Goal: Contribute content: Contribute content

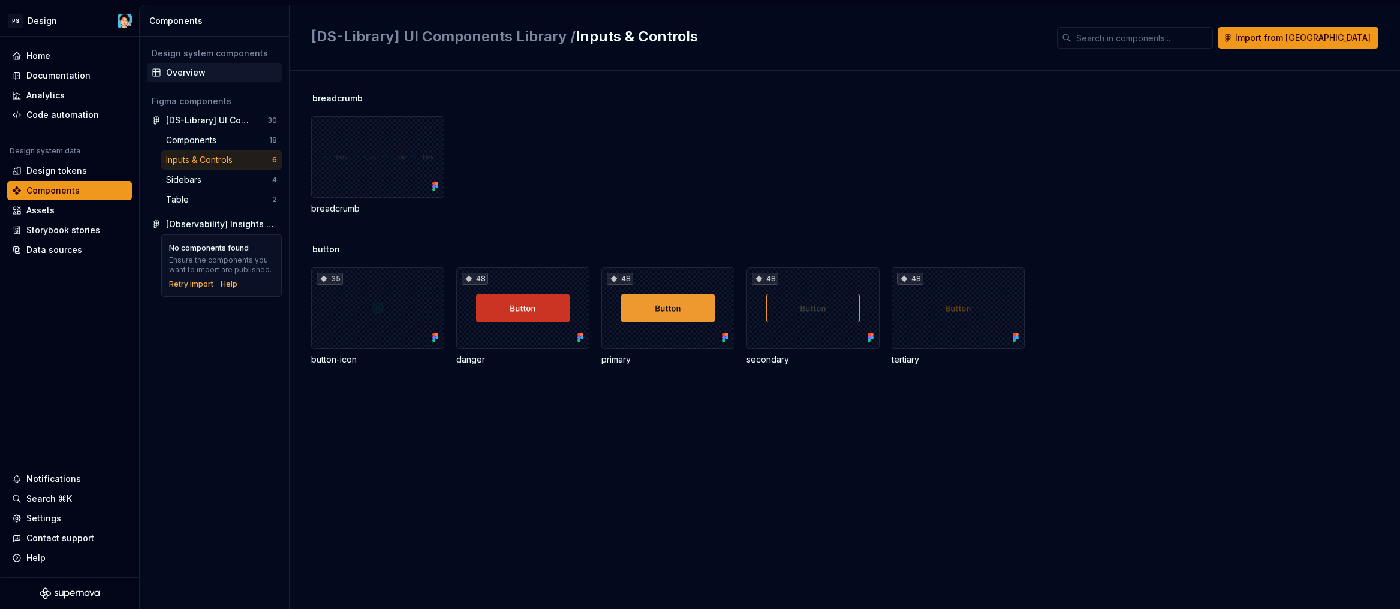
click at [186, 76] on div "Overview" at bounding box center [221, 73] width 111 height 12
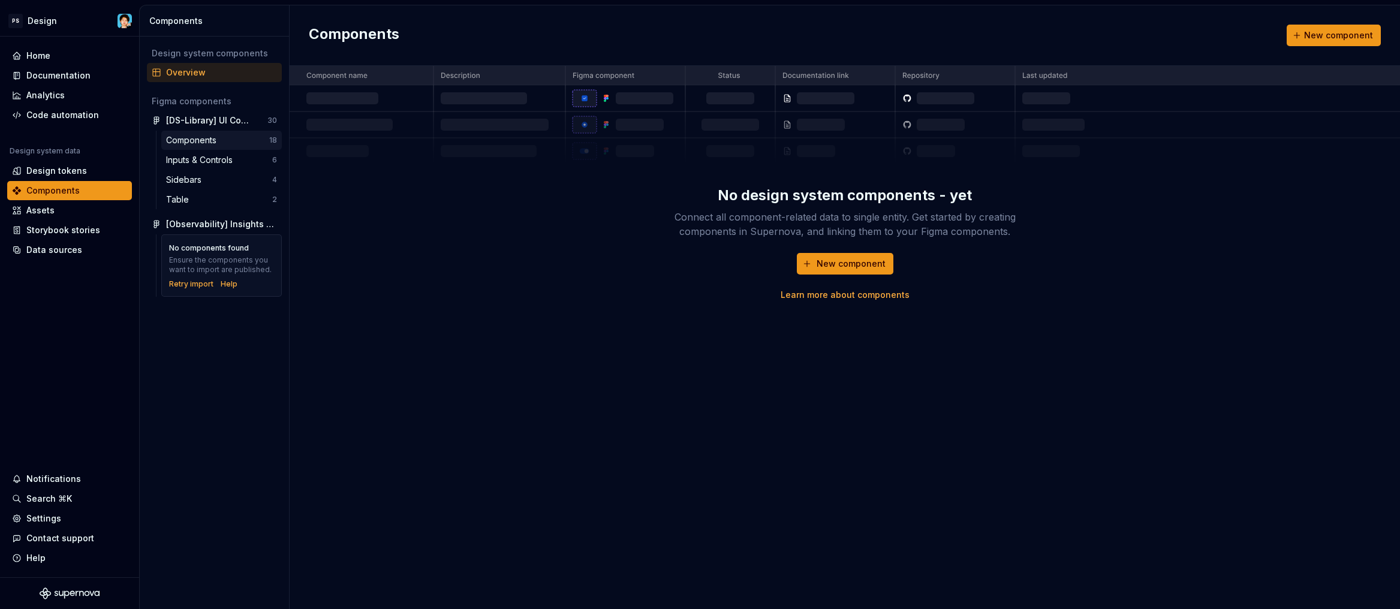
click at [212, 147] on div "Components 18" at bounding box center [221, 140] width 121 height 19
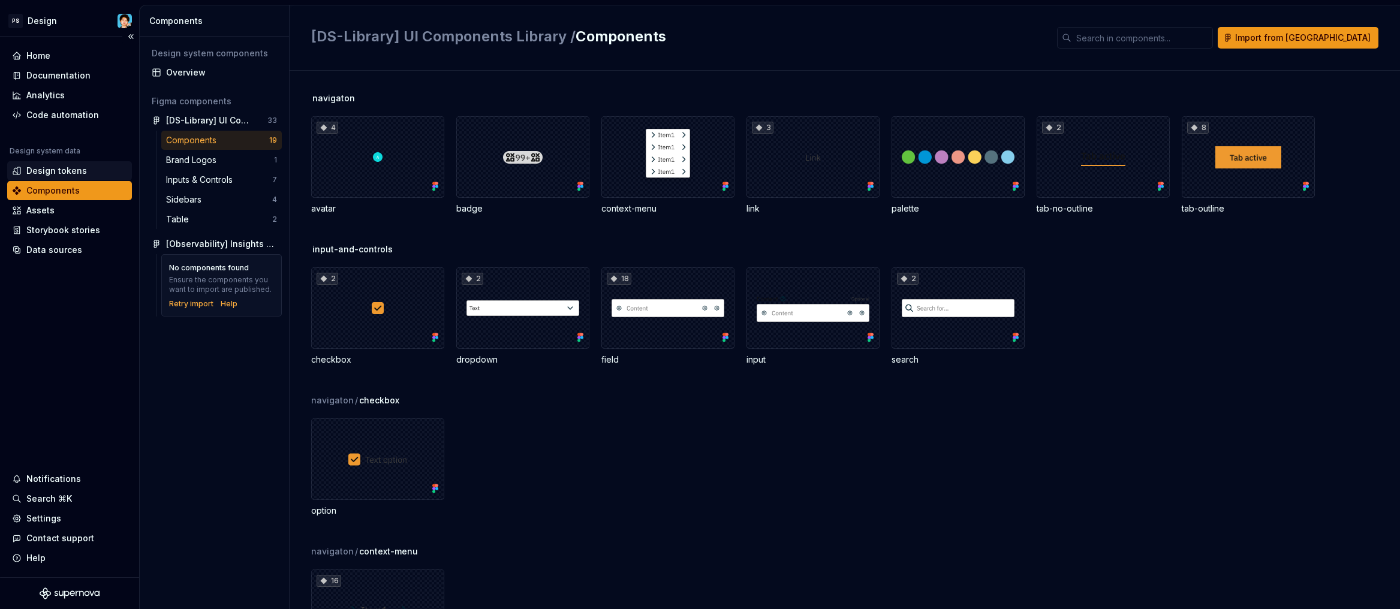
click at [62, 172] on div "Design tokens" at bounding box center [56, 171] width 61 height 12
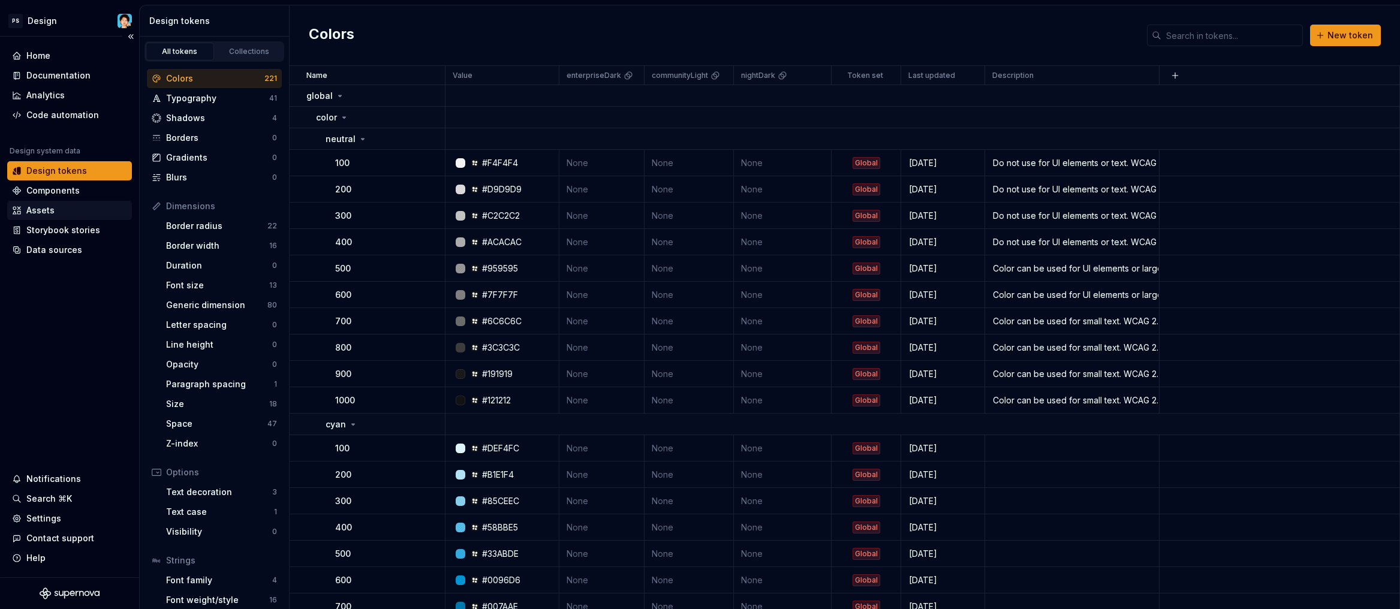
click at [59, 208] on div "Assets" at bounding box center [69, 210] width 115 height 12
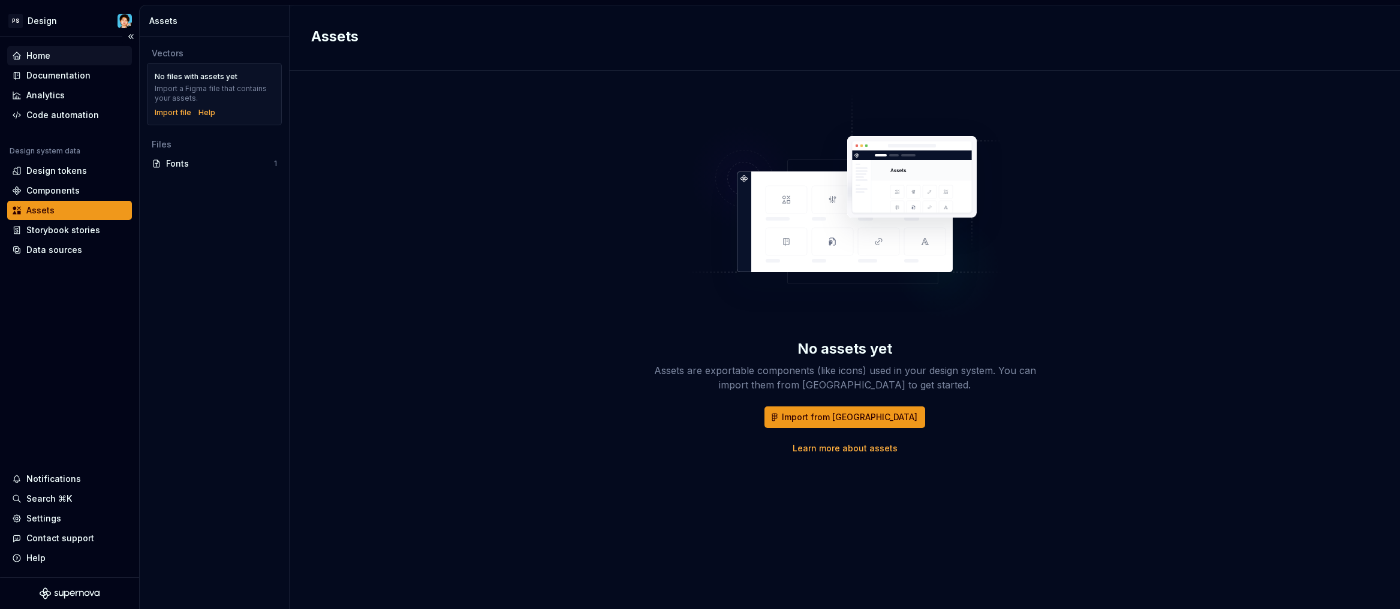
click at [62, 55] on div "Home" at bounding box center [69, 56] width 115 height 12
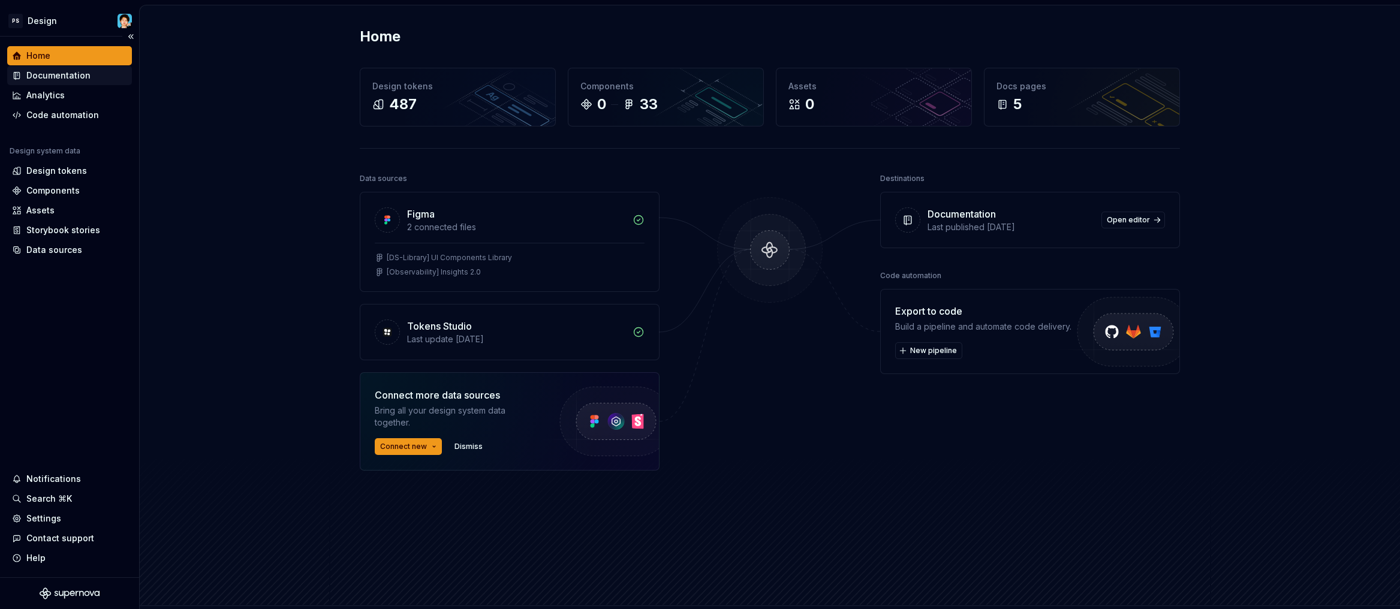
click at [75, 79] on div "Documentation" at bounding box center [58, 76] width 64 height 12
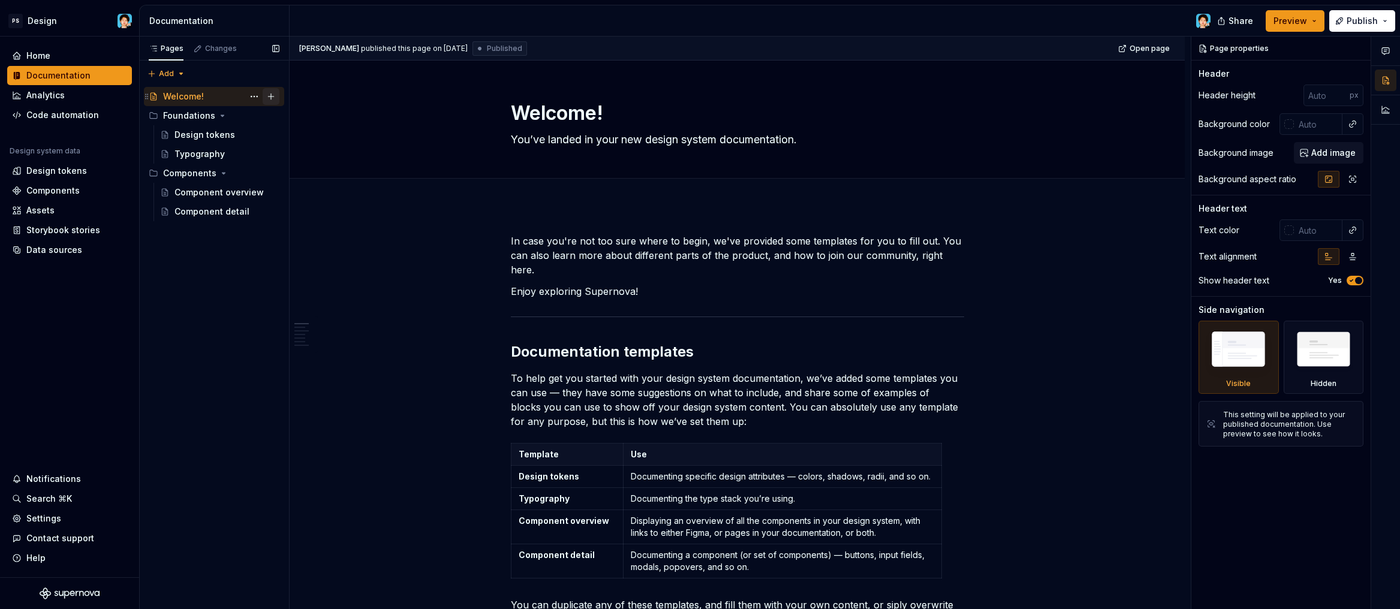
click at [269, 96] on button "Page tree" at bounding box center [271, 96] width 17 height 17
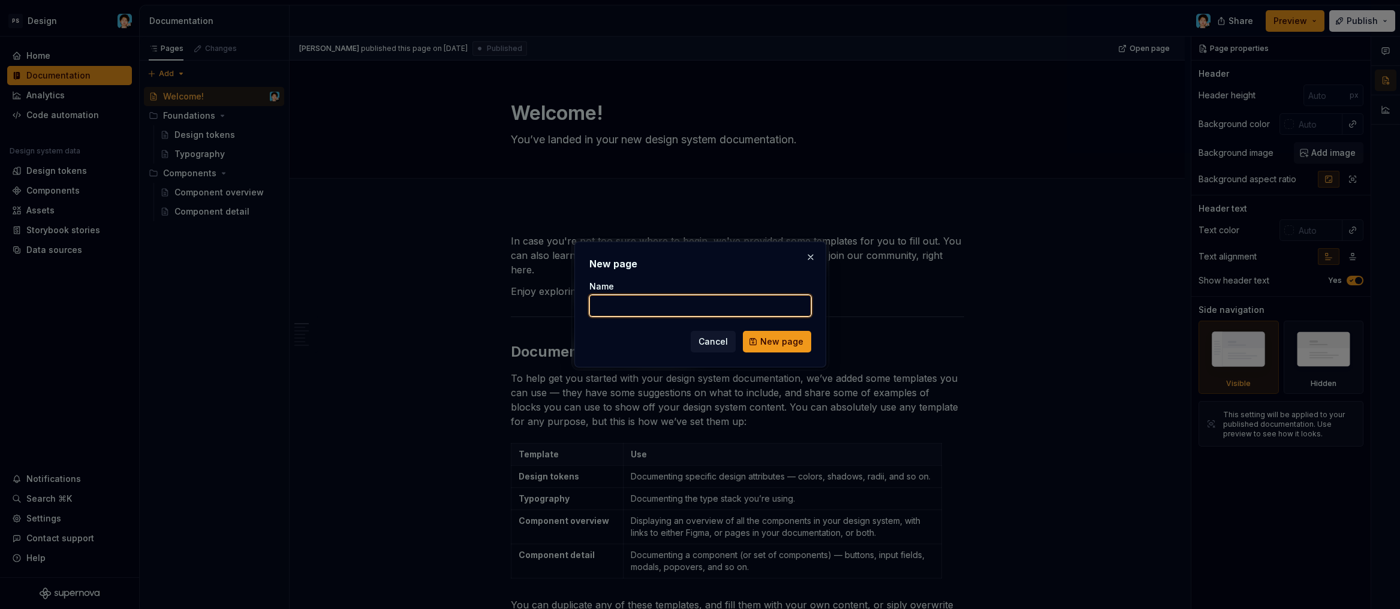
type textarea "*"
type input "Patterns"
click at [774, 340] on span "New page" at bounding box center [781, 342] width 43 height 12
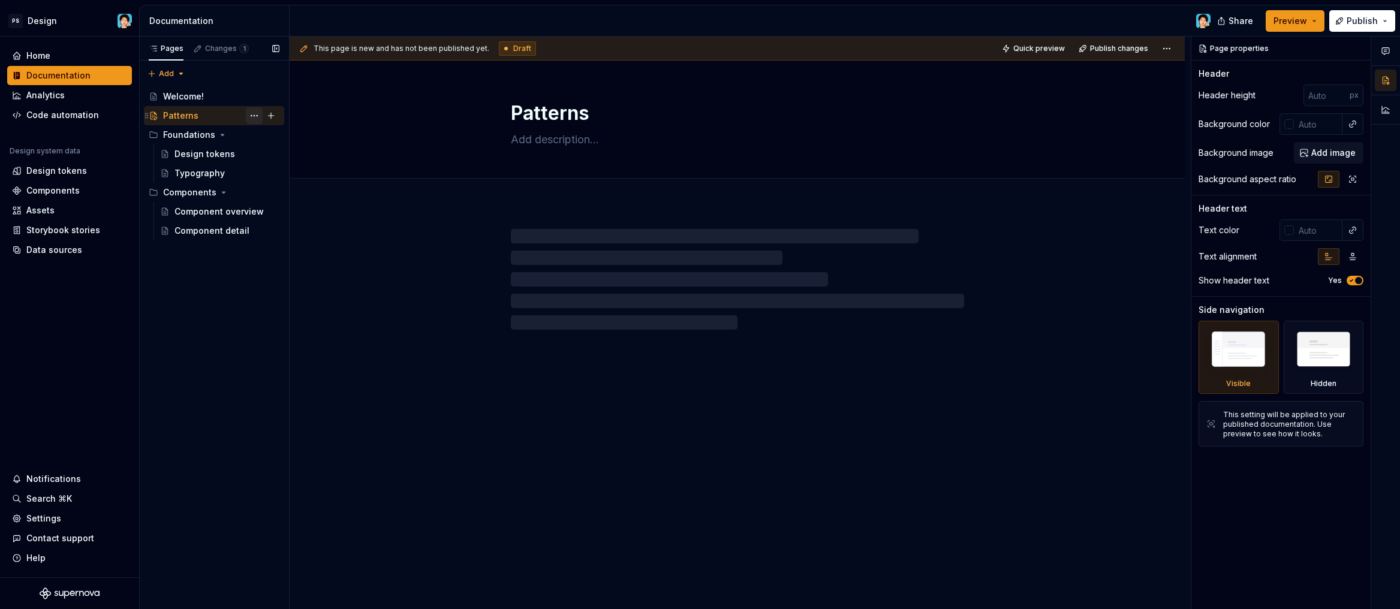
click at [258, 116] on button "Page tree" at bounding box center [254, 115] width 17 height 17
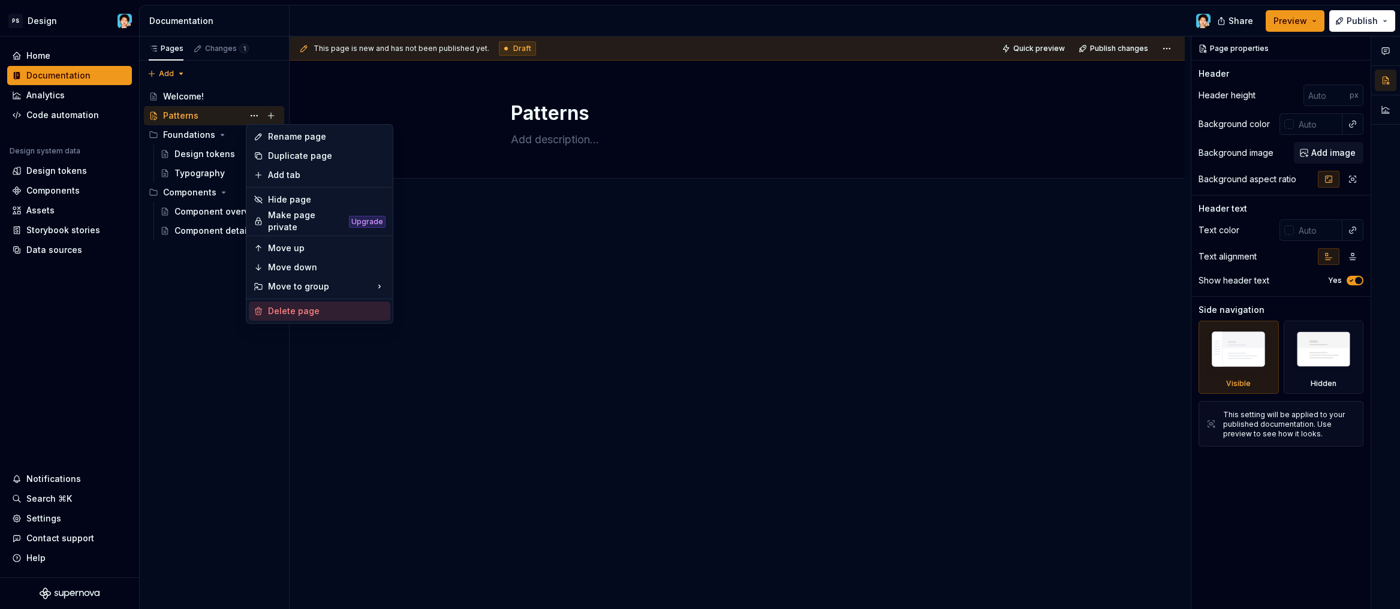
click at [304, 309] on div "Delete page" at bounding box center [327, 311] width 118 height 12
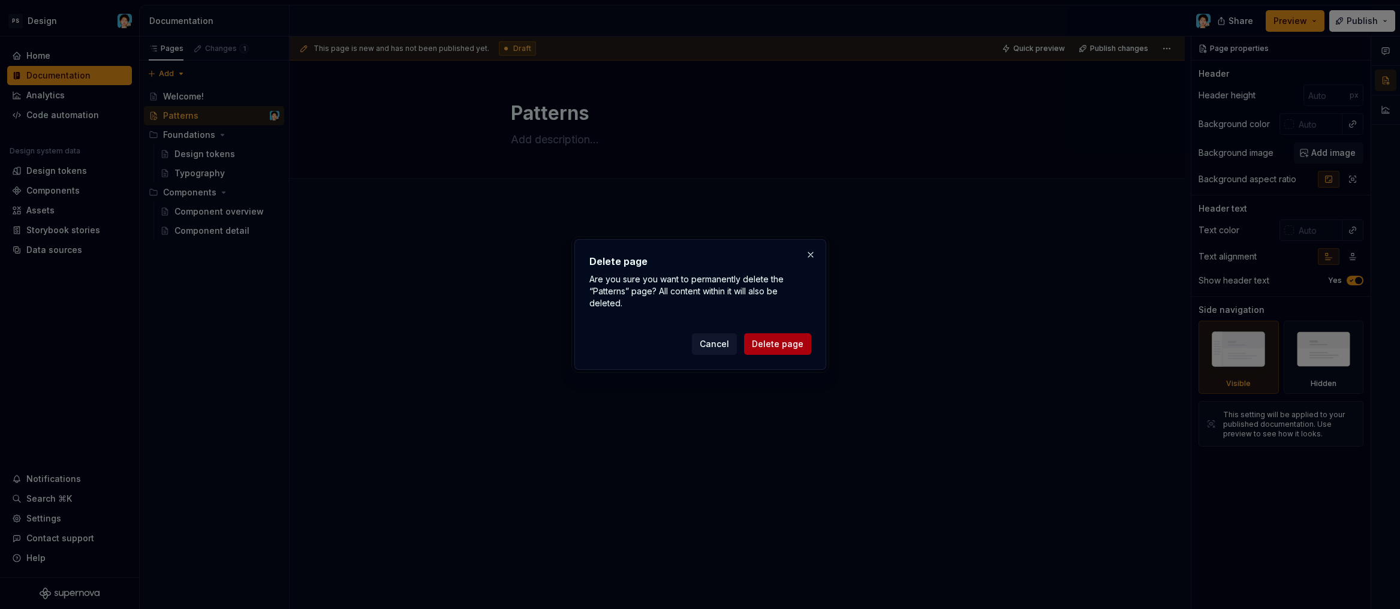
click at [767, 338] on button "Delete page" at bounding box center [777, 344] width 67 height 22
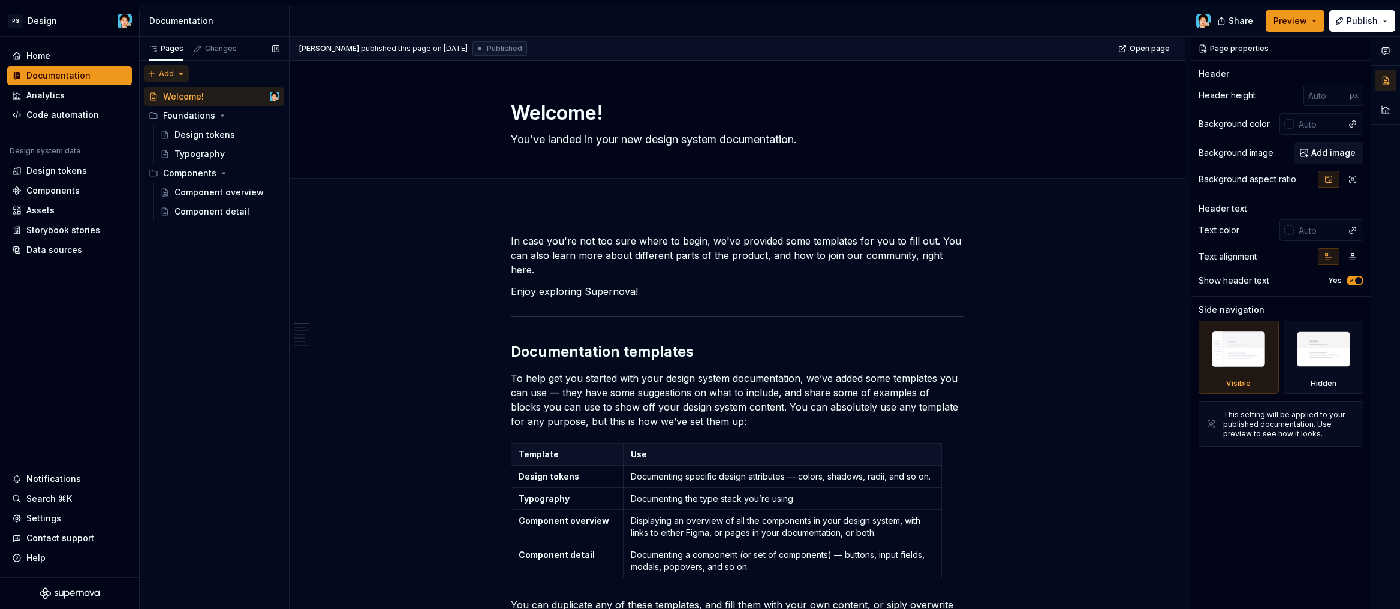
type textarea "*"
click at [177, 77] on div "Pages Changes Add Accessibility guide for tree Page tree. Navigate the tree wit…" at bounding box center [214, 323] width 150 height 573
click at [186, 112] on div "New group" at bounding box center [205, 115] width 78 height 12
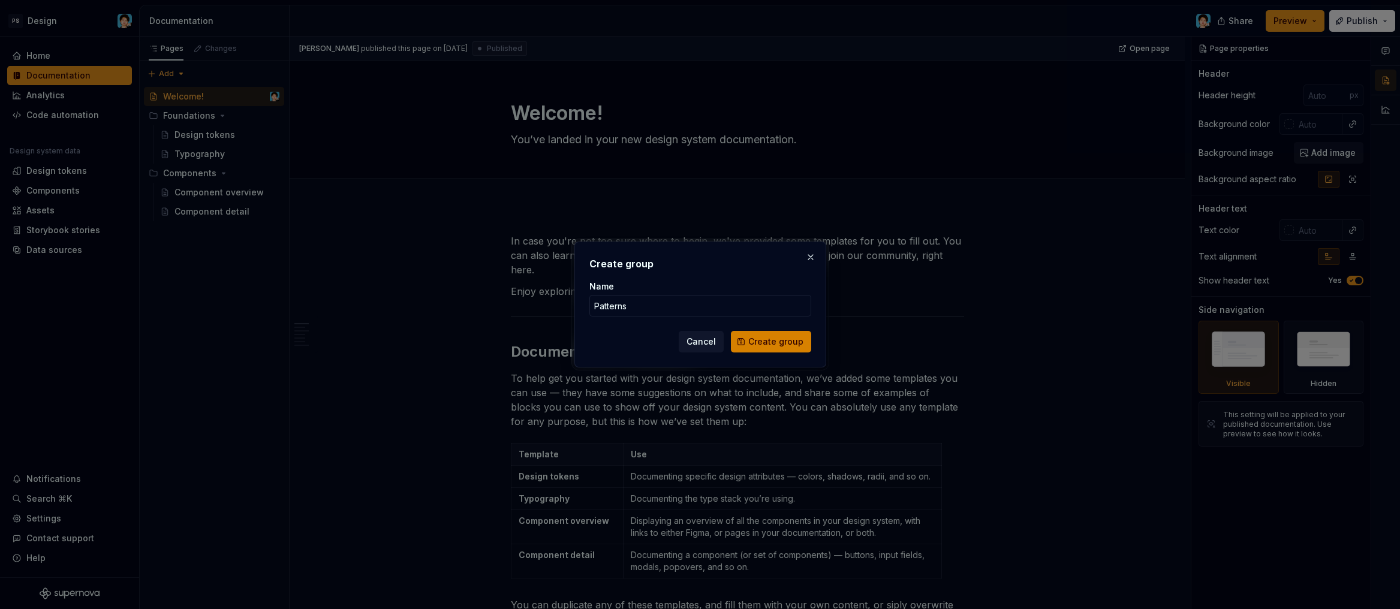
type input "Patterns"
click at [770, 346] on span "Create group" at bounding box center [775, 342] width 55 height 12
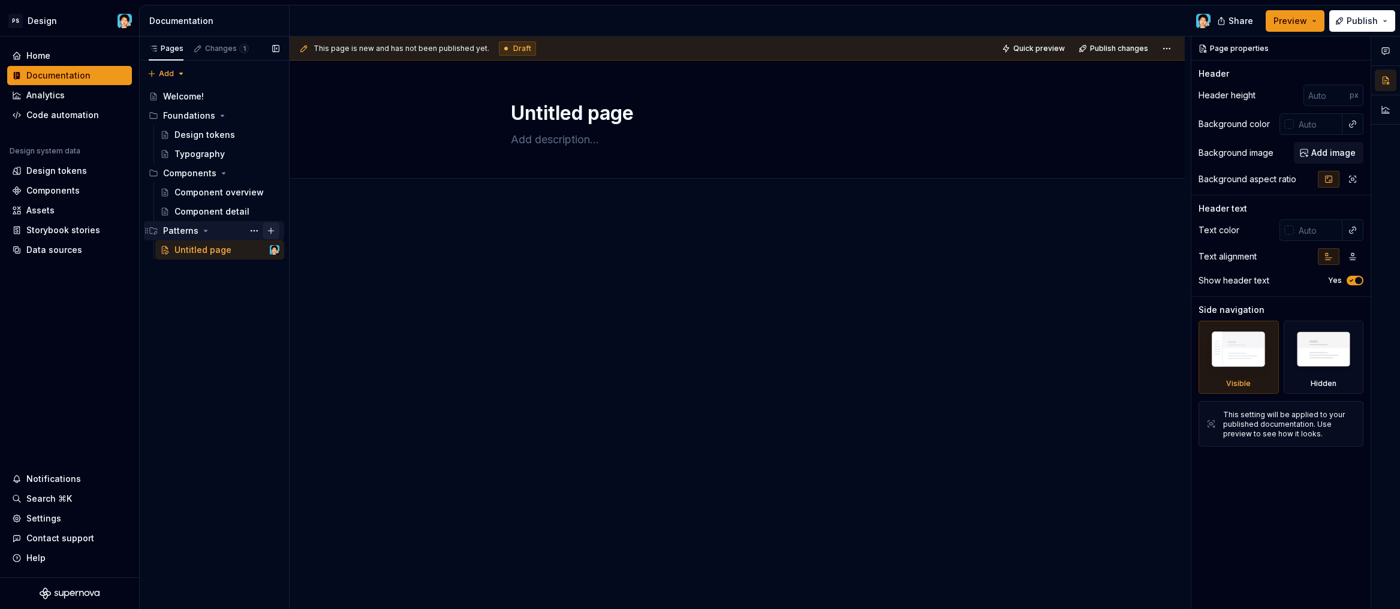
click at [272, 230] on button "Page tree" at bounding box center [271, 230] width 17 height 17
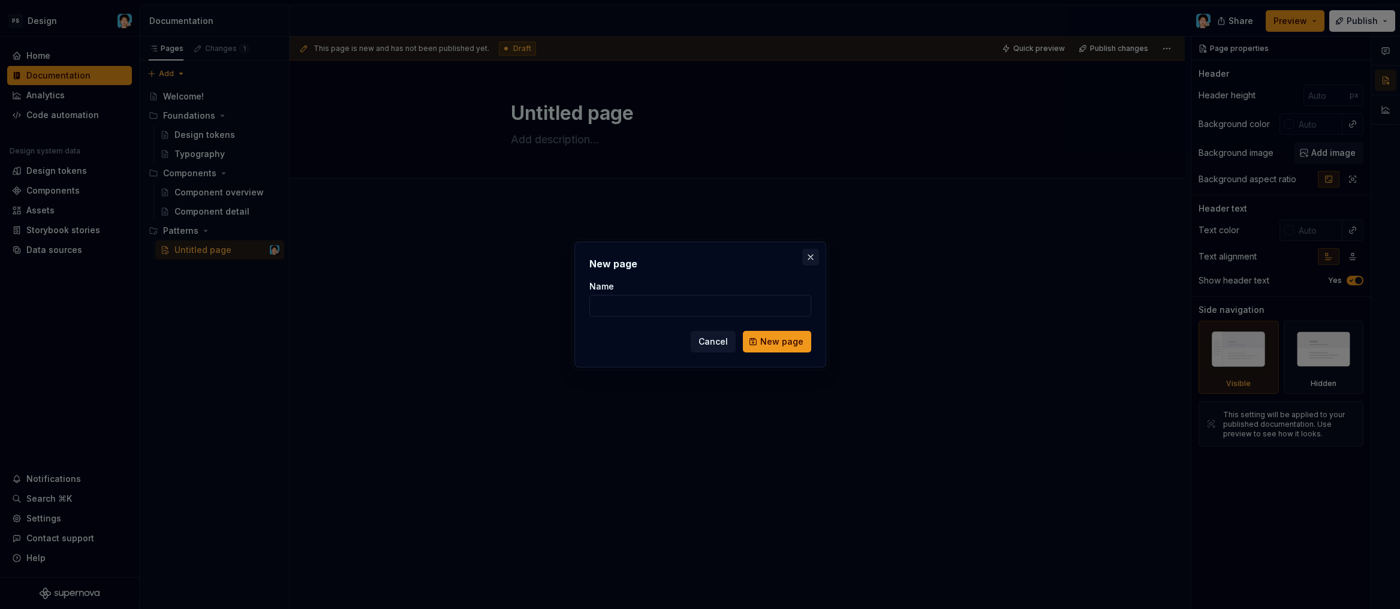
click at [816, 260] on button "button" at bounding box center [810, 257] width 17 height 17
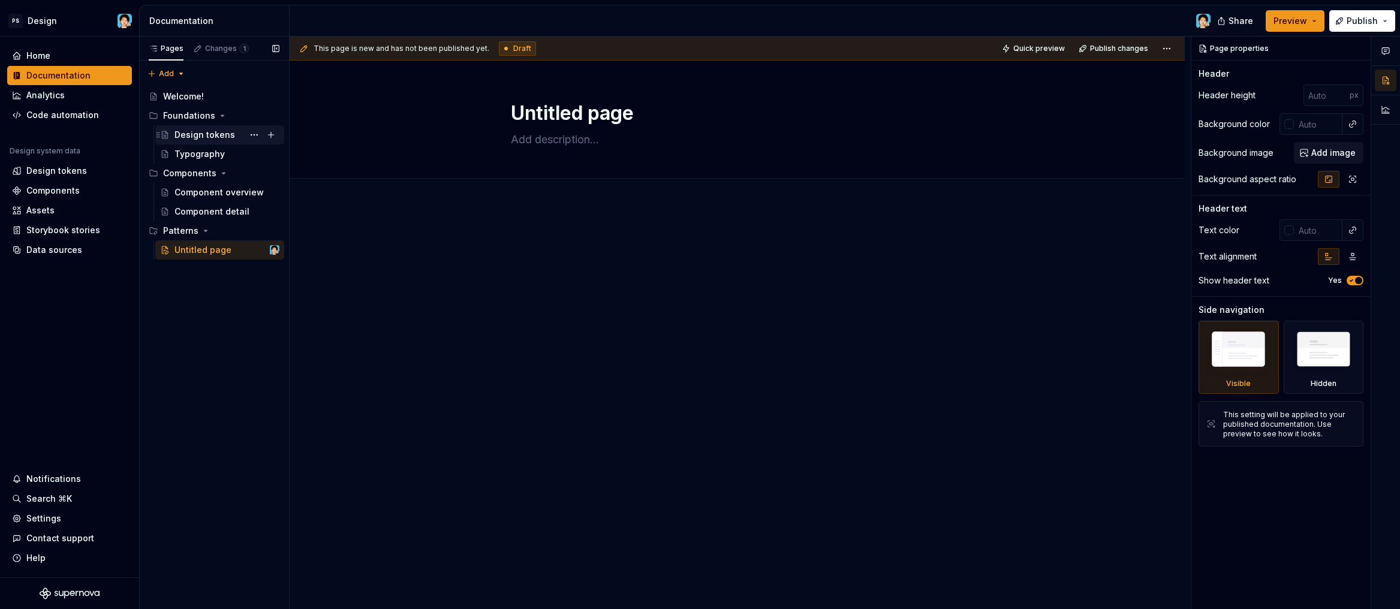
type textarea "*"
click at [169, 70] on div "Pages Changes 1 Add Accessibility guide for tree Page tree. Navigate the tree w…" at bounding box center [214, 323] width 150 height 573
click at [198, 234] on div "Pages Changes 1 Add Accessibility guide for tree Page tree. Navigate the tree w…" at bounding box center [214, 323] width 150 height 573
click at [164, 74] on div "Pages Changes 1 Add Accessibility guide for tree Page tree. Navigate the tree w…" at bounding box center [214, 323] width 150 height 573
click at [172, 113] on div "New group" at bounding box center [205, 115] width 78 height 12
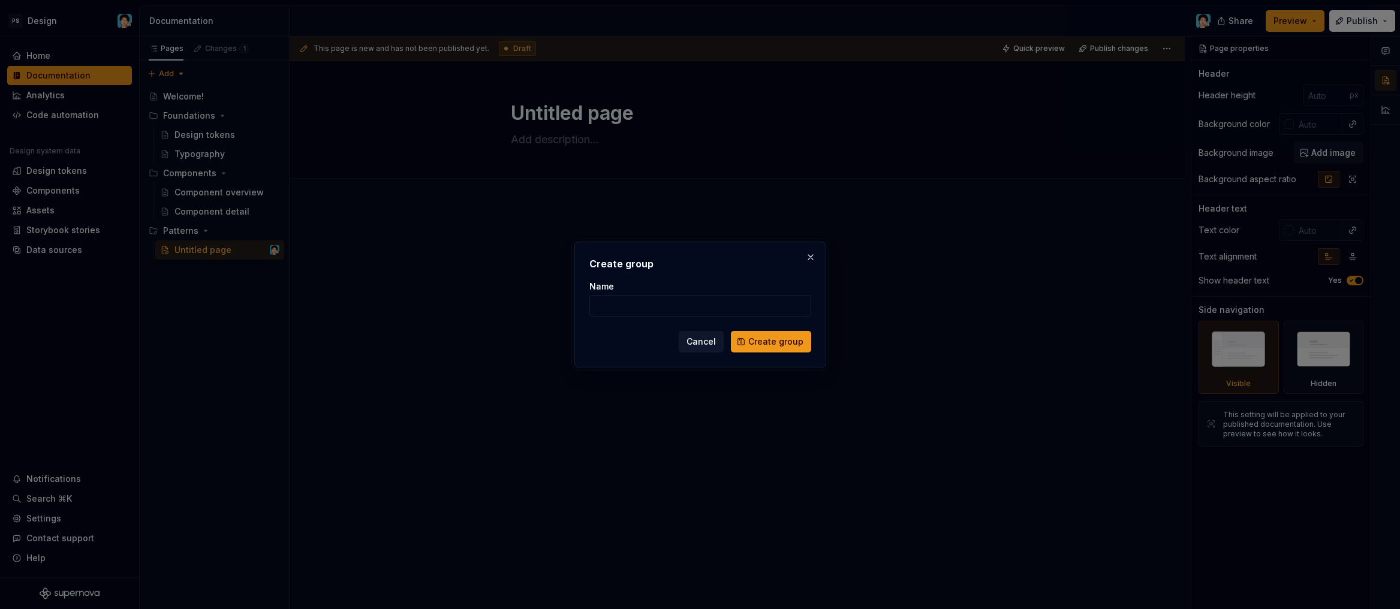
type input "L"
type input "Observabi"
type textarea "*"
type input "Observability"
click at [772, 342] on button "Create group" at bounding box center [771, 342] width 80 height 22
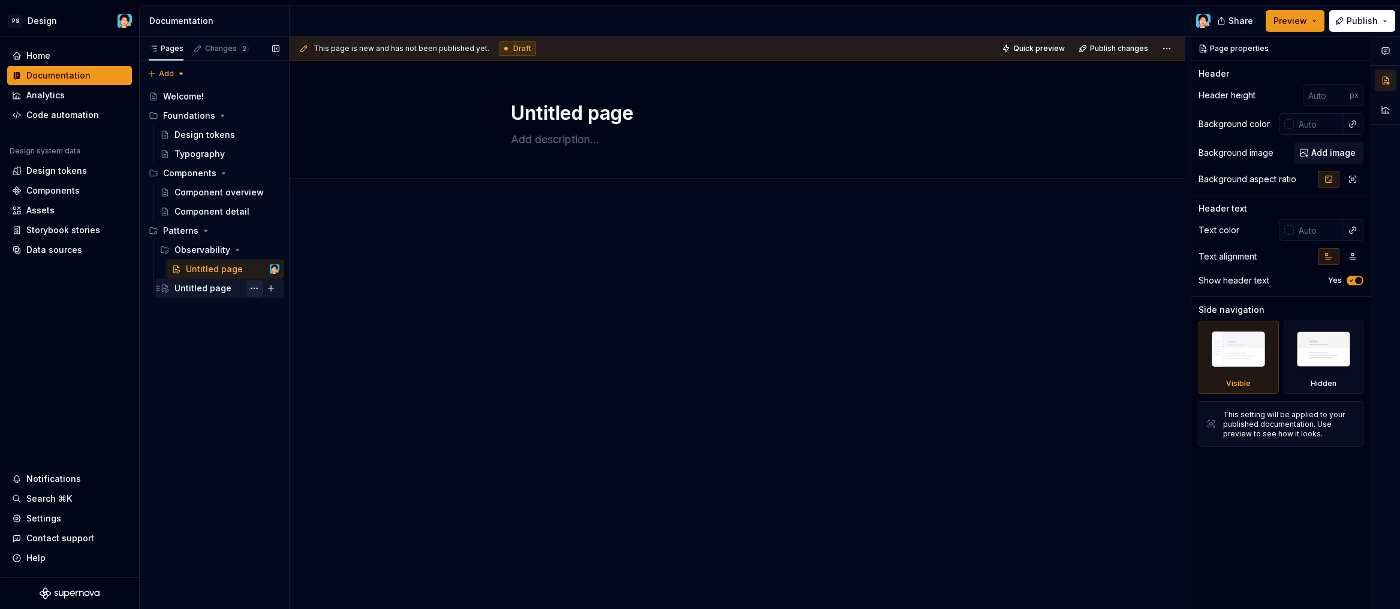
click at [251, 288] on button "Page tree" at bounding box center [254, 288] width 17 height 17
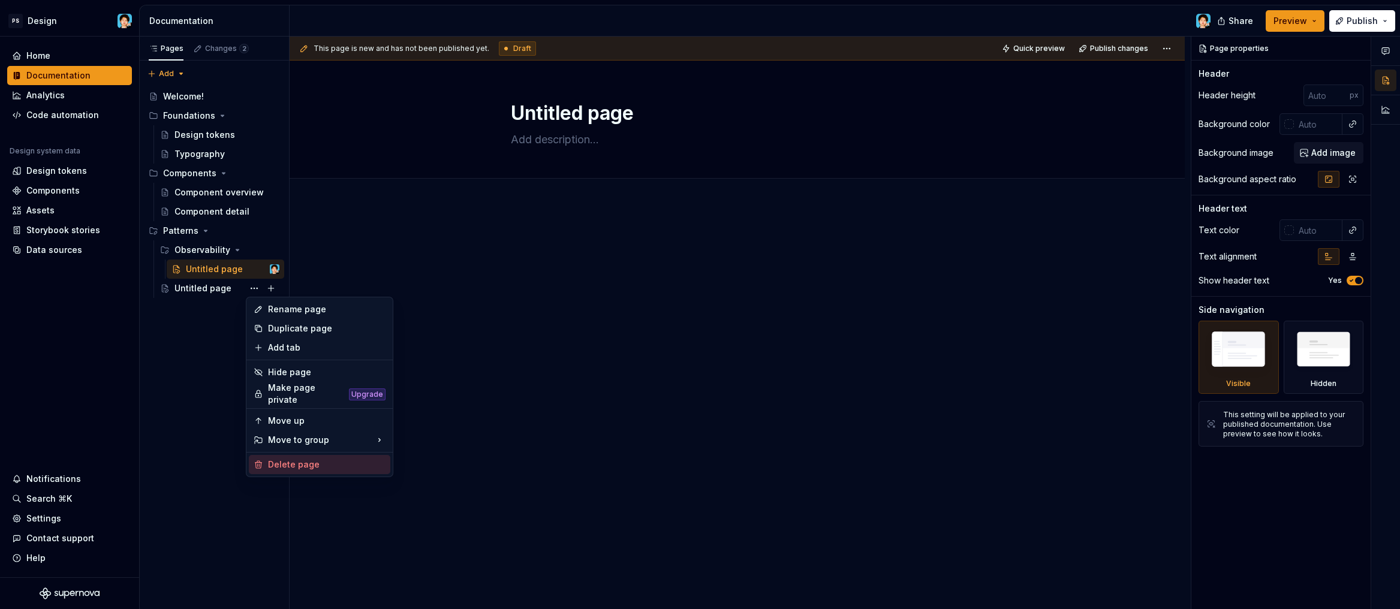
click at [295, 463] on div "Delete page" at bounding box center [327, 465] width 118 height 12
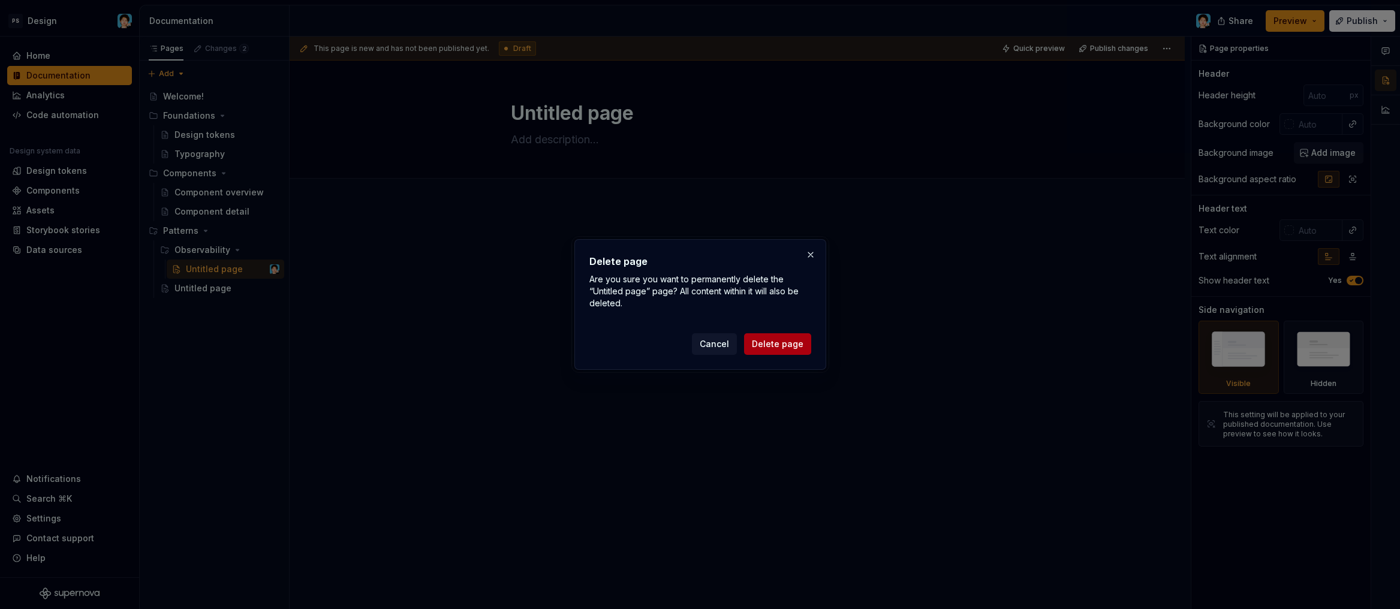
click at [776, 339] on span "Delete page" at bounding box center [778, 344] width 52 height 12
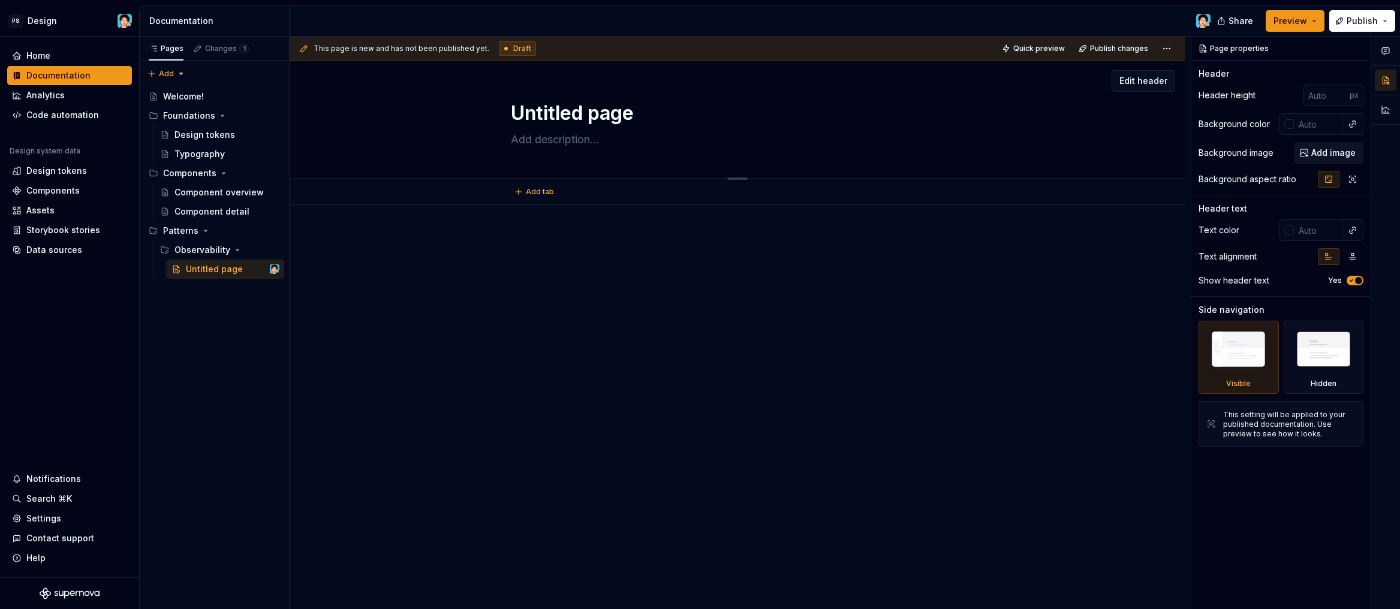
click at [586, 118] on textarea "Untitled page" at bounding box center [734, 113] width 453 height 29
paste textarea "Login P"
type textarea "*"
type textarea "Login Page"
drag, startPoint x: 566, startPoint y: 114, endPoint x: 623, endPoint y: 115, distance: 57.0
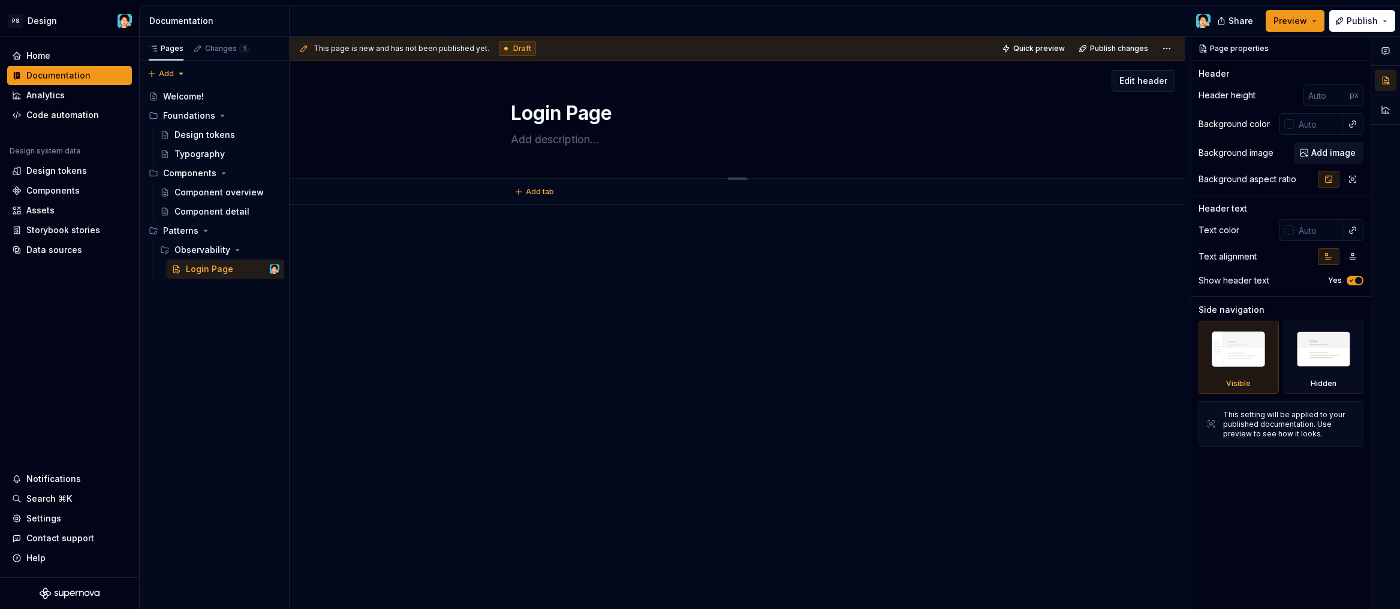
click at [623, 115] on textarea "Login Page" at bounding box center [734, 113] width 453 height 29
type textarea "*"
type textarea "Login"
type textarea "*"
type textarea "Login"
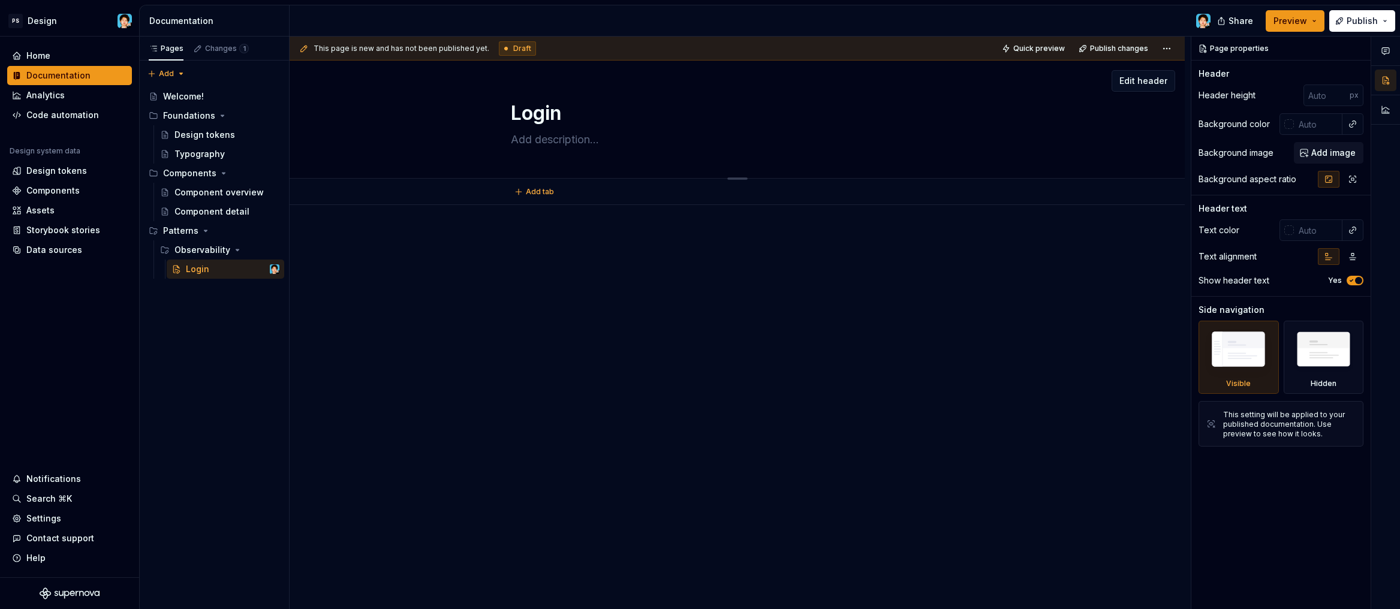
type textarea "*"
type textarea "Login"
click at [541, 140] on textarea at bounding box center [734, 139] width 453 height 19
paste textarea "The Login Page pattern provides a secure and branded entry point for authentica…"
type textarea "*"
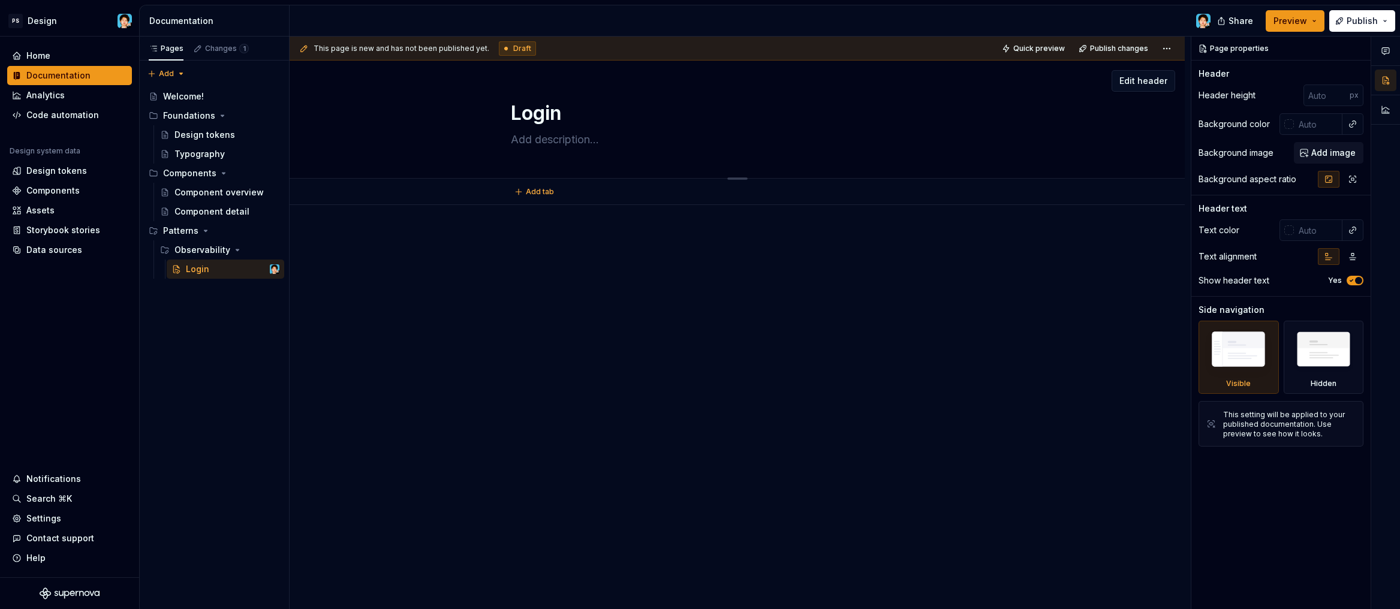
type textarea "The Login Page pattern provides a secure and branded entry point for authentica…"
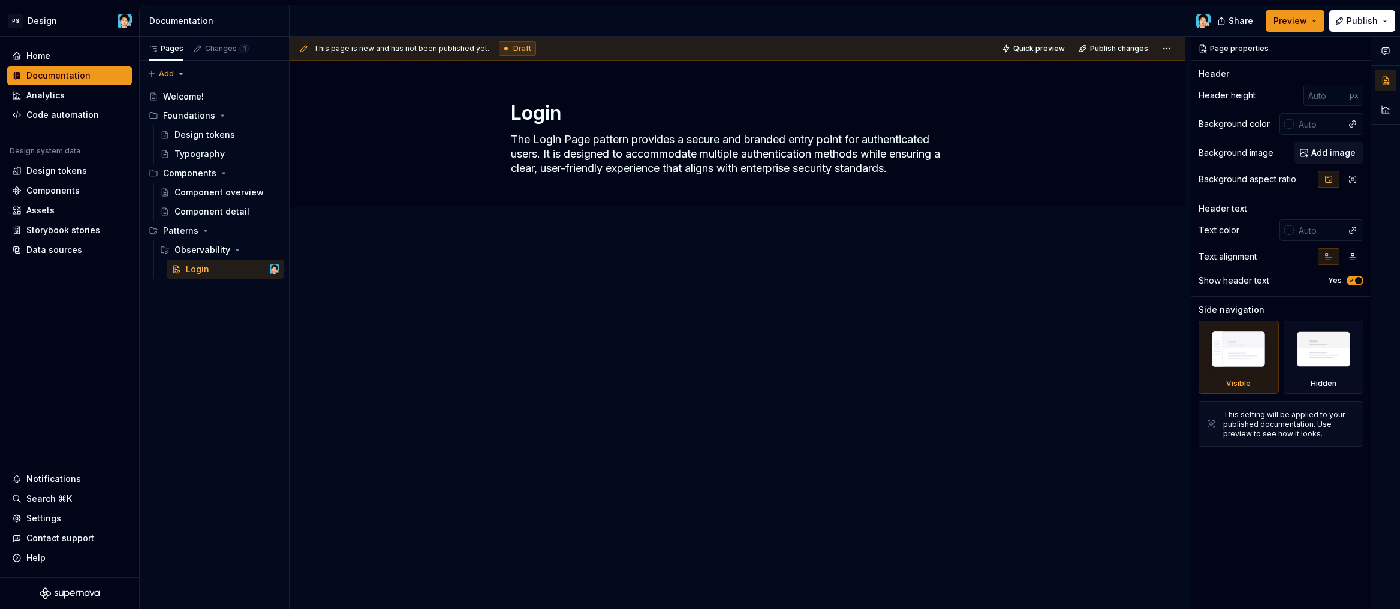
type textarea "*"
type textarea "The Login Page pattern provides a secure and branded entry point for authentica…"
click at [622, 259] on div at bounding box center [737, 370] width 895 height 272
click at [603, 278] on div at bounding box center [737, 286] width 453 height 46
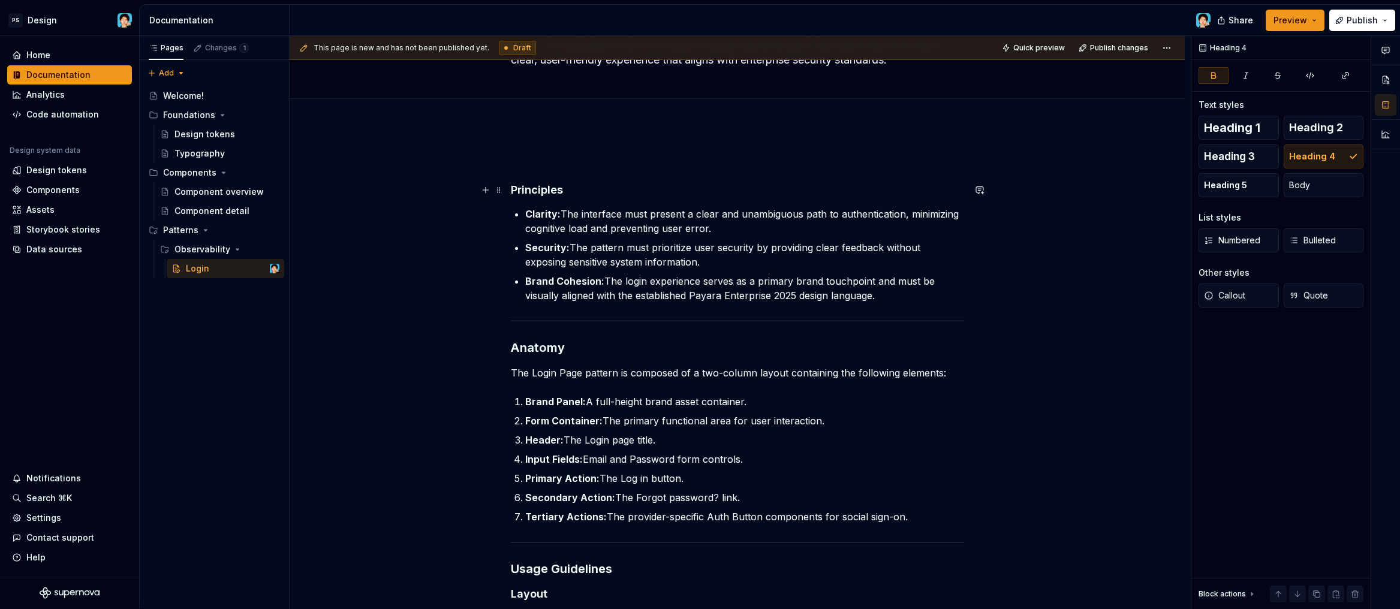
click at [554, 184] on strong "Principles" at bounding box center [537, 189] width 52 height 13
drag, startPoint x: 559, startPoint y: 186, endPoint x: 510, endPoint y: 187, distance: 49.2
click at [511, 187] on h4 "Principles" at bounding box center [737, 190] width 453 height 14
click at [543, 347] on strong "Anatomy" at bounding box center [538, 348] width 54 height 14
click at [542, 190] on strong "Principles" at bounding box center [537, 189] width 52 height 13
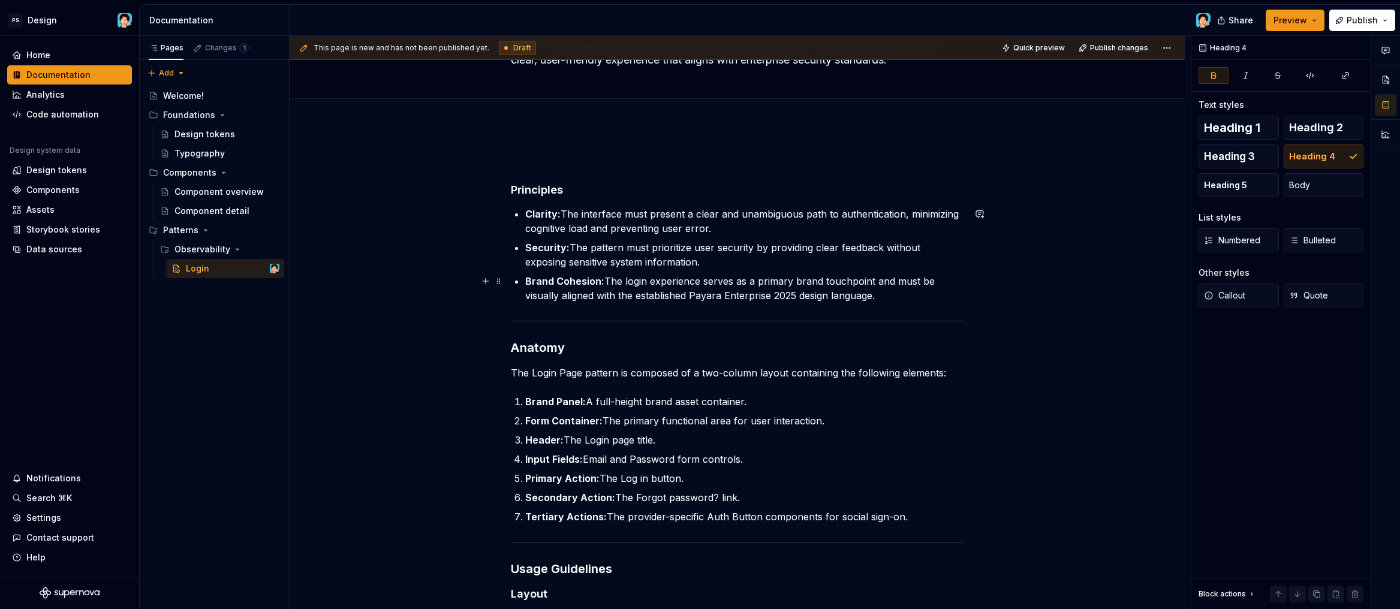
scroll to position [0, 0]
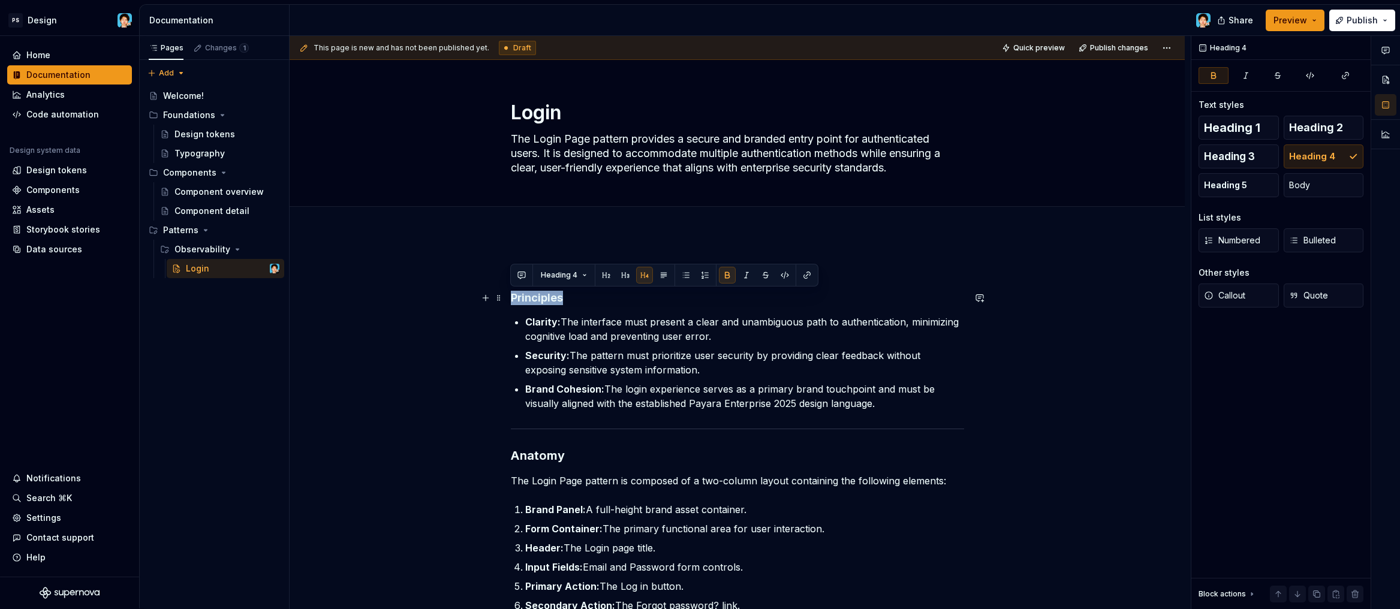
drag, startPoint x: 567, startPoint y: 301, endPoint x: 514, endPoint y: 300, distance: 52.8
click at [1225, 159] on span "Heading 3" at bounding box center [1229, 156] width 51 height 12
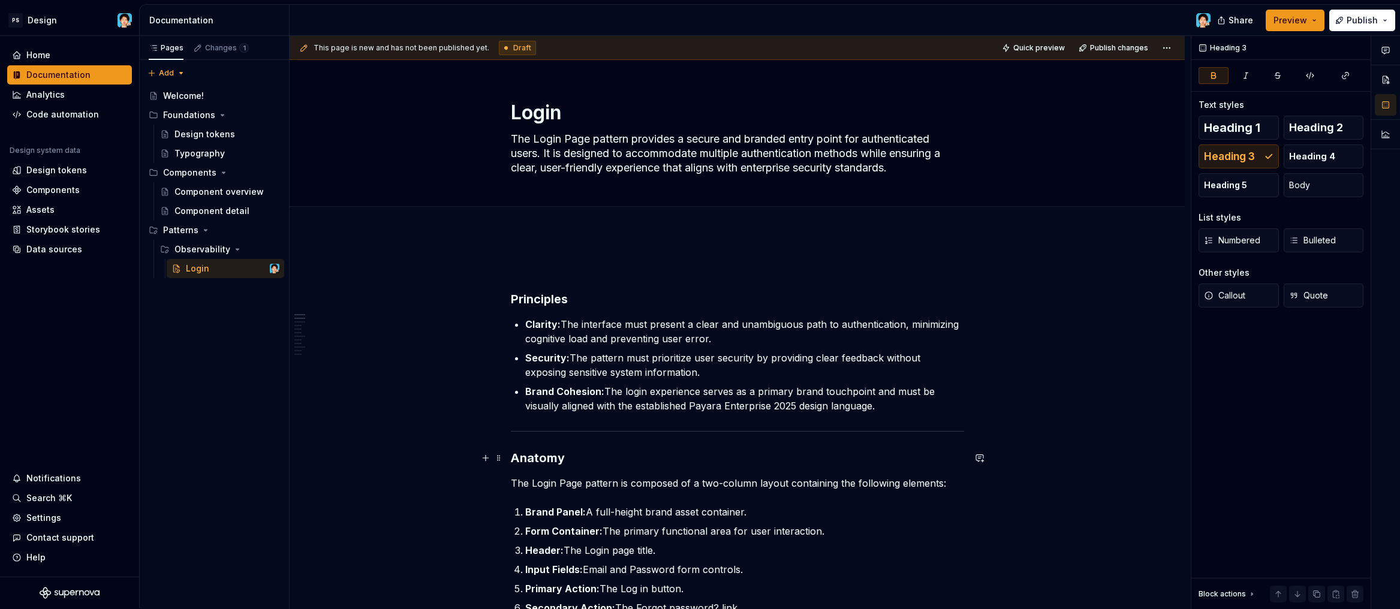
click at [561, 459] on strong "Anatomy" at bounding box center [538, 458] width 54 height 14
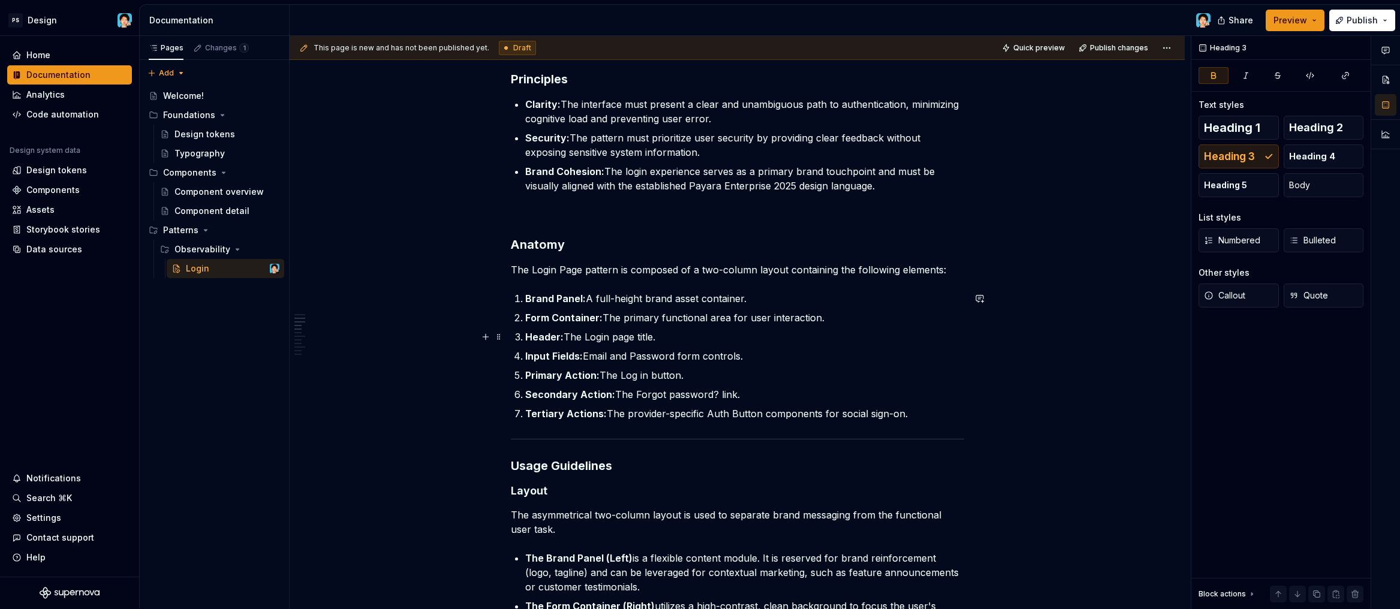
scroll to position [333, 0]
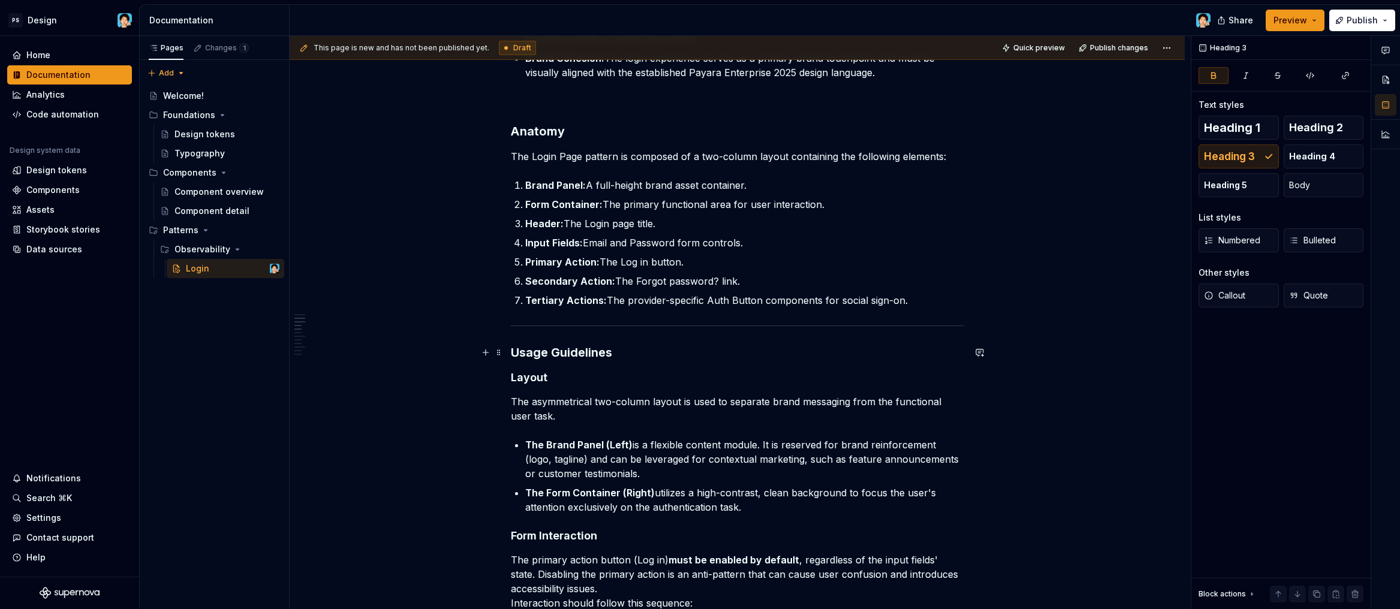
click at [513, 348] on strong "Usage Guidelines" at bounding box center [561, 352] width 101 height 14
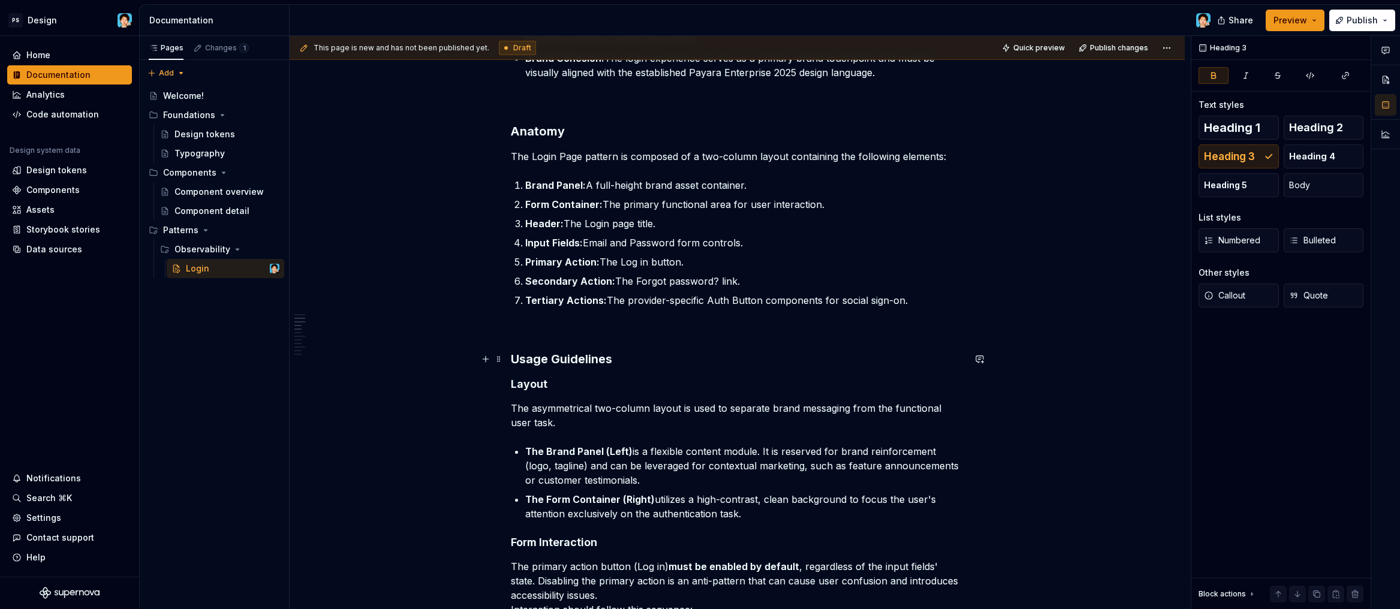
scroll to position [548, 0]
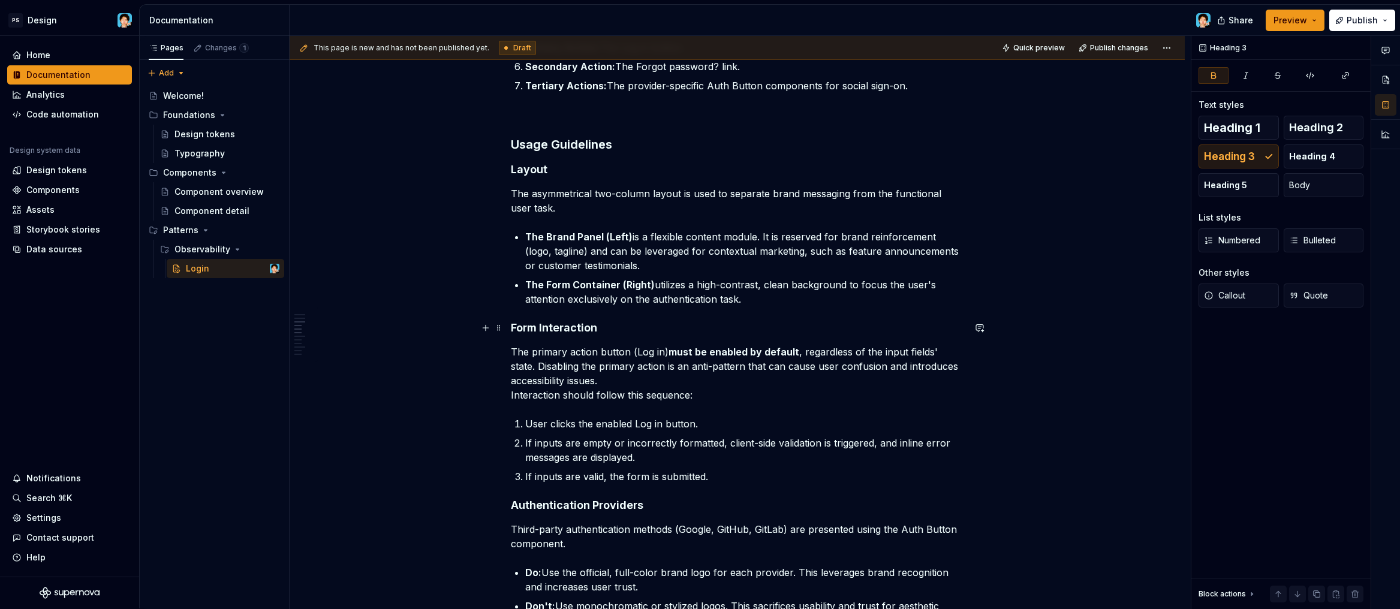
click at [513, 322] on strong "Form Interaction" at bounding box center [554, 327] width 86 height 13
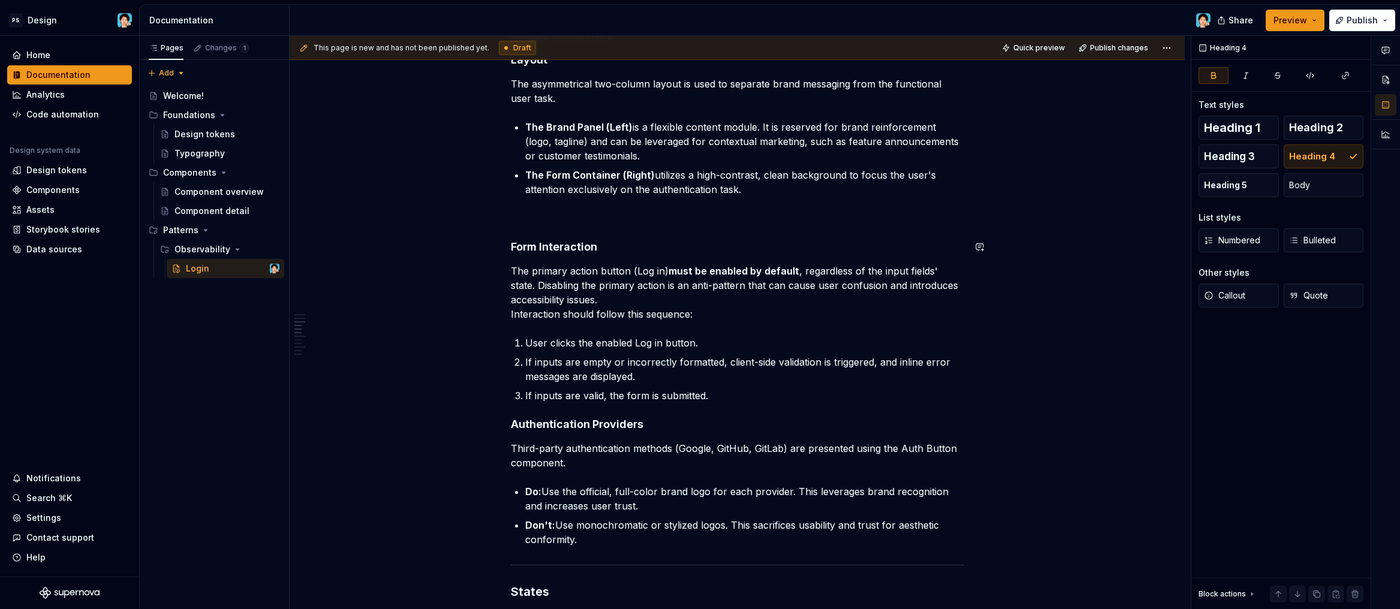
scroll to position [770, 0]
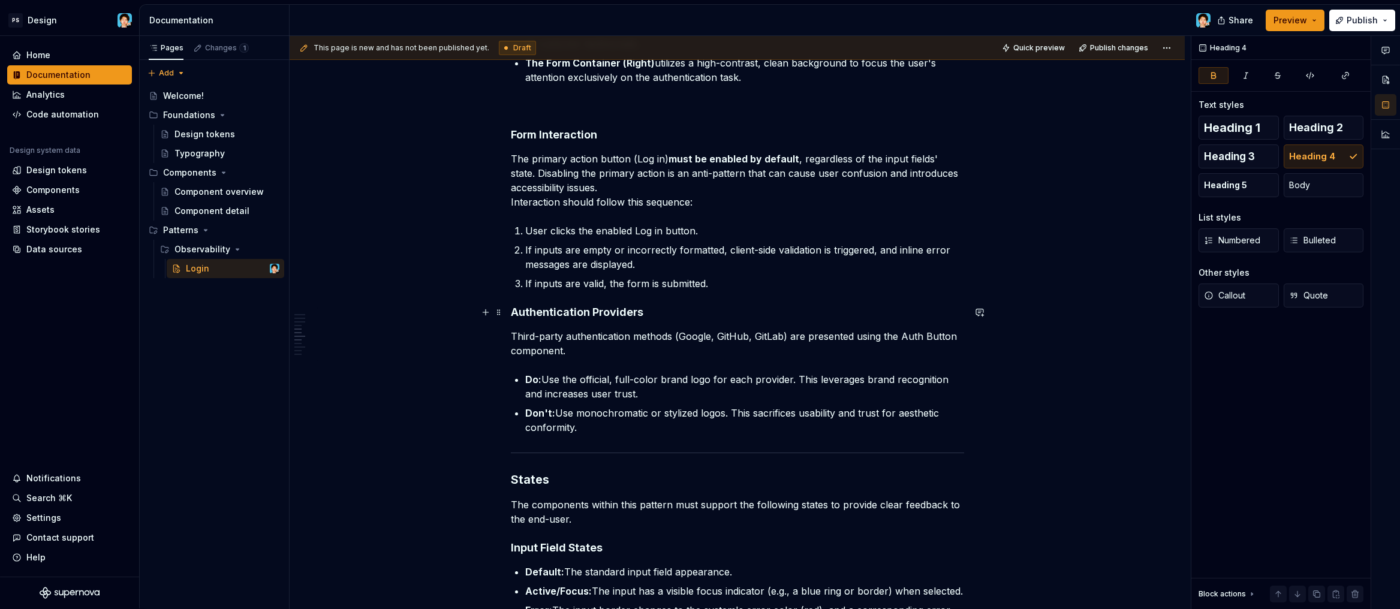
click at [513, 315] on strong "Authentication Providers" at bounding box center [577, 312] width 133 height 13
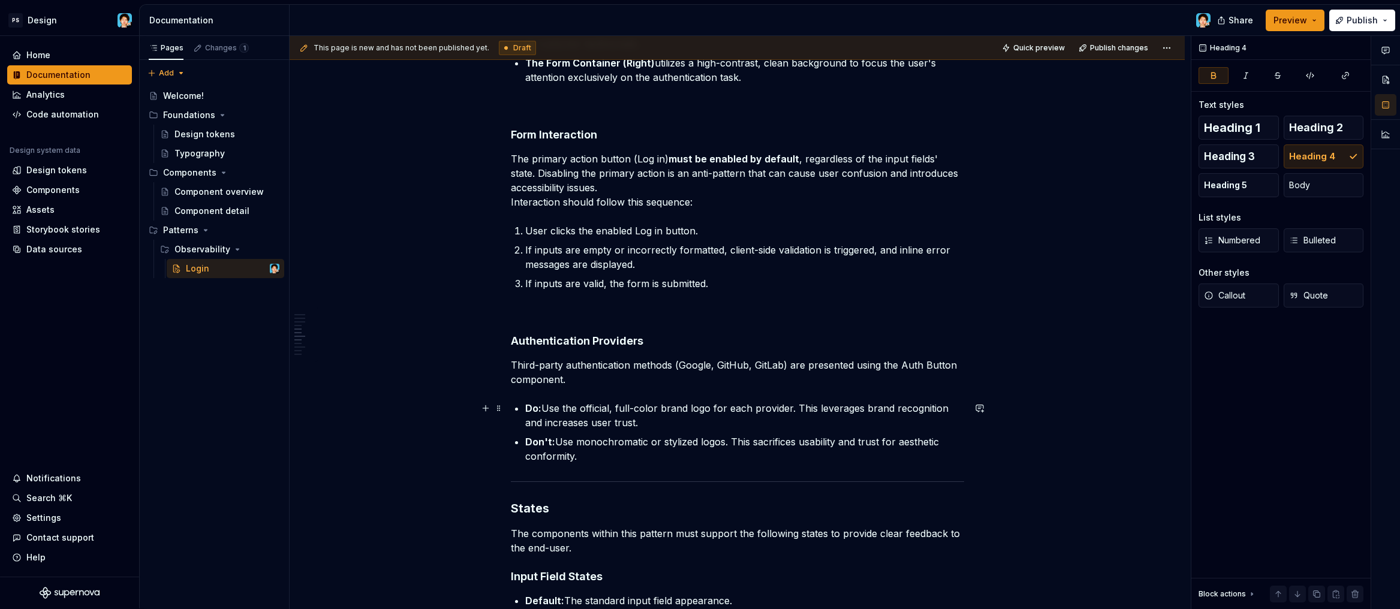
scroll to position [880, 0]
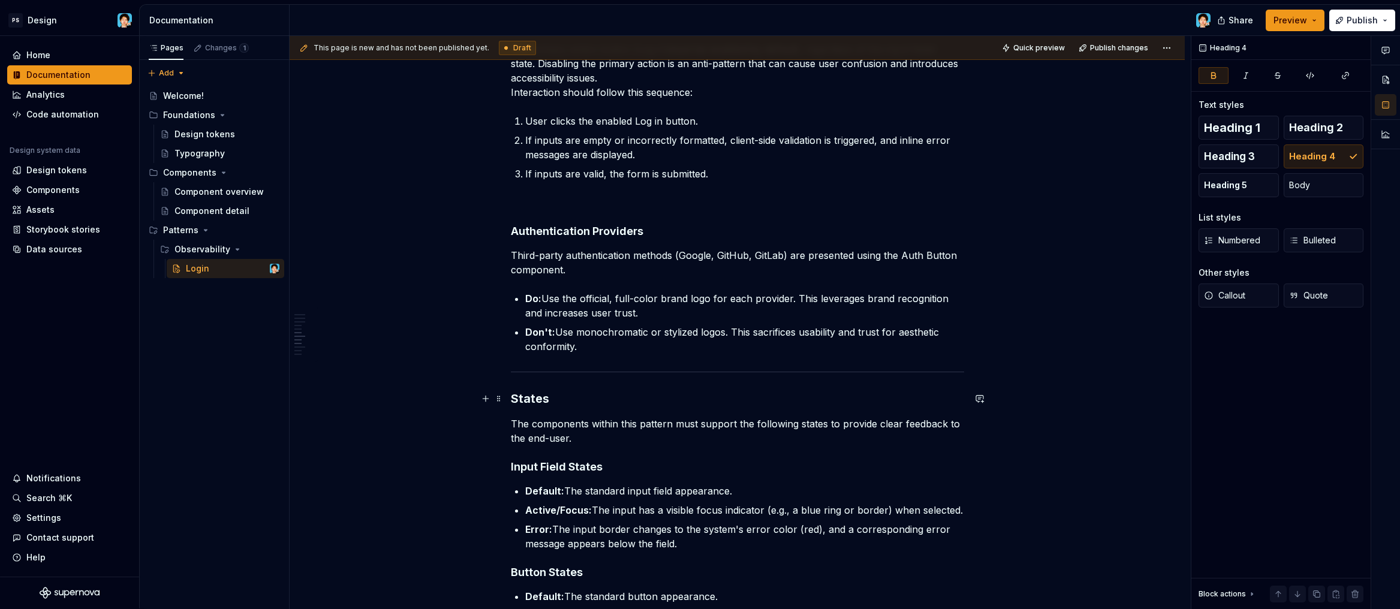
click at [512, 392] on strong "States" at bounding box center [530, 399] width 38 height 14
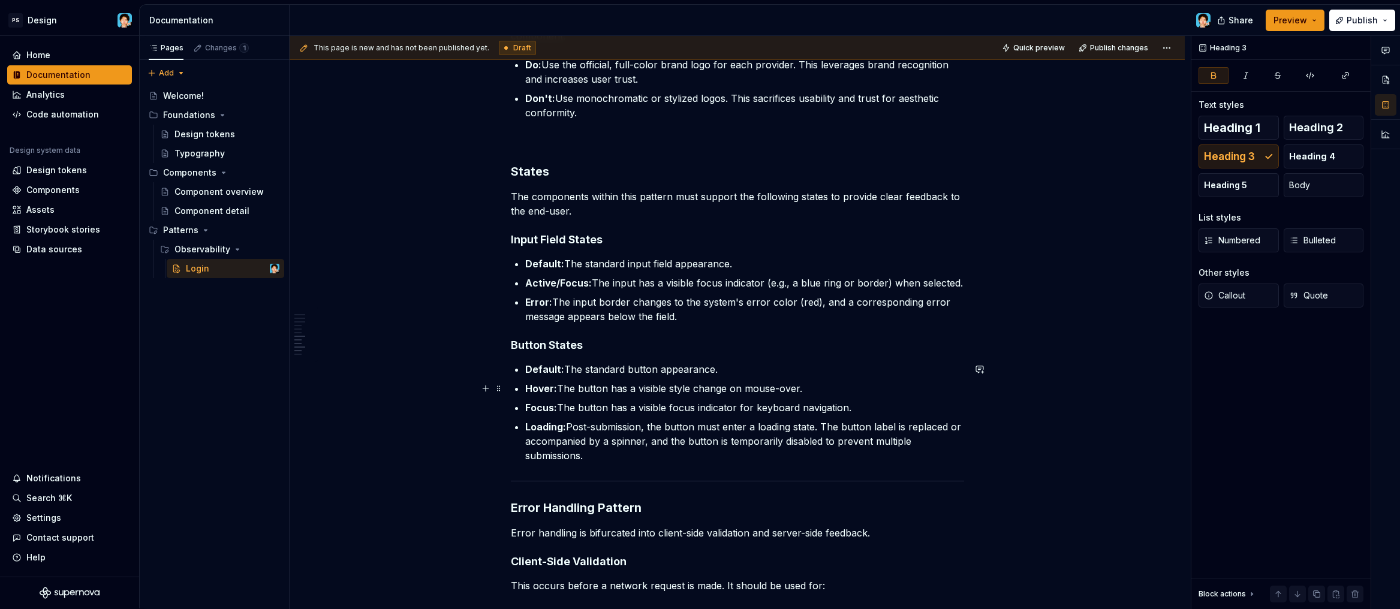
scroll to position [1170, 0]
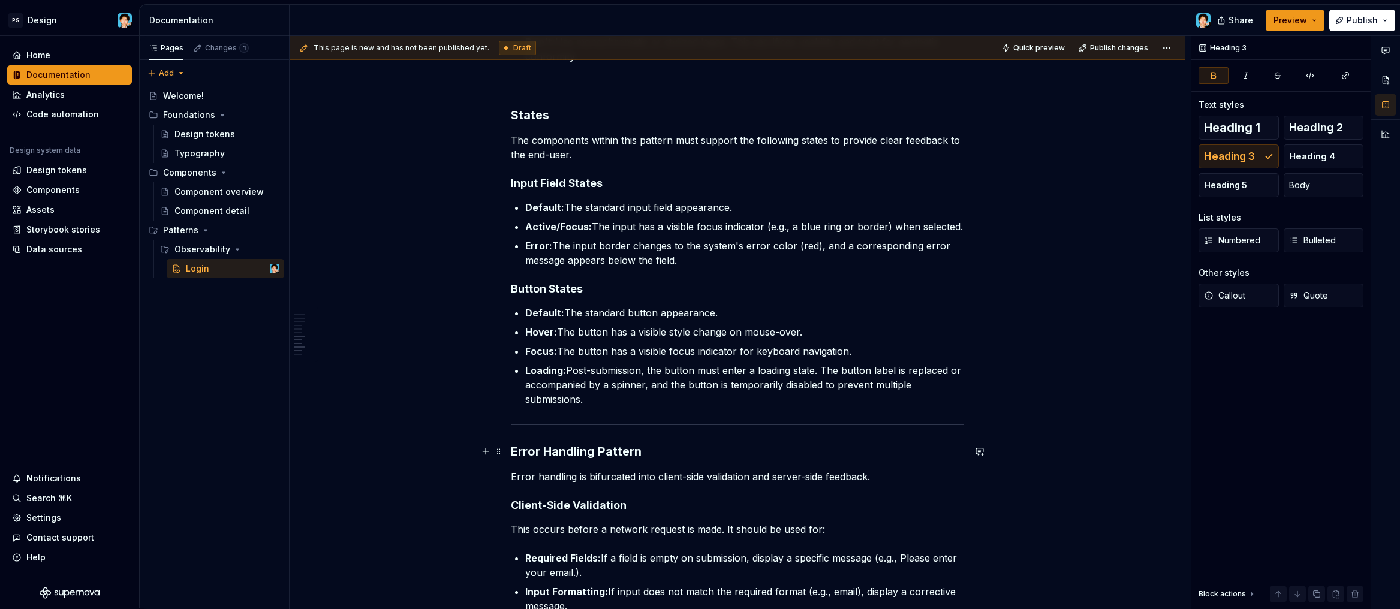
click at [511, 447] on strong "Error Handling Pattern" at bounding box center [576, 451] width 131 height 14
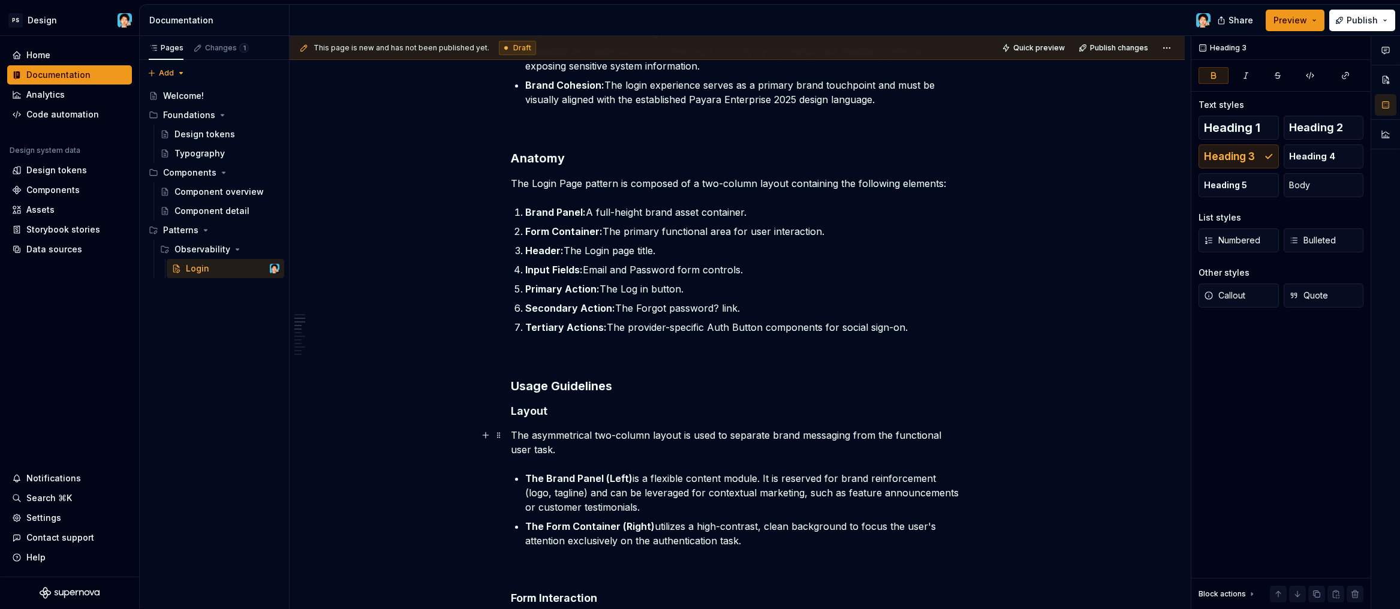
scroll to position [0, 0]
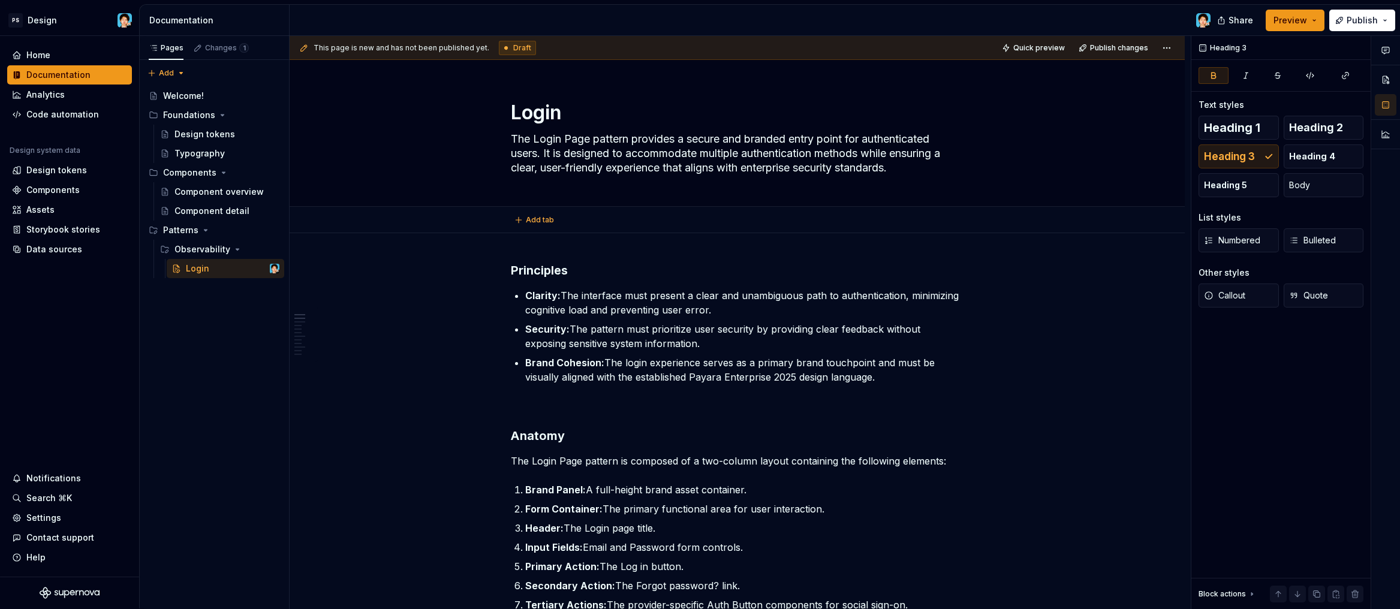
type textarea "*"
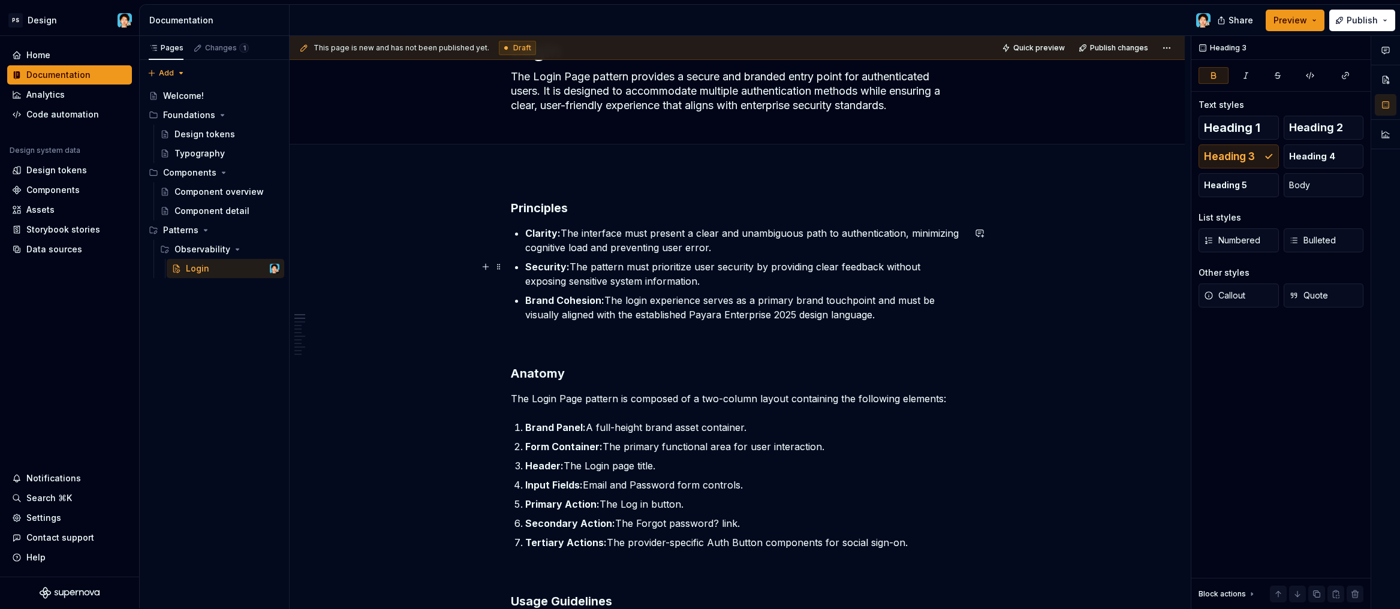
scroll to position [10, 0]
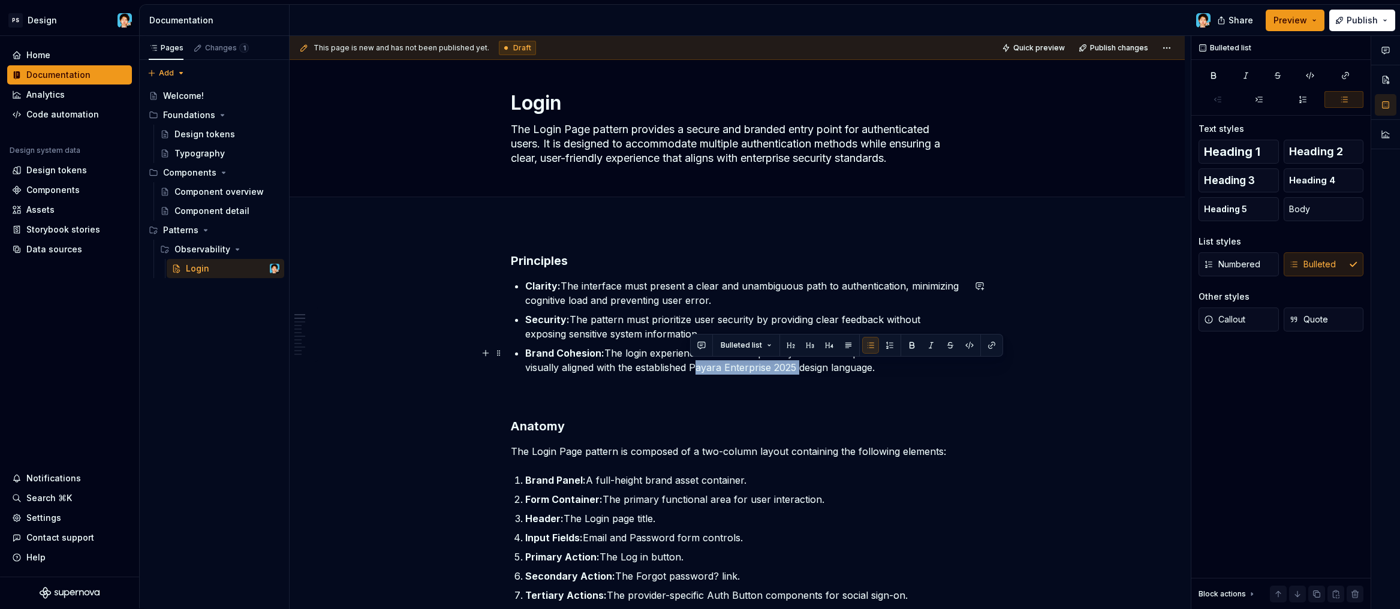
drag, startPoint x: 692, startPoint y: 370, endPoint x: 796, endPoint y: 363, distance: 104.0
click at [796, 363] on p "Brand Cohesion: The login experience serves as a primary brand touchpoint and m…" at bounding box center [744, 360] width 439 height 29
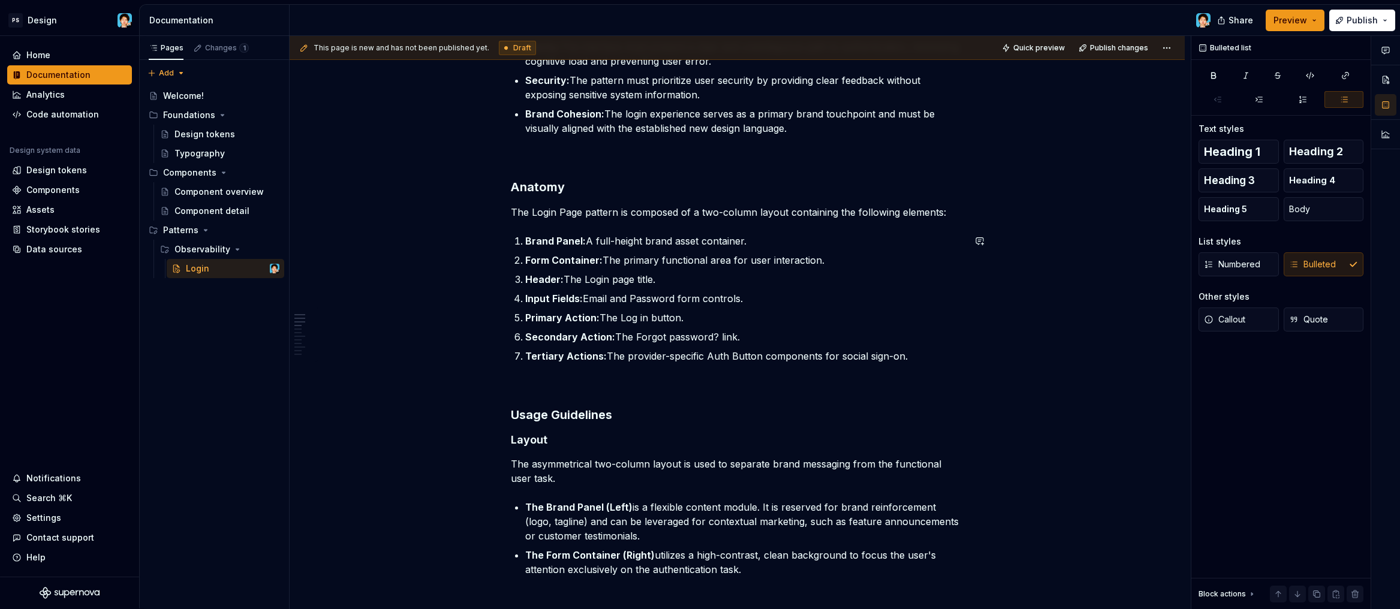
scroll to position [0, 0]
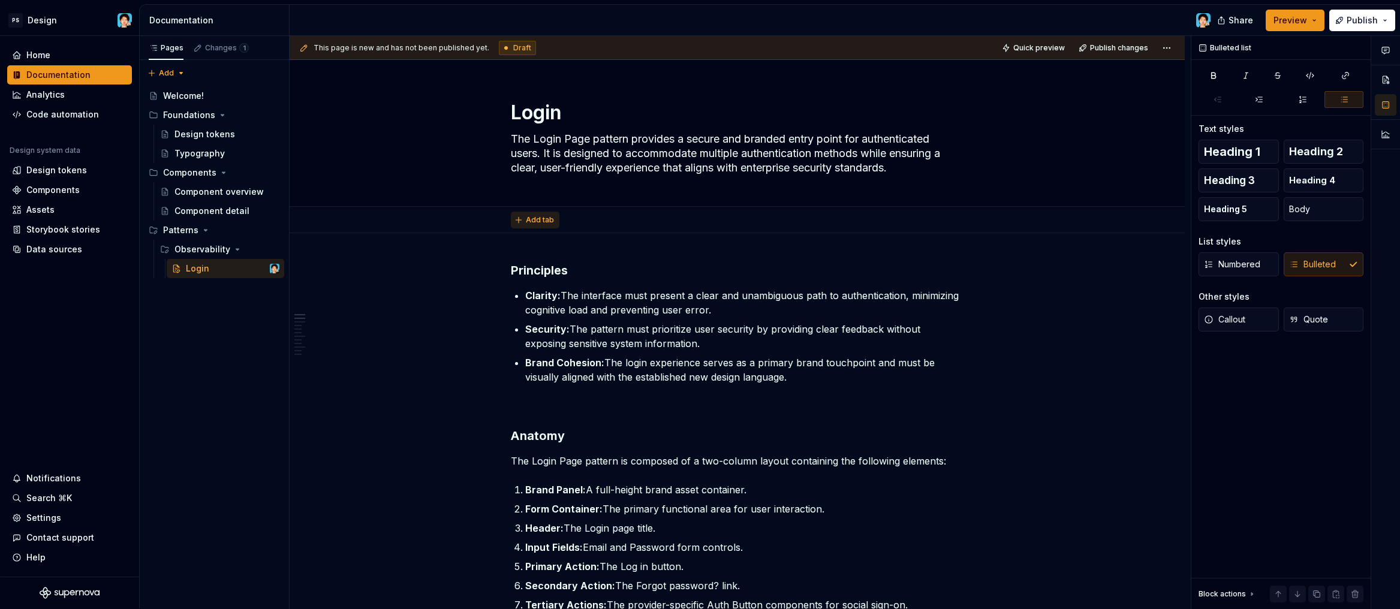
click at [529, 216] on span "Add tab" at bounding box center [540, 220] width 28 height 10
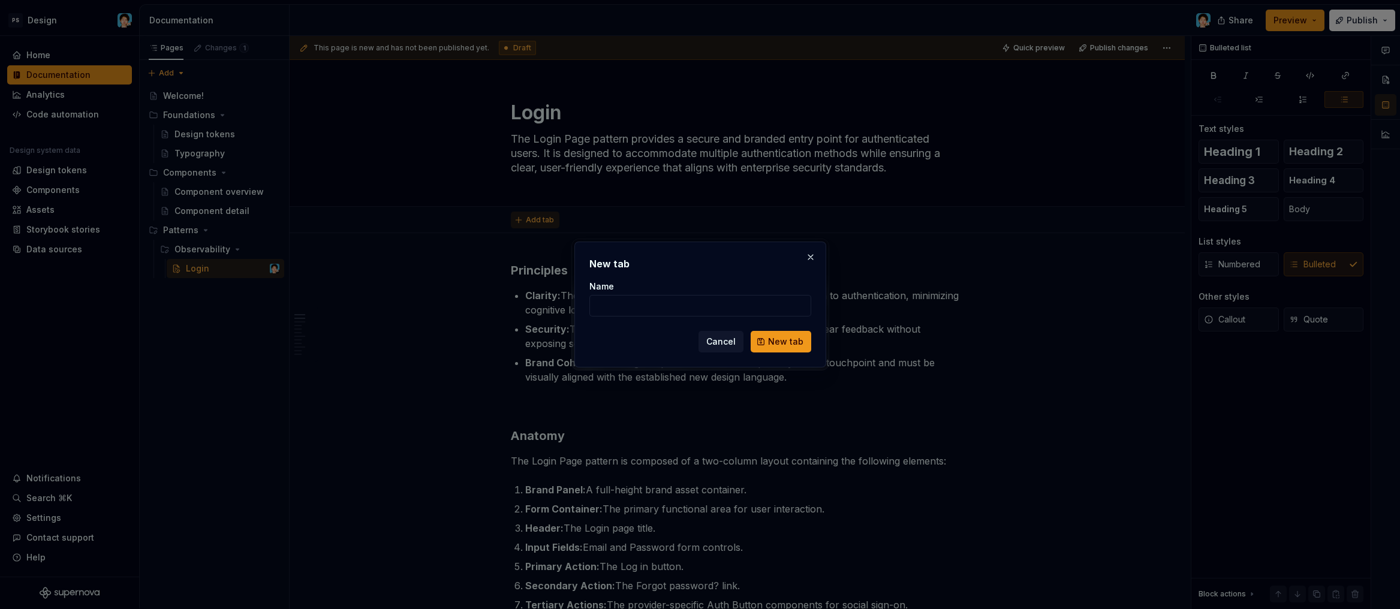
type textarea "*"
type input "Designers"
click at [790, 339] on span "New tab" at bounding box center [785, 342] width 35 height 12
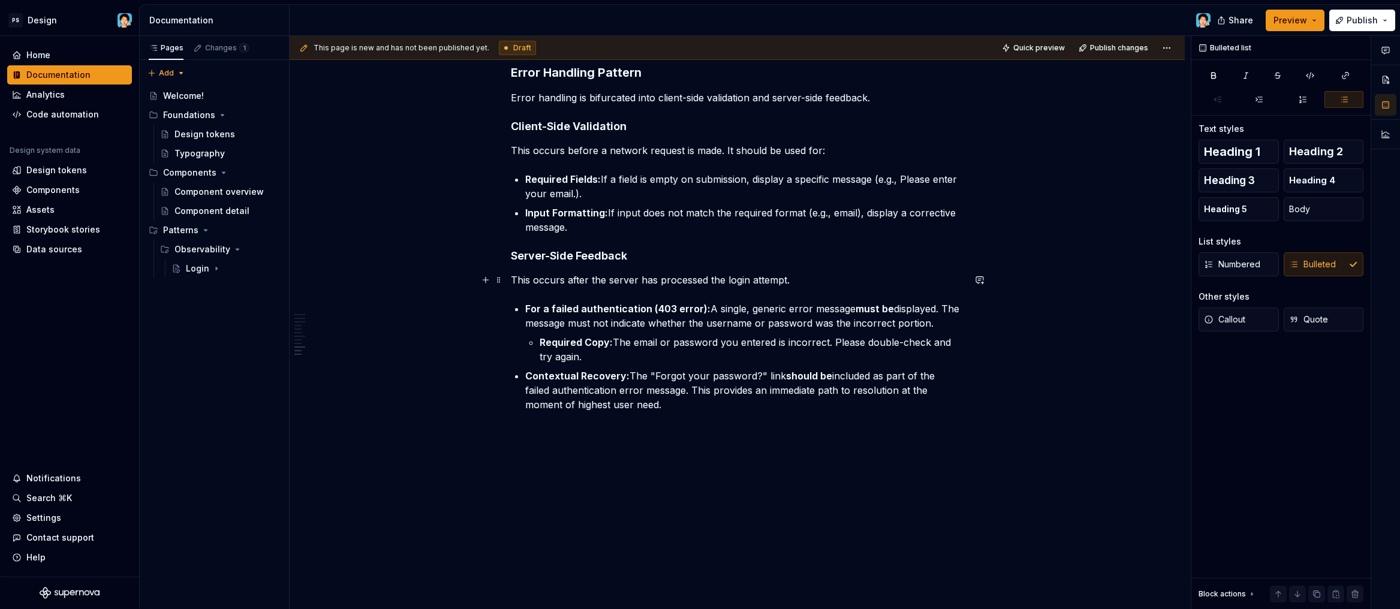
scroll to position [1513, 0]
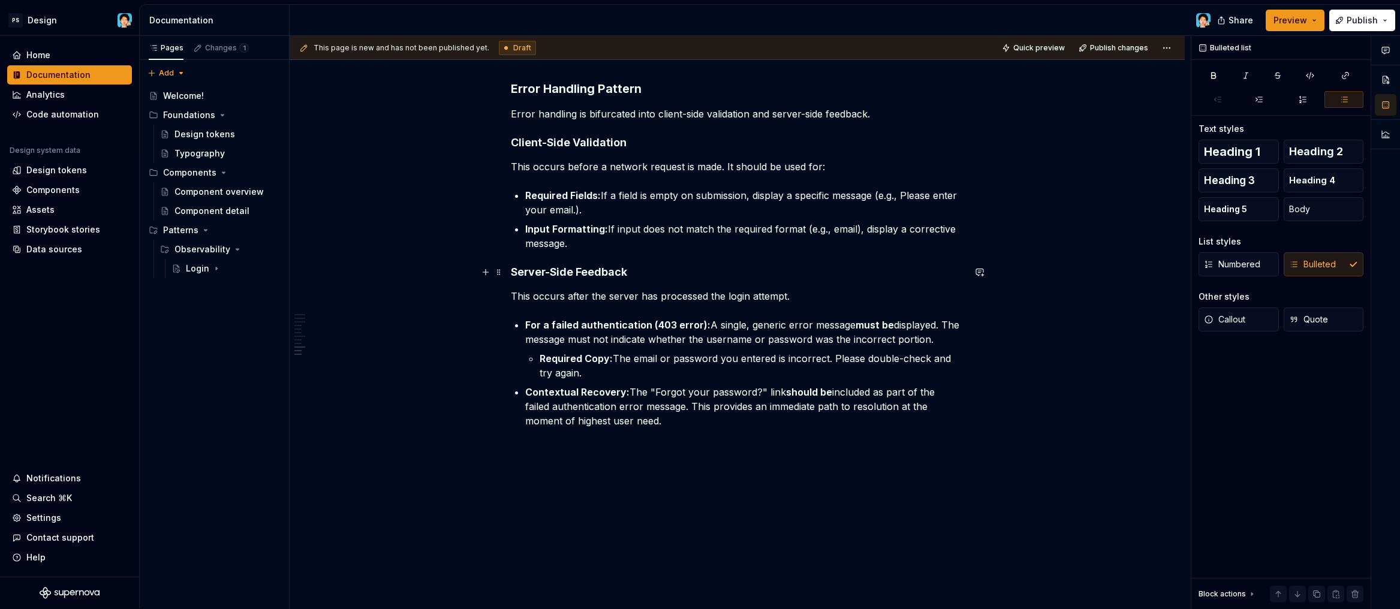
click at [513, 271] on strong "Server-Side Feedback" at bounding box center [569, 272] width 116 height 13
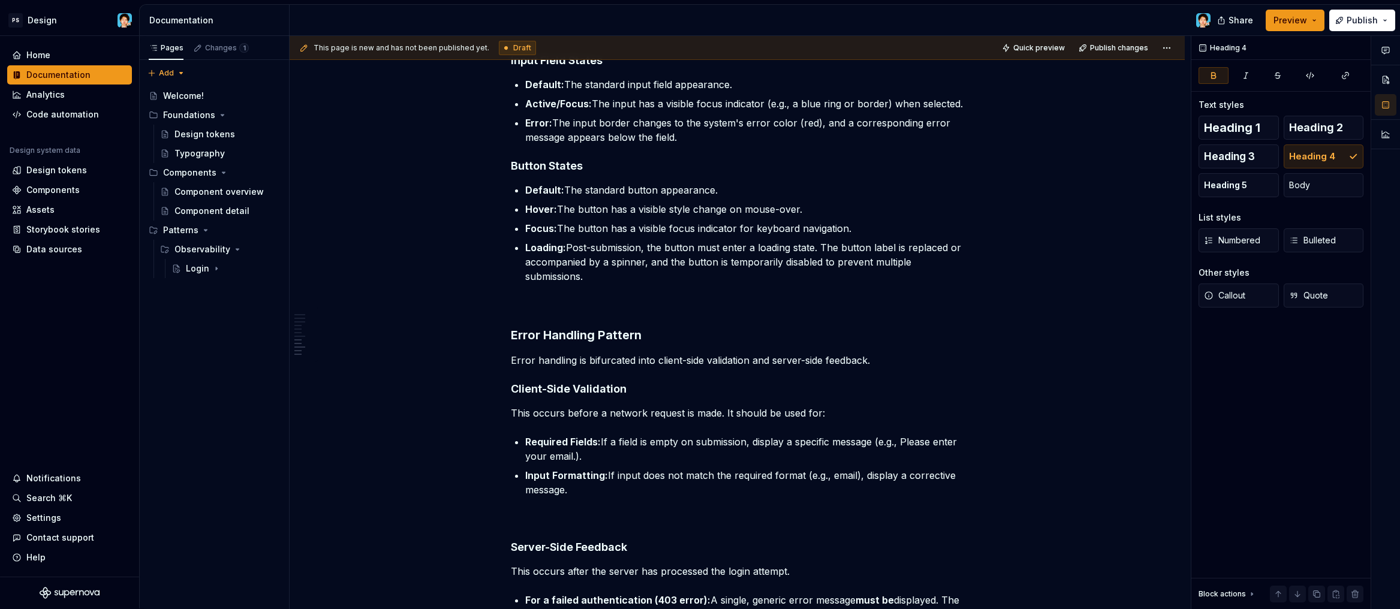
scroll to position [1158, 0]
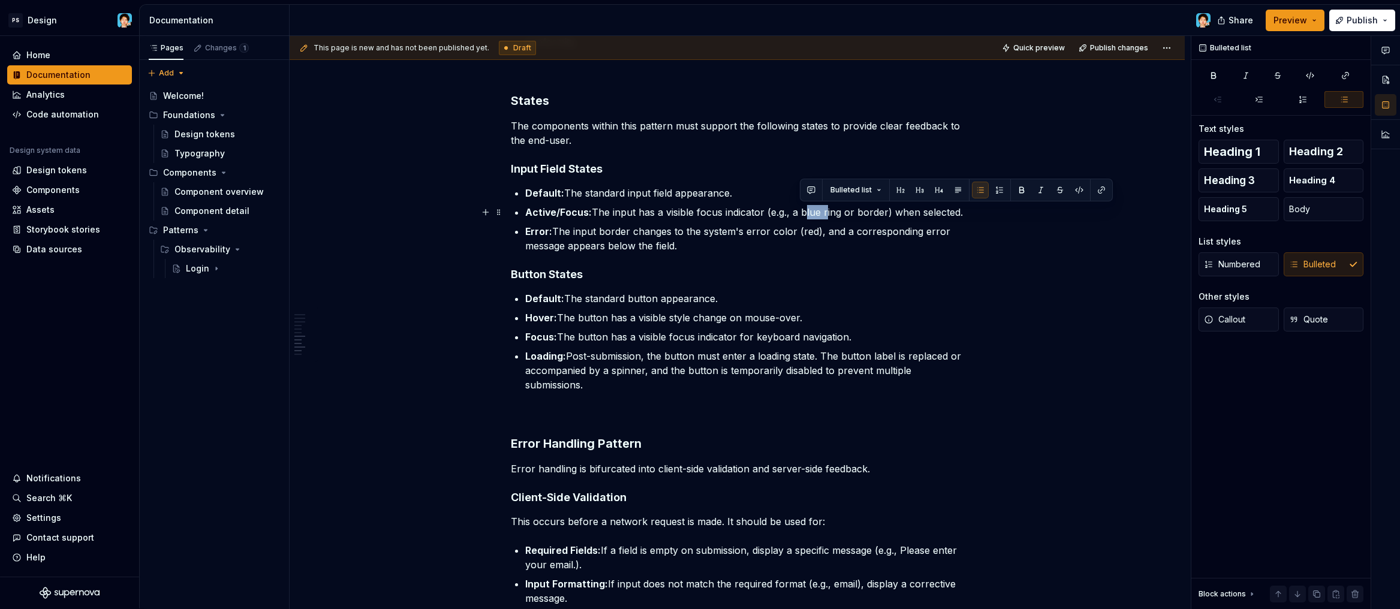
drag, startPoint x: 799, startPoint y: 212, endPoint x: 823, endPoint y: 210, distance: 24.1
click at [821, 209] on p "Active/Focus: The input has a visible focus indicator (e.g., a blue ring or bor…" at bounding box center [744, 212] width 439 height 14
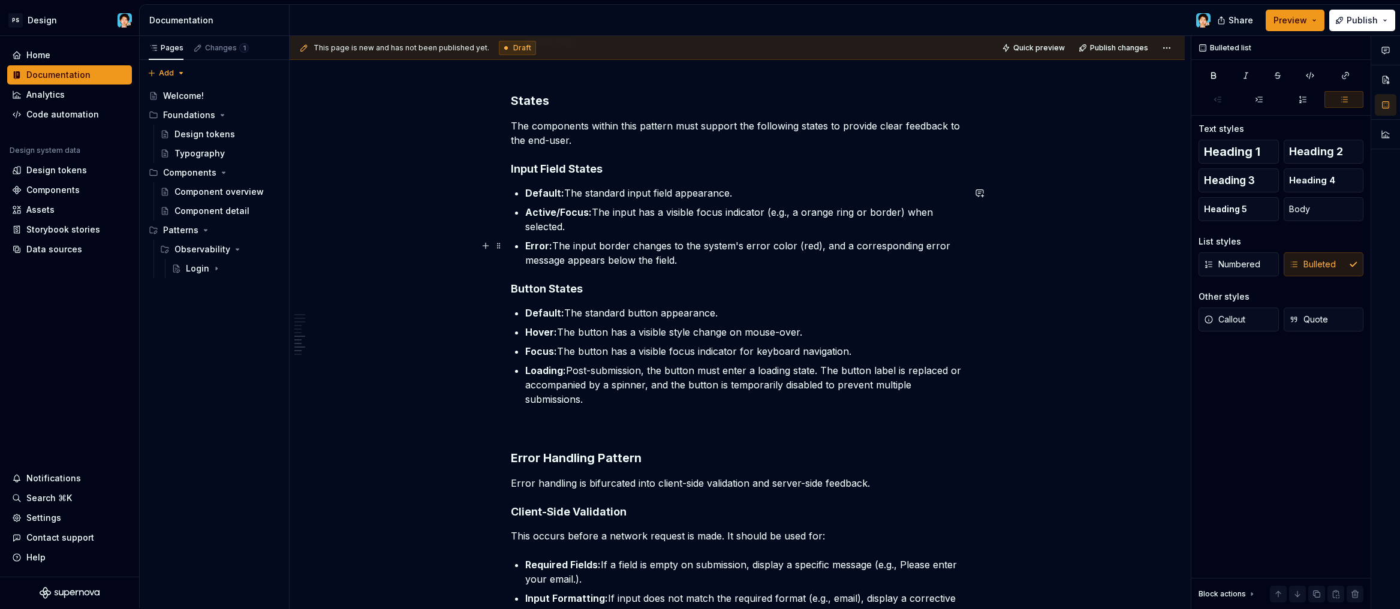
click at [781, 252] on p "Error: The input border changes to the system's error color (red), and a corres…" at bounding box center [744, 253] width 439 height 29
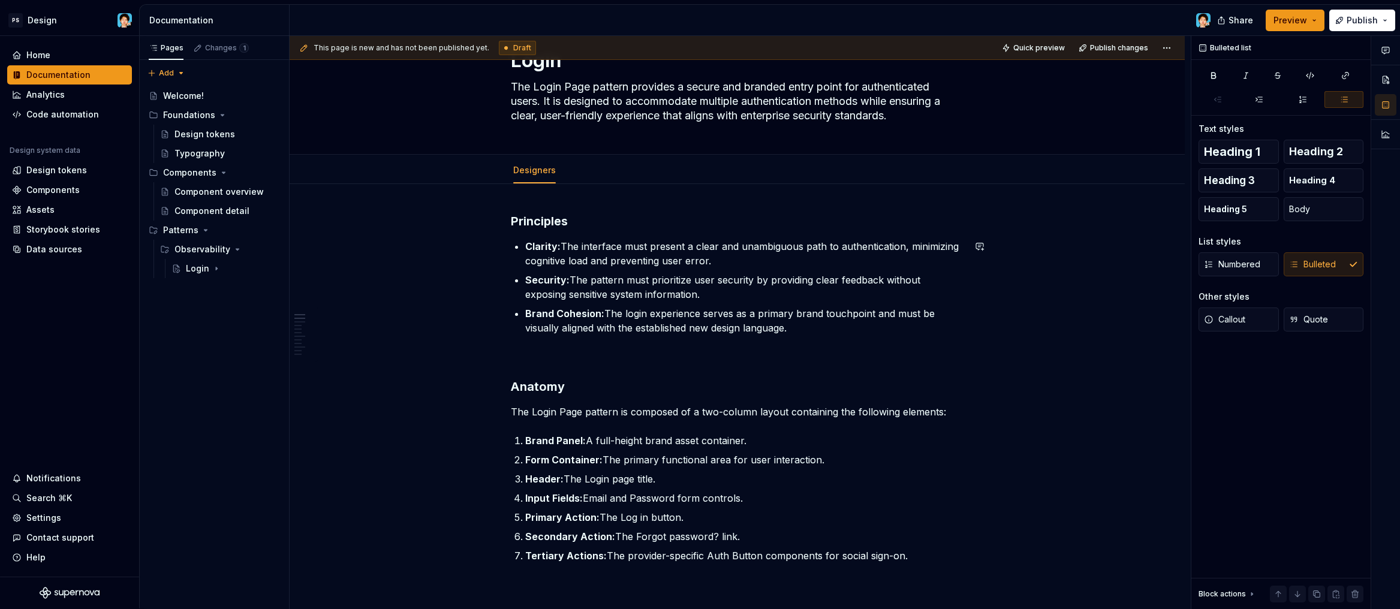
scroll to position [0, 0]
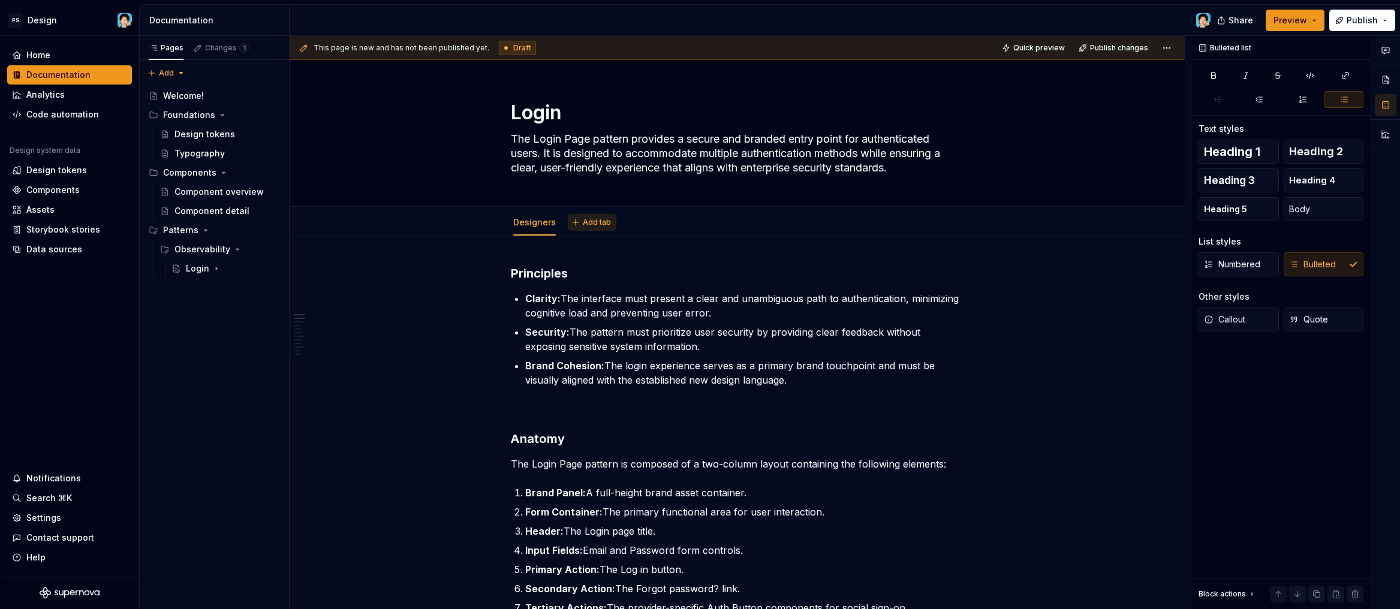
click at [583, 221] on span "Add tab" at bounding box center [597, 223] width 28 height 10
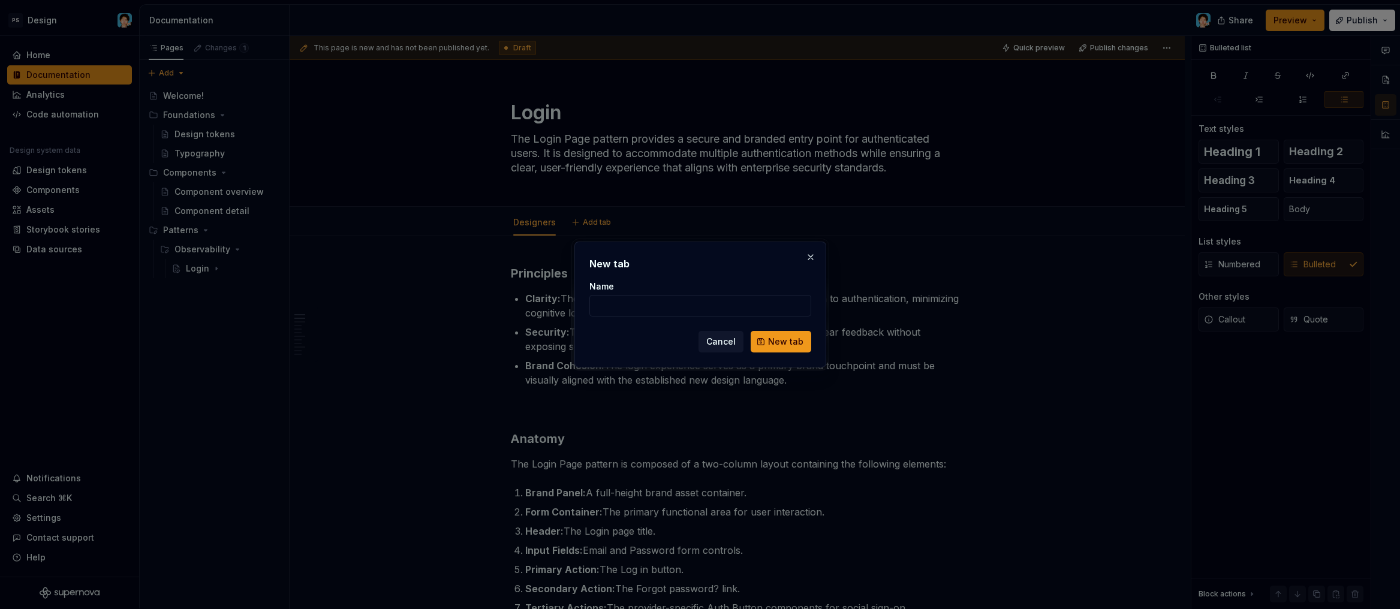
type textarea "*"
type input "Developers"
click at [779, 344] on span "New tab" at bounding box center [785, 342] width 35 height 12
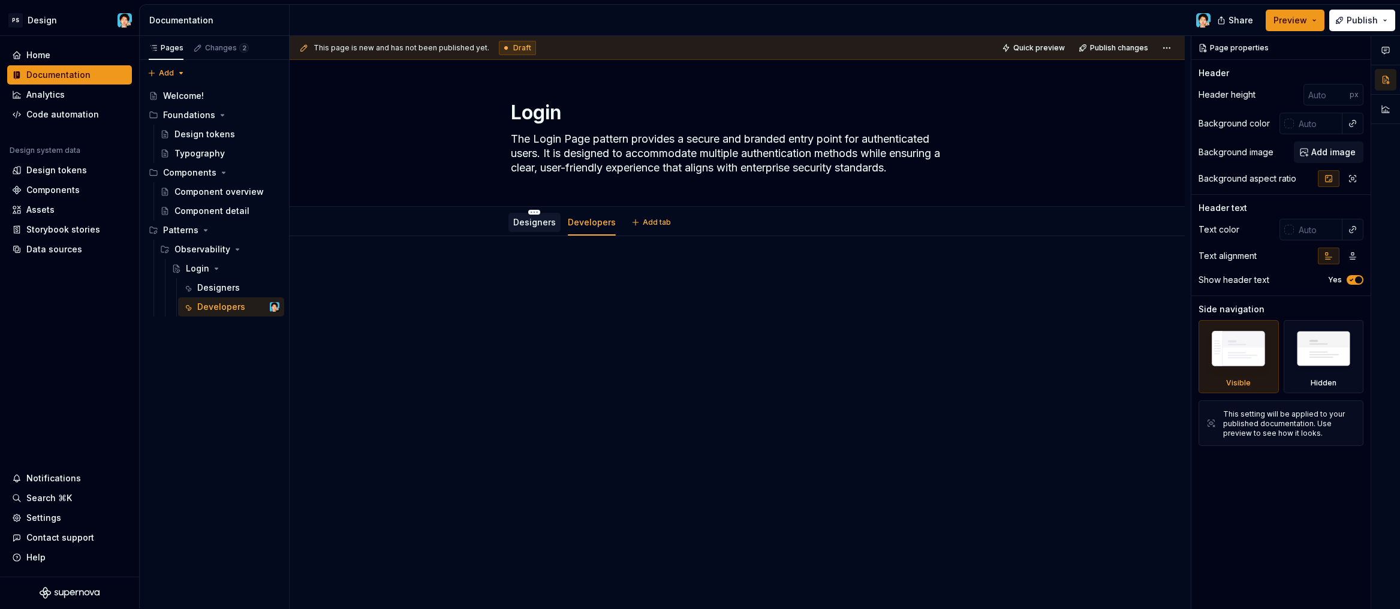
click at [534, 224] on link "Designers" at bounding box center [534, 222] width 43 height 10
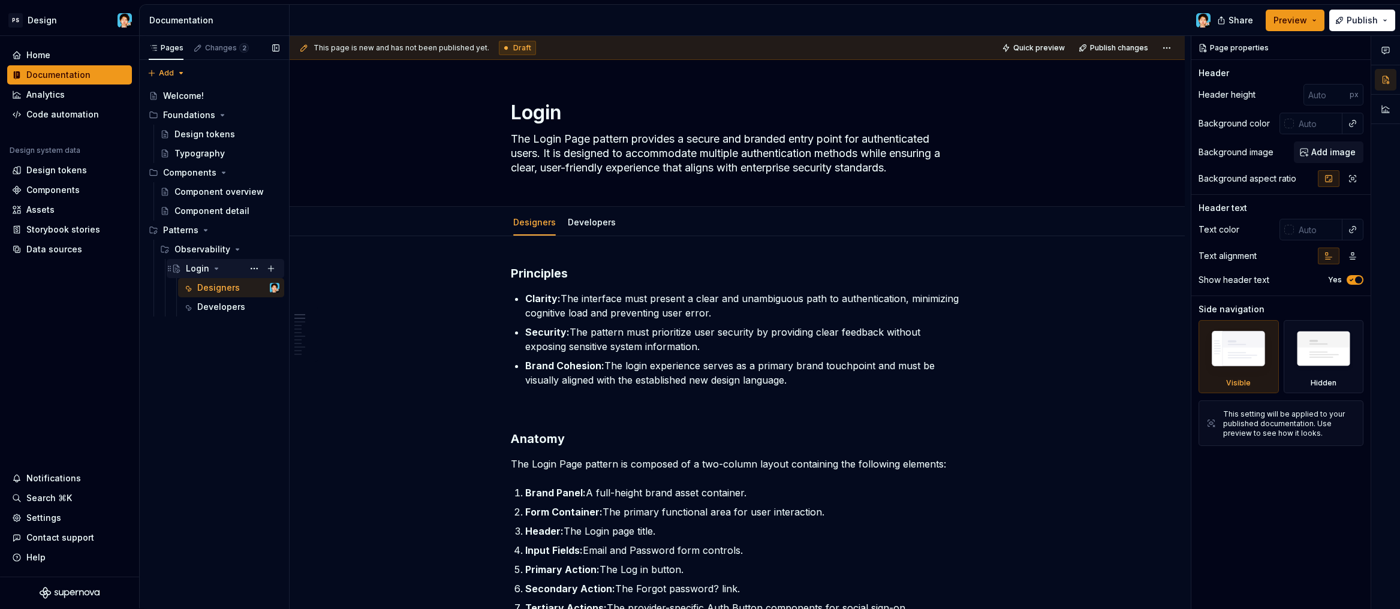
click at [215, 267] on icon "Page tree" at bounding box center [217, 269] width 10 height 10
click at [254, 269] on button "Page tree" at bounding box center [254, 268] width 17 height 17
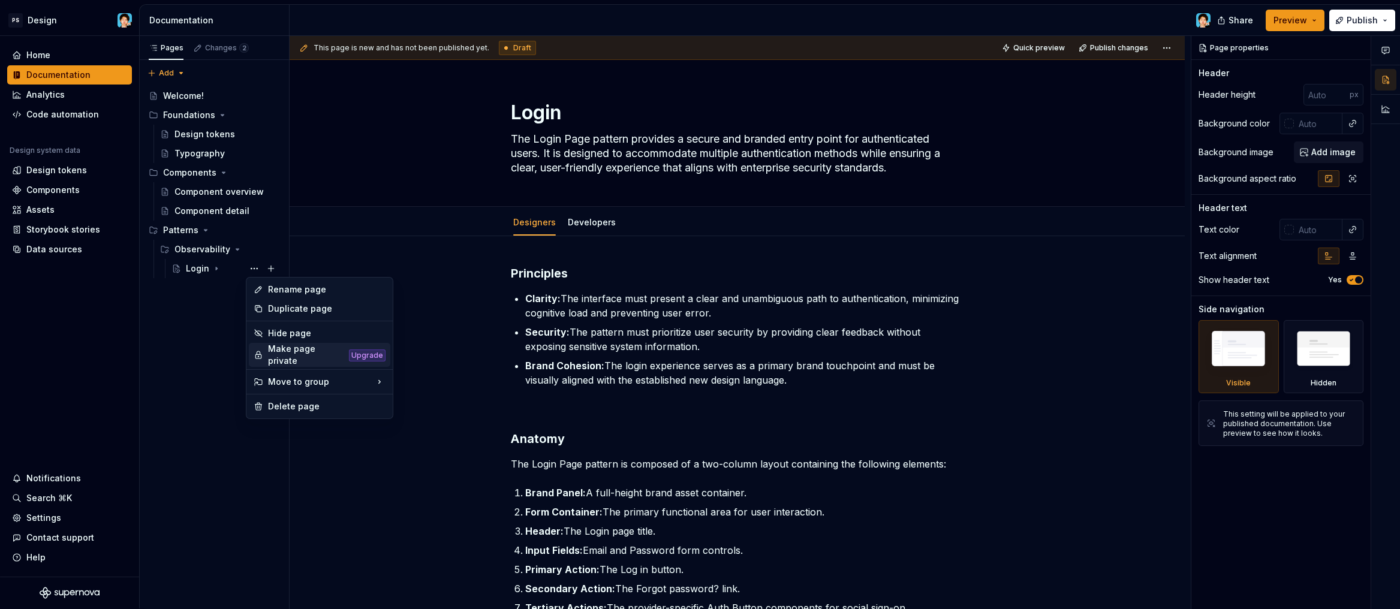
click at [288, 357] on div "Make page private" at bounding box center [306, 355] width 76 height 24
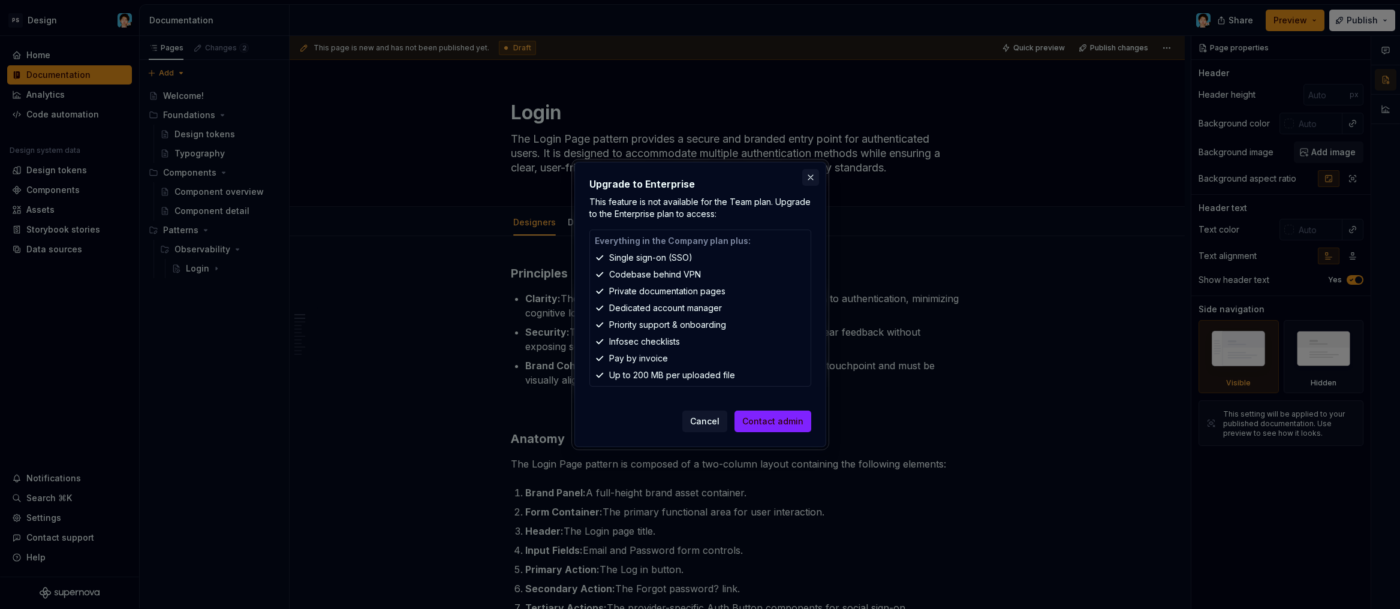
click at [812, 177] on button "button" at bounding box center [810, 177] width 17 height 17
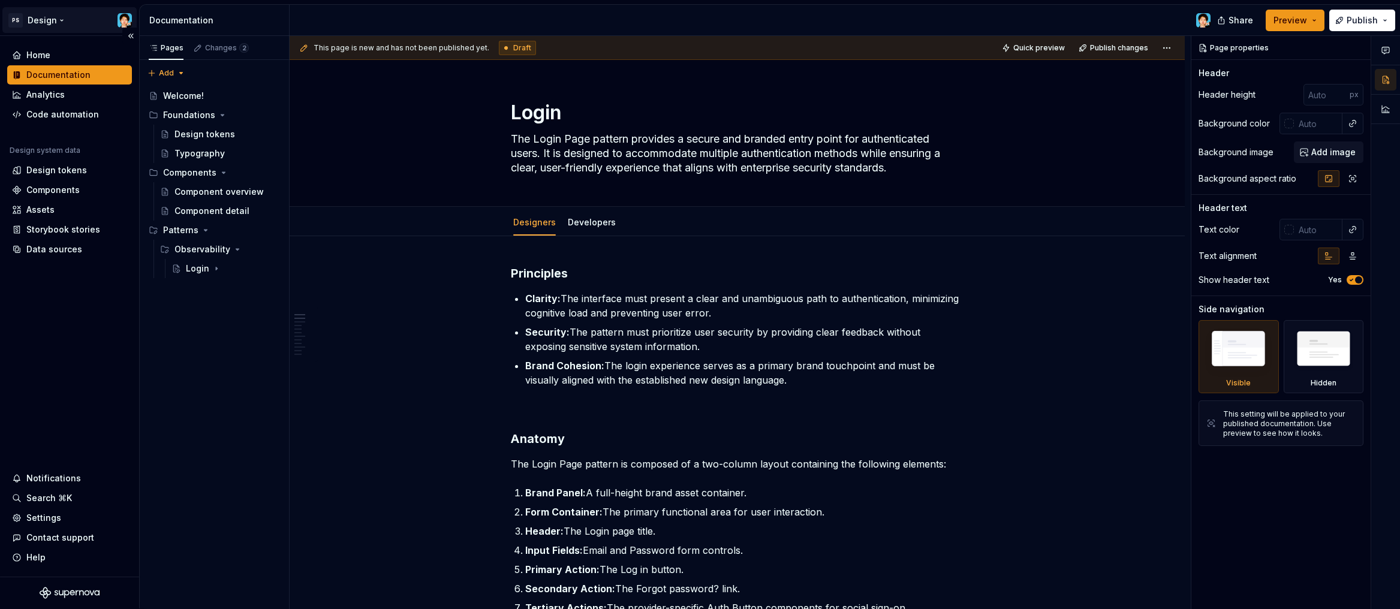
click at [31, 20] on html "PS Design Home Documentation Analytics Code automation Design system data Desig…" at bounding box center [700, 304] width 1400 height 609
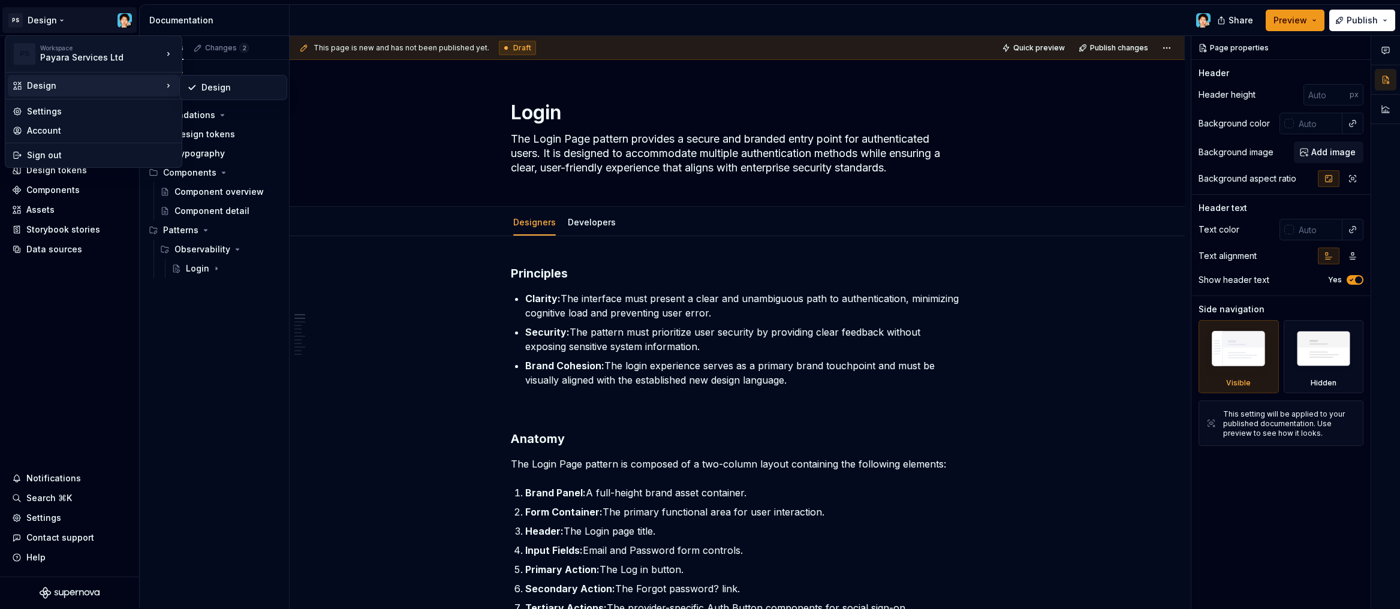
click at [37, 86] on div "Design" at bounding box center [95, 86] width 136 height 12
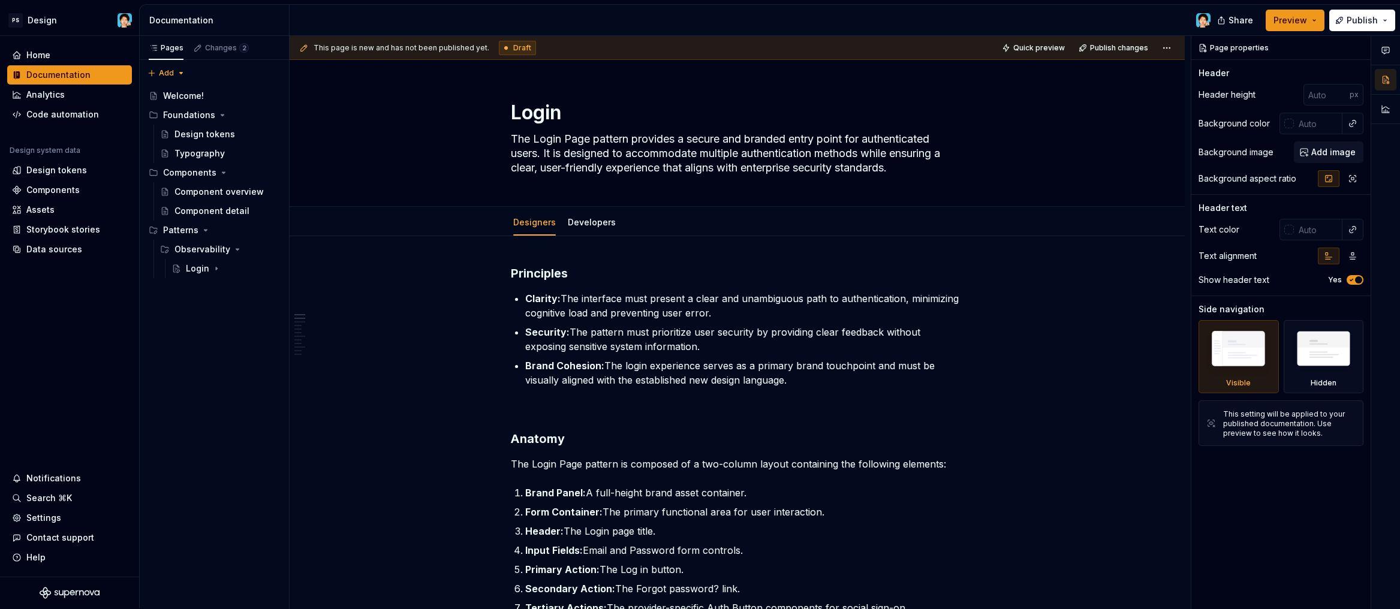
click at [574, 335] on html "PS Design Home Documentation Analytics Code automation Design system data Desig…" at bounding box center [700, 304] width 1400 height 609
click at [1366, 27] on button "Publish" at bounding box center [1362, 21] width 66 height 22
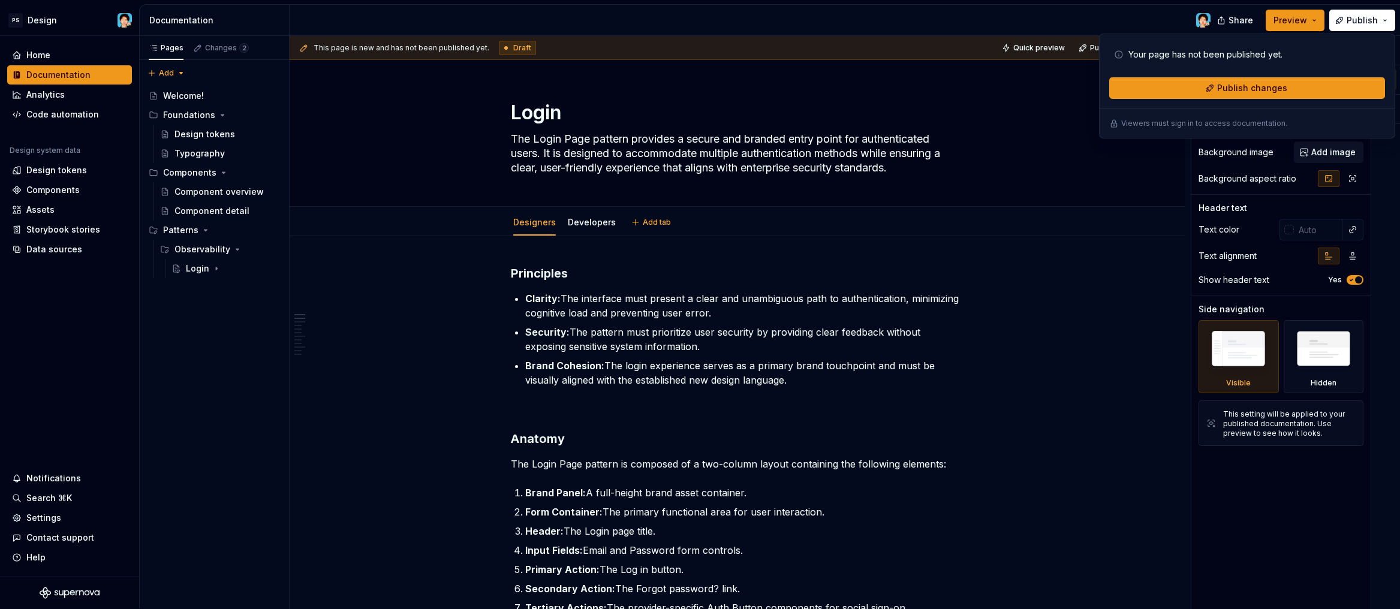
type textarea "*"
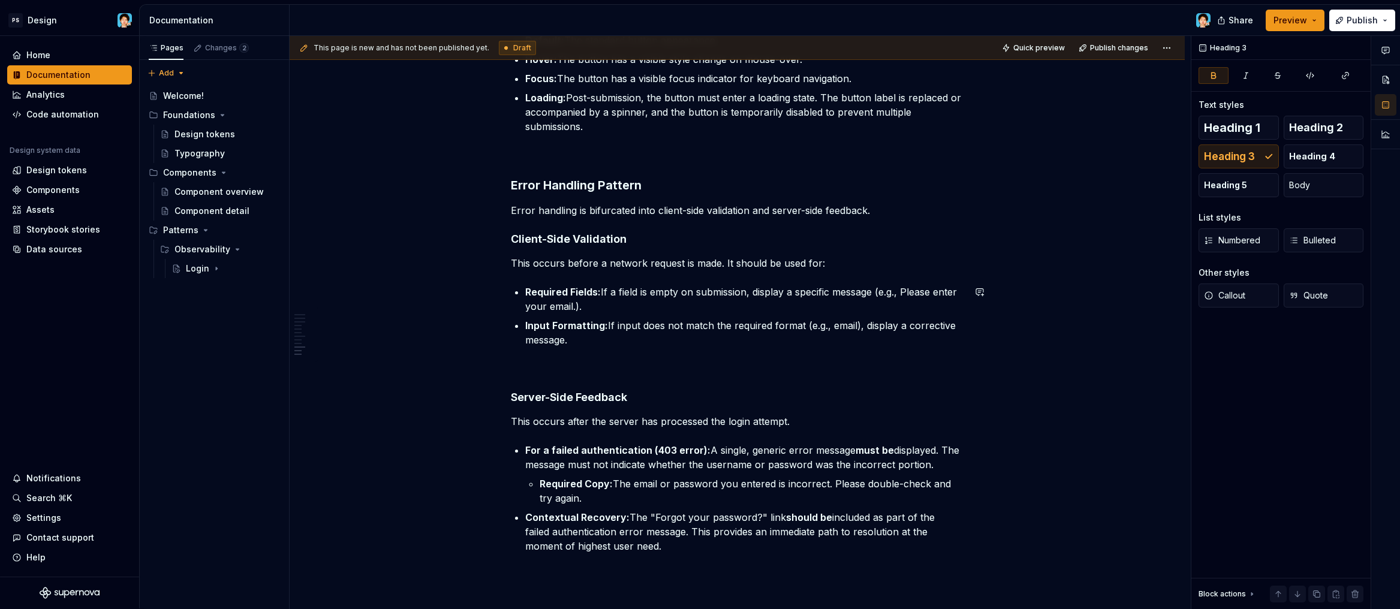
scroll to position [1573, 0]
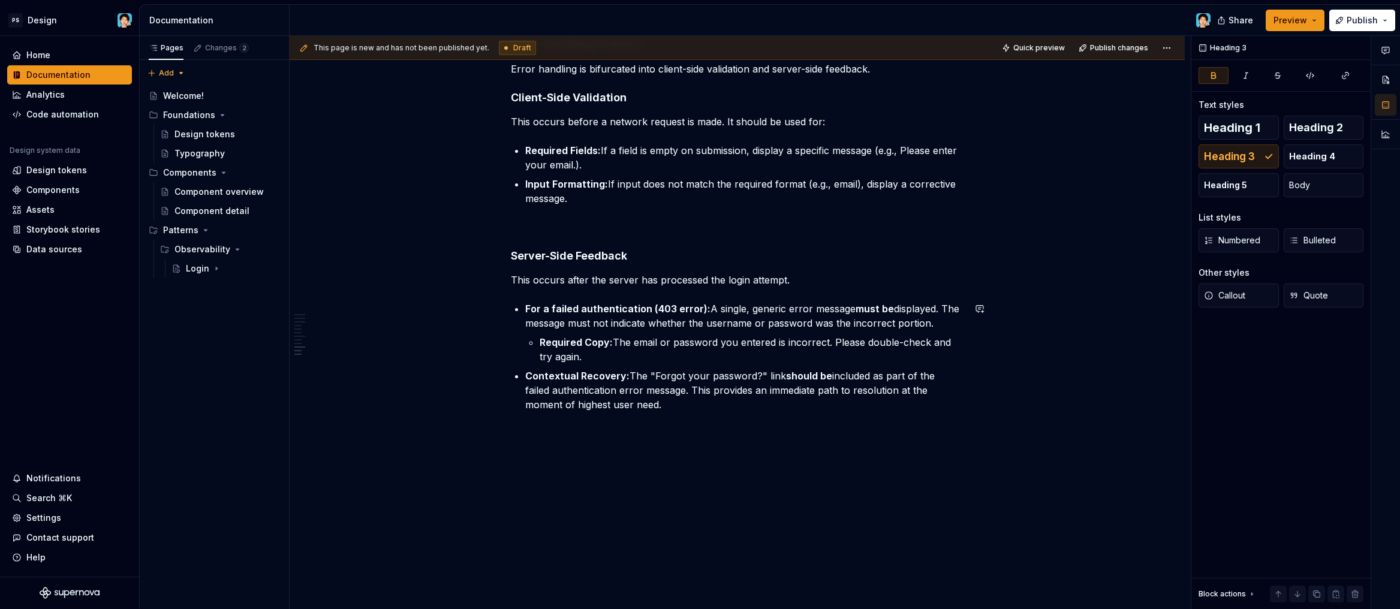
click at [643, 433] on div "This page is new and has not been published yet. Draft Quick preview Publish ch…" at bounding box center [740, 322] width 901 height 573
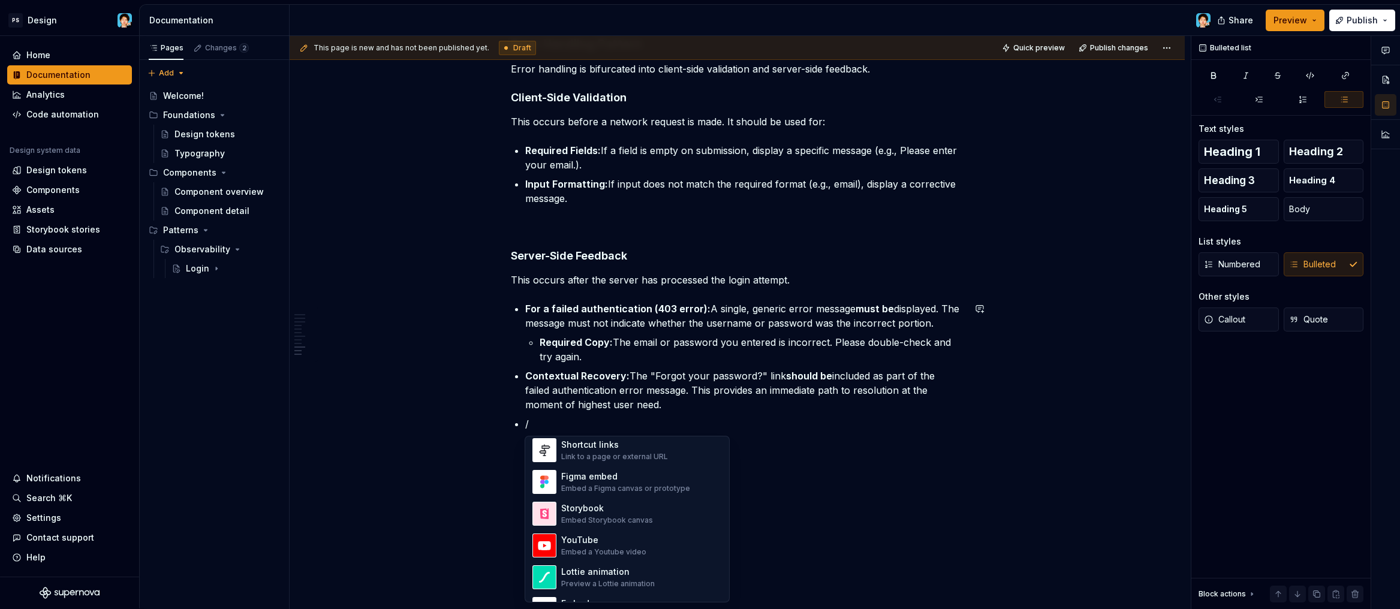
scroll to position [558, 0]
drag, startPoint x: 796, startPoint y: 463, endPoint x: 788, endPoint y: 460, distance: 8.7
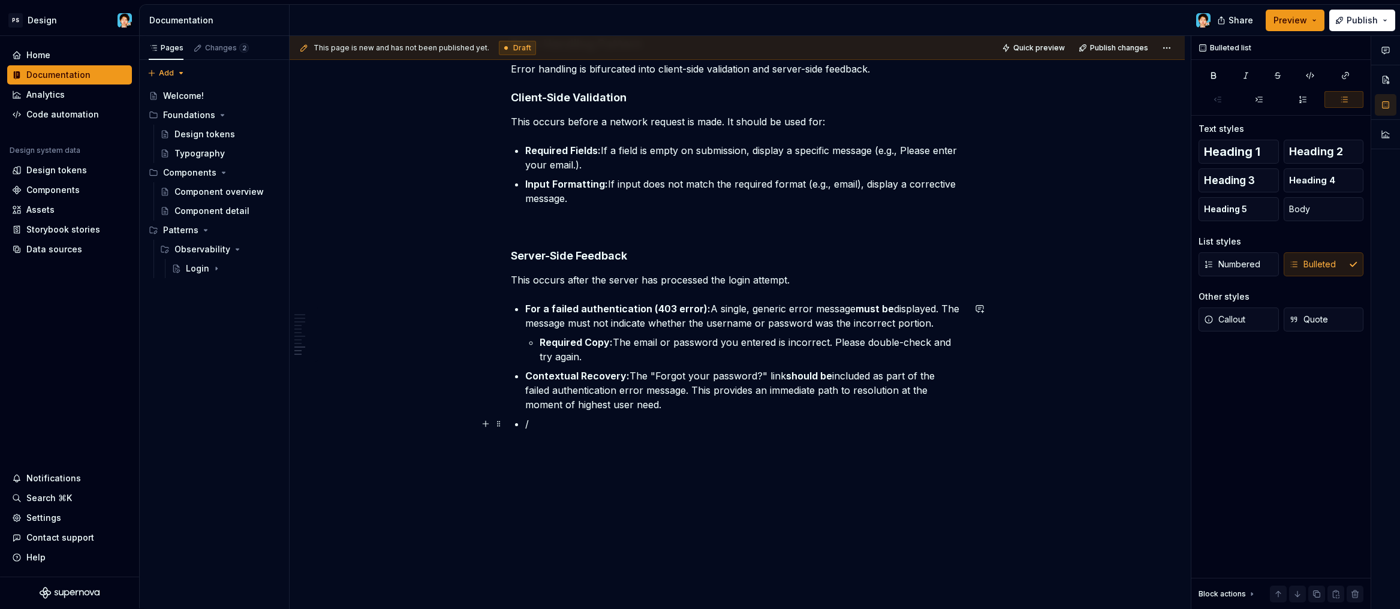
click at [724, 420] on p "/" at bounding box center [744, 424] width 439 height 14
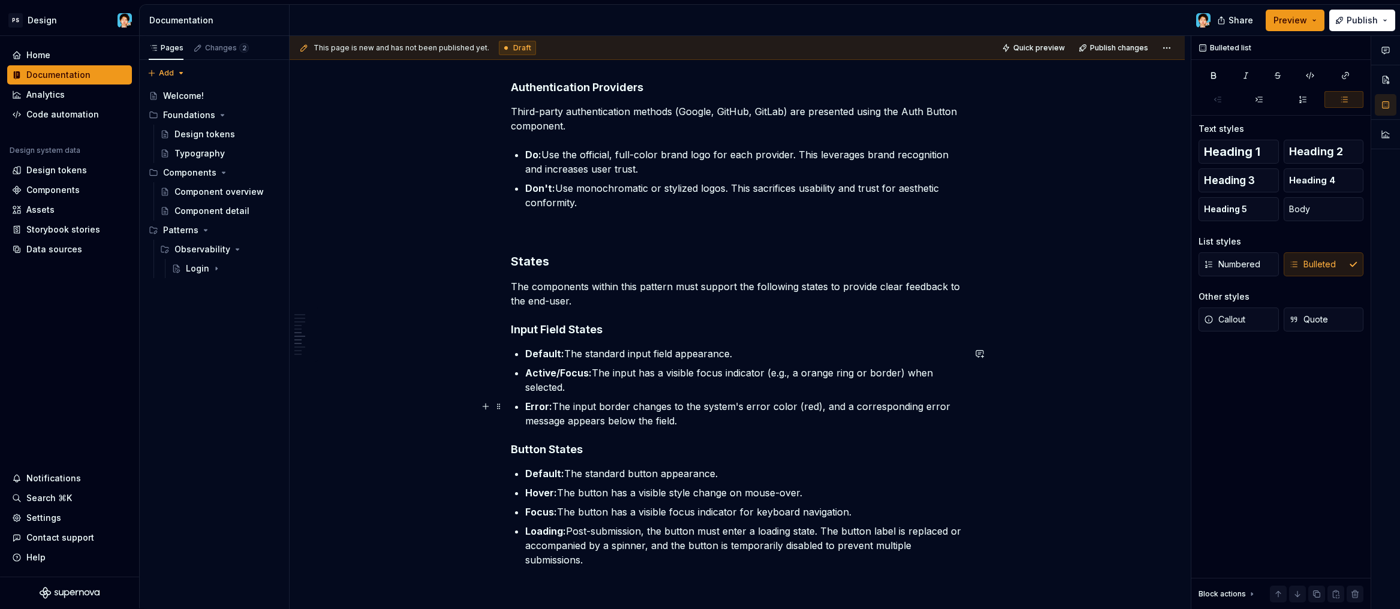
scroll to position [902, 0]
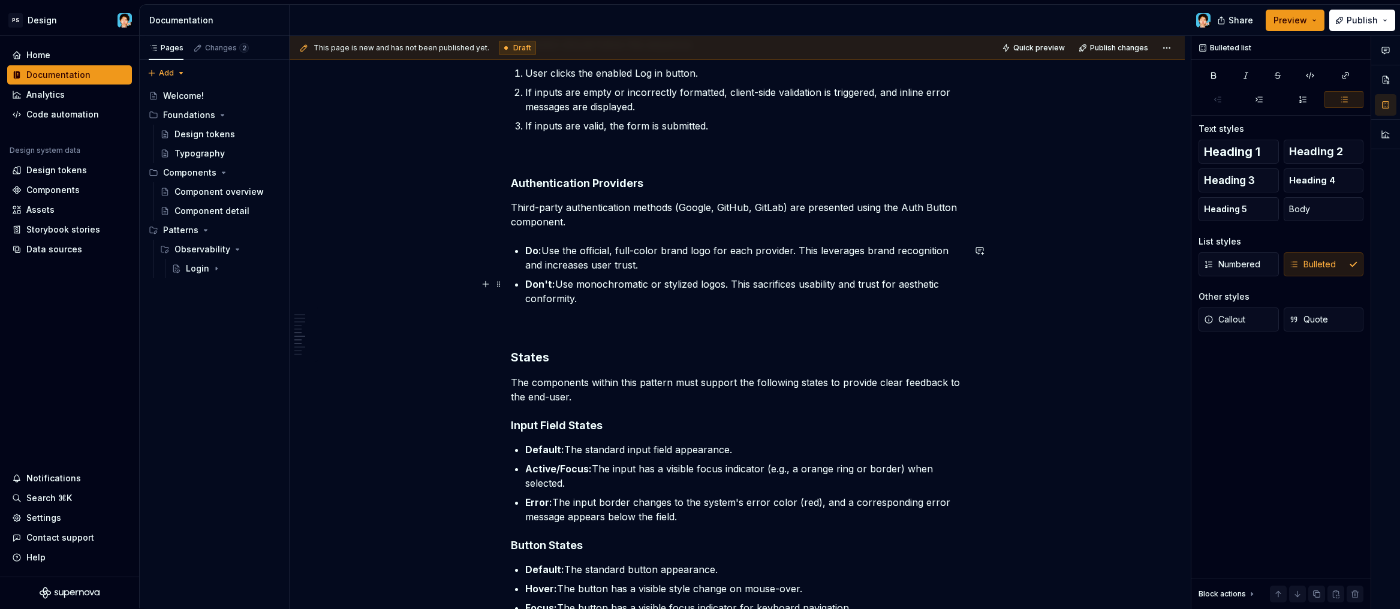
click at [590, 296] on p "Don't: Use monochromatic or stylized logos. This sacrifices usability and trust…" at bounding box center [744, 291] width 439 height 29
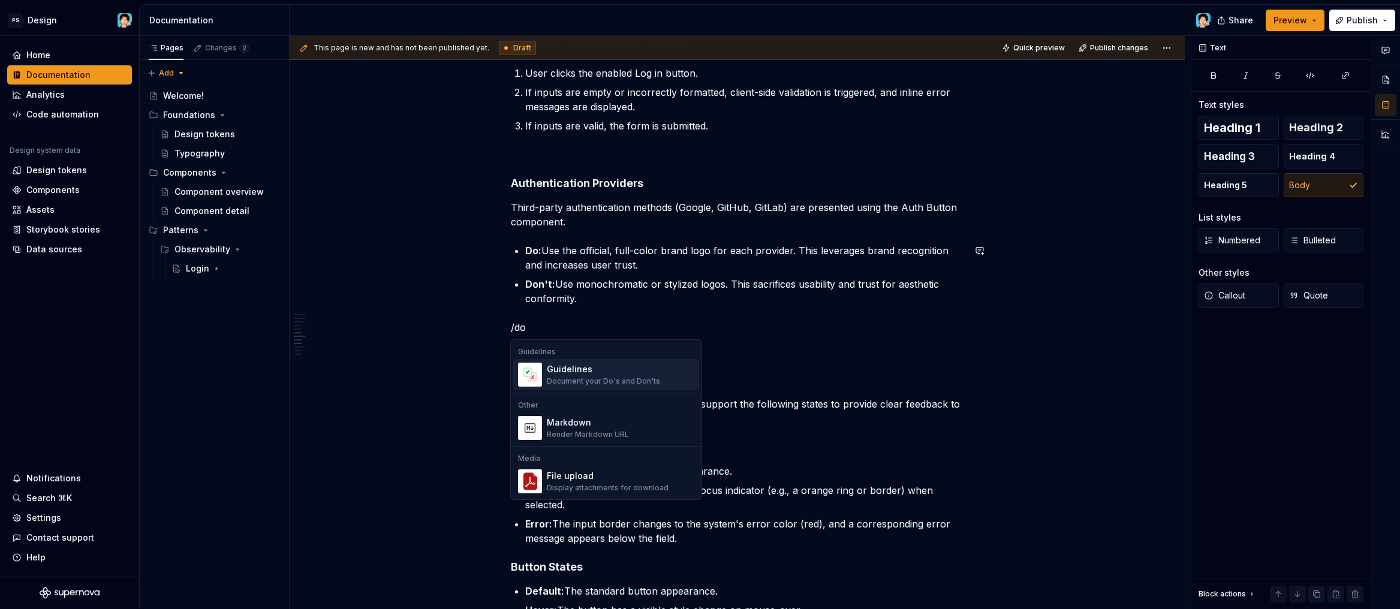
click at [581, 372] on div "Guidelines" at bounding box center [604, 369] width 115 height 12
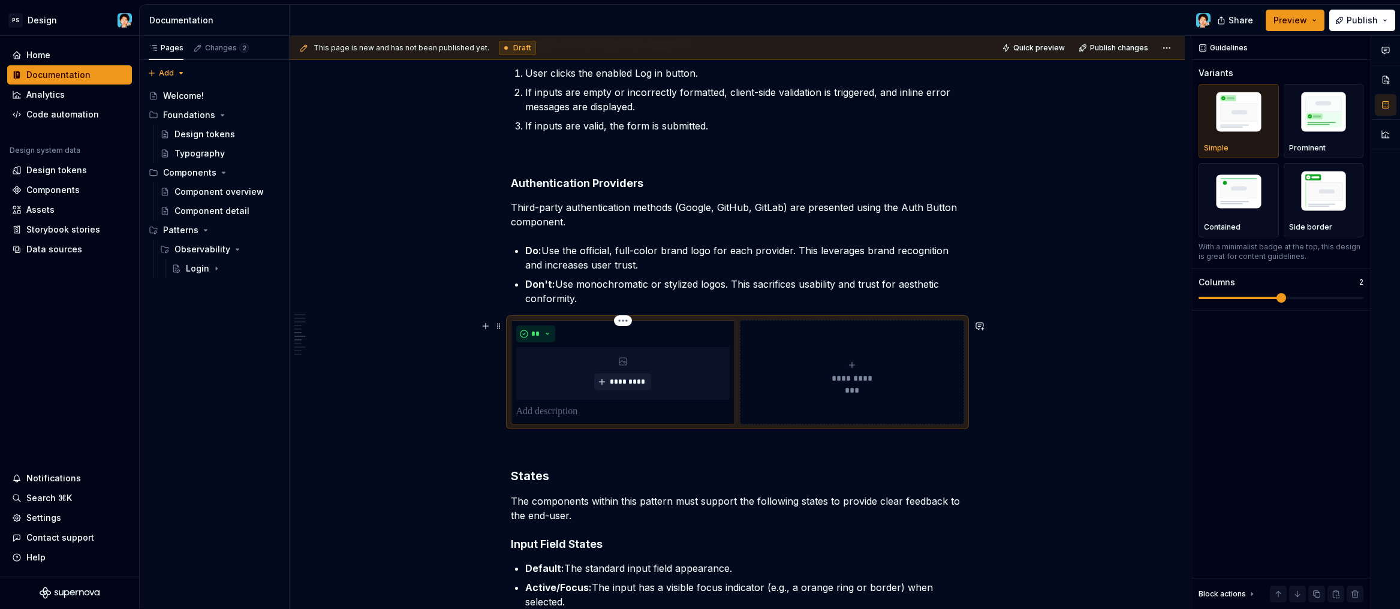
click at [639, 412] on p at bounding box center [622, 412] width 213 height 14
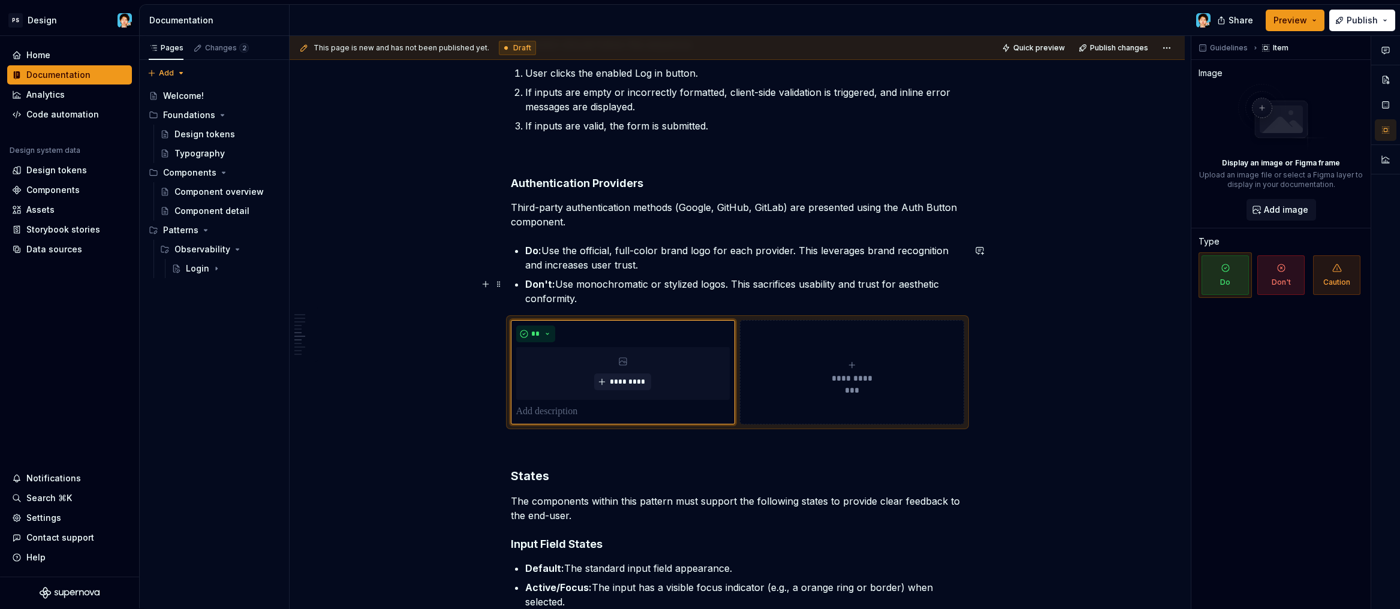
click at [604, 293] on p "Don't: Use monochromatic or stylized logos. This sacrifices usability and trust…" at bounding box center [744, 291] width 439 height 29
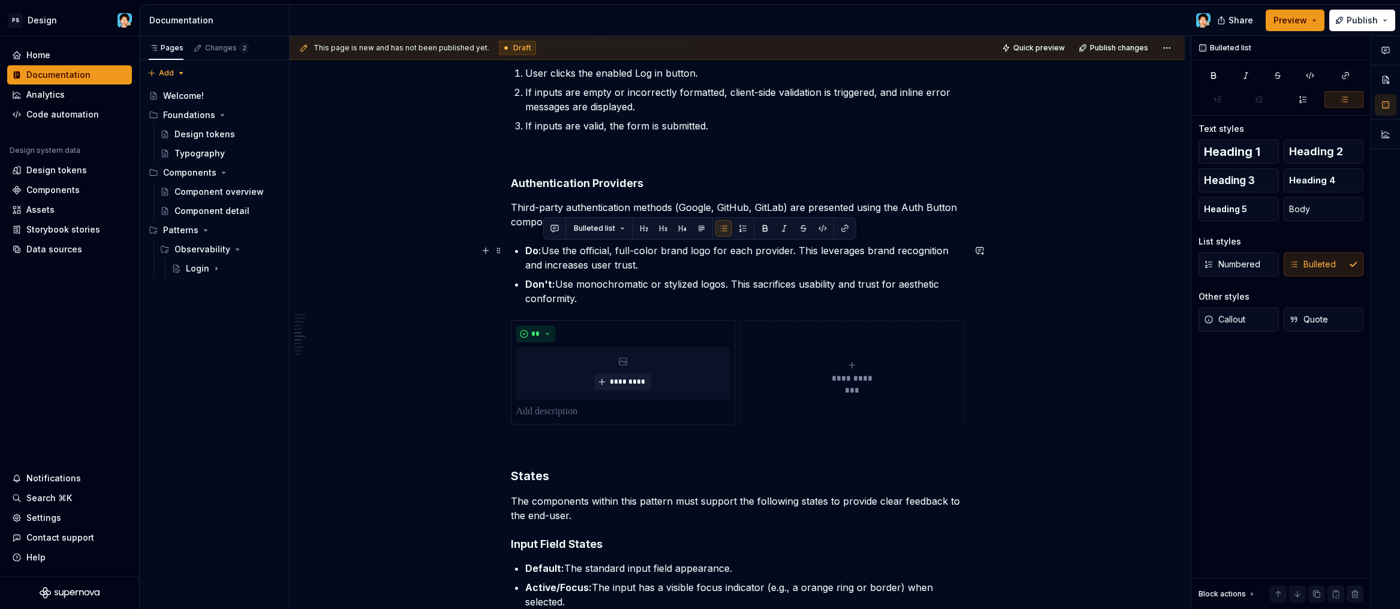
drag, startPoint x: 649, startPoint y: 257, endPoint x: 544, endPoint y: 248, distance: 104.8
click at [544, 248] on p "Do: Use the official, full-color brand logo for each provider. This leverages b…" at bounding box center [744, 257] width 439 height 29
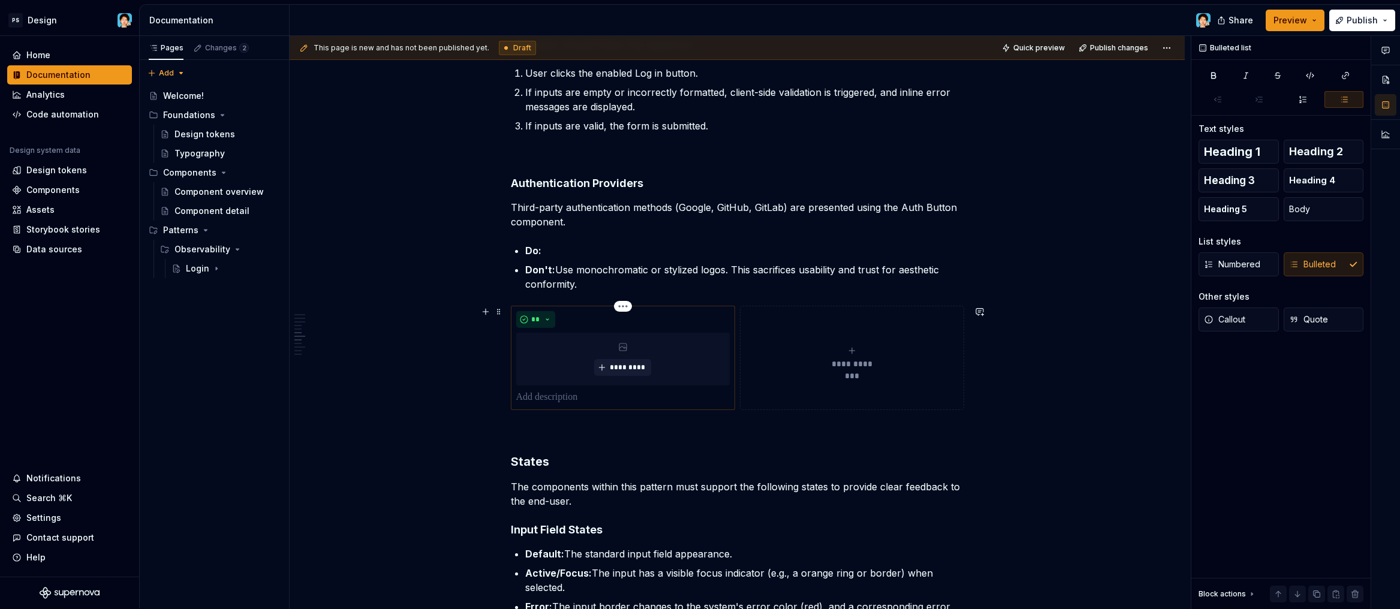
click at [583, 398] on p at bounding box center [622, 397] width 213 height 14
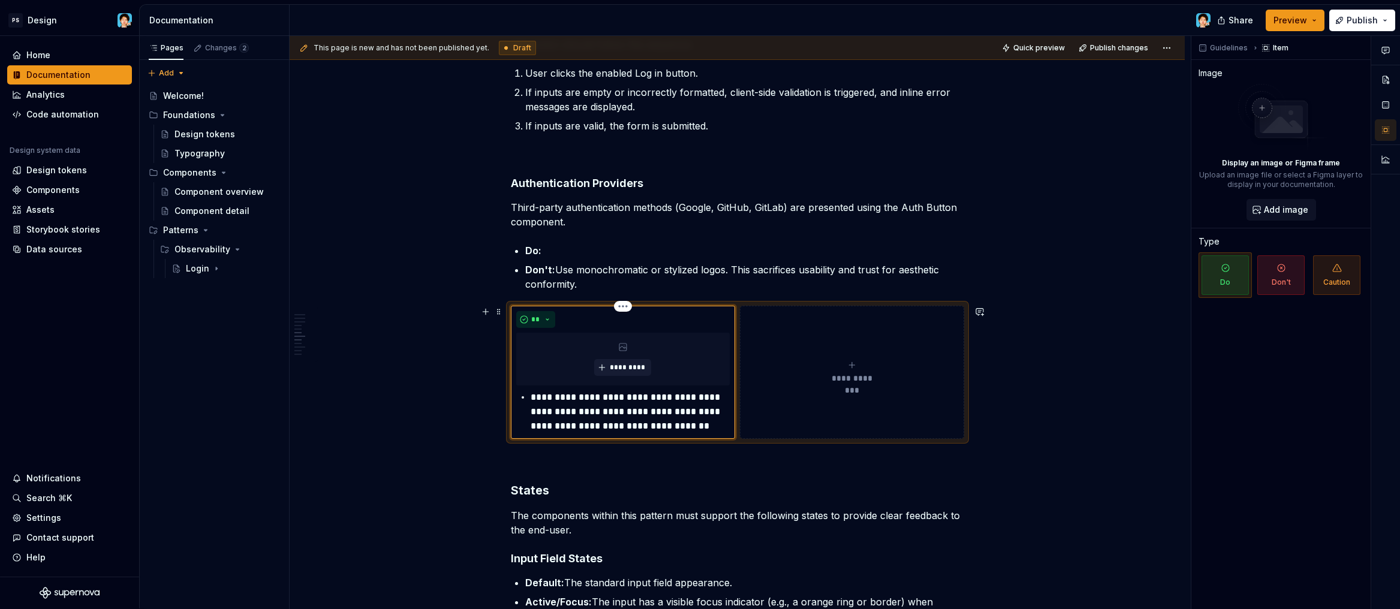
click at [532, 394] on p "**********" at bounding box center [630, 411] width 199 height 43
click at [577, 266] on p "Don't: Use monochromatic or stylized logos. This sacrifices usability and trust…" at bounding box center [744, 277] width 439 height 29
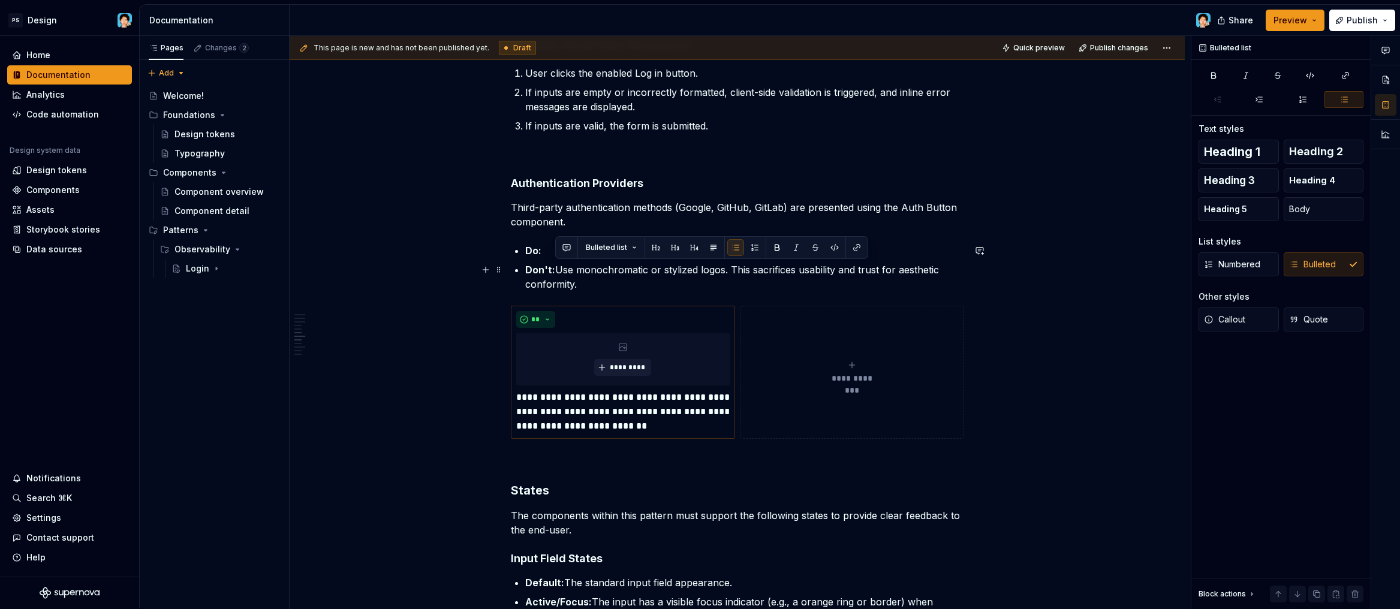
drag, startPoint x: 586, startPoint y: 281, endPoint x: 588, endPoint y: 287, distance: 6.5
click at [557, 271] on p "Don't: Use monochromatic or stylized logos. This sacrifices usability and trust…" at bounding box center [744, 277] width 439 height 29
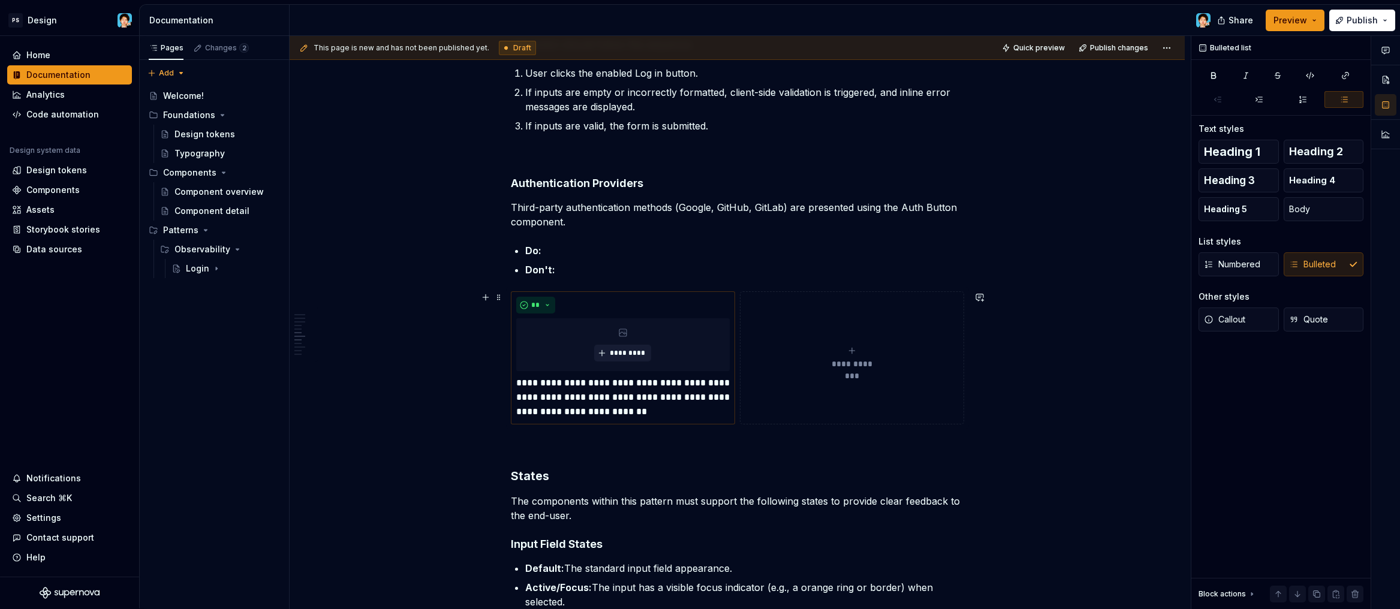
click at [839, 351] on div "**********" at bounding box center [851, 358] width 213 height 24
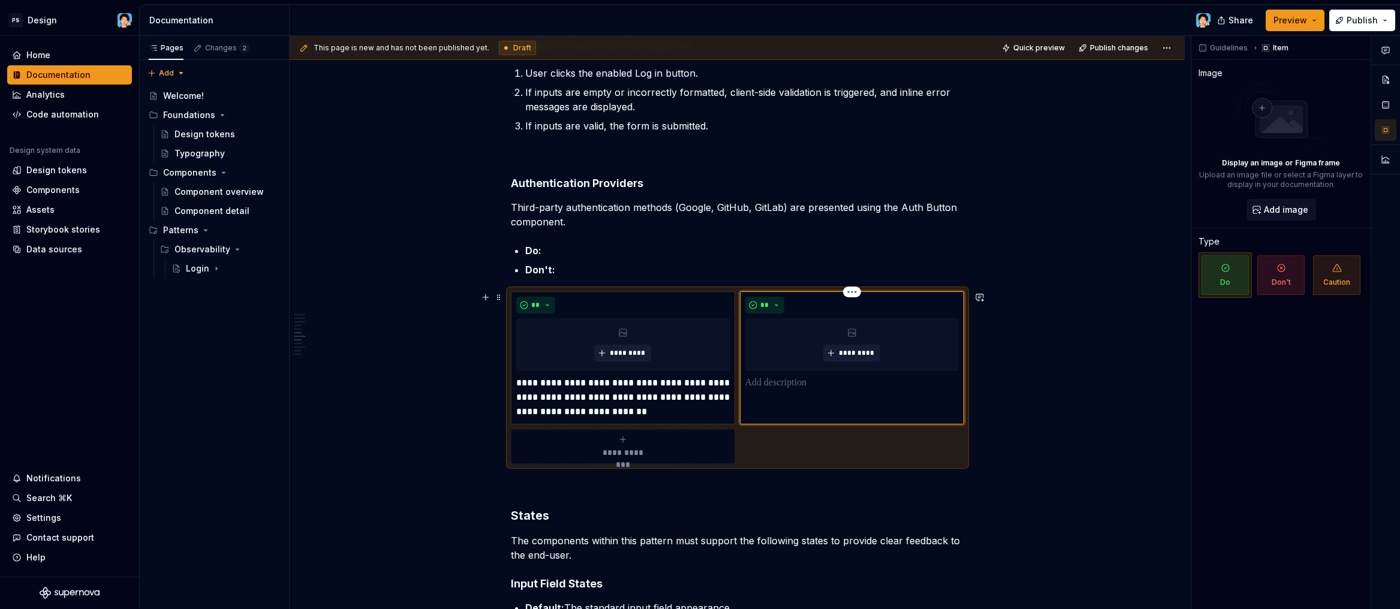
click at [819, 390] on p at bounding box center [851, 383] width 213 height 14
click at [761, 383] on p "**********" at bounding box center [859, 397] width 199 height 43
click at [777, 306] on button "**" at bounding box center [765, 305] width 40 height 17
click at [782, 345] on div "Don't" at bounding box center [792, 348] width 22 height 12
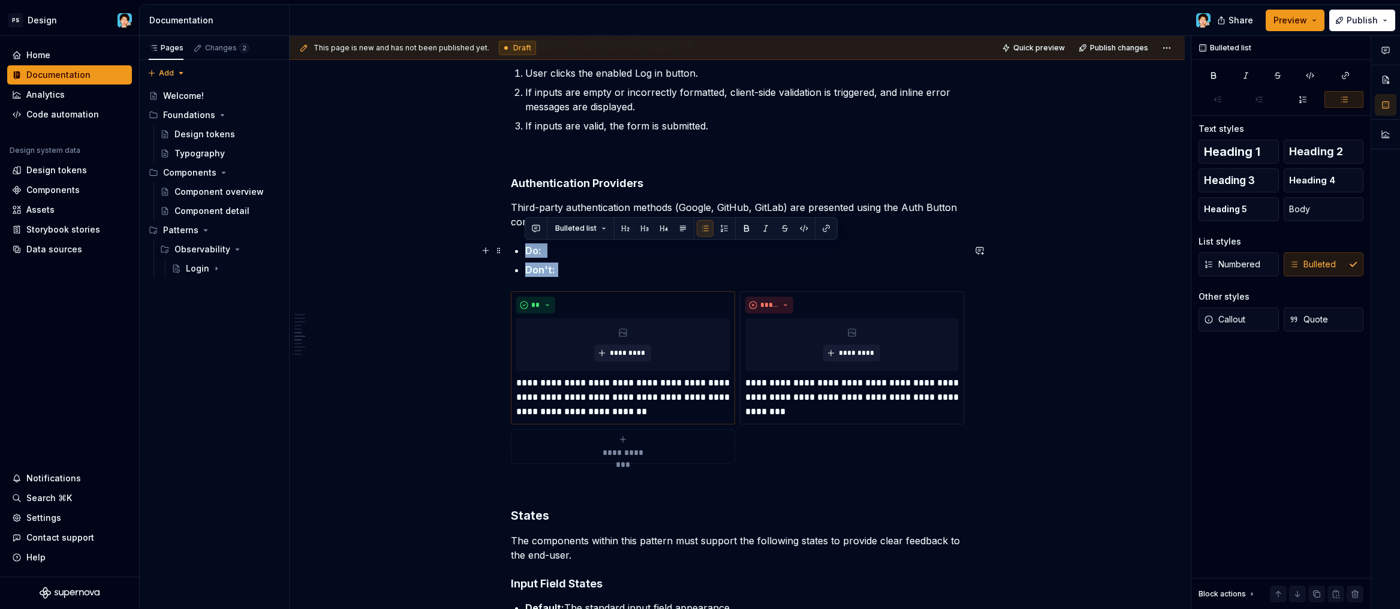
drag, startPoint x: 558, startPoint y: 266, endPoint x: 516, endPoint y: 251, distance: 43.8
click at [525, 251] on ul "Do: Don't:" at bounding box center [744, 260] width 439 height 34
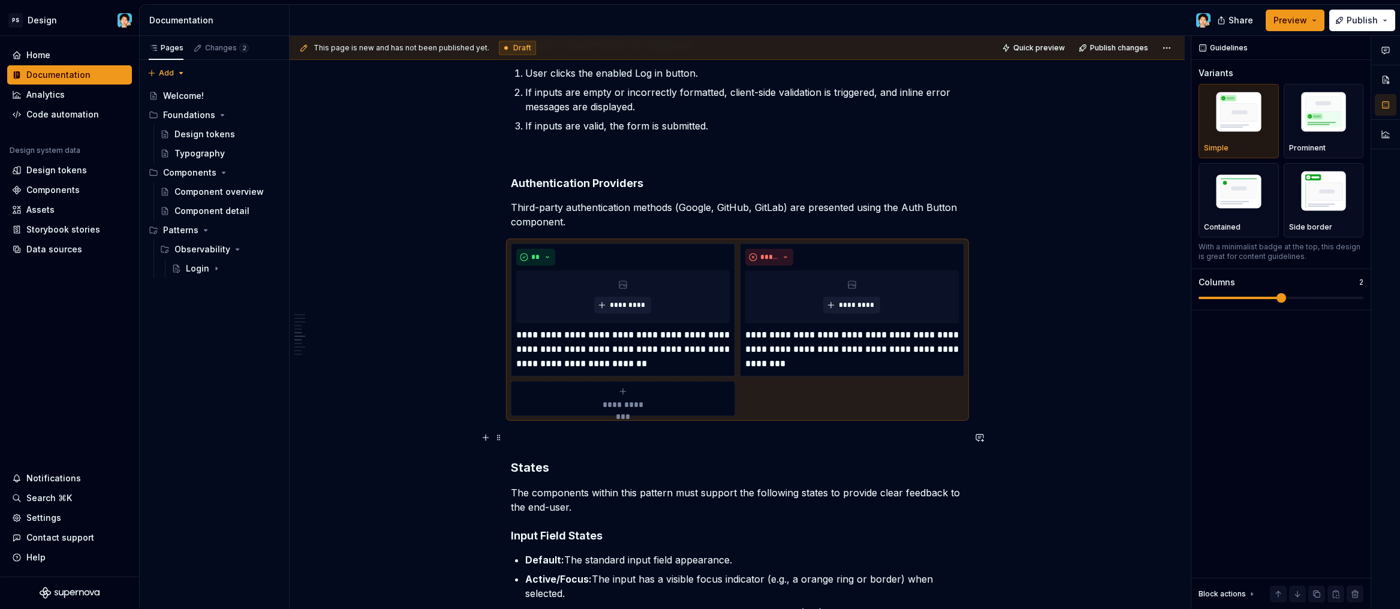
click at [758, 441] on p at bounding box center [737, 438] width 453 height 14
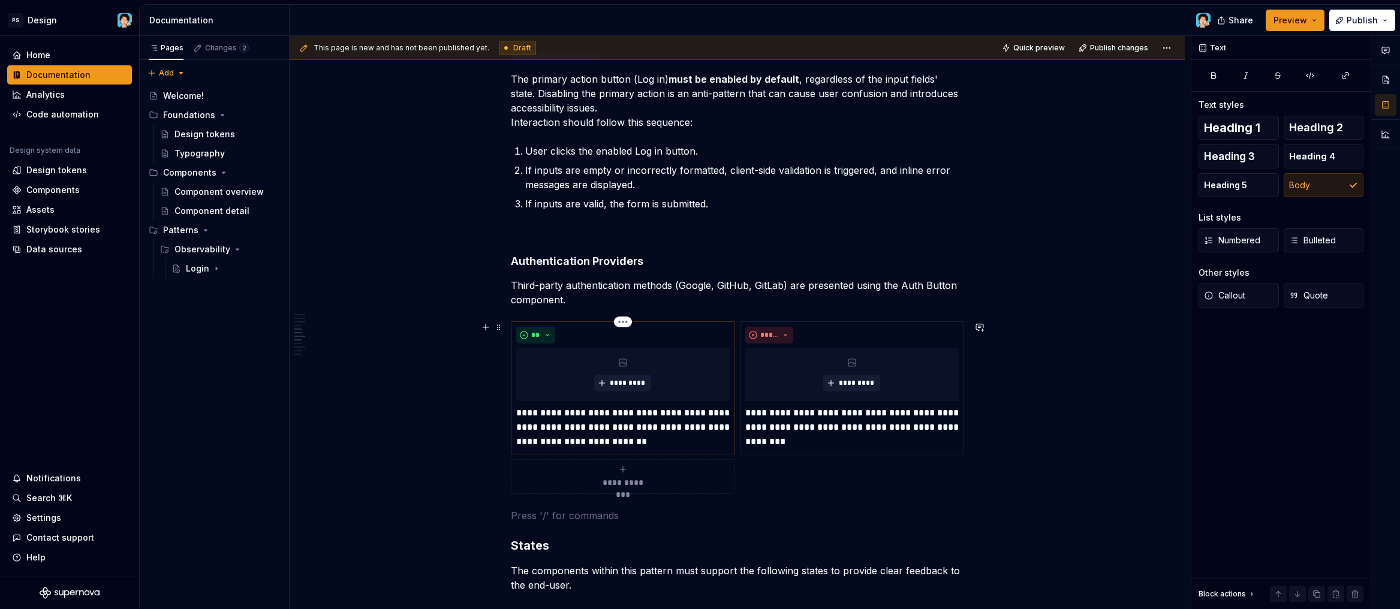
scroll to position [801, 0]
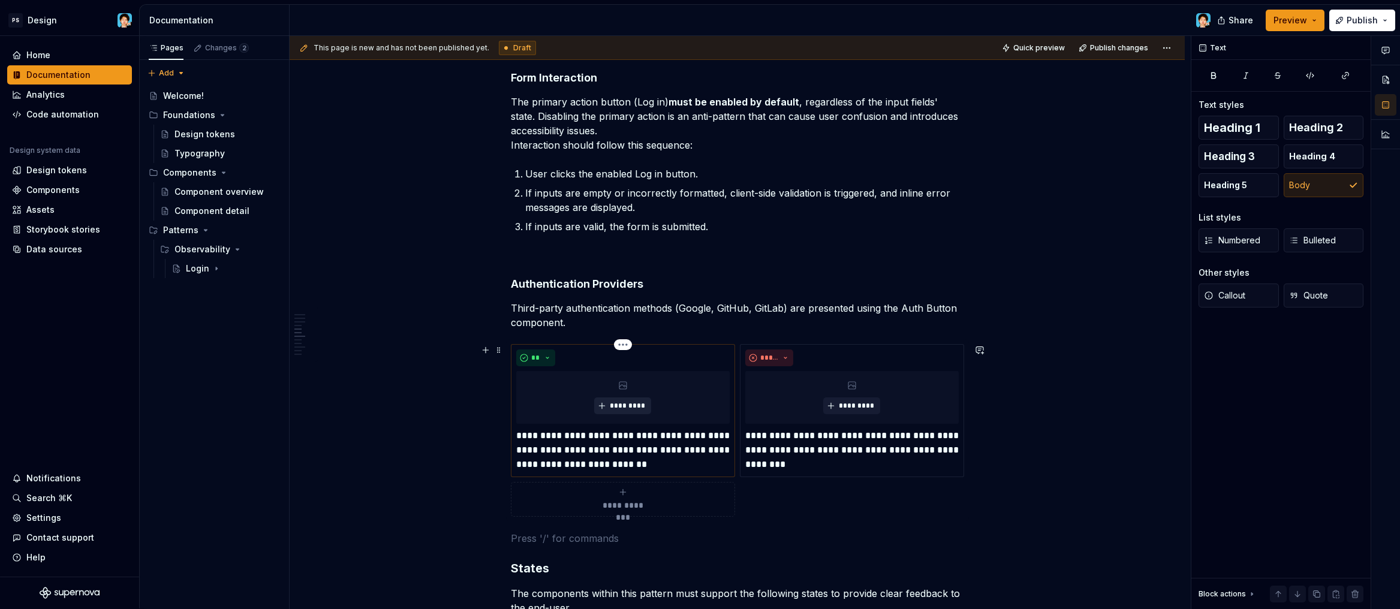
click at [616, 400] on button "*********" at bounding box center [622, 406] width 57 height 17
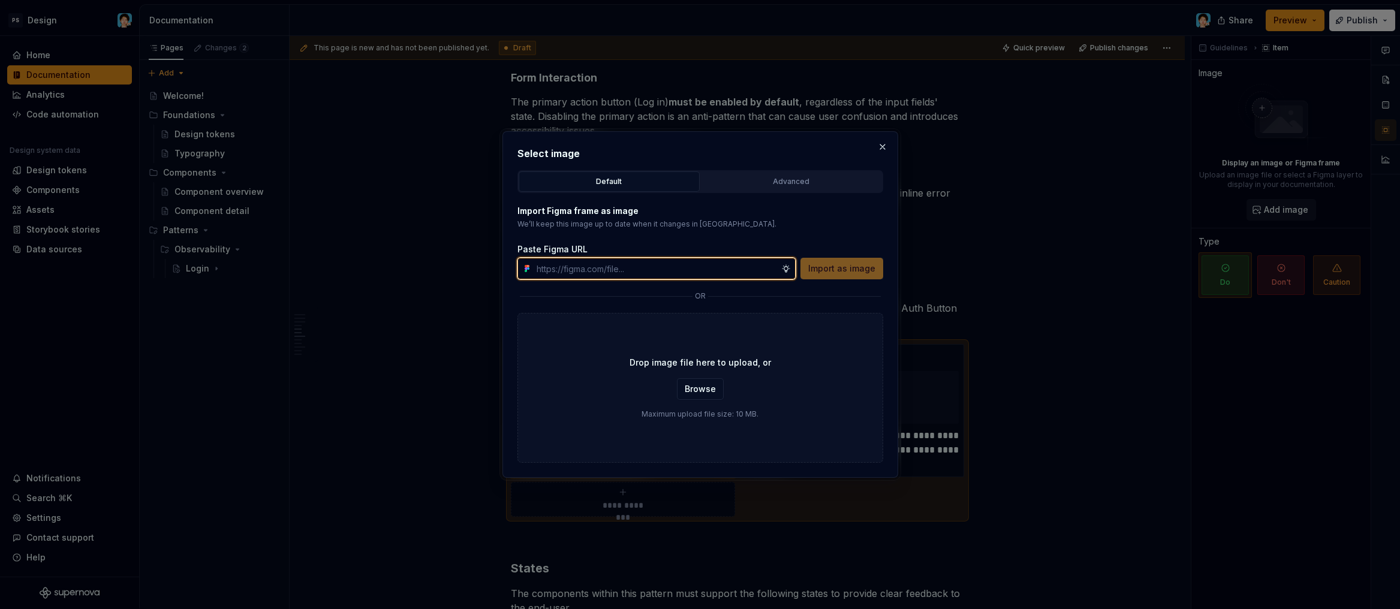
type textarea "*"
click at [562, 268] on input "text" at bounding box center [656, 269] width 249 height 22
paste input "[URL][DOMAIN_NAME]"
type input "[URL][DOMAIN_NAME]"
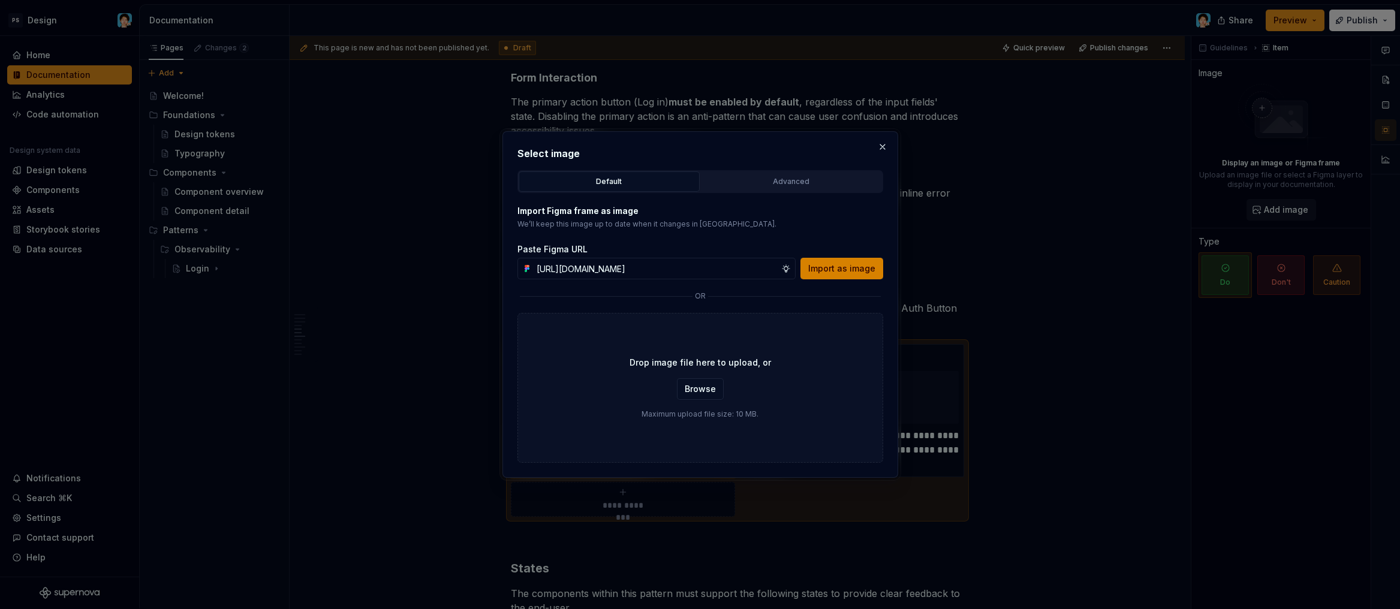
click at [823, 269] on span "Import as image" at bounding box center [841, 269] width 67 height 12
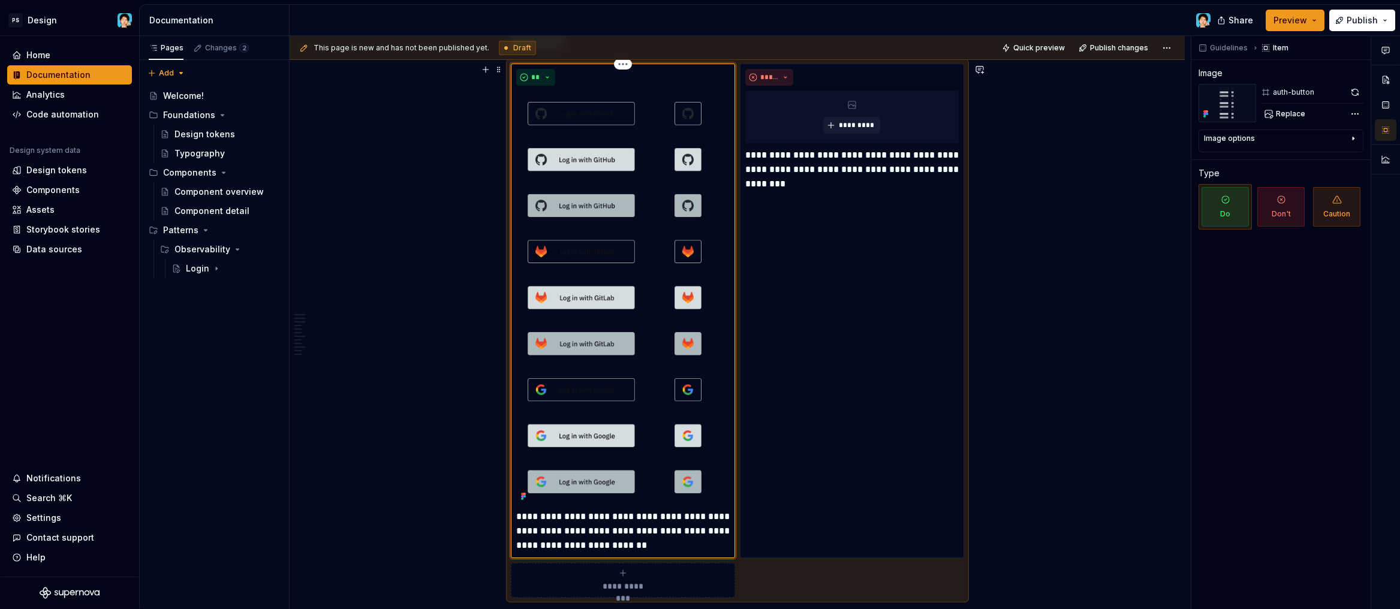
scroll to position [1064, 0]
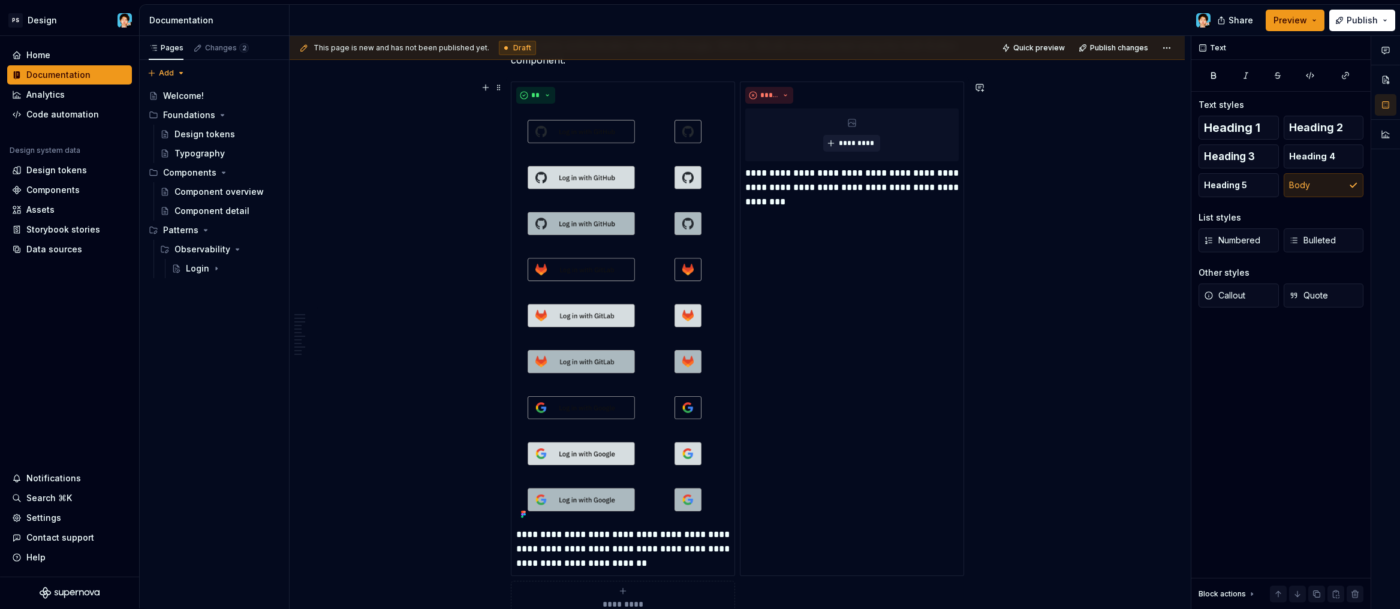
click at [463, 444] on div "Principles Clarity: The interface must present a clear and unambiguous path to …" at bounding box center [737, 396] width 895 height 2446
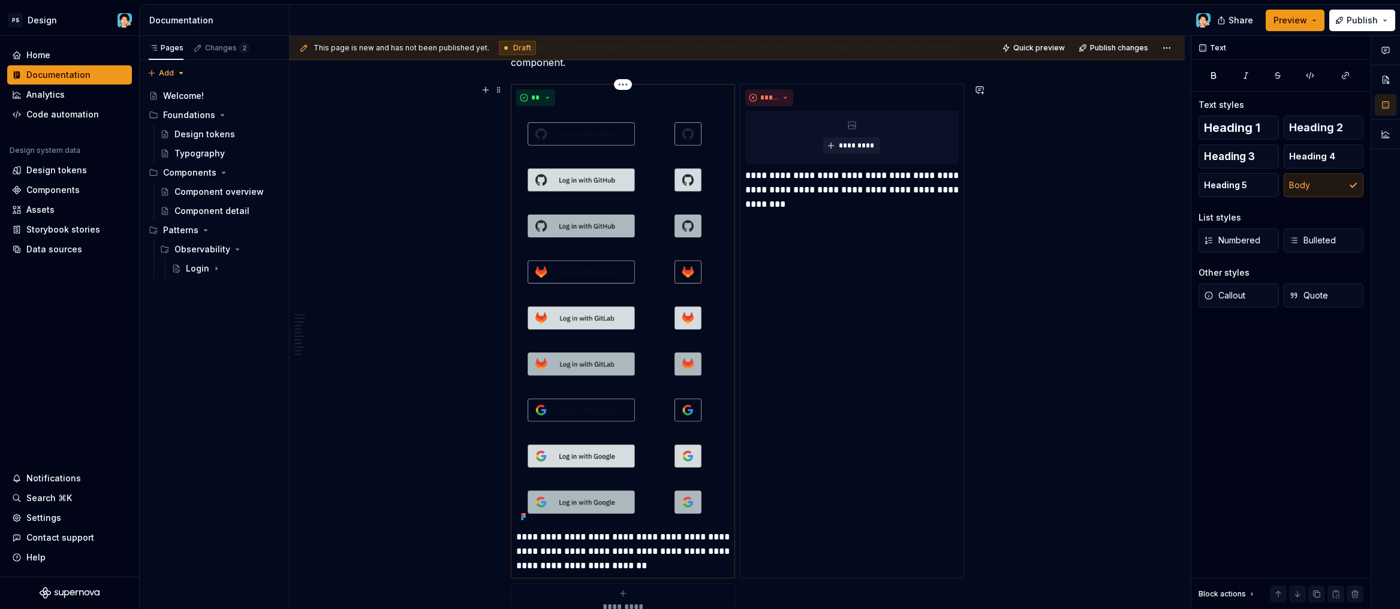
scroll to position [1029, 0]
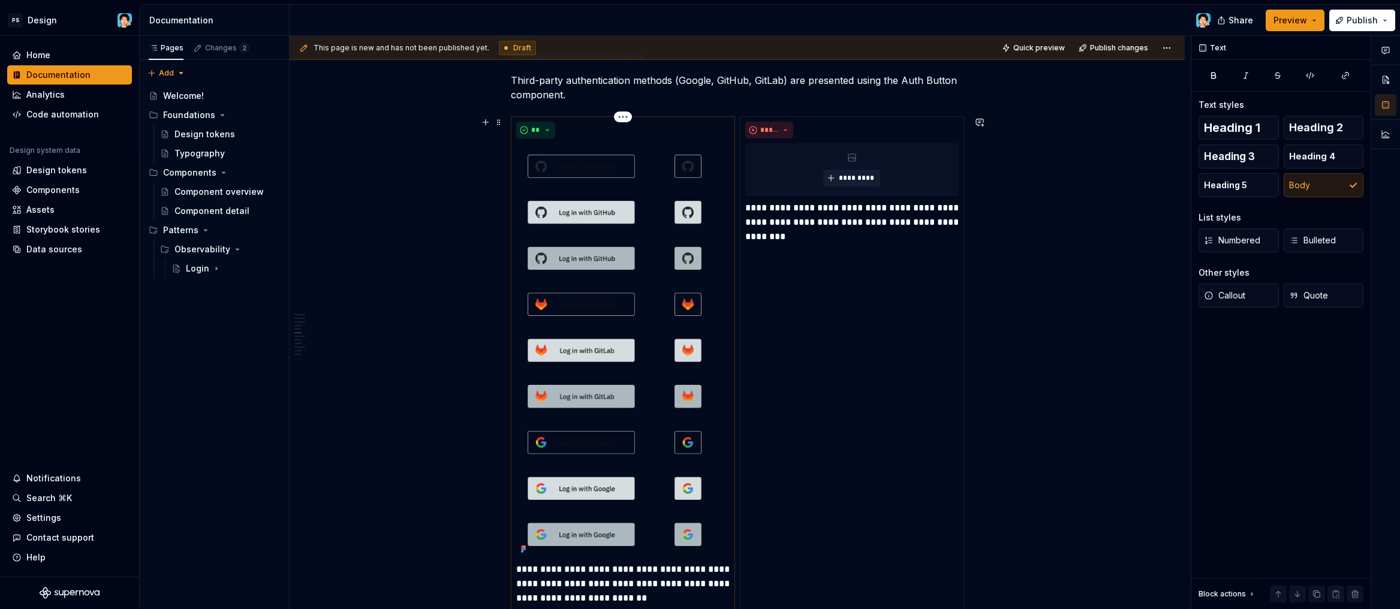
click at [611, 452] on img at bounding box center [622, 350] width 213 height 414
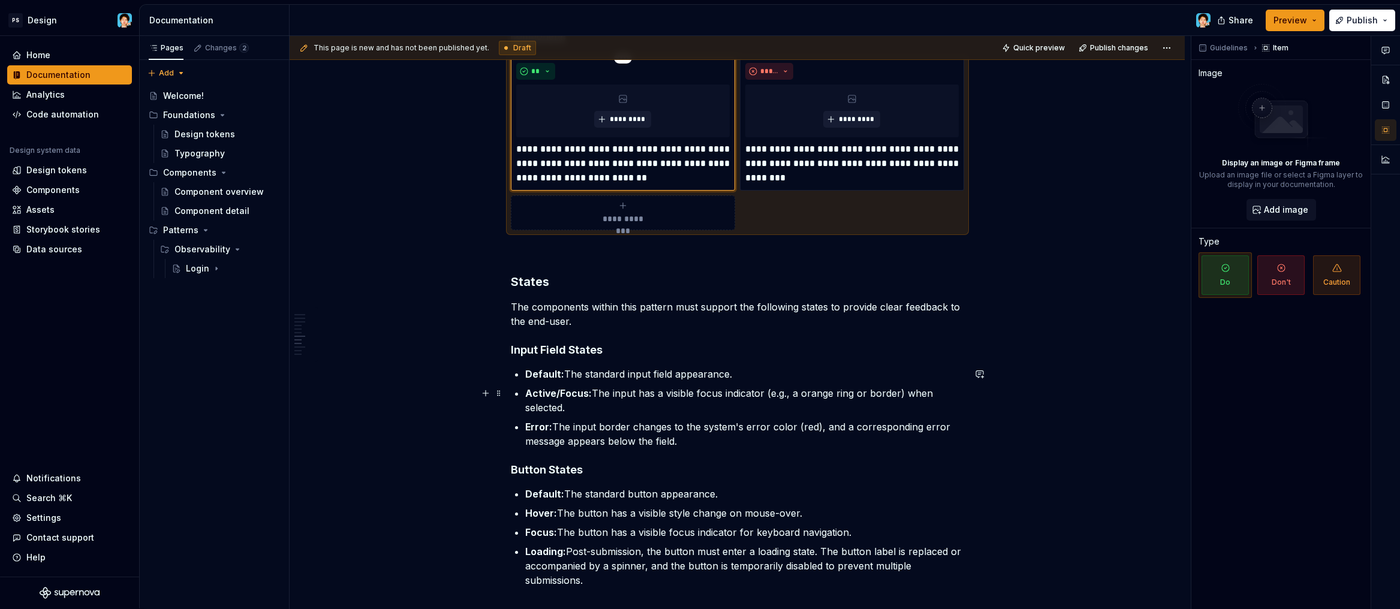
scroll to position [877, 0]
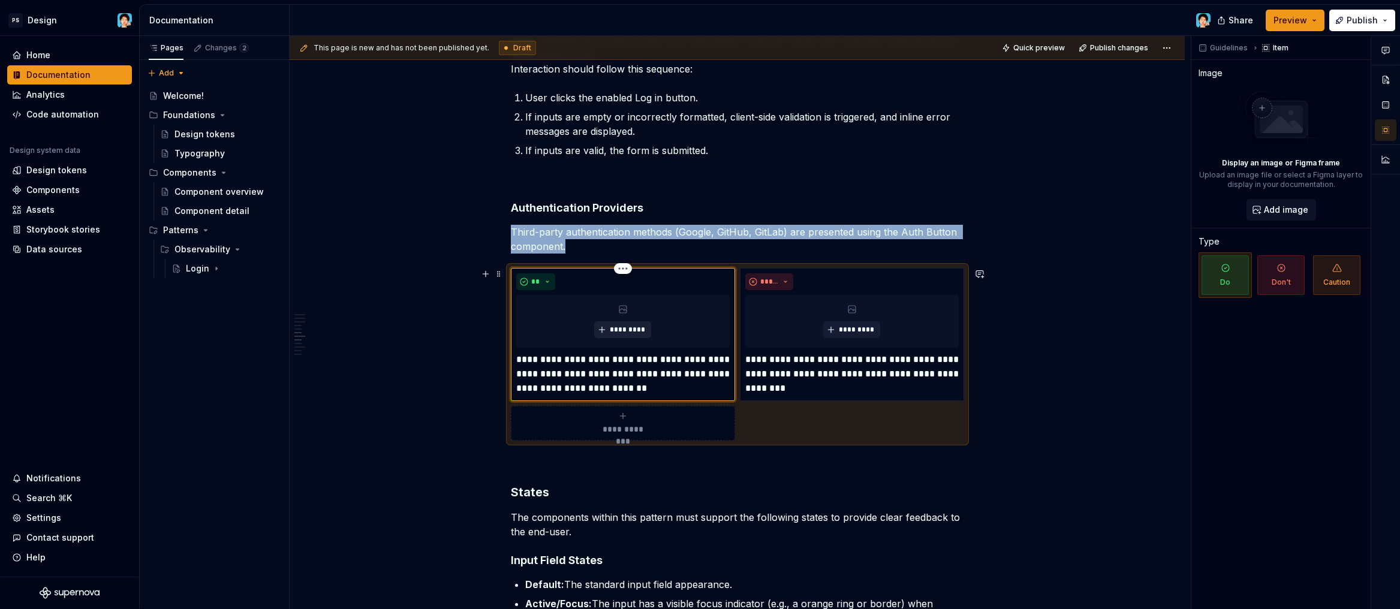
click at [628, 330] on span "*********" at bounding box center [627, 330] width 37 height 10
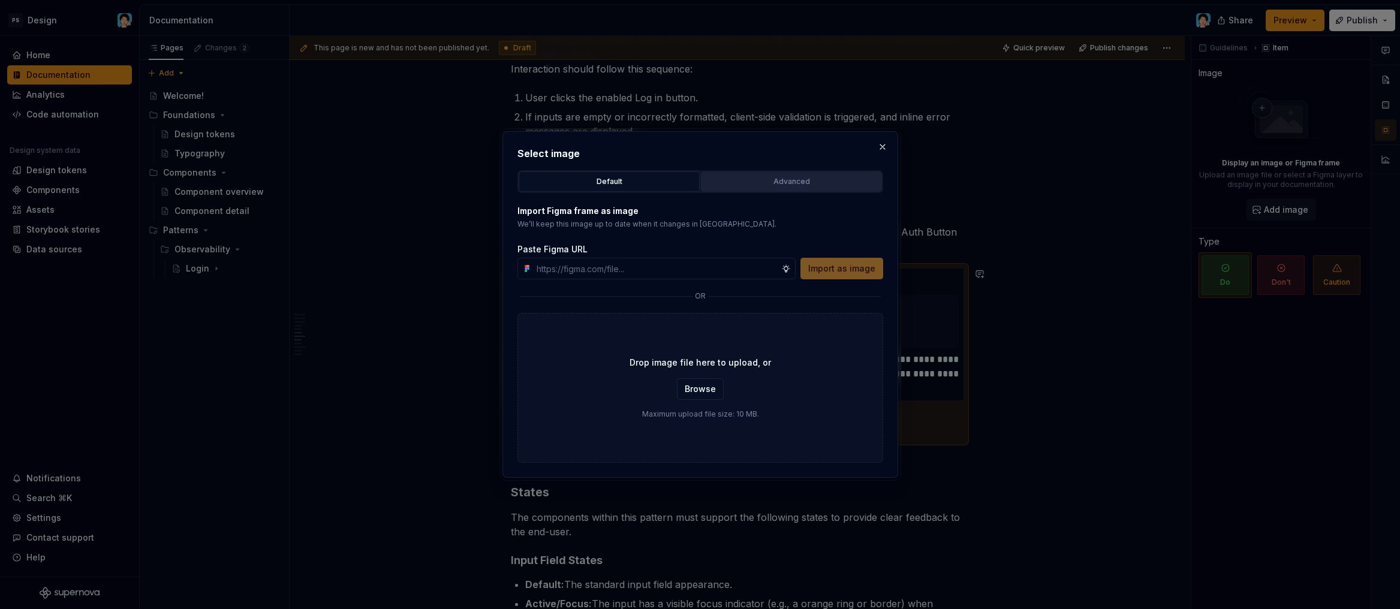
click at [787, 181] on div "Advanced" at bounding box center [791, 182] width 173 height 12
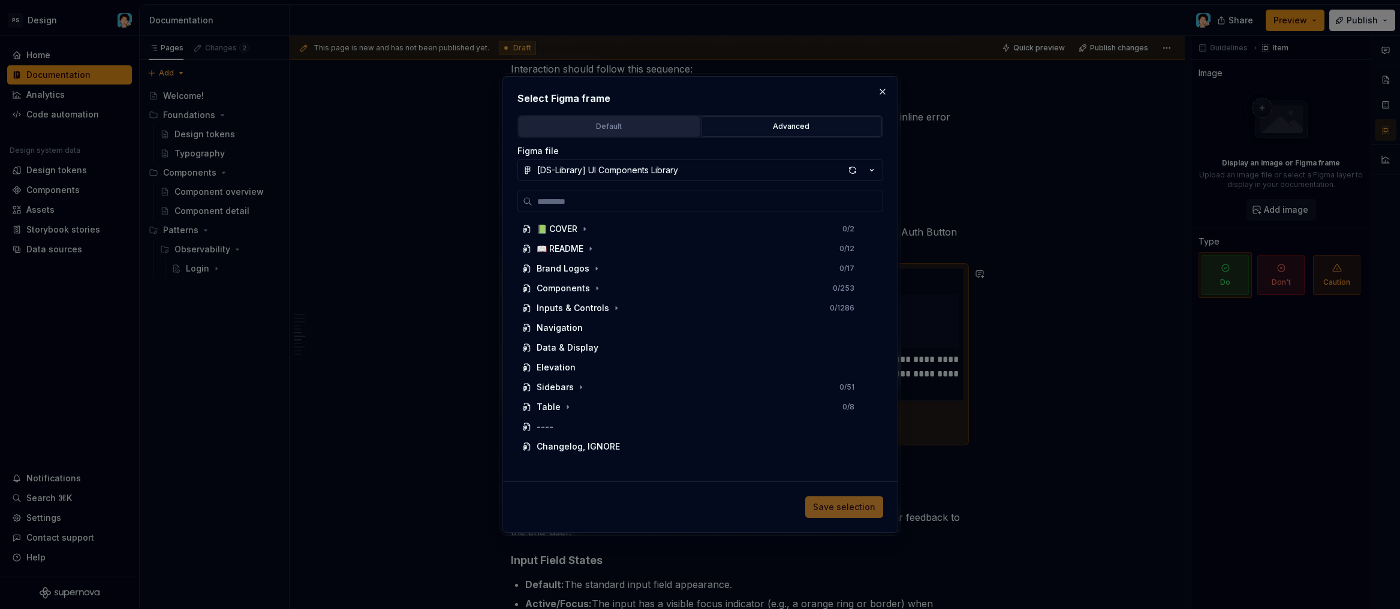
click at [643, 127] on div "Default" at bounding box center [609, 127] width 173 height 12
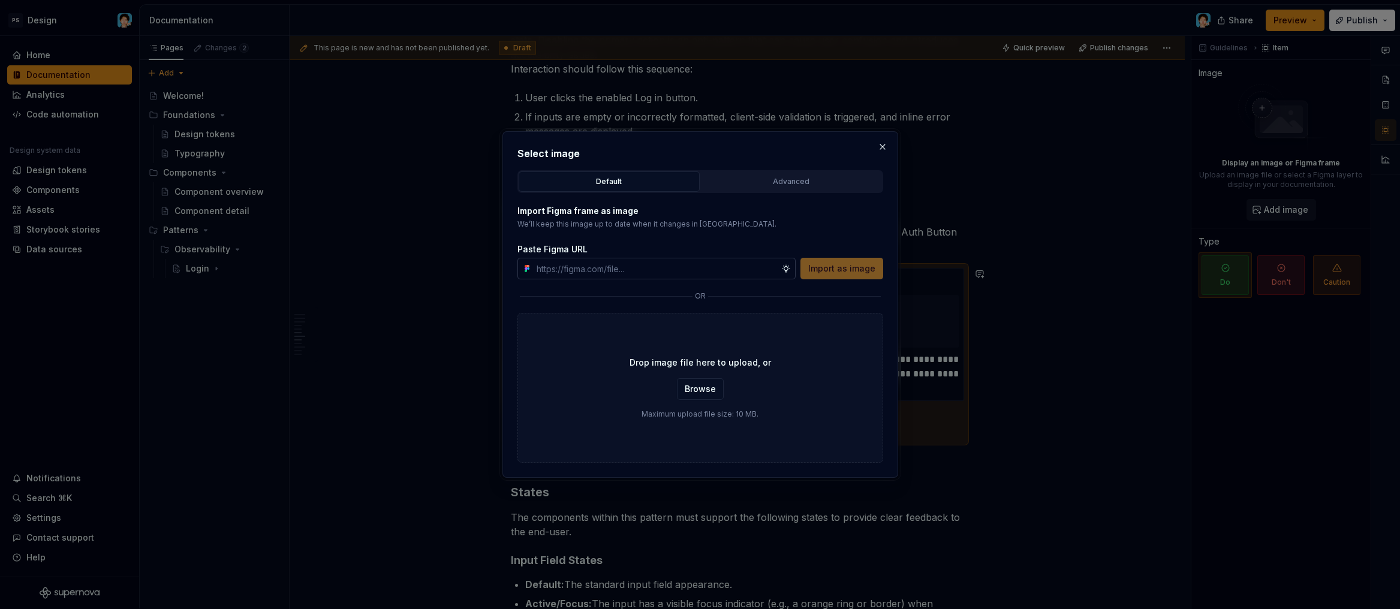
click at [651, 273] on input "text" at bounding box center [656, 269] width 249 height 22
click at [709, 390] on span "Browse" at bounding box center [700, 389] width 31 height 12
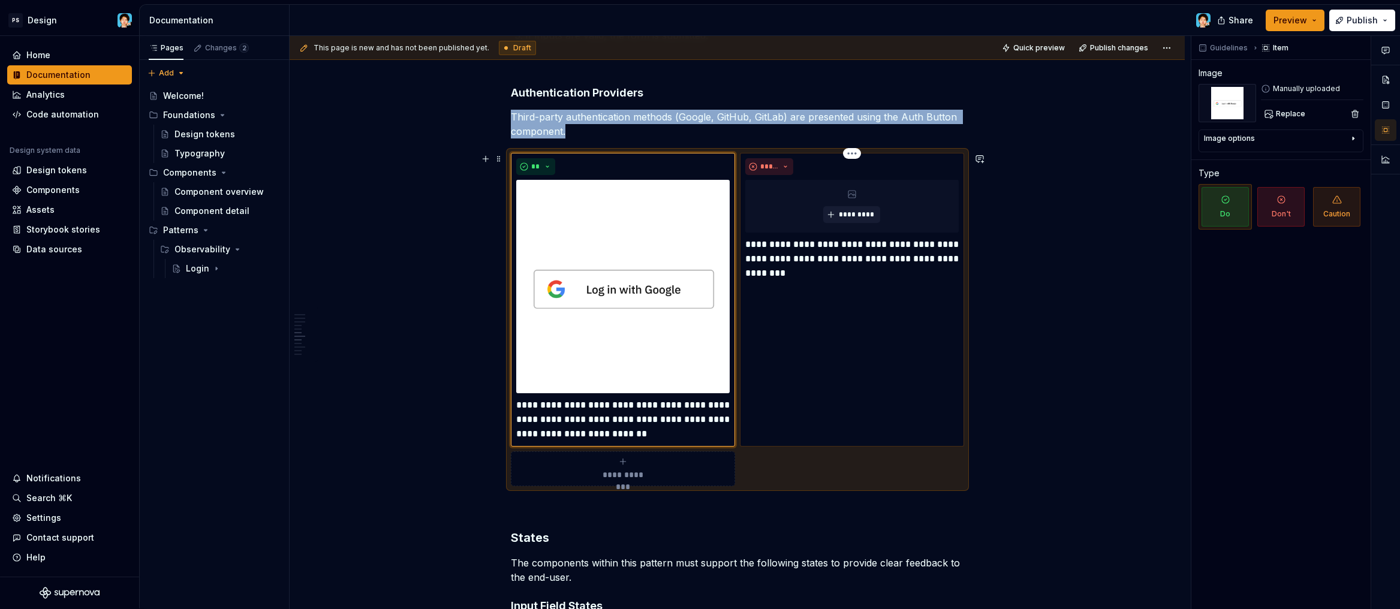
scroll to position [910, 0]
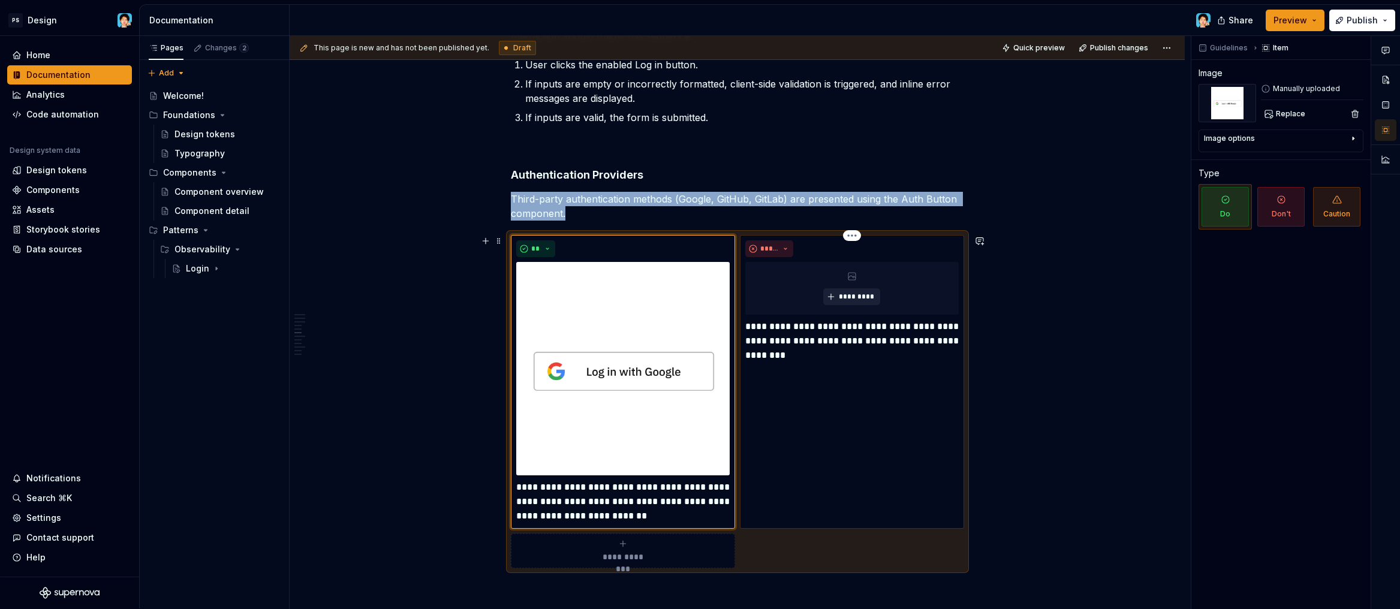
click at [849, 291] on button "*********" at bounding box center [851, 296] width 57 height 17
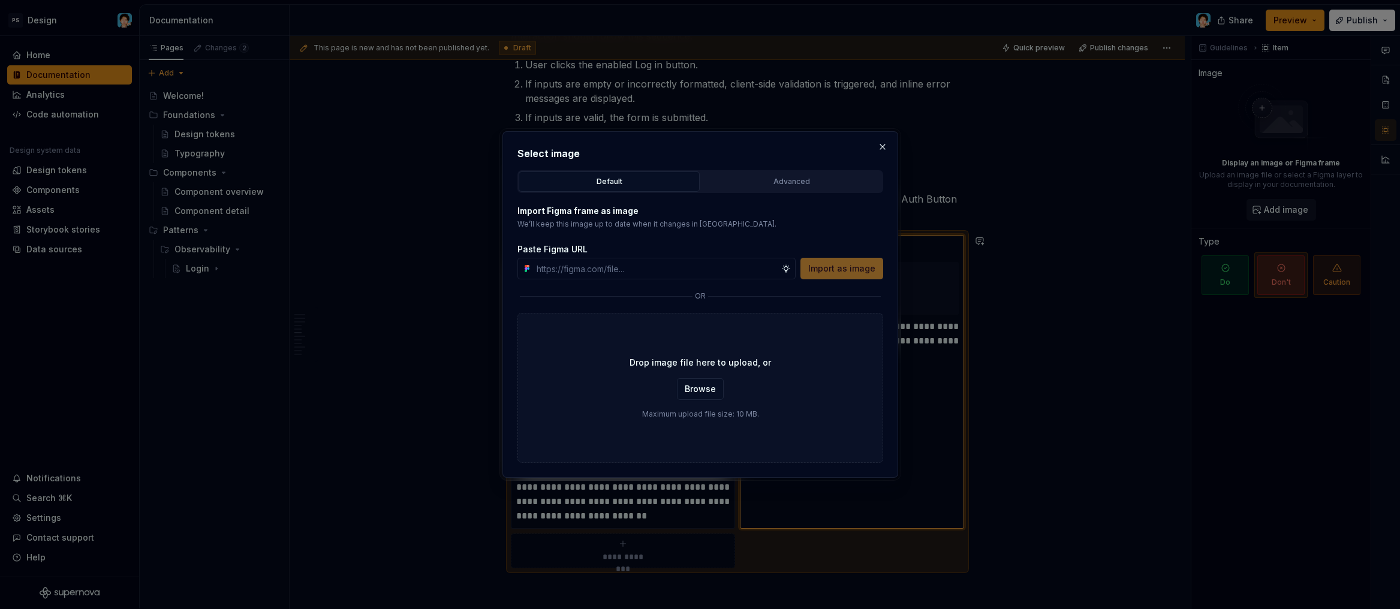
click at [788, 166] on div "Select image Default Advanced Import Figma frame as image We’ll keep this image…" at bounding box center [700, 304] width 366 height 317
click at [778, 177] on div "Advanced" at bounding box center [791, 182] width 173 height 12
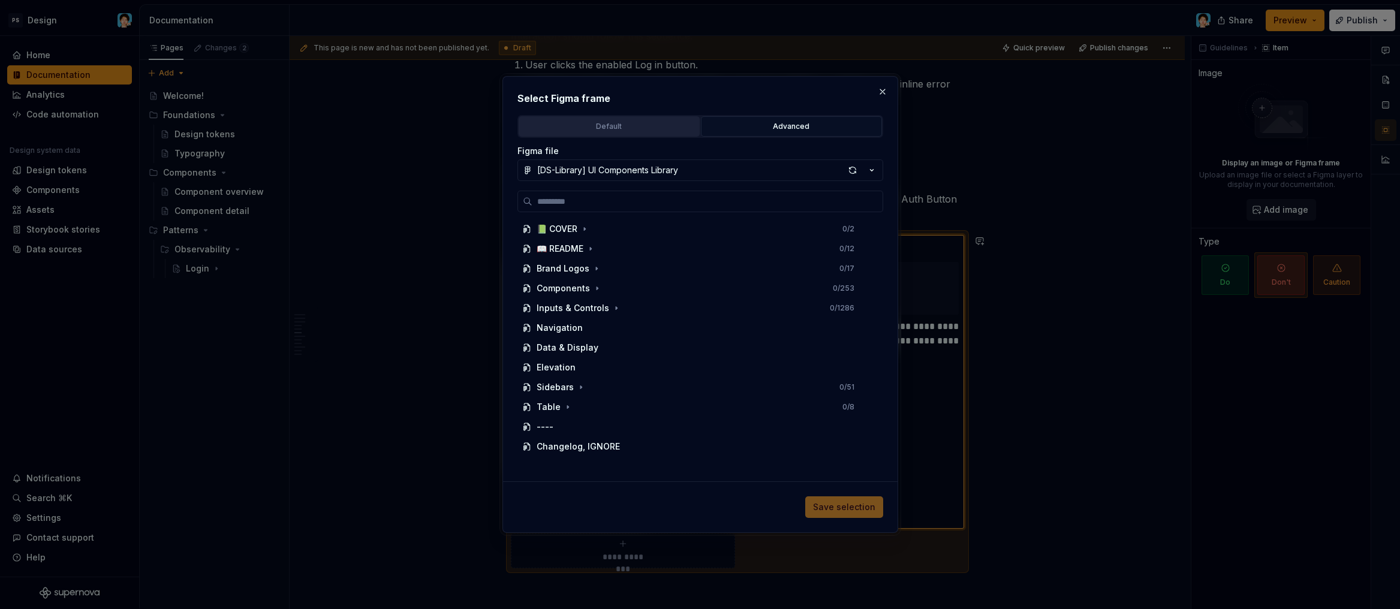
click at [612, 127] on div "Default" at bounding box center [609, 127] width 173 height 12
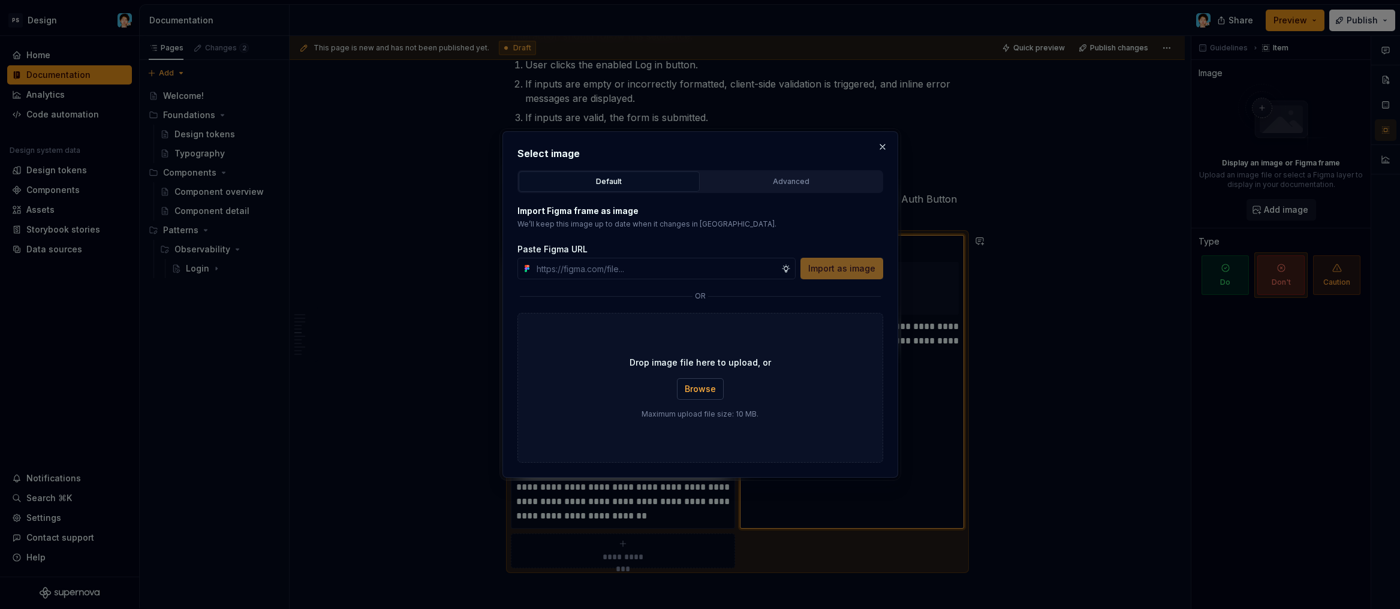
click at [696, 378] on div "Drop image file here to upload, or Browse Maximum upload file size: 10 MB." at bounding box center [700, 388] width 366 height 150
click at [698, 386] on span "Browse" at bounding box center [700, 389] width 31 height 12
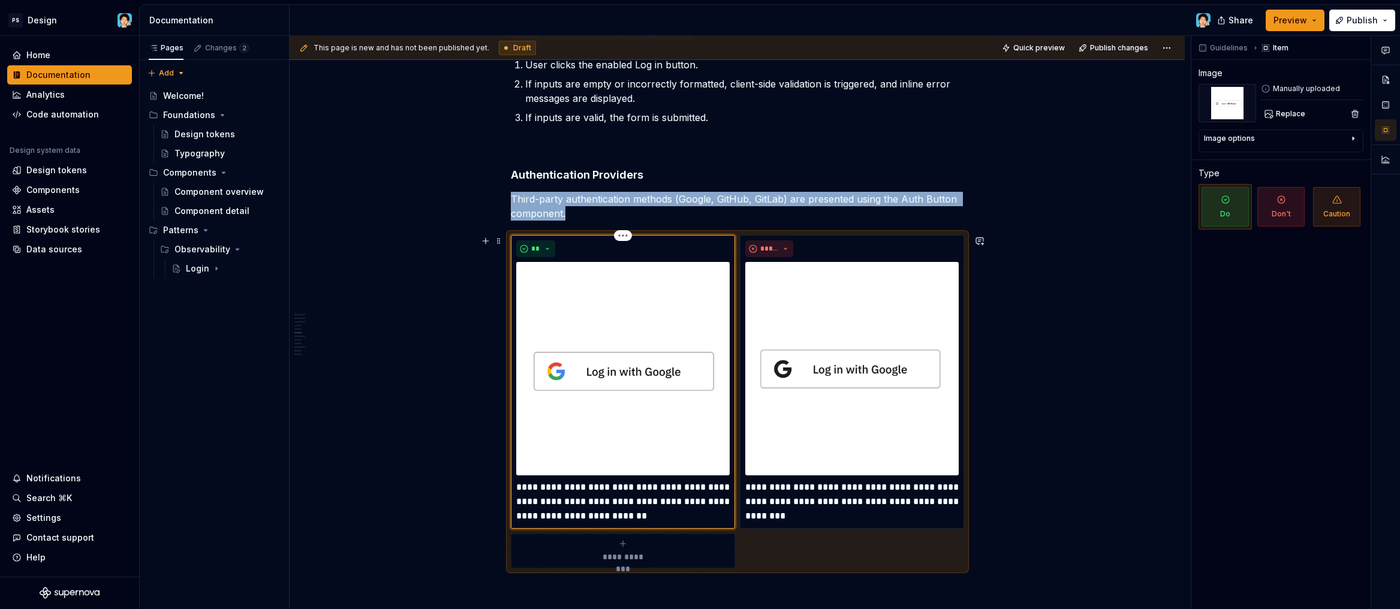
click at [642, 371] on img at bounding box center [622, 368] width 213 height 213
click at [1287, 144] on div "Image options" at bounding box center [1276, 141] width 145 height 14
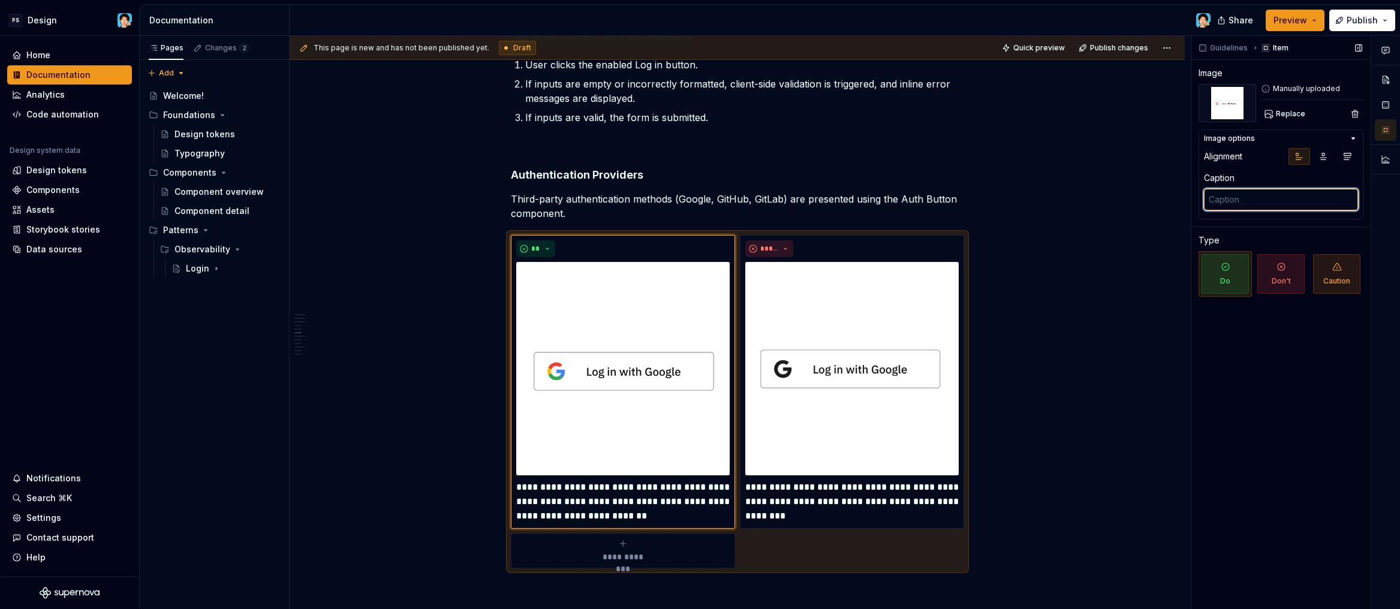
click at [1262, 194] on textarea at bounding box center [1281, 200] width 154 height 22
type textarea "*"
type textarea "f"
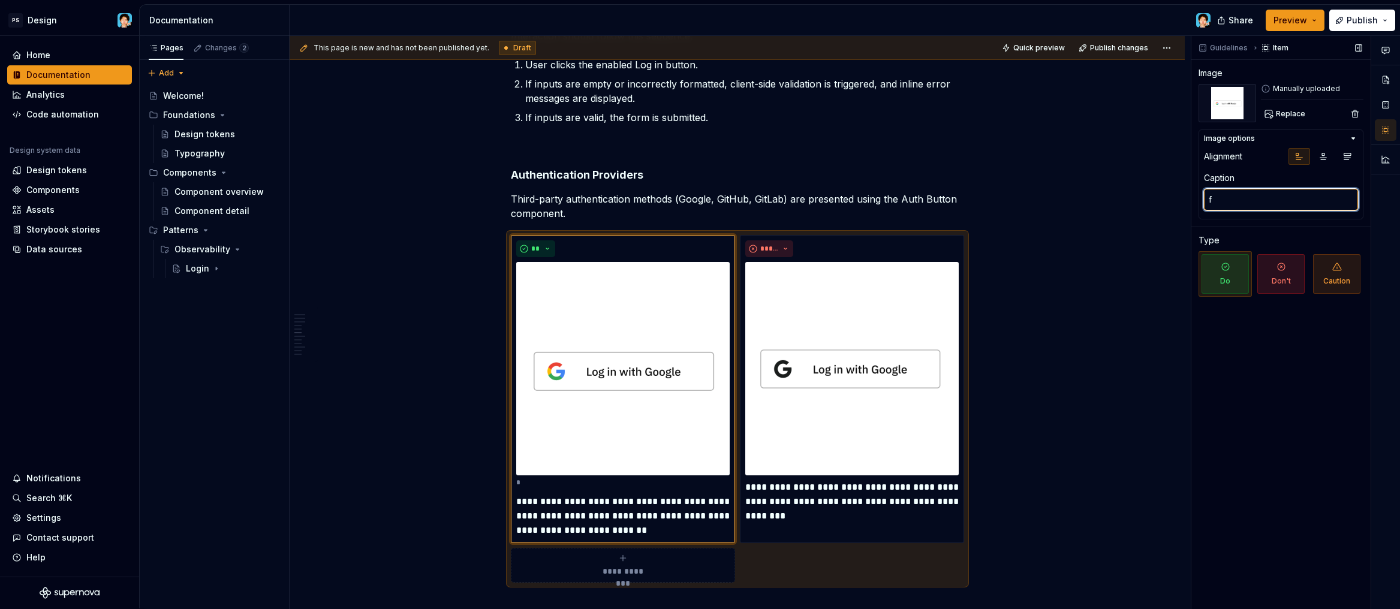
type textarea "*"
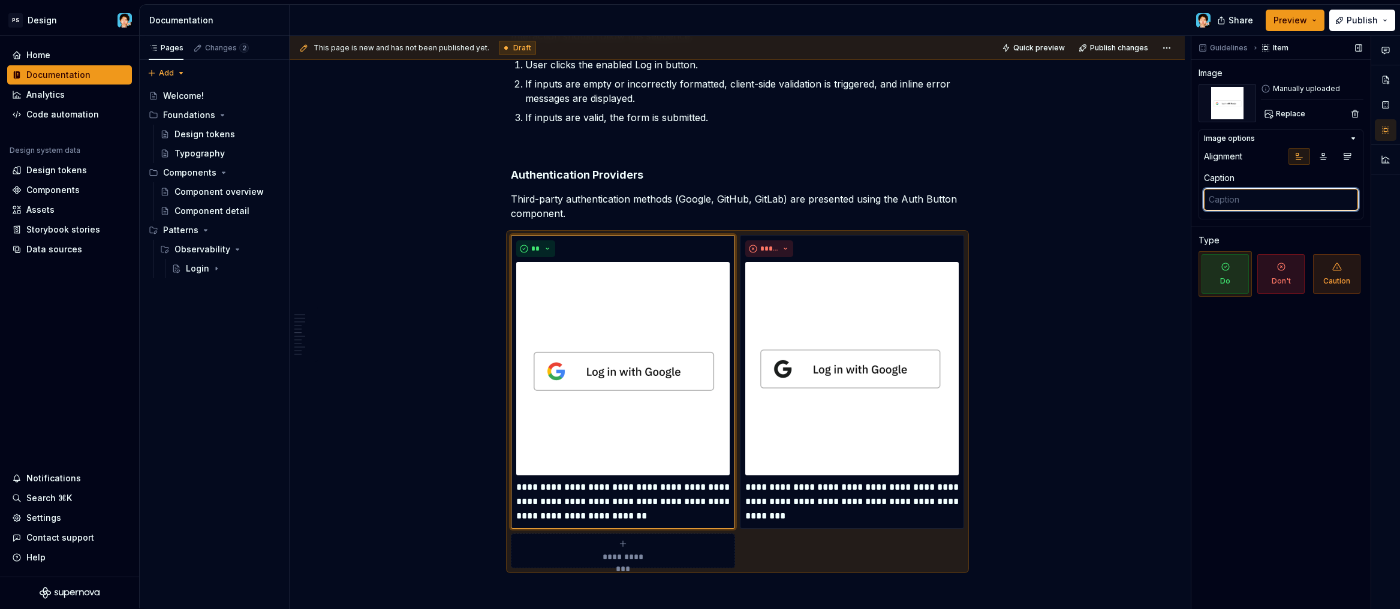
type textarea "*"
type textarea "F"
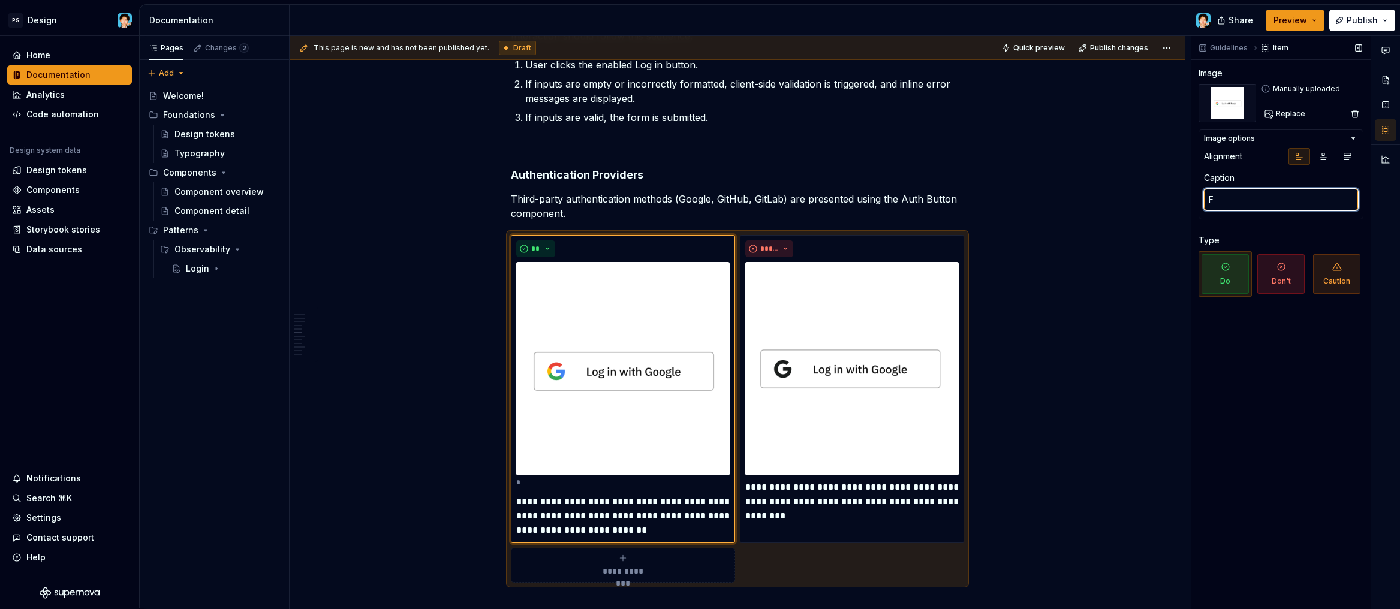
type textarea "*"
type textarea "Fi"
type textarea "*"
type textarea "F"
type textarea "*"
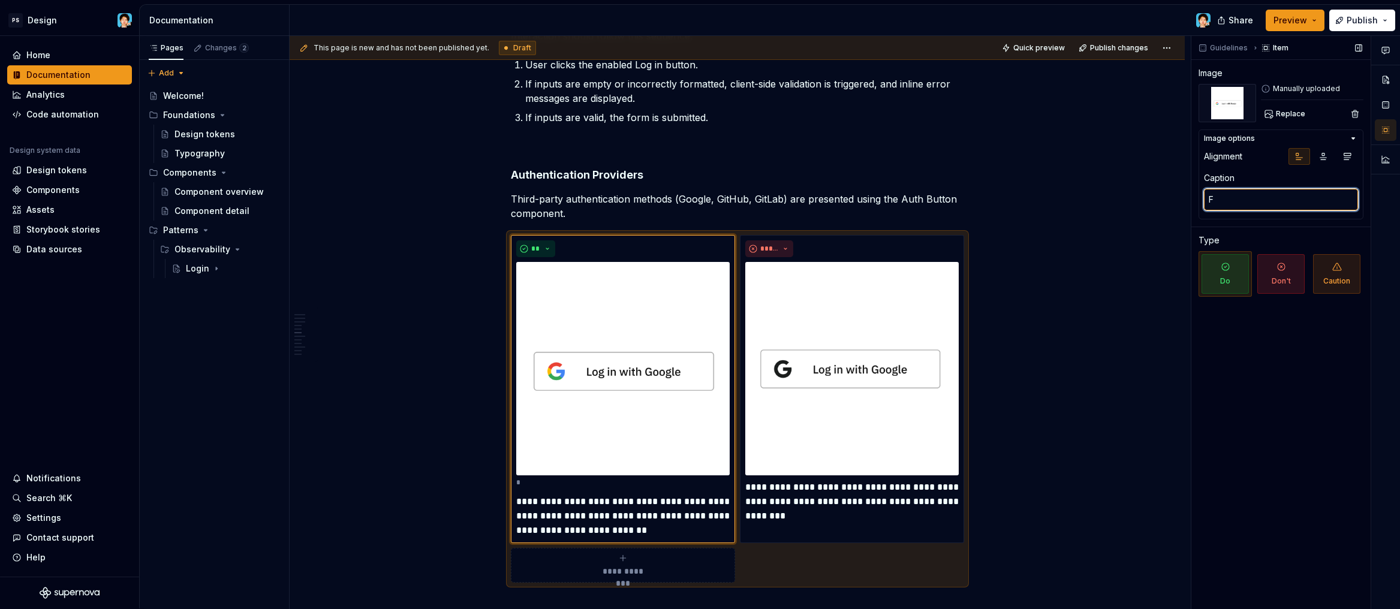
type textarea "Fu"
type textarea "*"
type textarea "Ful"
type textarea "*"
type textarea "Full"
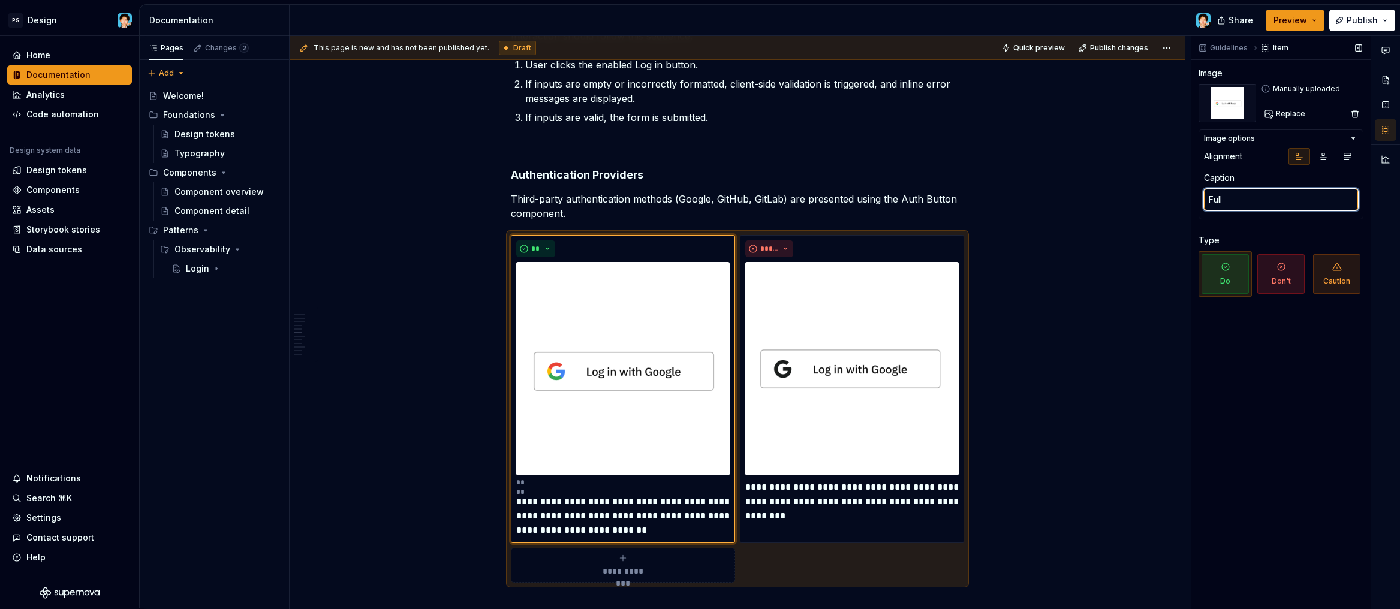
type textarea "*"
type textarea "Full-"
type textarea "*"
type textarea "Full-c"
type textarea "*"
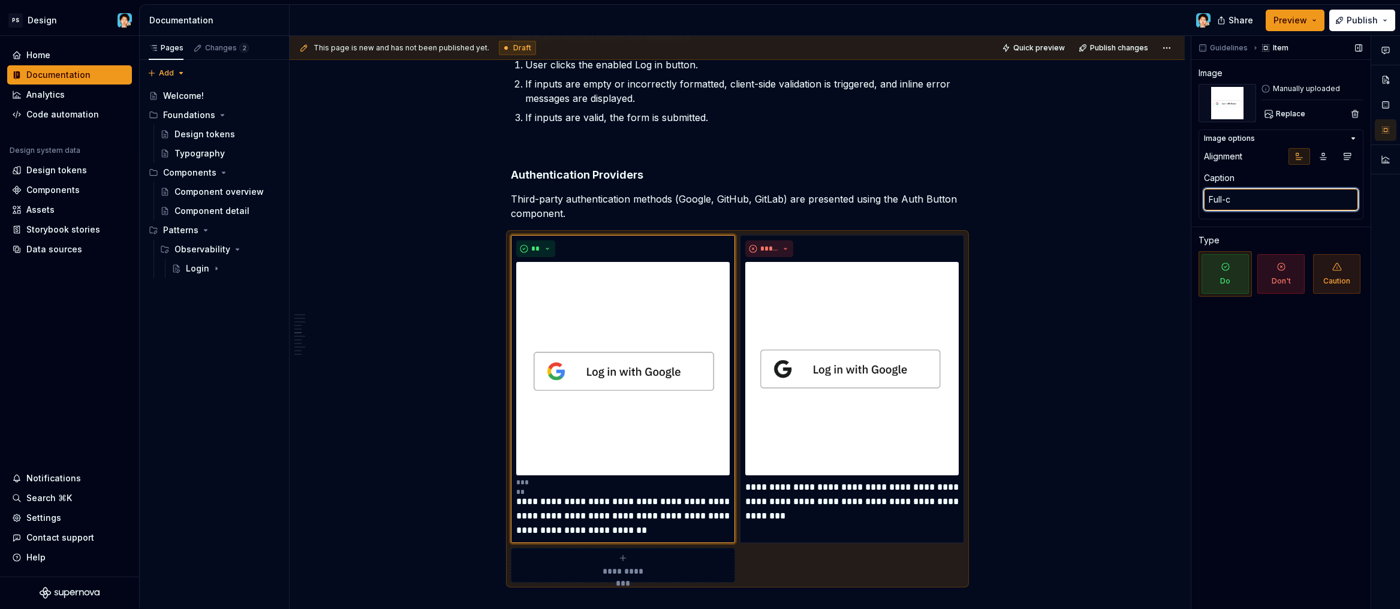
type textarea "Full-co"
type textarea "*"
type textarea "Full-col"
type textarea "*"
type textarea "Full-colo"
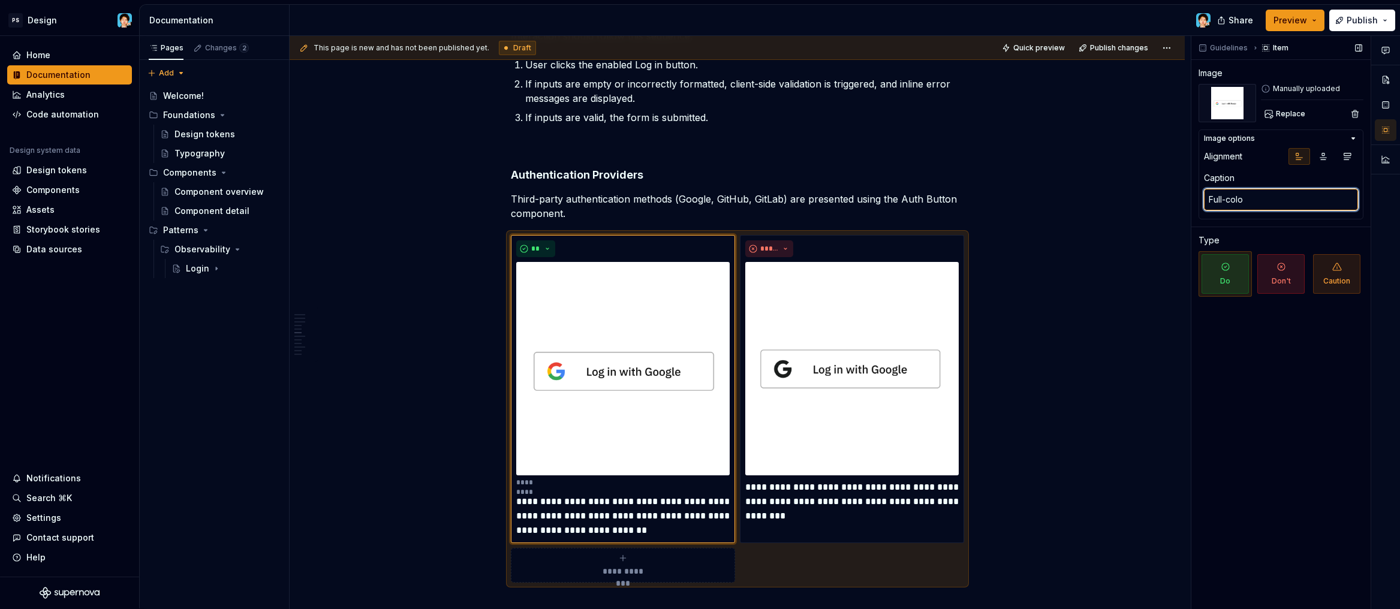
type textarea "*"
type textarea "Full-color"
type textarea "*"
type textarea "Full-color"
type textarea "*"
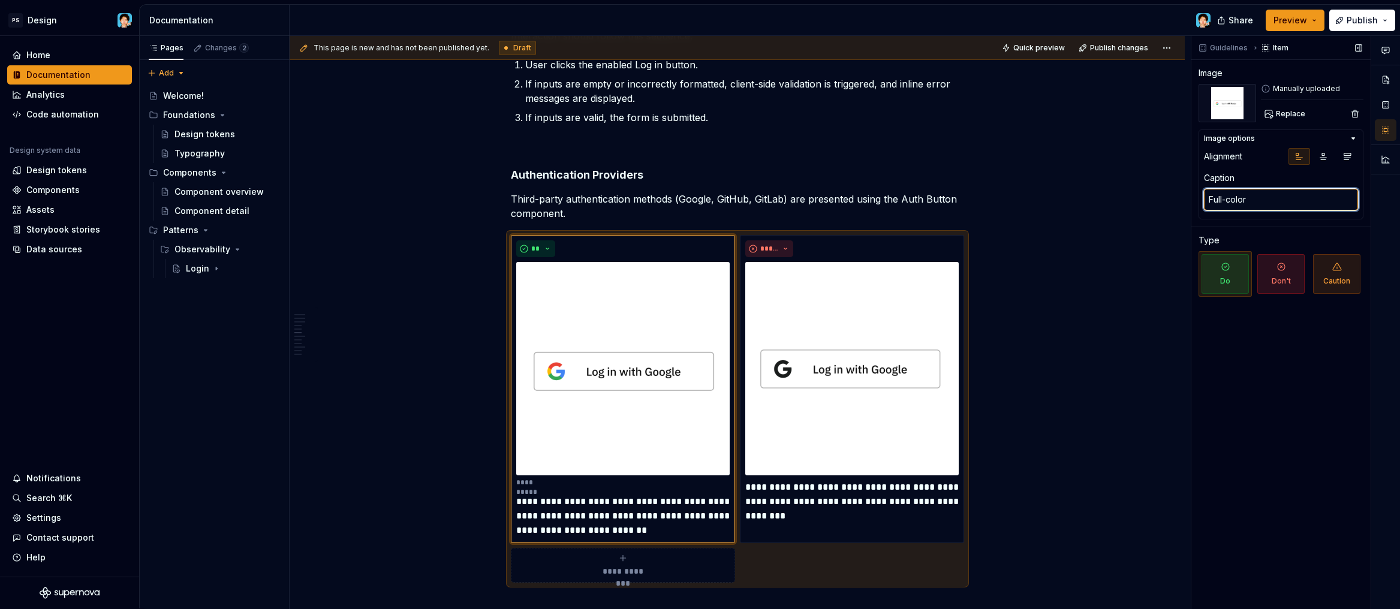
type textarea "Full-color l"
type textarea "*"
type textarea "Full-color"
type textarea "*"
type textarea "Full-color b"
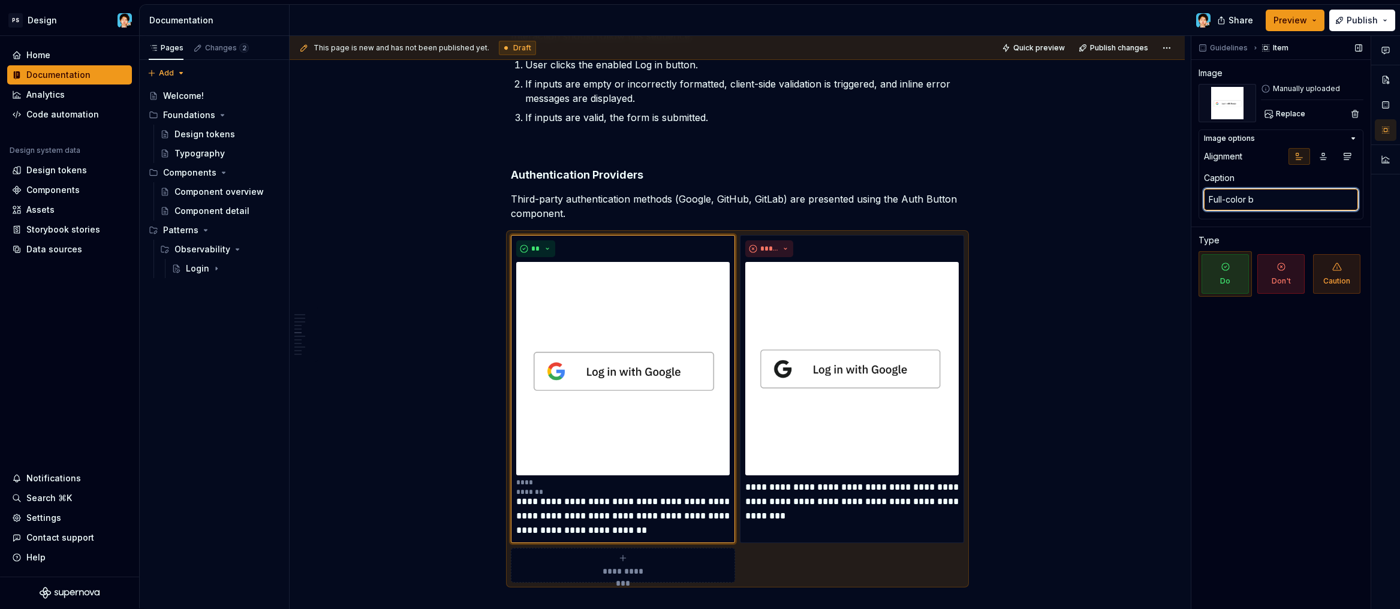
type textarea "*"
type textarea "Full-color bu"
type textarea "*"
type textarea "Full-color but"
type textarea "*"
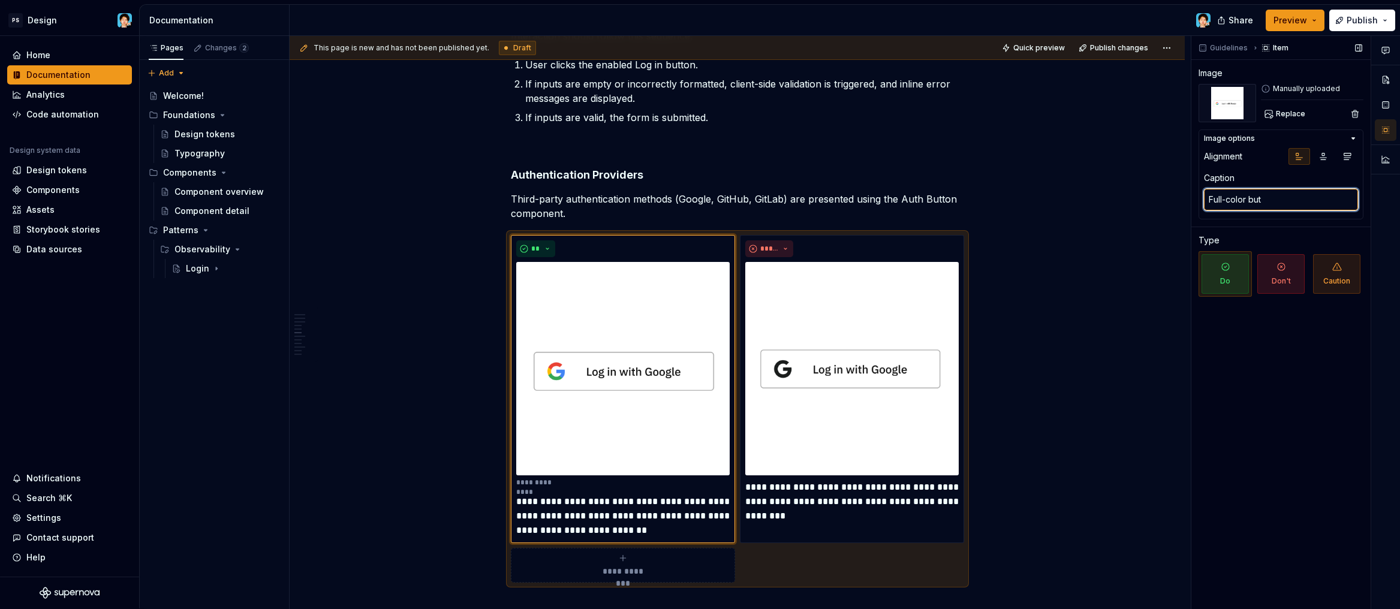
type textarea "Full-color butt"
type textarea "*"
type textarea "Full-color butto"
type textarea "*"
type textarea "Full-color button"
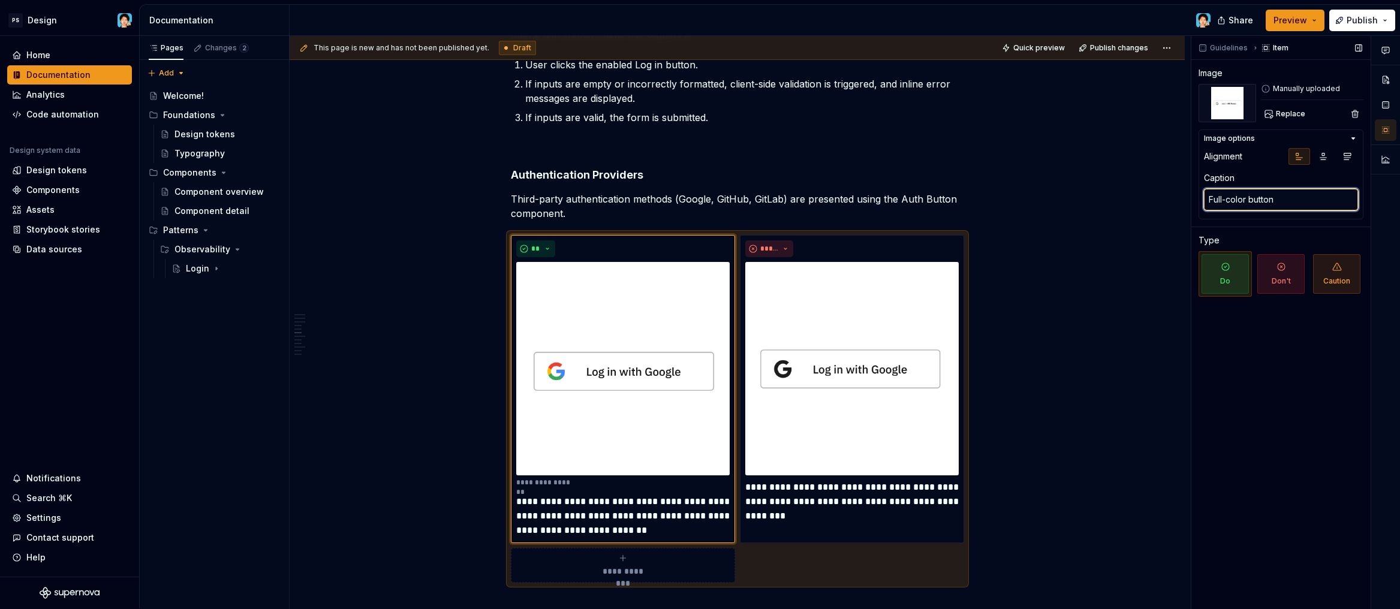
type textarea "*"
type textarea "Full-color button"
type textarea "*"
type textarea "Full-color button w"
type textarea "*"
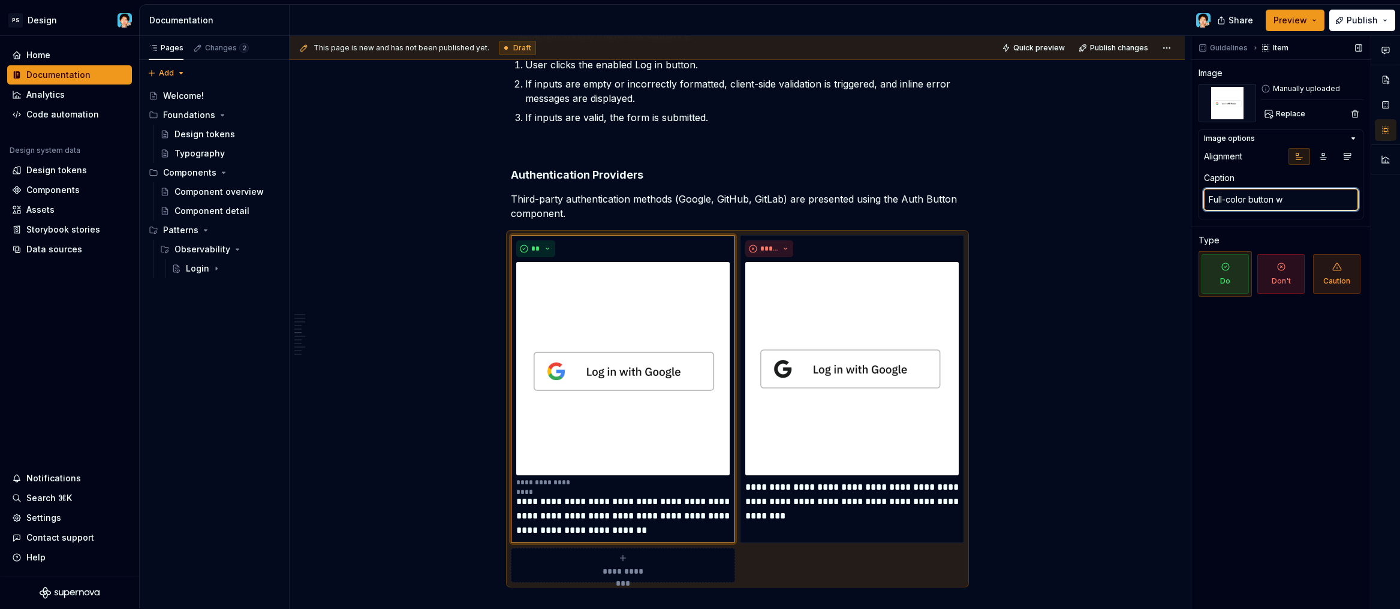
type textarea "Full-color button"
type textarea "*"
type textarea "Full-color button"
type textarea "*"
type textarea "Full-color butto"
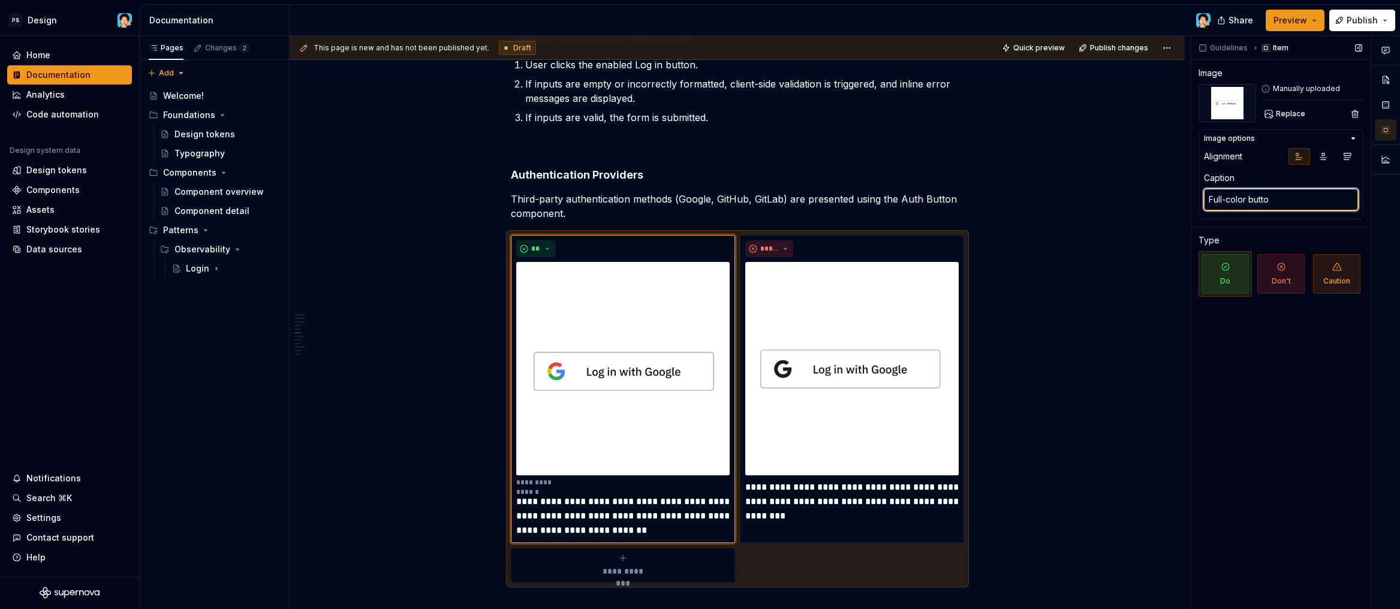
type textarea "*"
type textarea "Full-color butt"
type textarea "*"
type textarea "Full-color but"
type textarea "*"
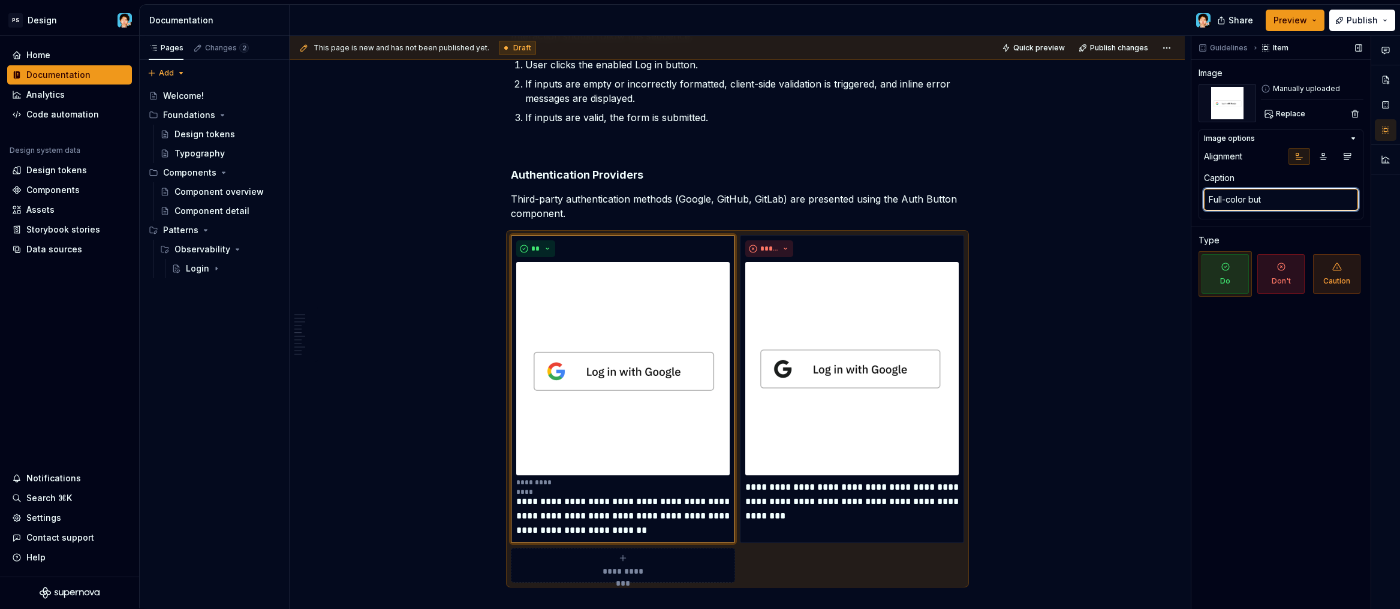
type textarea "Full-color bu"
type textarea "*"
type textarea "Full-color b"
type textarea "*"
type textarea "Full-color"
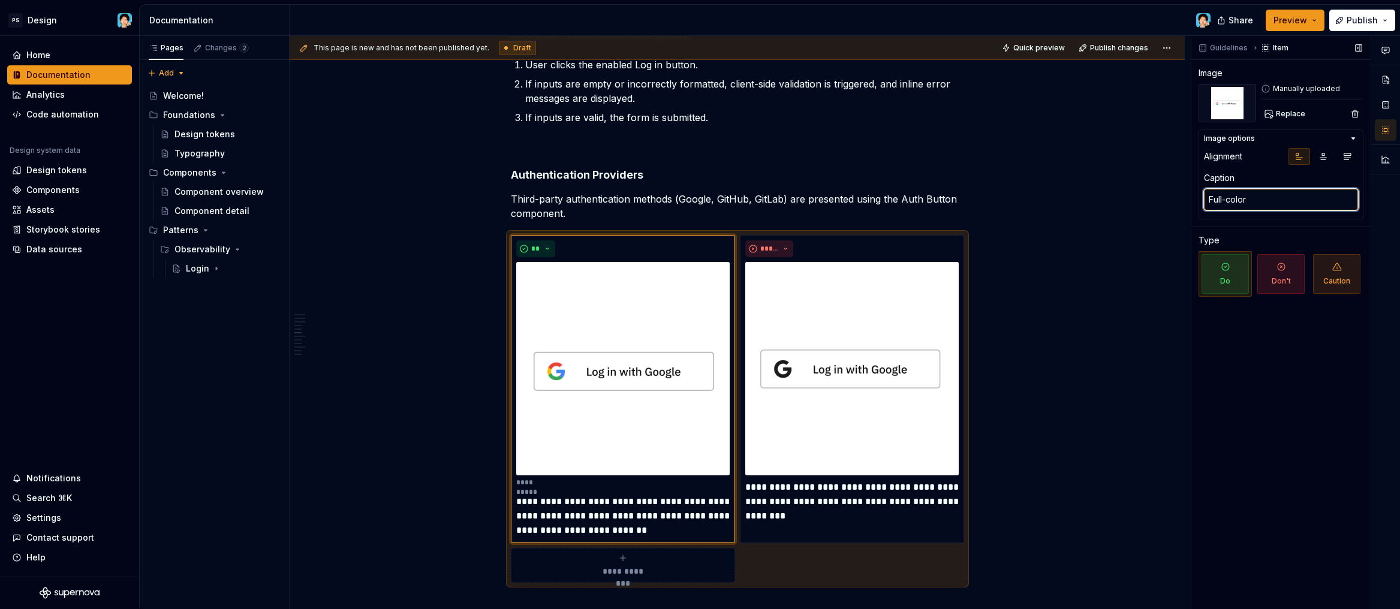
type textarea "*"
type textarea "Full-color"
type textarea "*"
type textarea "Full-colo"
type textarea "*"
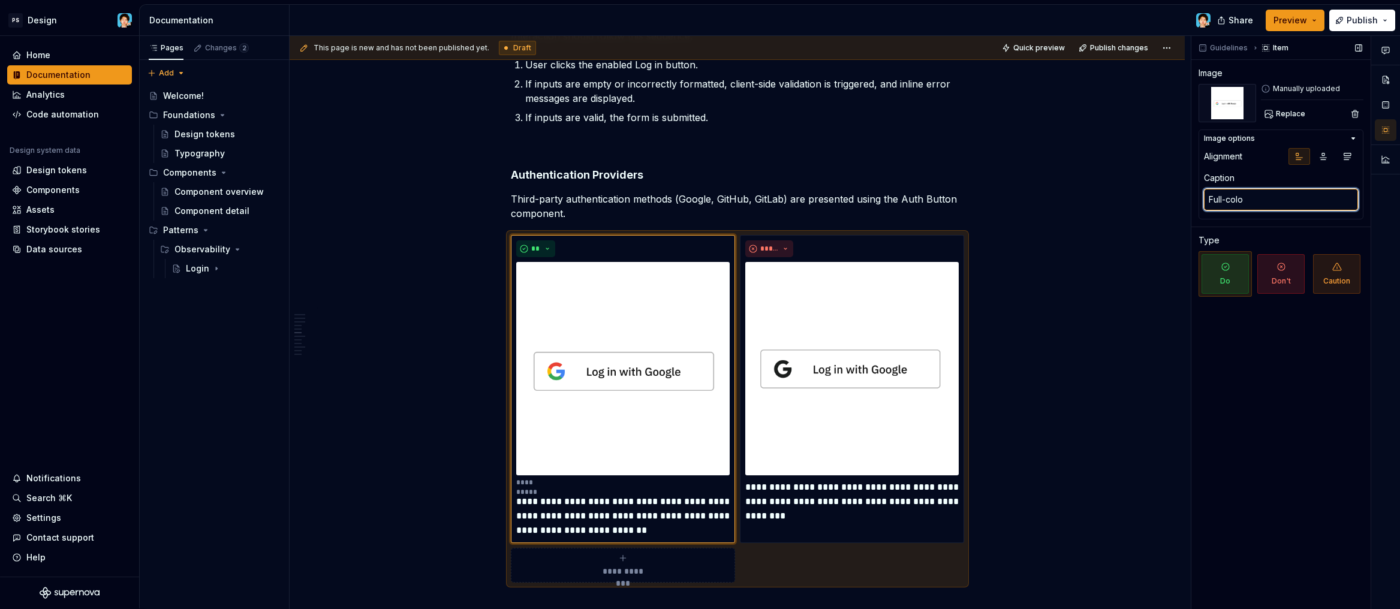
type textarea "Full-col"
type textarea "*"
type textarea "Full-co"
type textarea "*"
type textarea "Full-c"
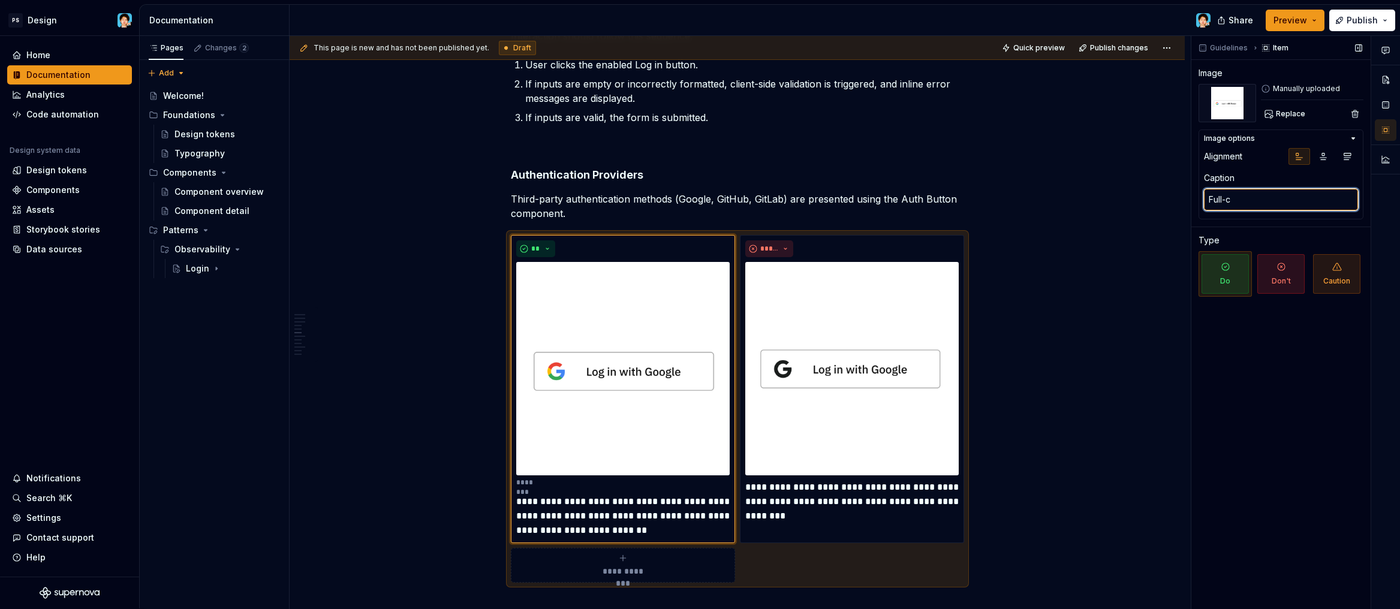
type textarea "*"
type textarea "Full-"
type textarea "*"
type textarea "Full"
type textarea "*"
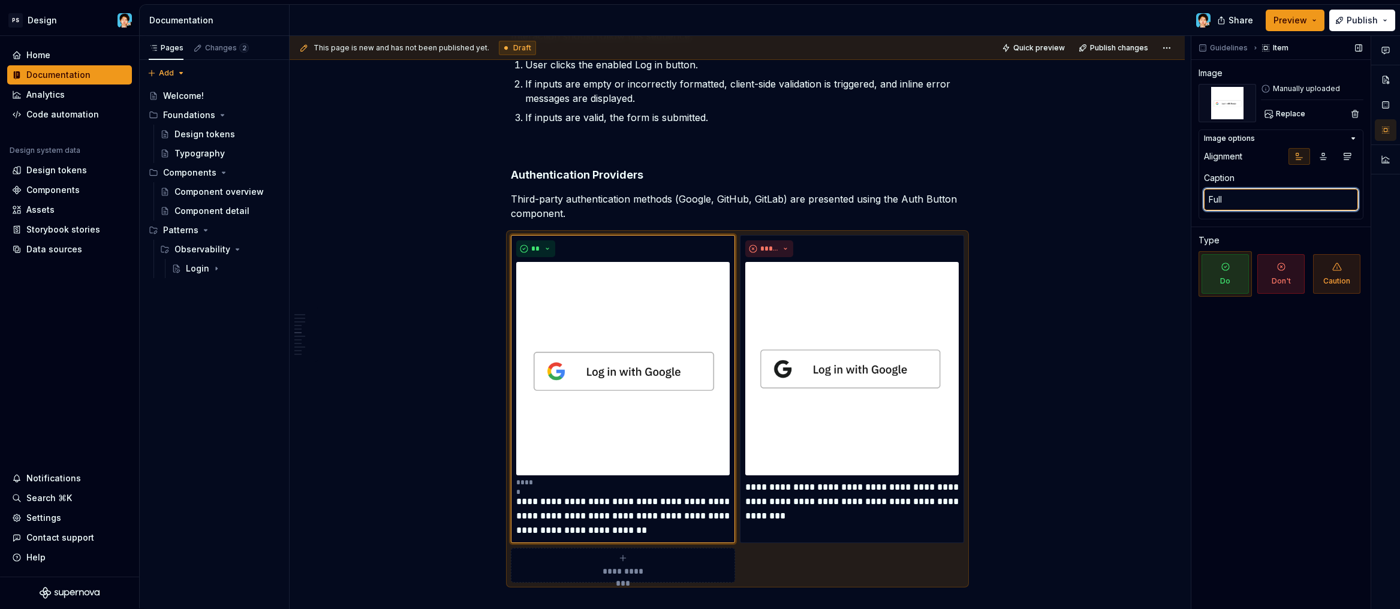
type textarea "Ful"
type textarea "*"
type textarea "Fu"
type textarea "*"
type textarea "F"
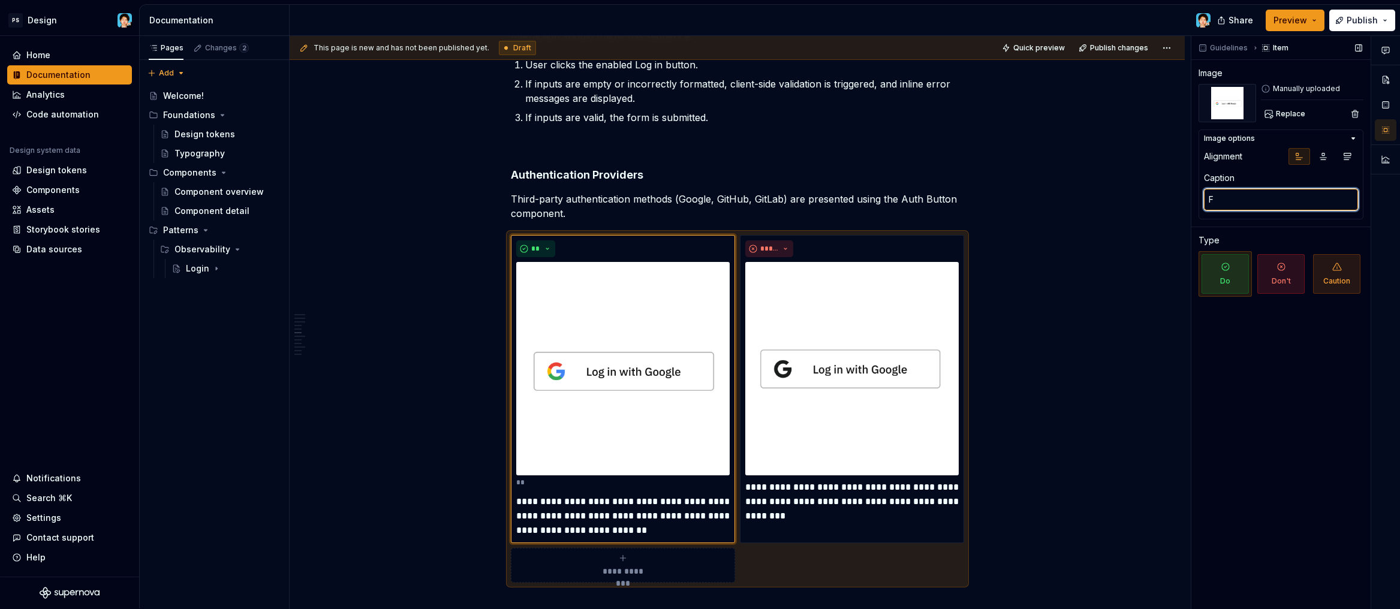
type textarea "*"
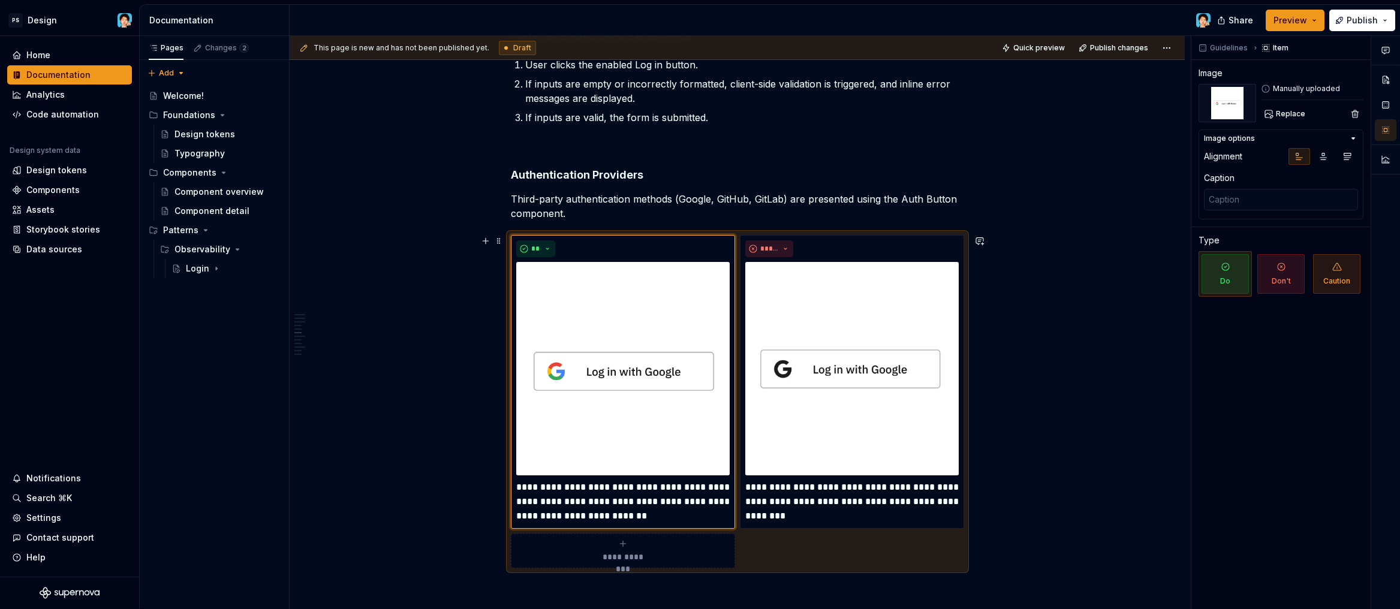
click at [417, 392] on div "Principles Clarity: The interface must present a clear and unambiguous path to …" at bounding box center [737, 448] width 895 height 2245
click at [1271, 206] on textarea at bounding box center [1281, 200] width 154 height 22
paste textarea "“Log in with Google” button featuring the Google logo, typically used for OAuth…"
type textarea "*"
type textarea "“Log in with Google” button featuring the Google logo, typically used for OAuth…"
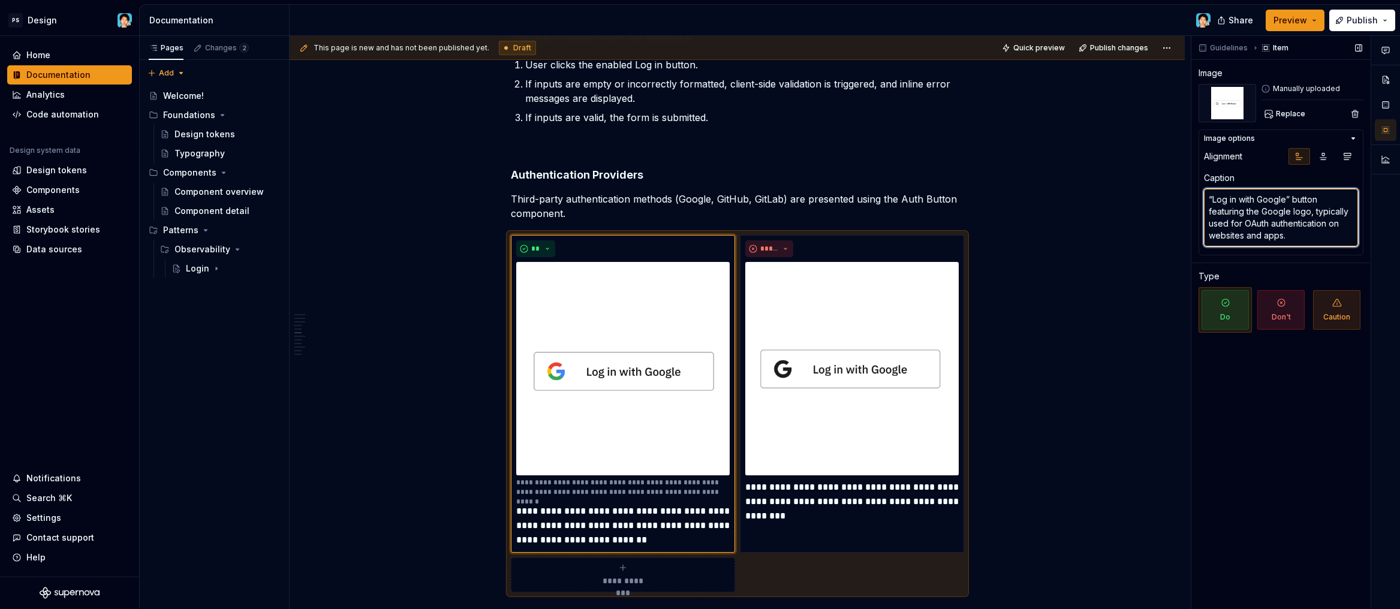
scroll to position [0, 0]
click at [1260, 228] on textarea "“Log in with Google” button featuring the Google logo, typically used for OAuth…" at bounding box center [1281, 218] width 154 height 58
click at [1264, 213] on textarea "“Log in with Google” button featuring the Google logo, typically used for OAuth…" at bounding box center [1281, 218] width 154 height 58
type textarea "*"
type textarea "“Log in with Google” button featuring the fGoogle logo, typically used for OAut…"
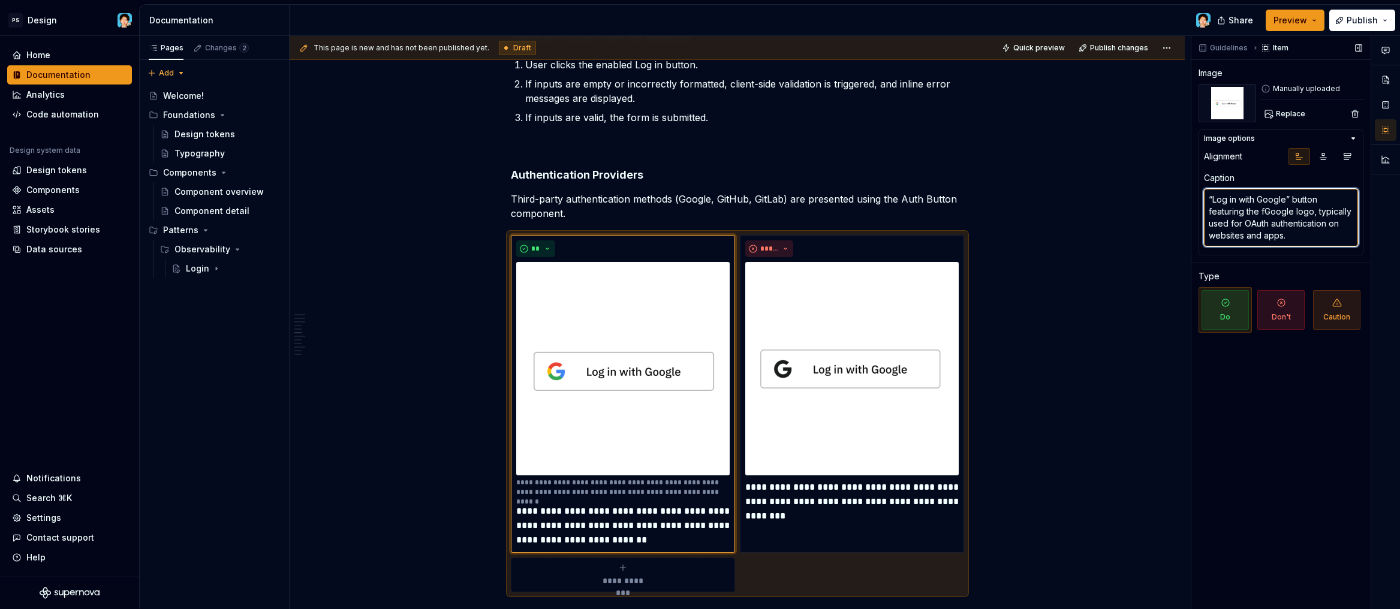
type textarea "*"
type textarea "“Log in with Google” button featuring the fuGoogle logo, typically used for OAu…"
type textarea "*"
type textarea "“Log in with Google” button featuring the fulGoogle logo, typically used for OA…"
type textarea "*"
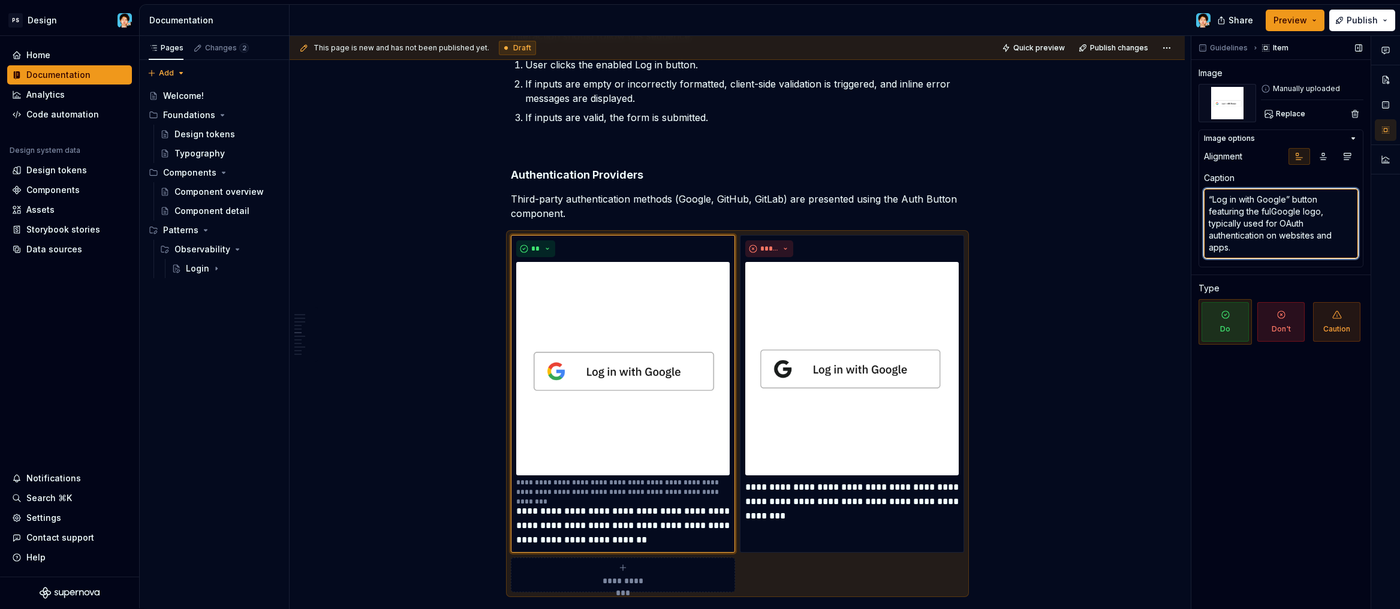
type textarea "“Log in with Google” button featuring the fullGoogle logo, typically used for O…"
type textarea "*"
type textarea "“Log in with Google” button featuring the full-Google logo, typically used for …"
type textarea "*"
type textarea "“Log in with Google” button featuring the full-cGoogle logo, typically used for…"
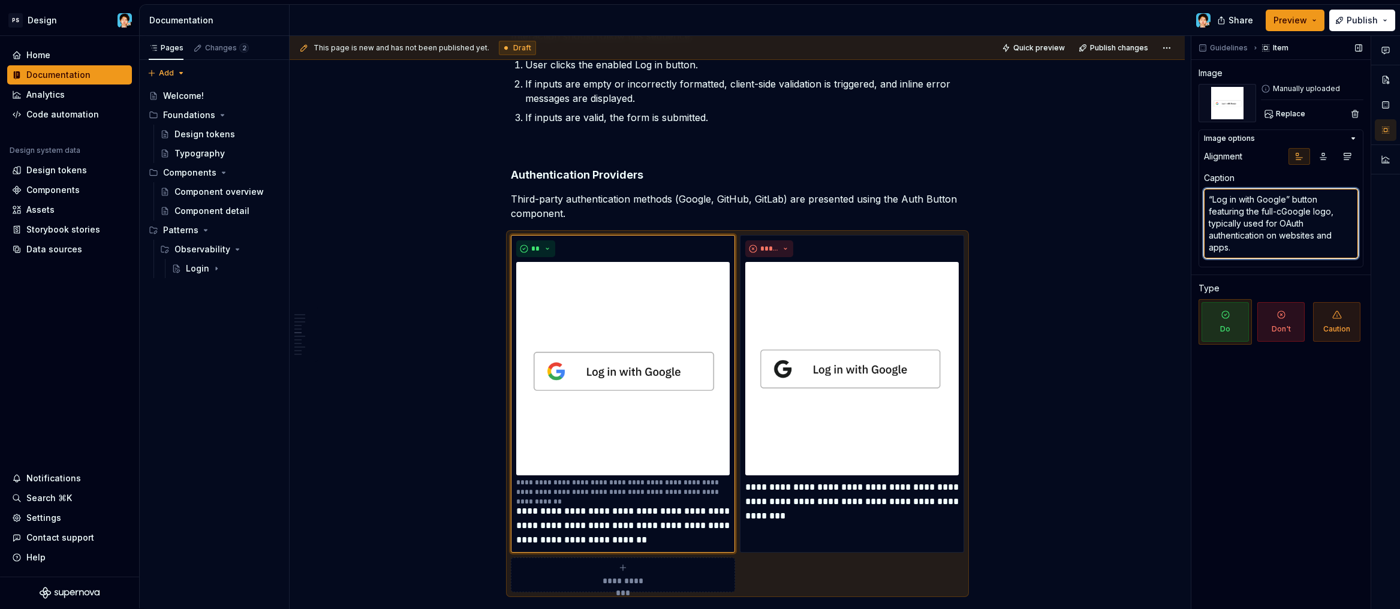
type textarea "*"
type textarea "“Log in with Google” button featuring the full-coGoogle logo, typically used fo…"
type textarea "*"
type textarea "“Log in with Google” button featuring the full-colGoogle logo, typically used f…"
type textarea "*"
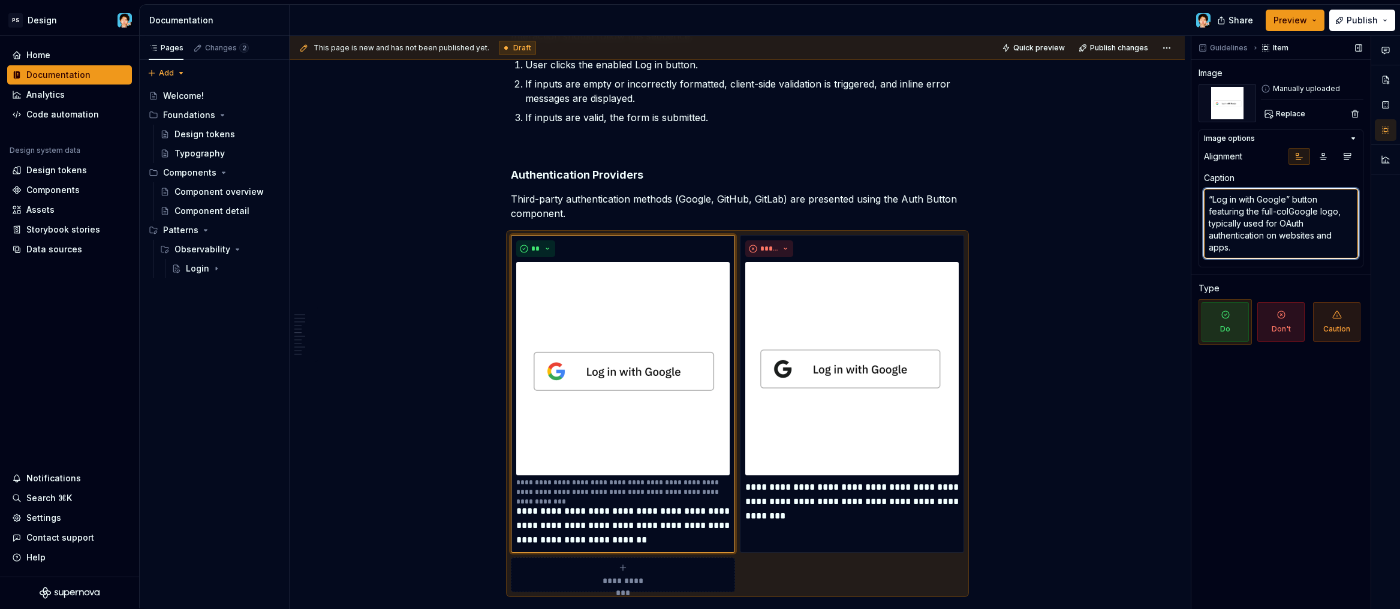
type textarea "“Log in with Google” button featuring the full-coloGoogle logo, typically used …"
type textarea "*"
type textarea "“Log in with Google” button featuring the full-colorGoogle logo, typically used…"
type textarea "*"
type textarea "“Log in with Google” button featuring the full-color Google logo, typically use…"
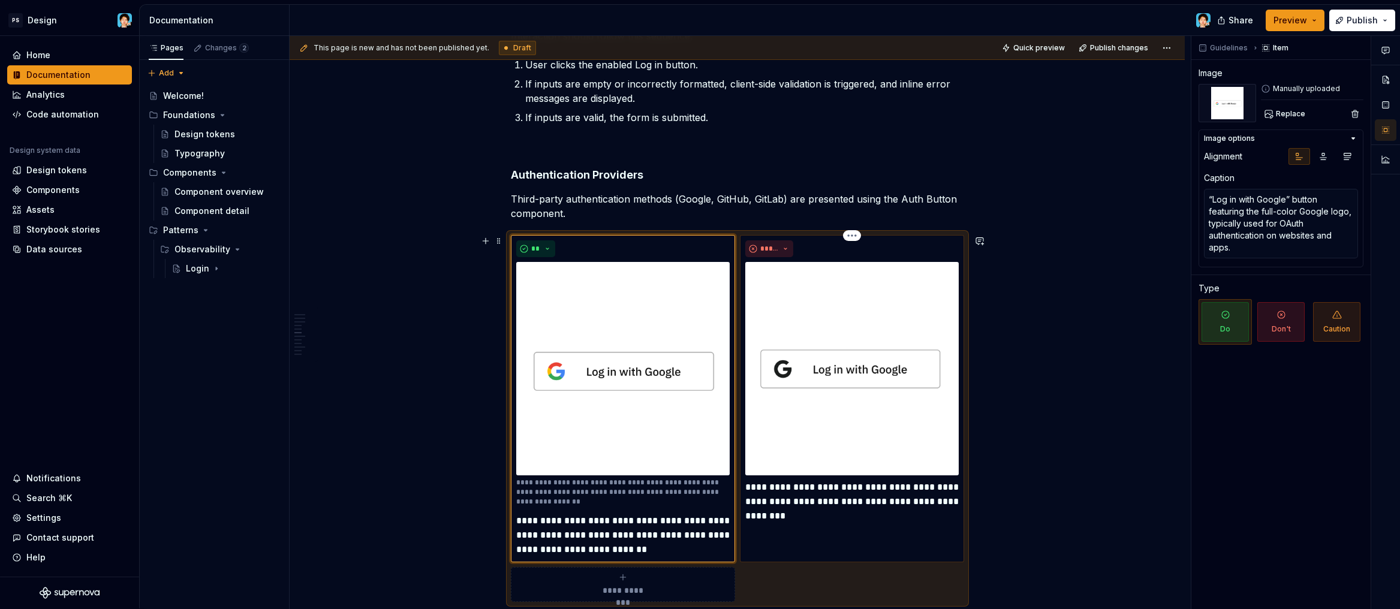
type textarea "*"
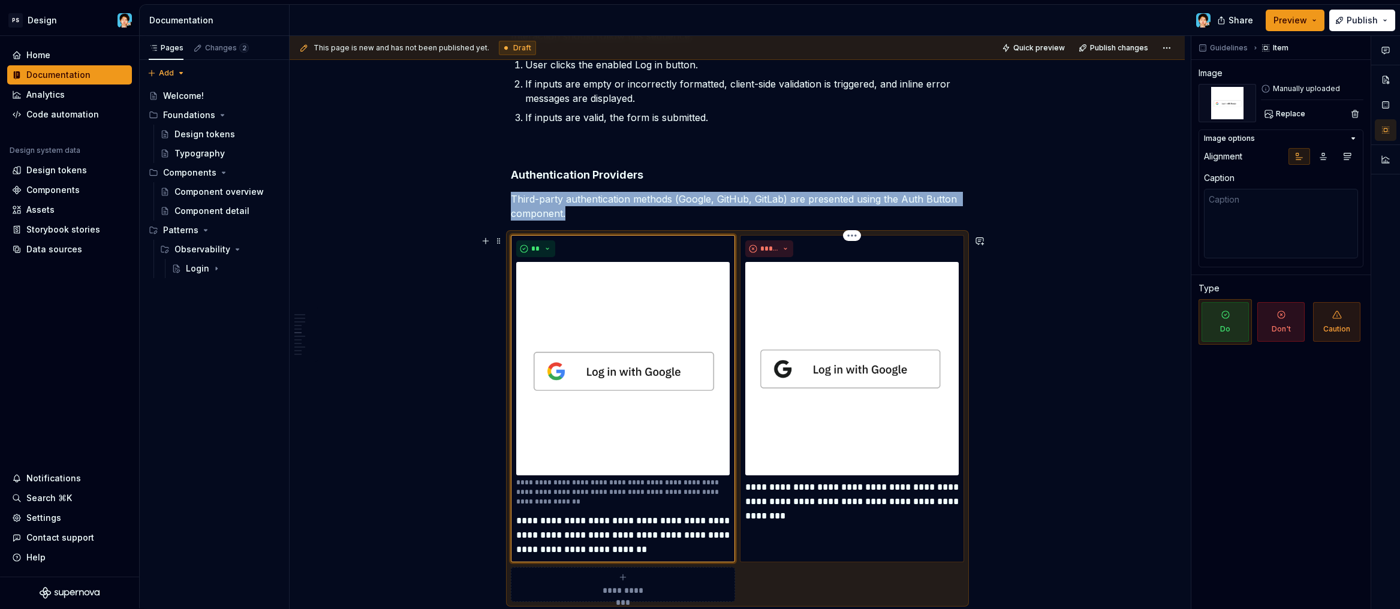
click at [857, 389] on img at bounding box center [851, 368] width 213 height 213
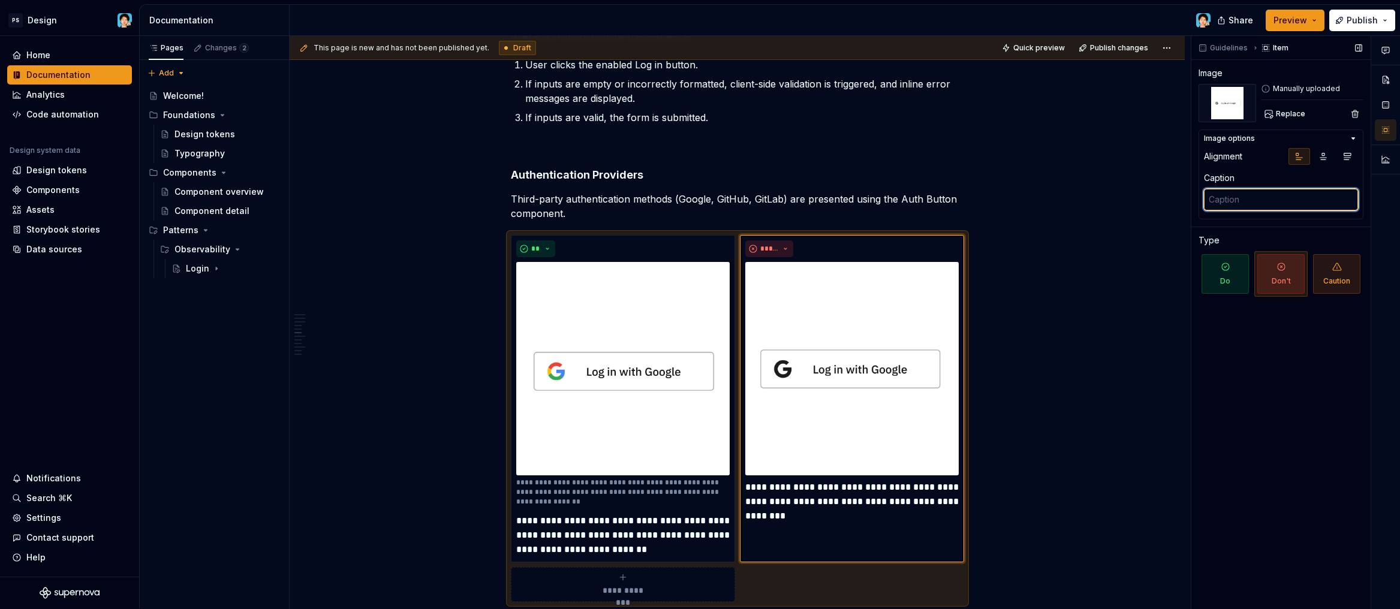
click at [1251, 202] on textarea at bounding box center [1281, 200] width 154 height 22
paste textarea "“Log in with Google” button featuring the full-color Google logo, typically use…"
type textarea "*"
type textarea "“Log in with Google” button featuring the full-color Google logo, typically use…"
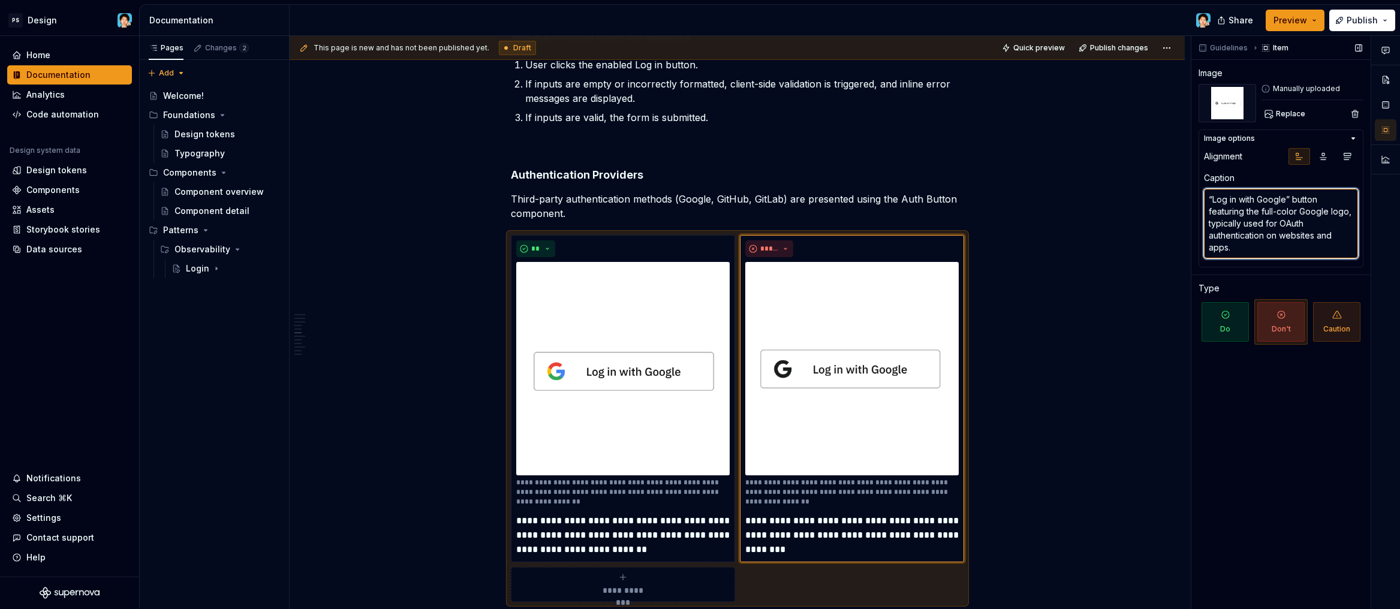
click at [1245, 217] on textarea "“Log in with Google” button featuring the full-color Google logo, typically use…" at bounding box center [1281, 224] width 154 height 70
drag, startPoint x: 1290, startPoint y: 248, endPoint x: 1197, endPoint y: 193, distance: 107.6
click at [1197, 193] on div "Guidelines Item Image Manually uploaded Replace Image options Alignment Caption…" at bounding box center [1280, 322] width 179 height 573
click at [1270, 232] on textarea "“Log in with Google” button featuring the full-color Google logo, typically use…" at bounding box center [1281, 224] width 154 height 70
drag, startPoint x: 1261, startPoint y: 214, endPoint x: 1298, endPoint y: 213, distance: 36.6
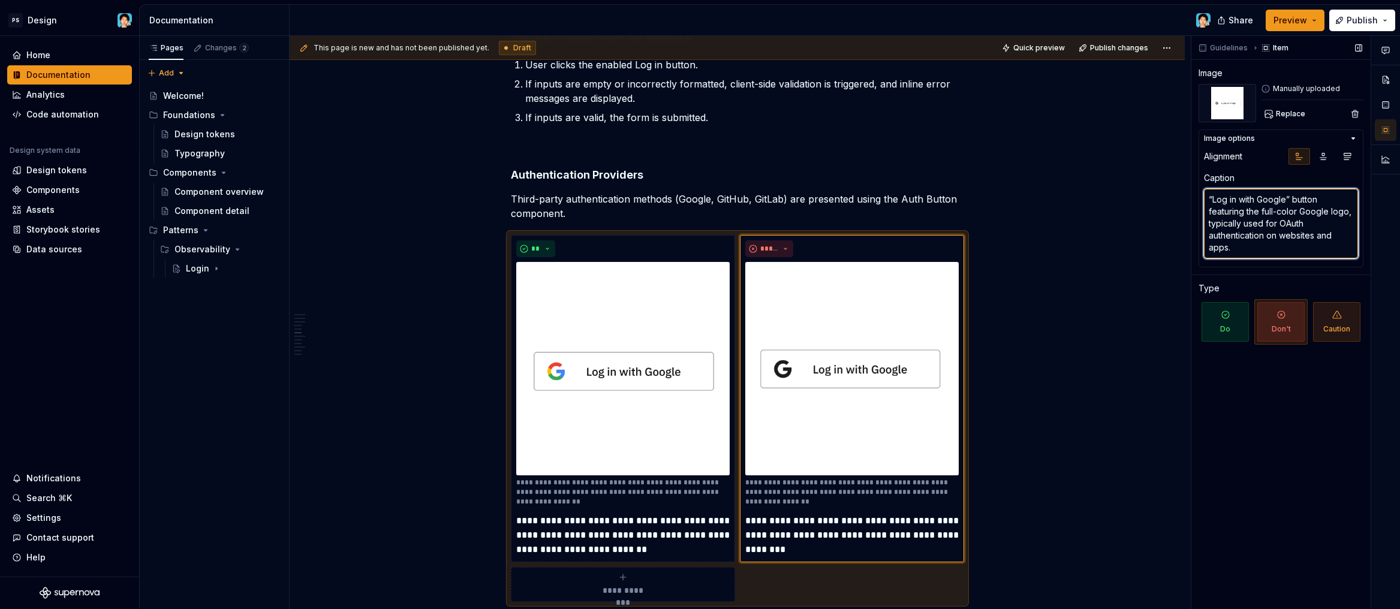
click at [1298, 213] on textarea "“Log in with Google” button featuring the full-color Google logo, typically use…" at bounding box center [1281, 224] width 154 height 70
drag, startPoint x: 1210, startPoint y: 210, endPoint x: 1297, endPoint y: 210, distance: 86.9
click at [1298, 210] on textarea "“Log in with Google” button featuring the full-color Google logo, typically use…" at bounding box center [1281, 224] width 154 height 70
type textarea "*"
type textarea "“Log in with Google” button w Google logo, typically used for OAuth authenticat…"
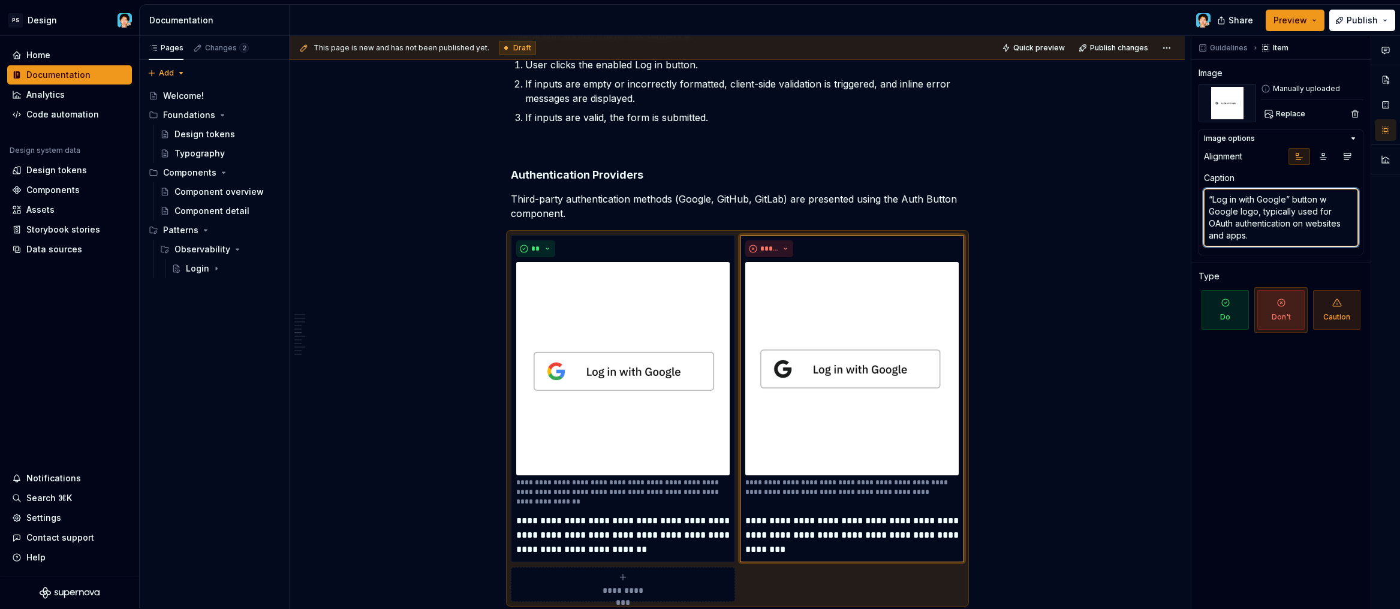
type textarea "*"
type textarea "“Log in with Google” button wo Google logo, typically used for OAuth authentica…"
type textarea "*"
type textarea "“Log in with Google” button w Google logo, typically used for OAuth authenticat…"
type textarea "*"
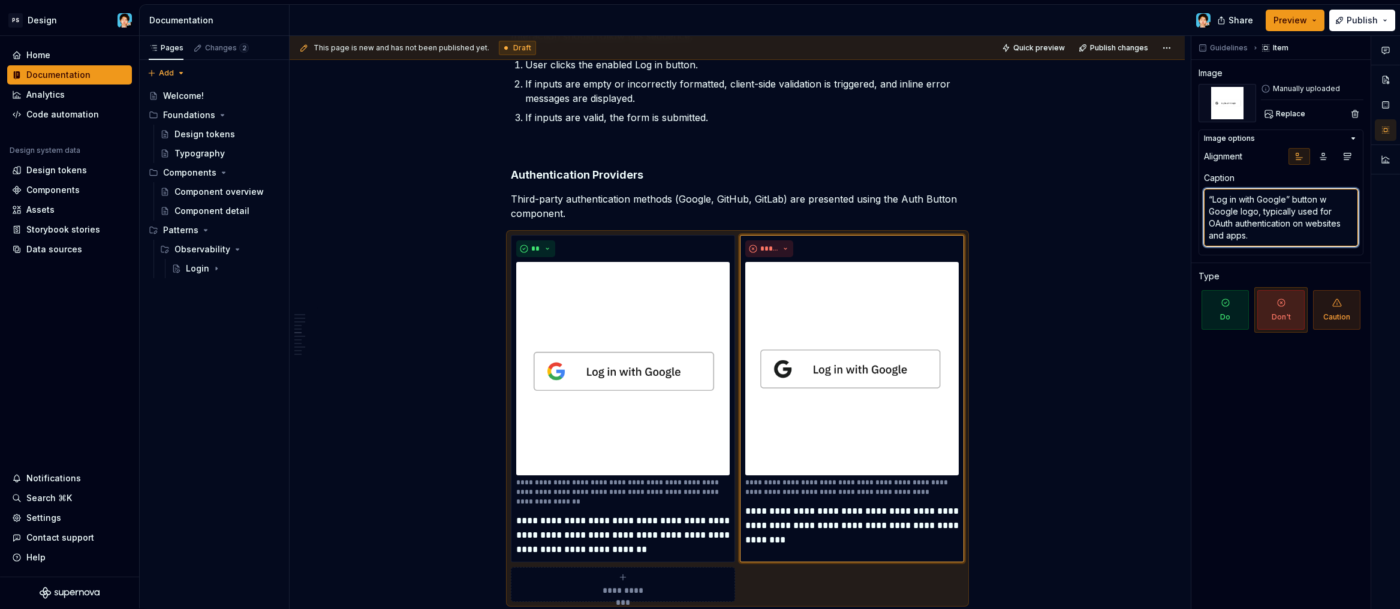
type textarea "“Log in with Google” button wi Google logo, typically used for OAuth authentica…"
type textarea "*"
type textarea "“Log in with Google” button wit Google logo, typically used for OAuth authentic…"
type textarea "*"
type textarea "“Log in with Google” button with Google logo, typically used for OAuth authenti…"
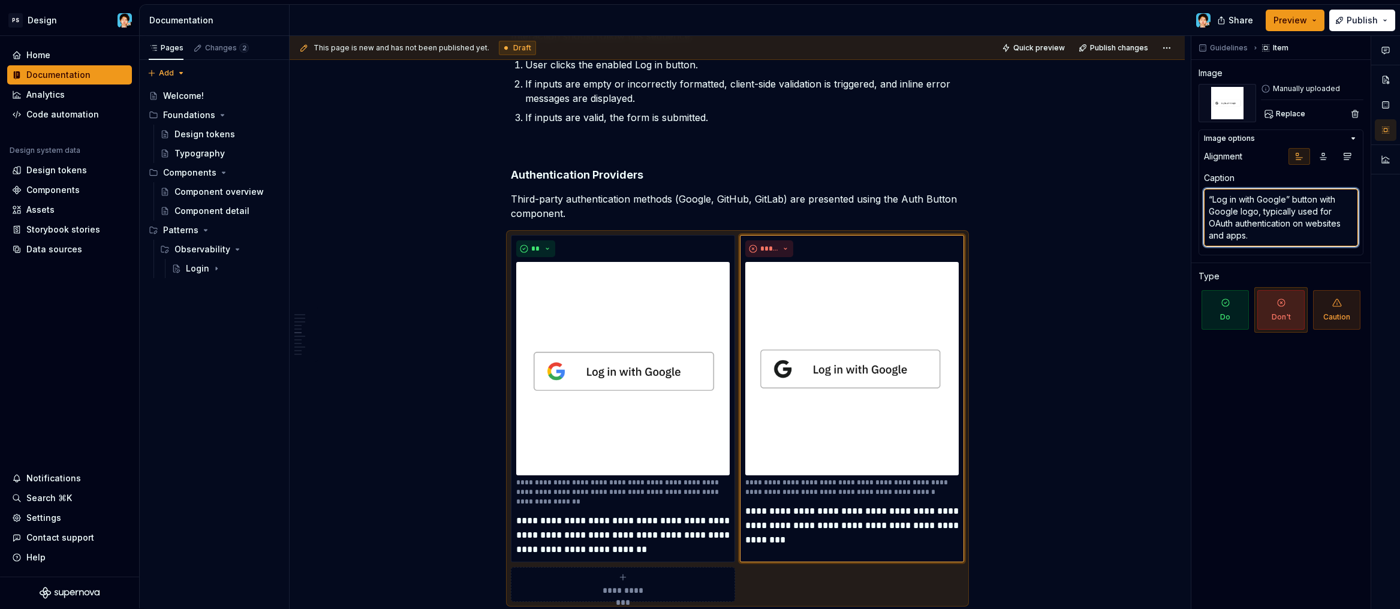
type textarea "*"
type textarea "“Log in with Google” button with Google logo, typically used for OAuth authenti…"
type textarea "*"
type textarea "“Log in with Google” button with m Google logo, typically used for OAuth authen…"
type textarea "*"
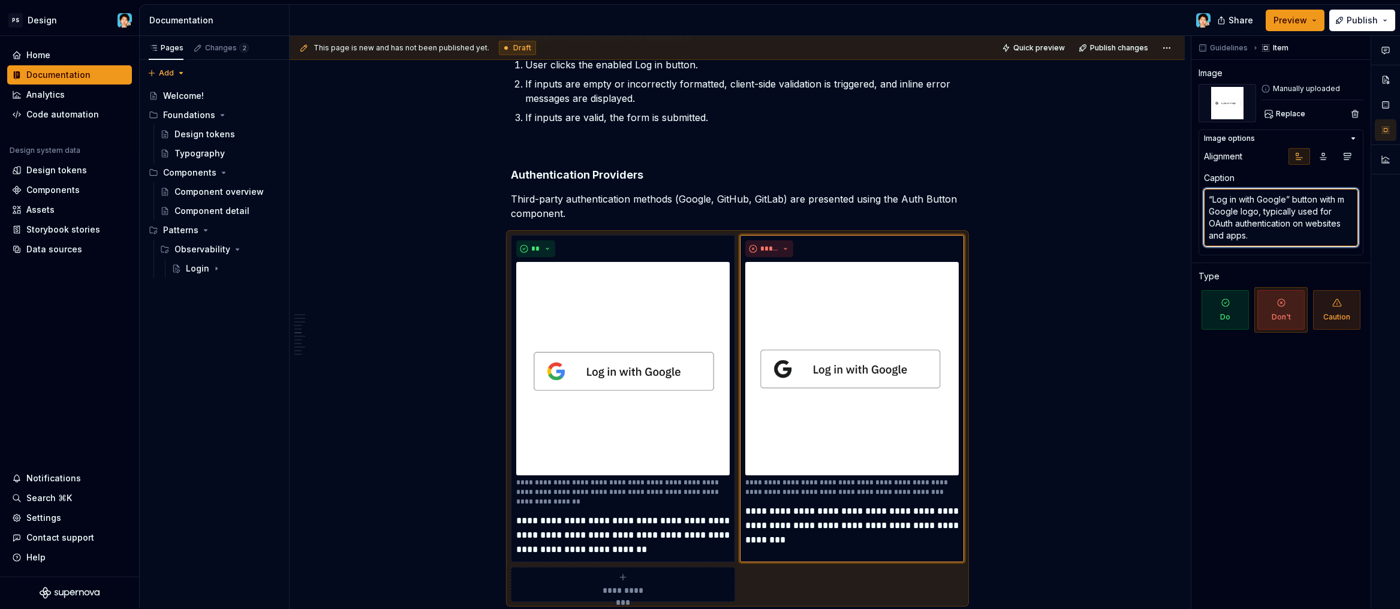
type textarea "“Log in with Google” button with mo Google logo, typically used for OAuth authe…"
type textarea "*"
type textarea "“Log in with Google” button with mon Google logo, typically used for OAuth auth…"
type textarea "*"
type textarea "“Log in with Google” button with mono Google logo, typically used for OAuth aut…"
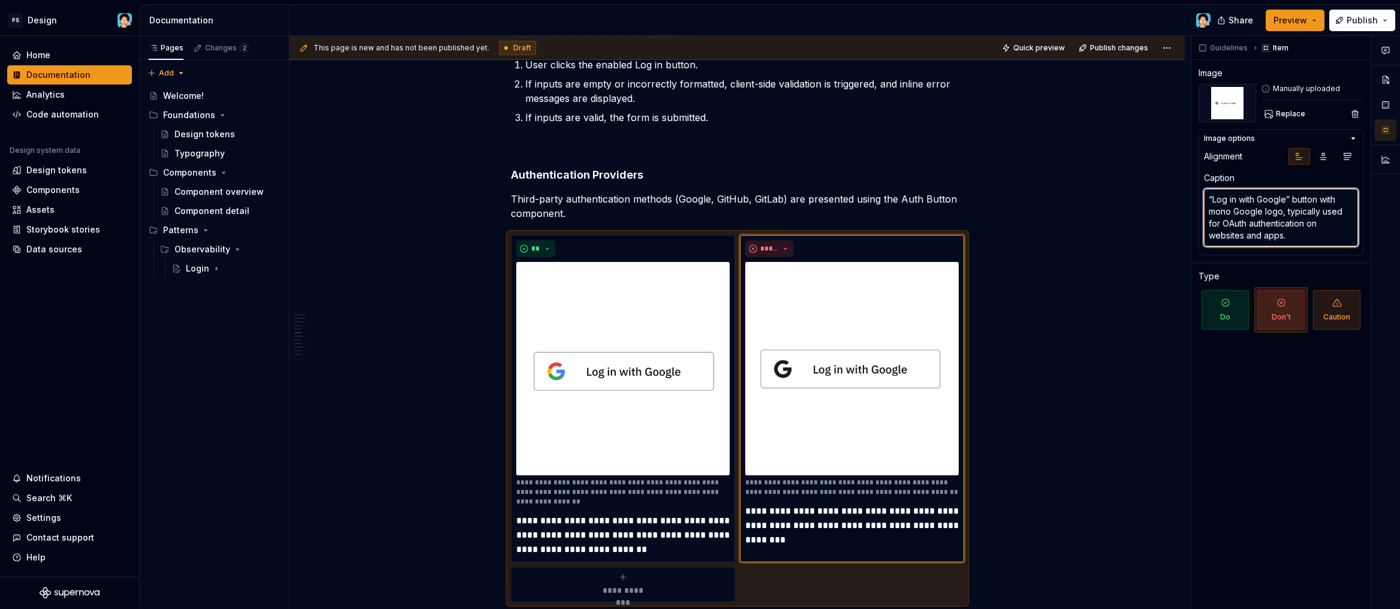
type textarea "*"
type textarea "“Log in with Google” button with monoc Google logo, typically used for OAuth au…"
type textarea "*"
type textarea "“Log in with Google” button with monoch Google logo, typically used for OAuth a…"
type textarea "*"
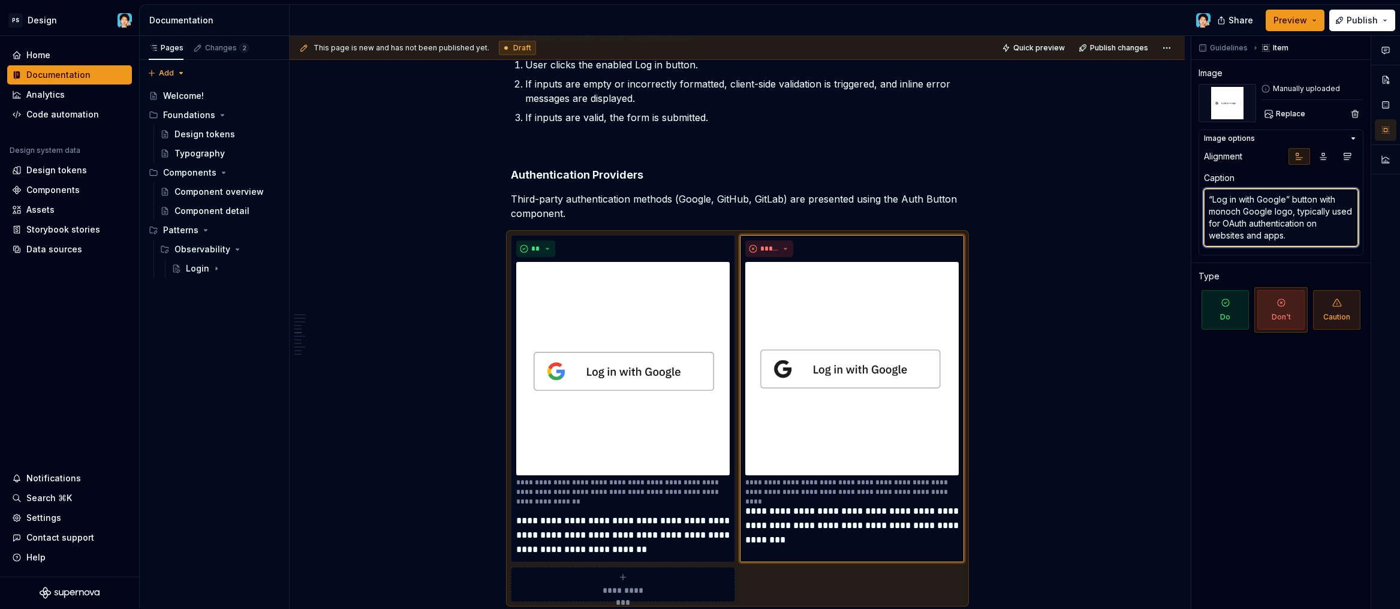
type textarea "“Log in with Google” button with monochr Google logo, typically used for OAuth …"
type textarea "*"
type textarea "“Log in with Google” button with monochro Google logo, typically used for OAuth…"
type textarea "*"
type textarea "“Log in with Google” button with monochron Google logo, typically used for OAut…"
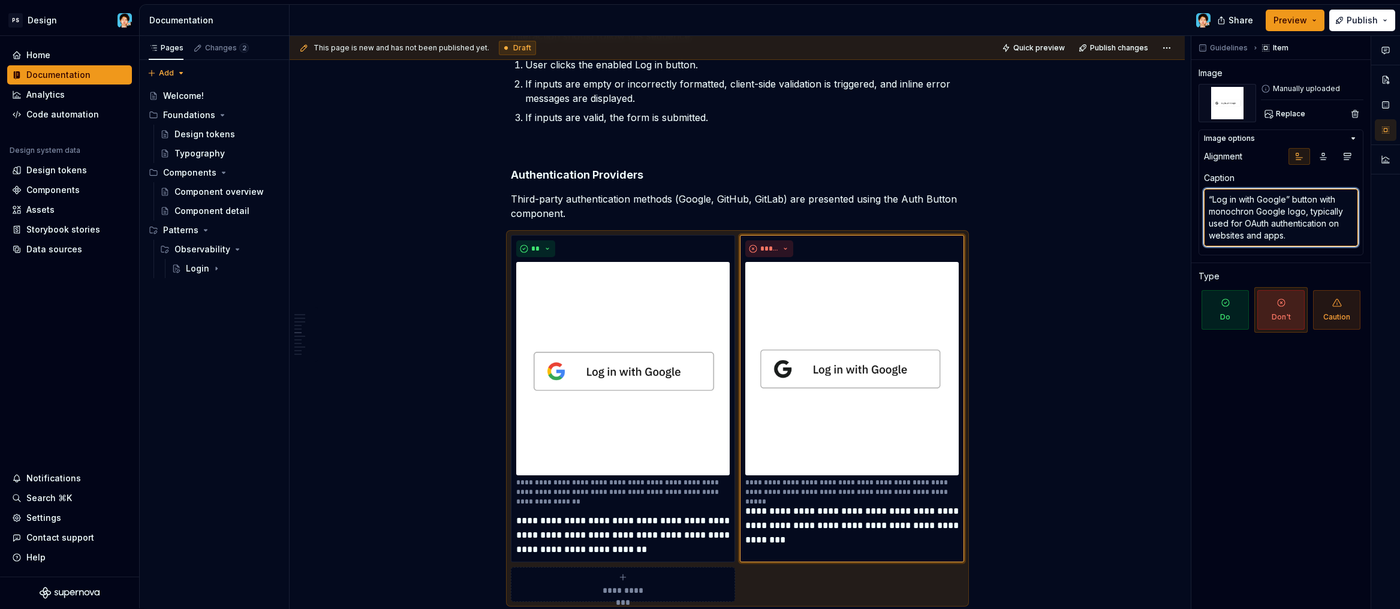
type textarea "*"
type textarea "“Log in with Google” button with monochrone Google logo, typically used for OAu…"
type textarea "*"
type textarea "“Log in with Google” button with monochron Google logo, typically used for OAut…"
type textarea "*"
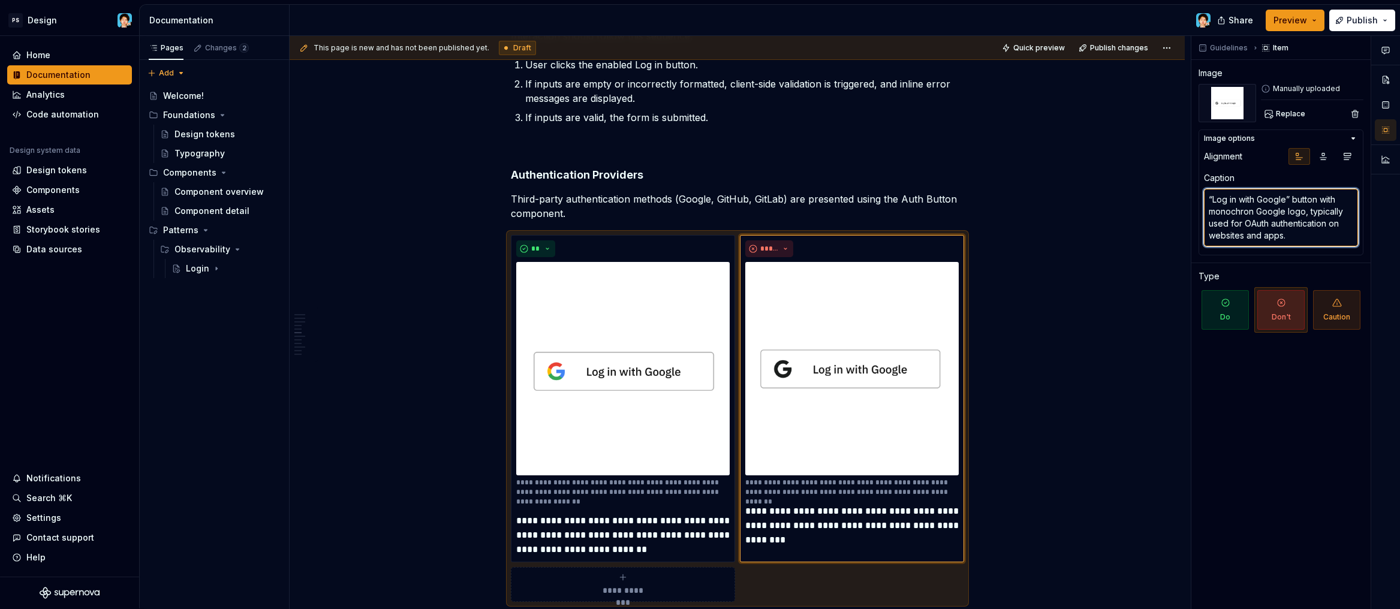
type textarea "“Log in with Google” button with monochro Google logo, typically used for OAuth…"
type textarea "*"
type textarea "“Log in with Google” button with monochrom Google logo, typically used for OAut…"
type textarea "*"
type textarea "“Log in with Google” button with monochrome Google logo, typically used for OAu…"
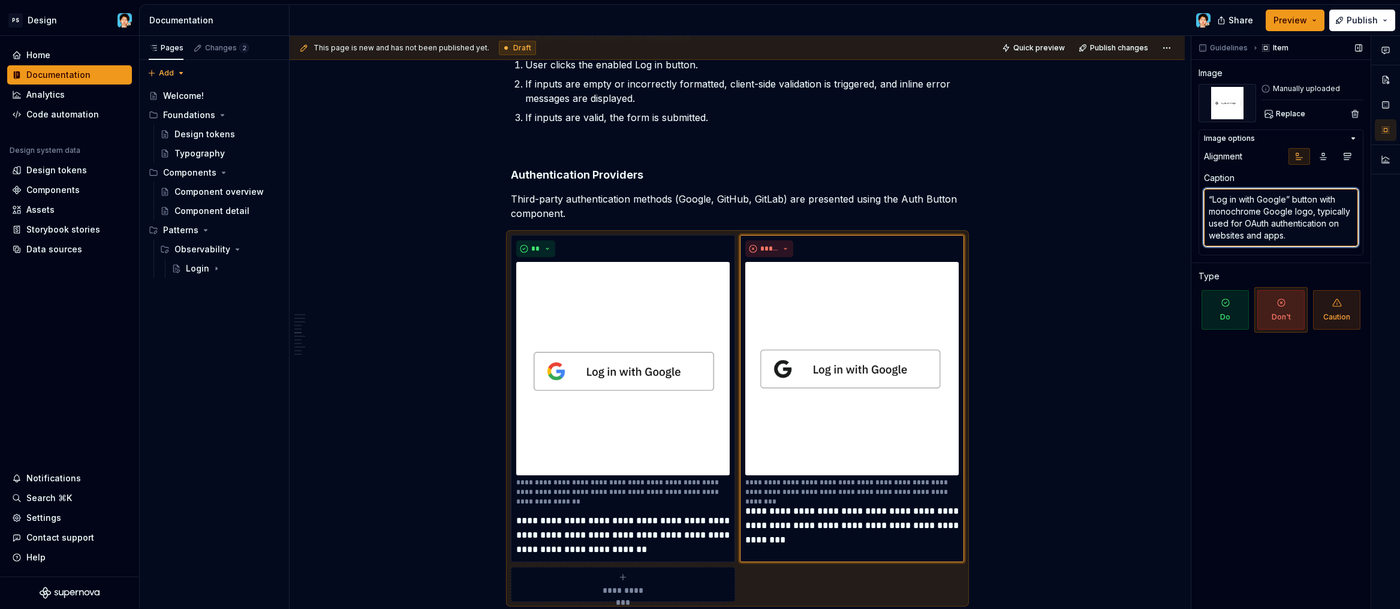
drag, startPoint x: 1314, startPoint y: 210, endPoint x: 1356, endPoint y: 242, distance: 53.1
click at [1359, 242] on div "Image options Alignment Caption “Log in with Google” button with monochrome Goo…" at bounding box center [1281, 193] width 165 height 126
type textarea "*"
type textarea "“Log in with Google” button with monochrome Google logo,"
type textarea "*"
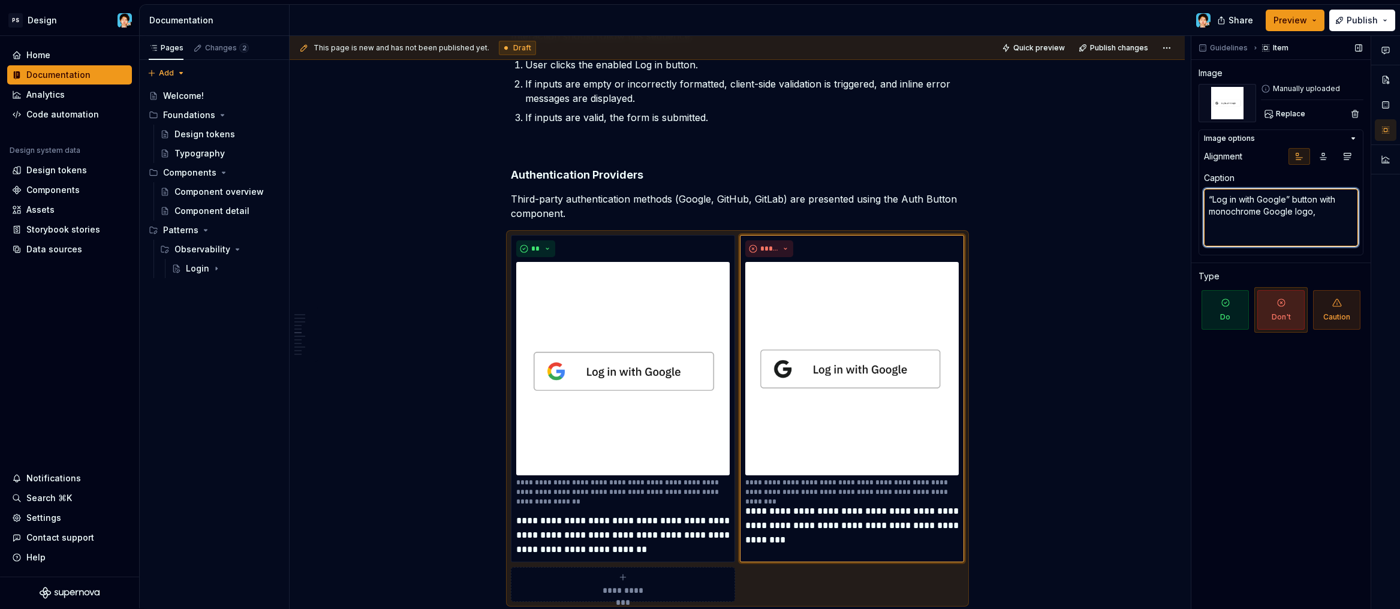
type textarea "“Log in with Google” button with monochrome Google logo"
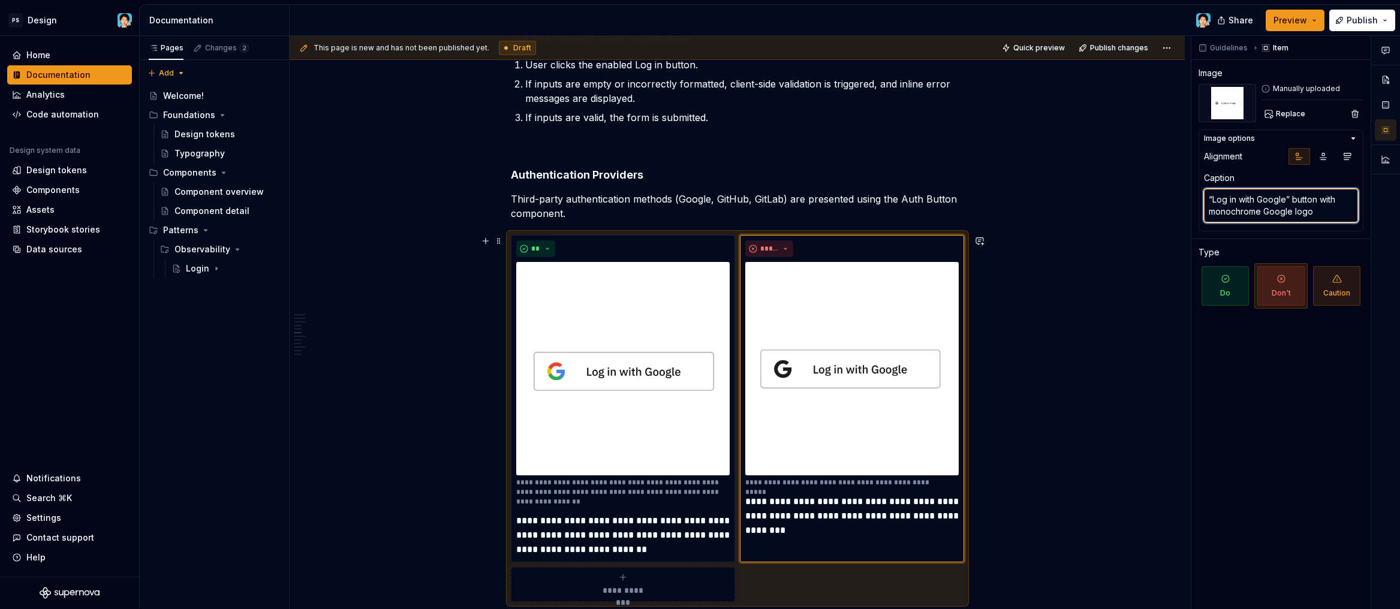
type textarea "*"
type textarea "“Log in with Google” button with monochrome Google logo, typically used for OAu…"
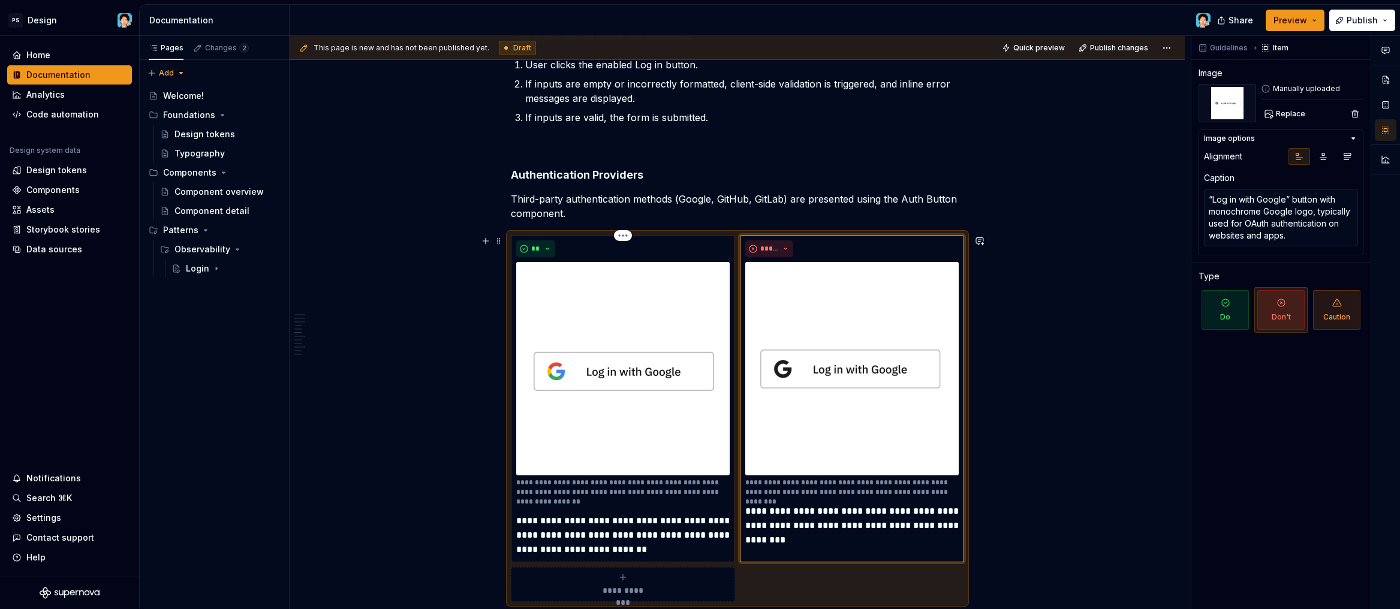
type textarea "*"
type textarea "“Log in with Google” button featuring the full-color Google logo, typically use…"
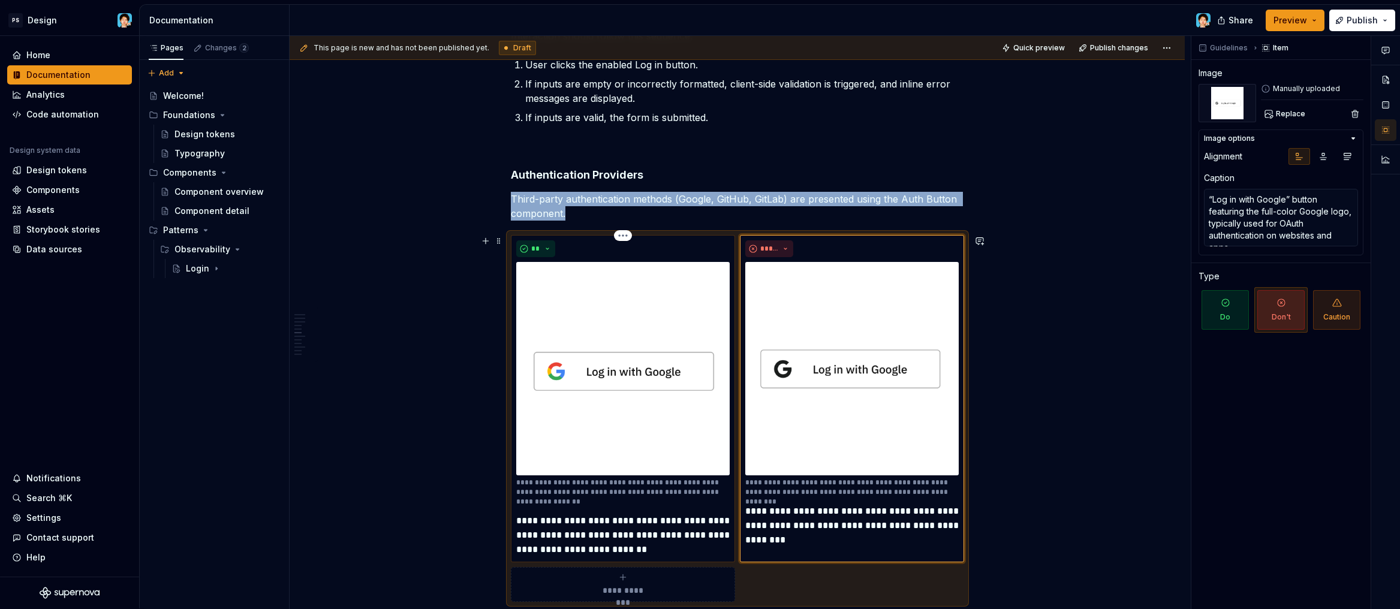
click at [673, 493] on p "**********" at bounding box center [622, 492] width 213 height 29
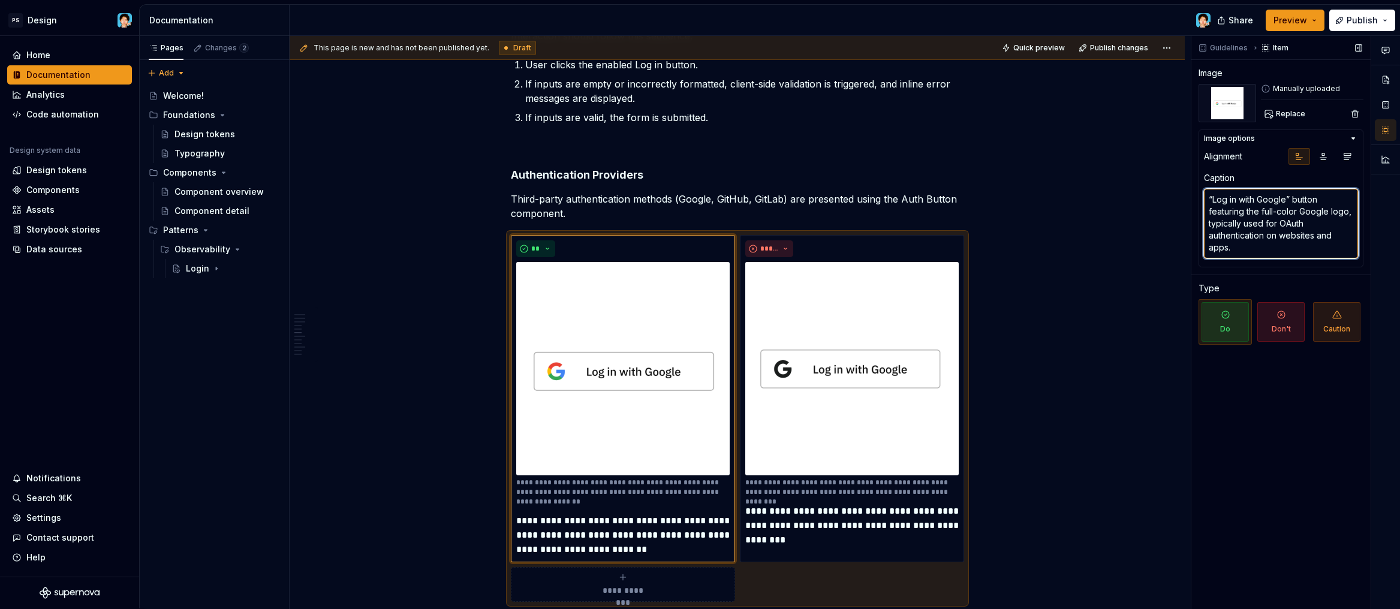
drag, startPoint x: 1216, startPoint y: 224, endPoint x: 1260, endPoint y: 253, distance: 52.7
click at [1260, 253] on textarea "“Log in with Google” button featuring the full-color Google logo, typically use…" at bounding box center [1281, 224] width 154 height 70
type textarea "*"
type textarea "“Log in with Google” button featuring the full-color Google logo, t"
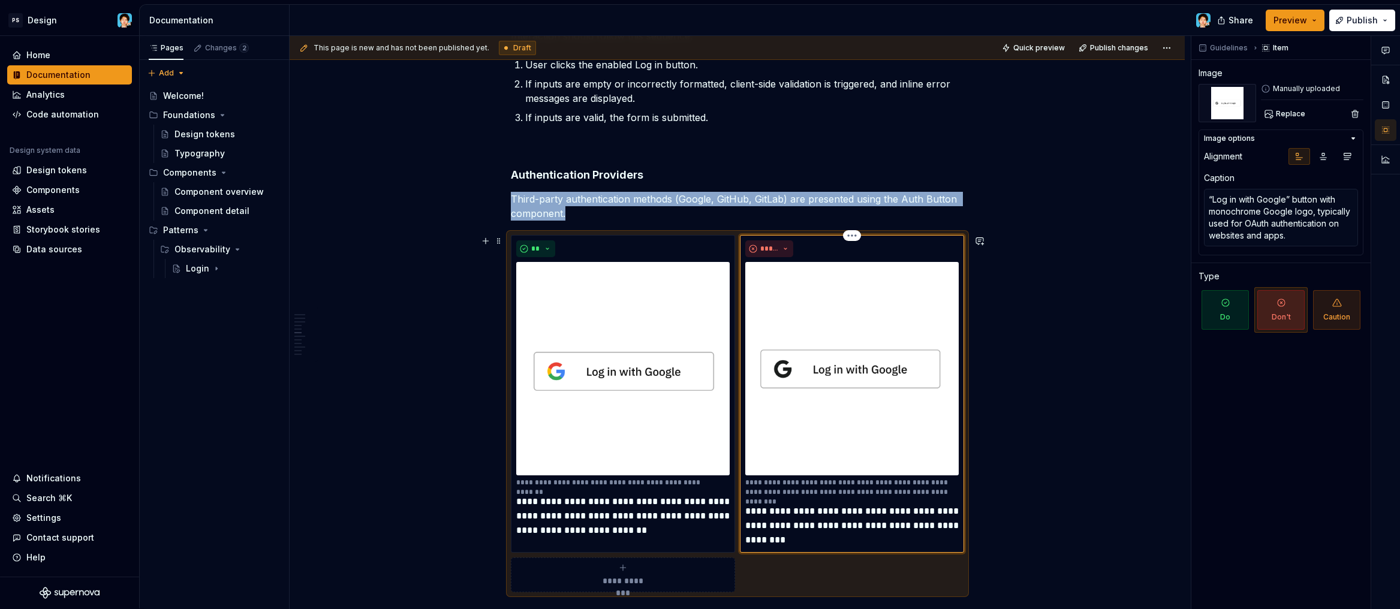
click at [856, 483] on p "**********" at bounding box center [851, 487] width 213 height 19
click at [1263, 224] on textarea "“Log in with Google” button with monochrome Google logo, typically used for OAu…" at bounding box center [1281, 218] width 154 height 58
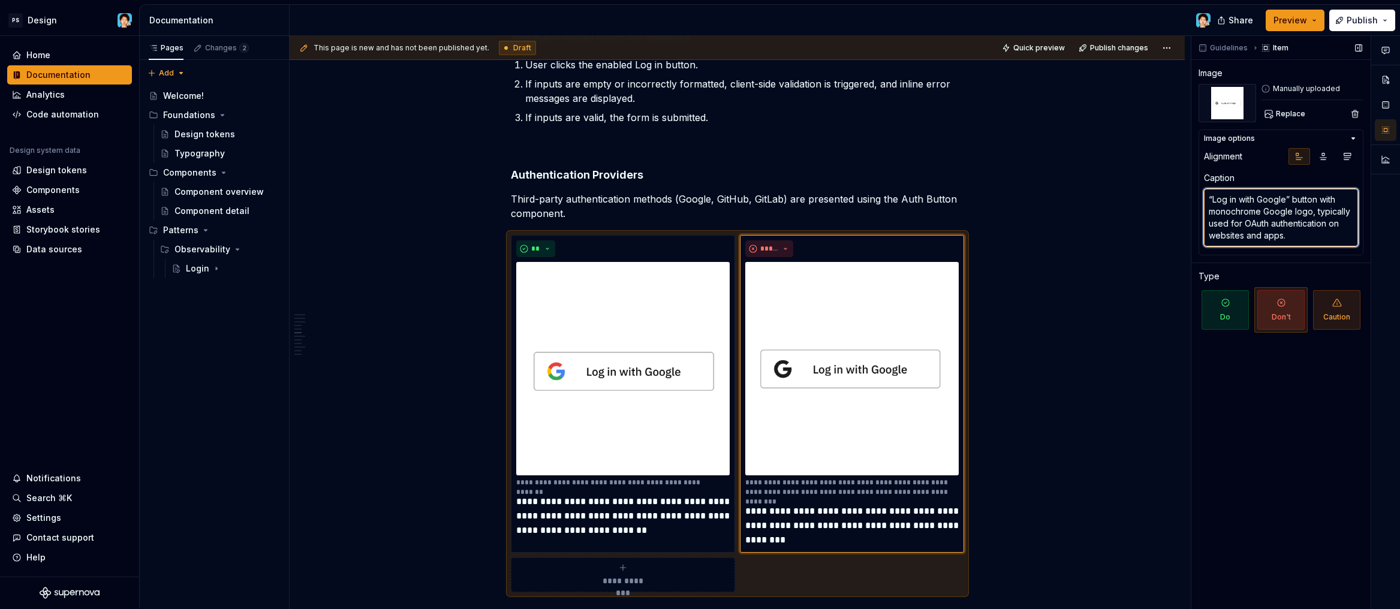
scroll to position [12, 0]
drag, startPoint x: 1312, startPoint y: 203, endPoint x: 1361, endPoint y: 279, distance: 91.1
click at [1365, 279] on div "Guidelines Item Image Manually uploaded Replace Image options Alignment Caption…" at bounding box center [1280, 322] width 179 height 573
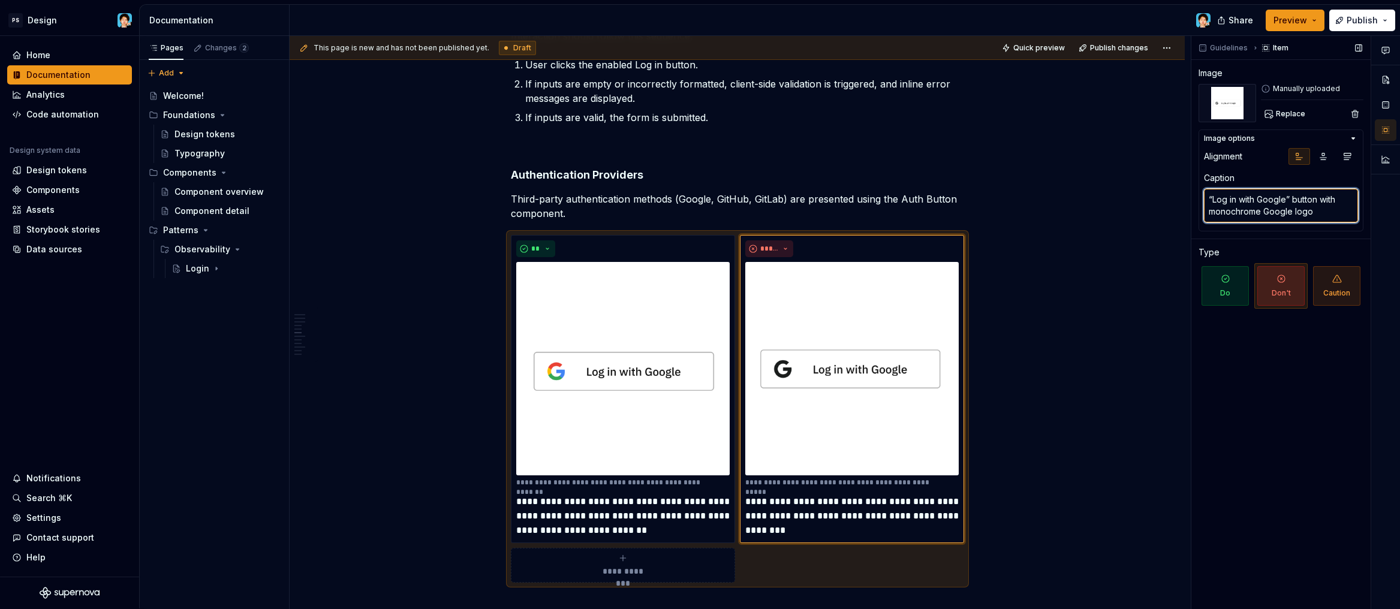
scroll to position [0, 0]
click at [1062, 464] on div "Principles Clarity: The interface must present a clear and unambiguous path to …" at bounding box center [737, 456] width 895 height 2260
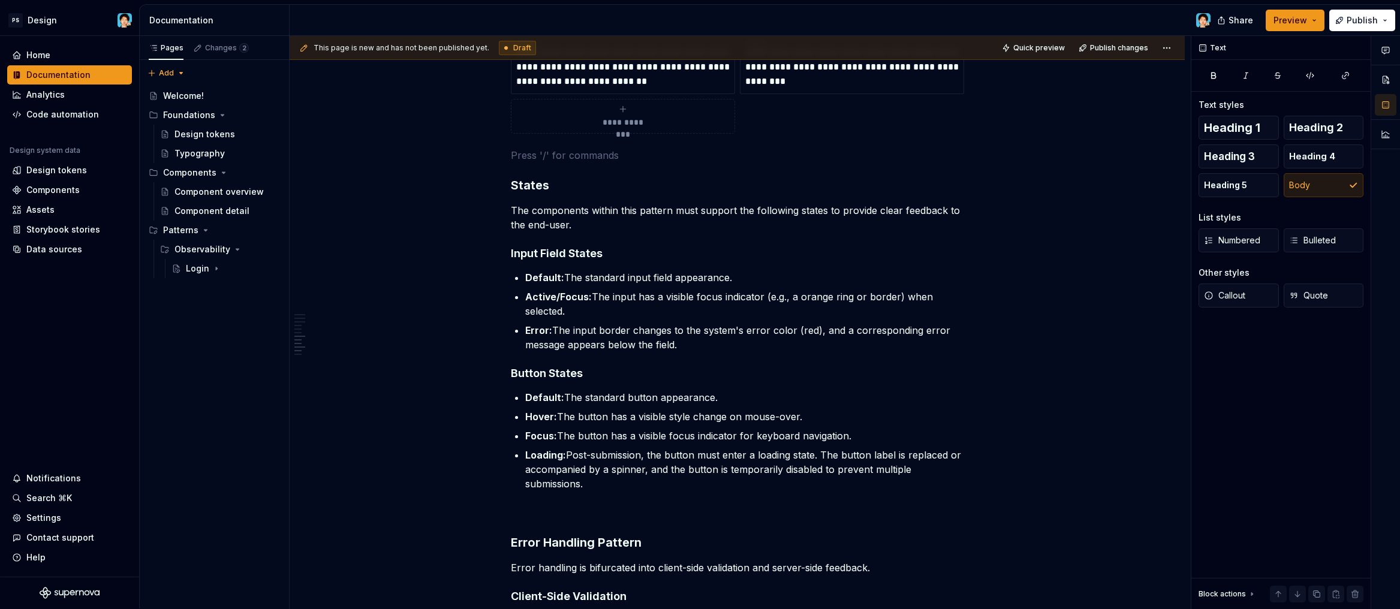
scroll to position [1887, 0]
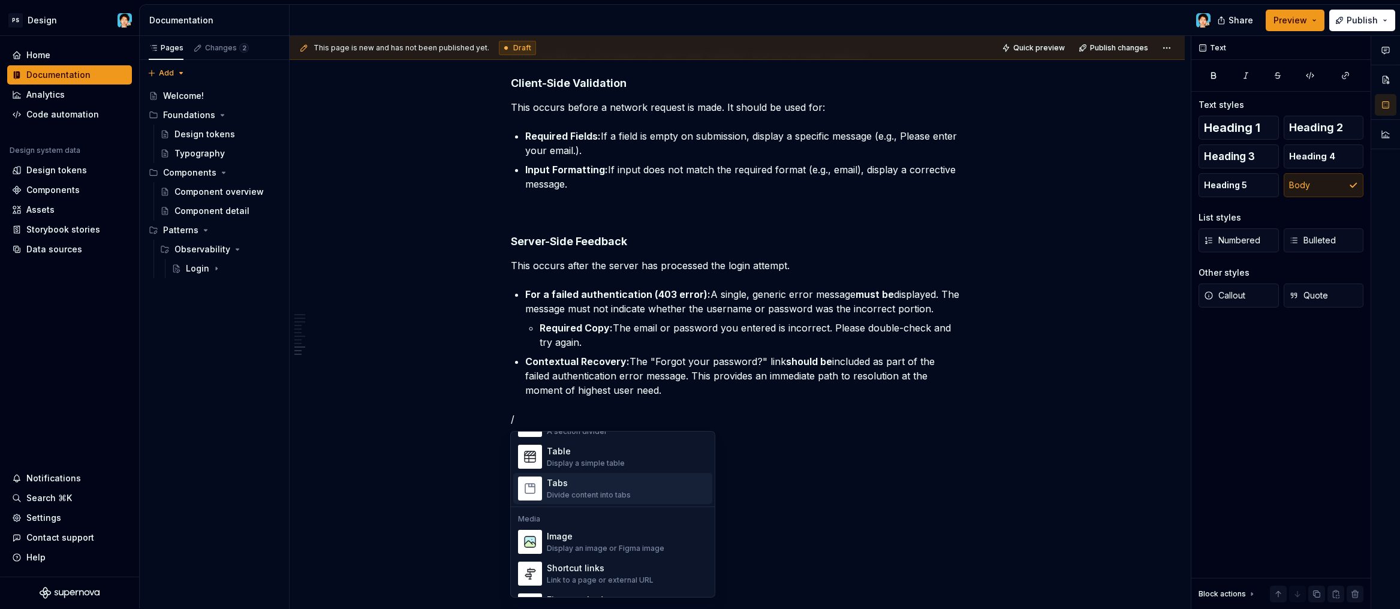
scroll to position [631, 0]
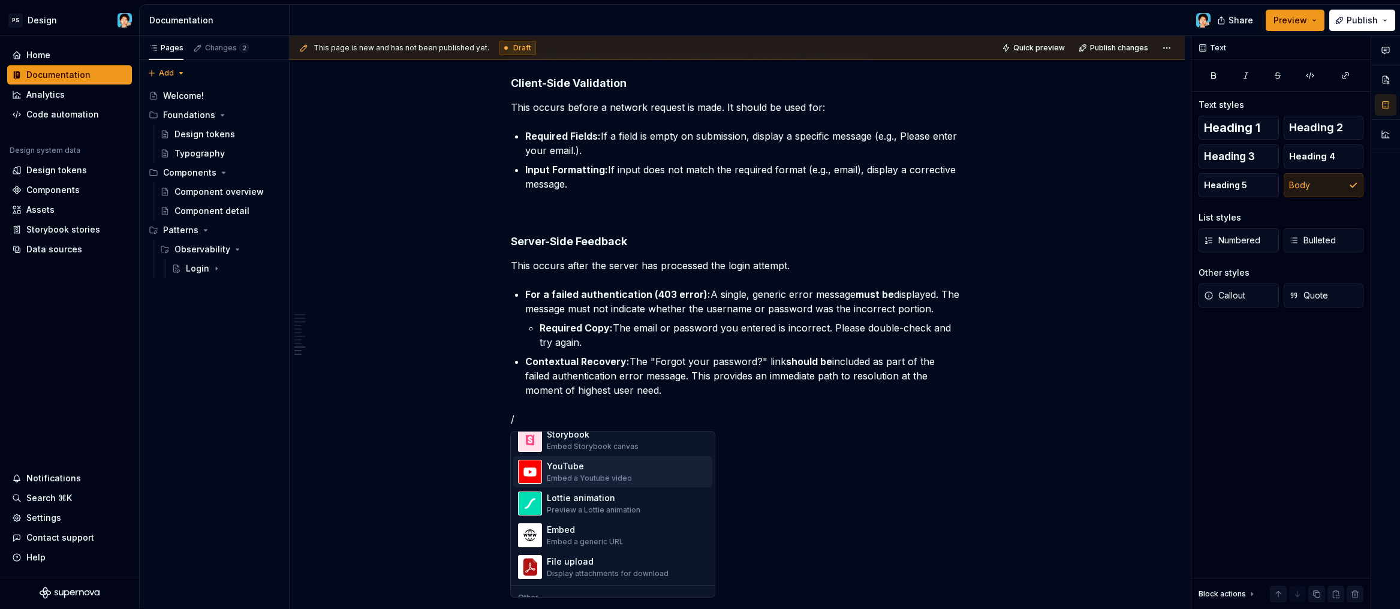
click at [760, 420] on p "/" at bounding box center [737, 419] width 453 height 14
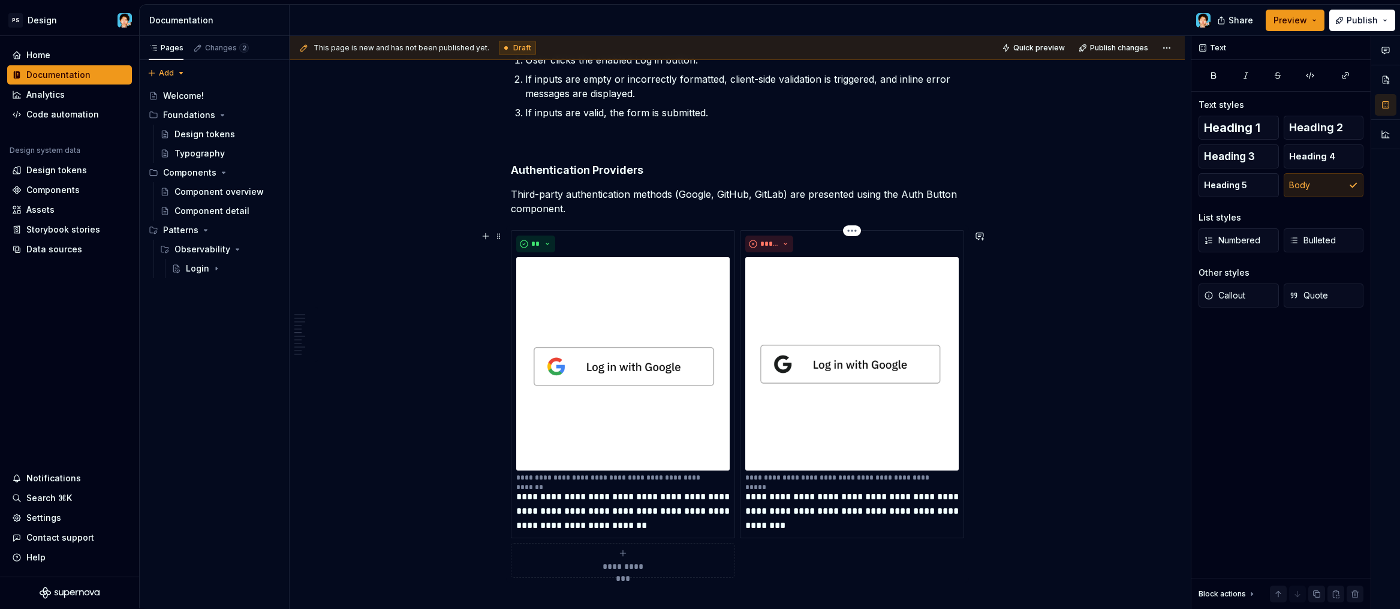
scroll to position [0, 0]
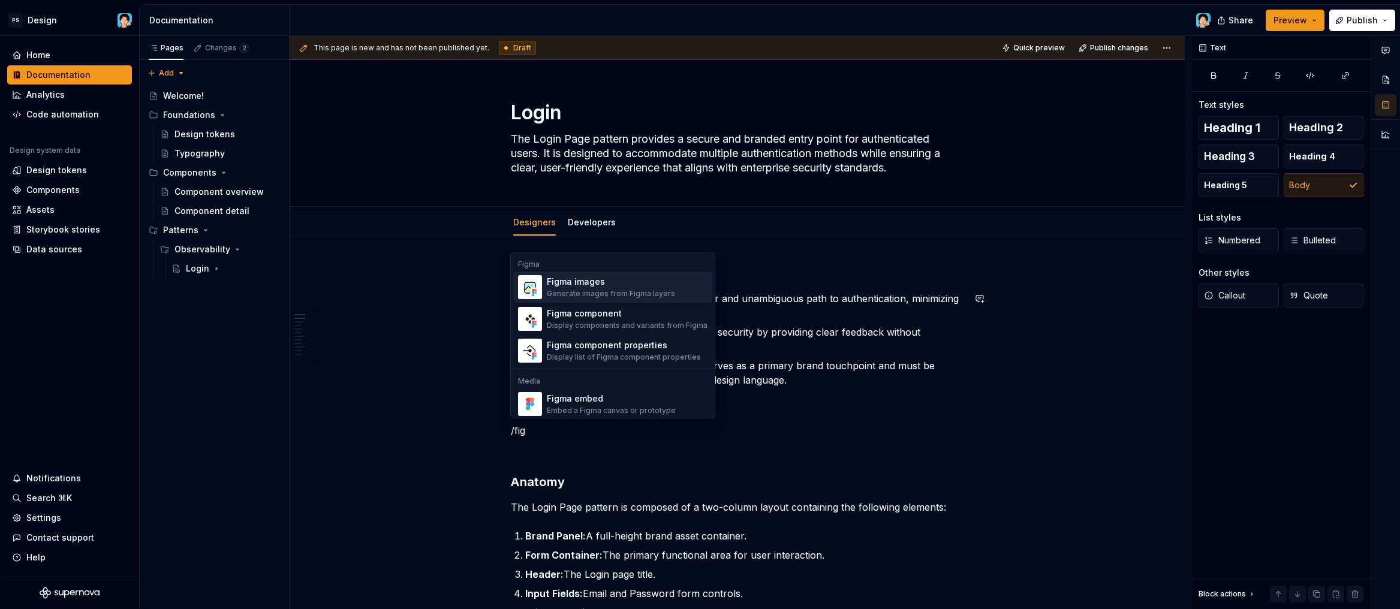
click at [613, 294] on div "Generate images from Figma layers" at bounding box center [611, 294] width 128 height 10
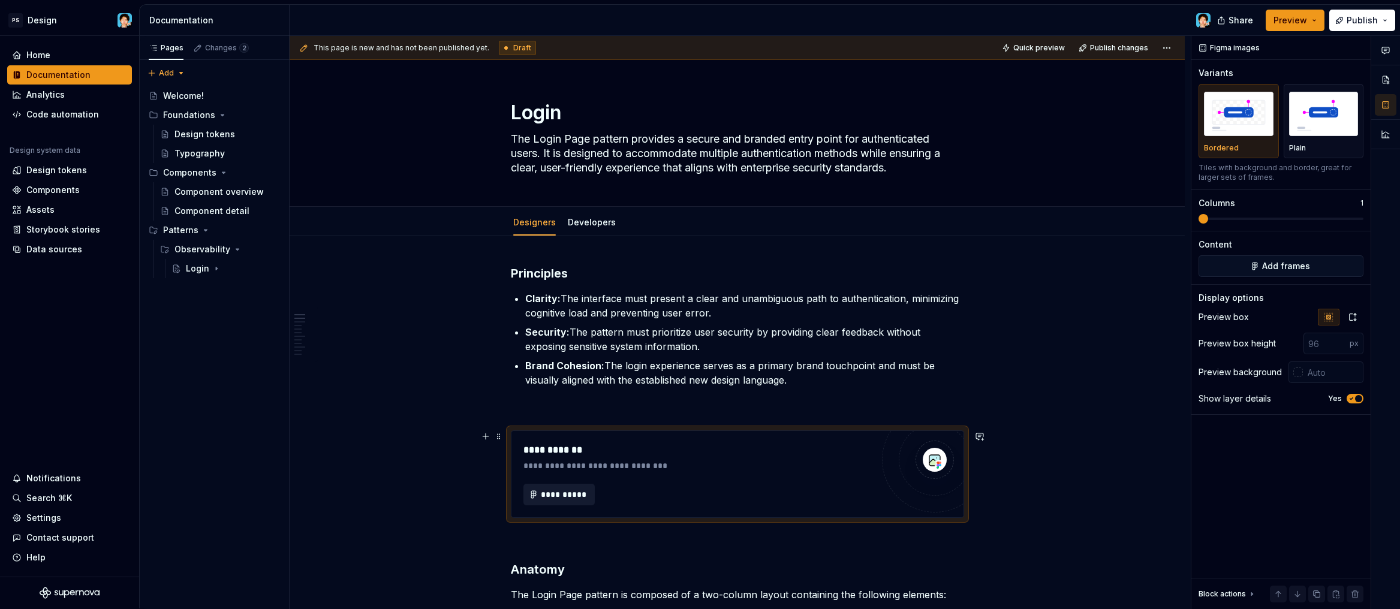
click at [552, 496] on span "**********" at bounding box center [564, 495] width 47 height 12
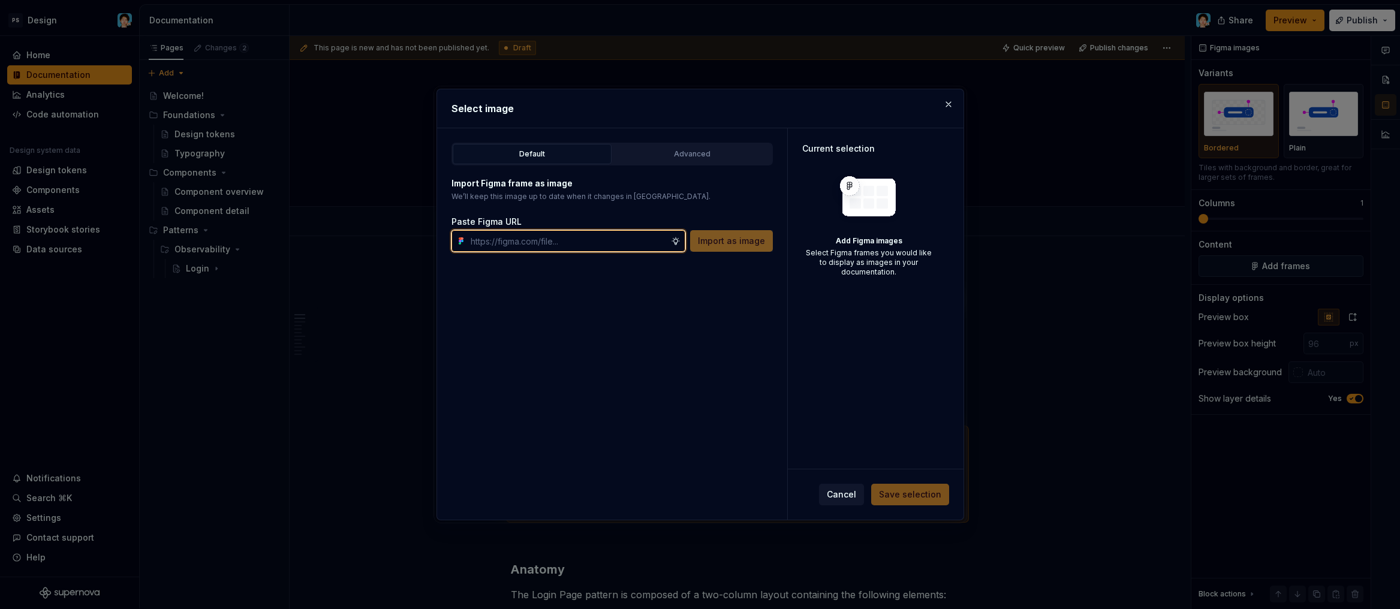
click at [528, 239] on input "text" at bounding box center [568, 241] width 205 height 22
paste input "[URL][DOMAIN_NAME]"
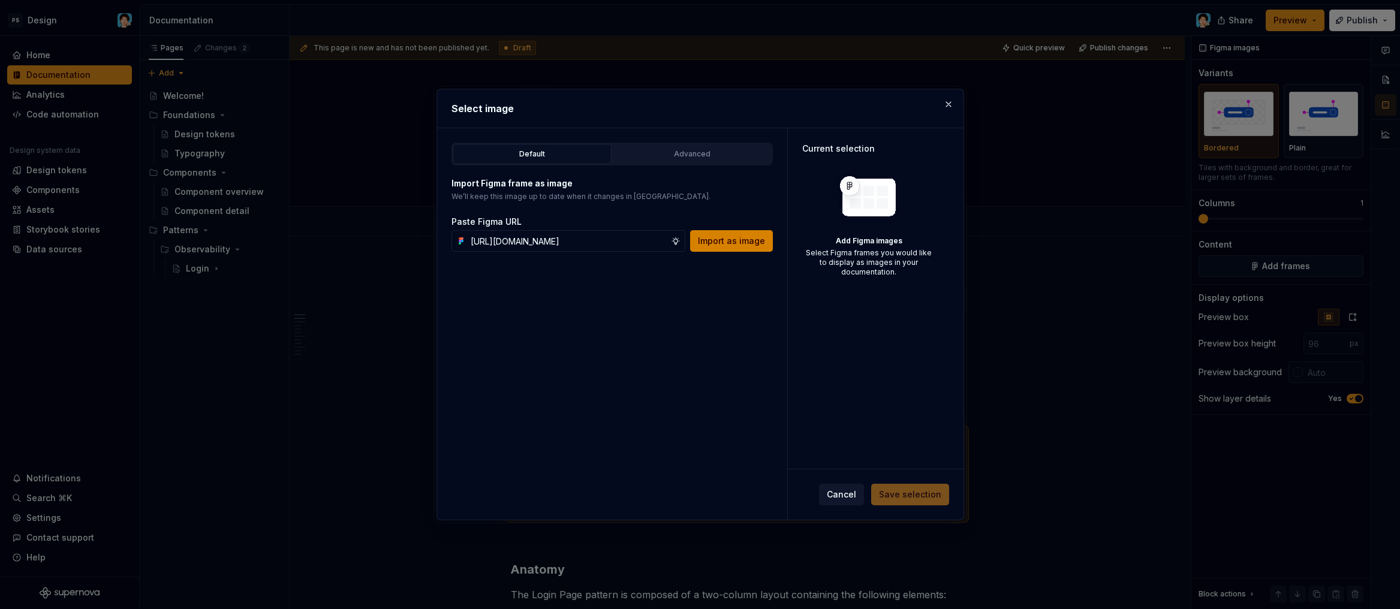
click at [746, 237] on span "Import as image" at bounding box center [731, 241] width 67 height 12
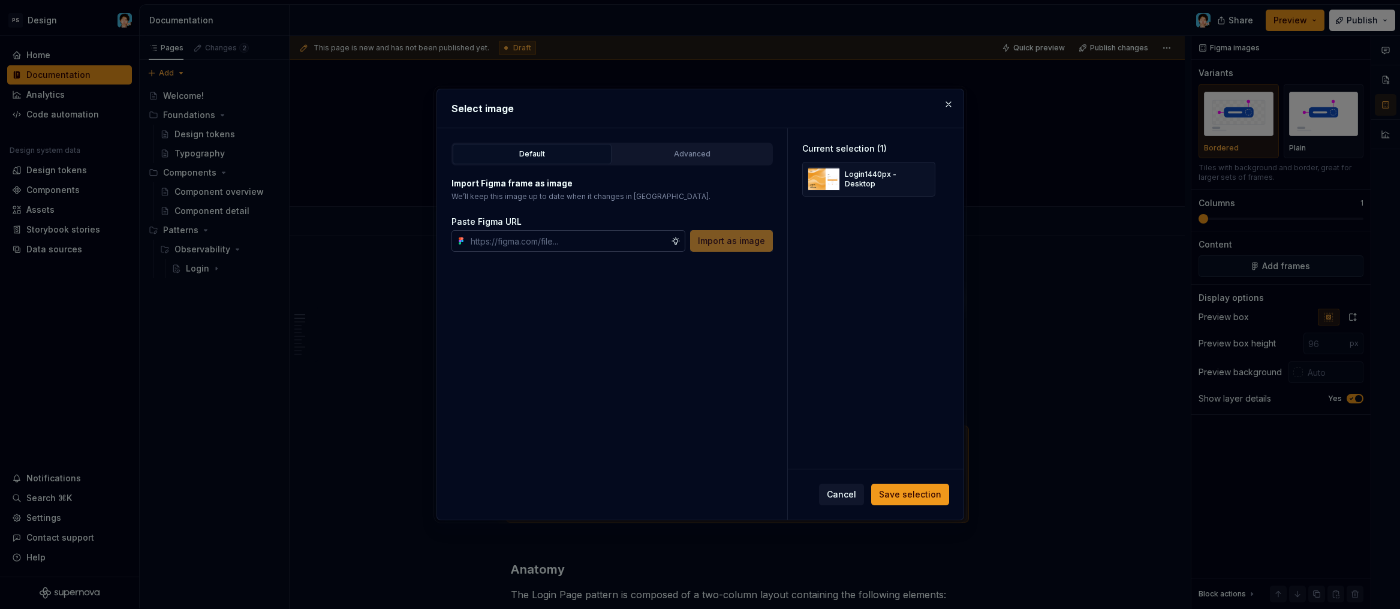
click at [533, 238] on input "text" at bounding box center [568, 241] width 205 height 22
paste input "[URL][DOMAIN_NAME]"
click at [730, 242] on span "Import as image" at bounding box center [731, 241] width 67 height 12
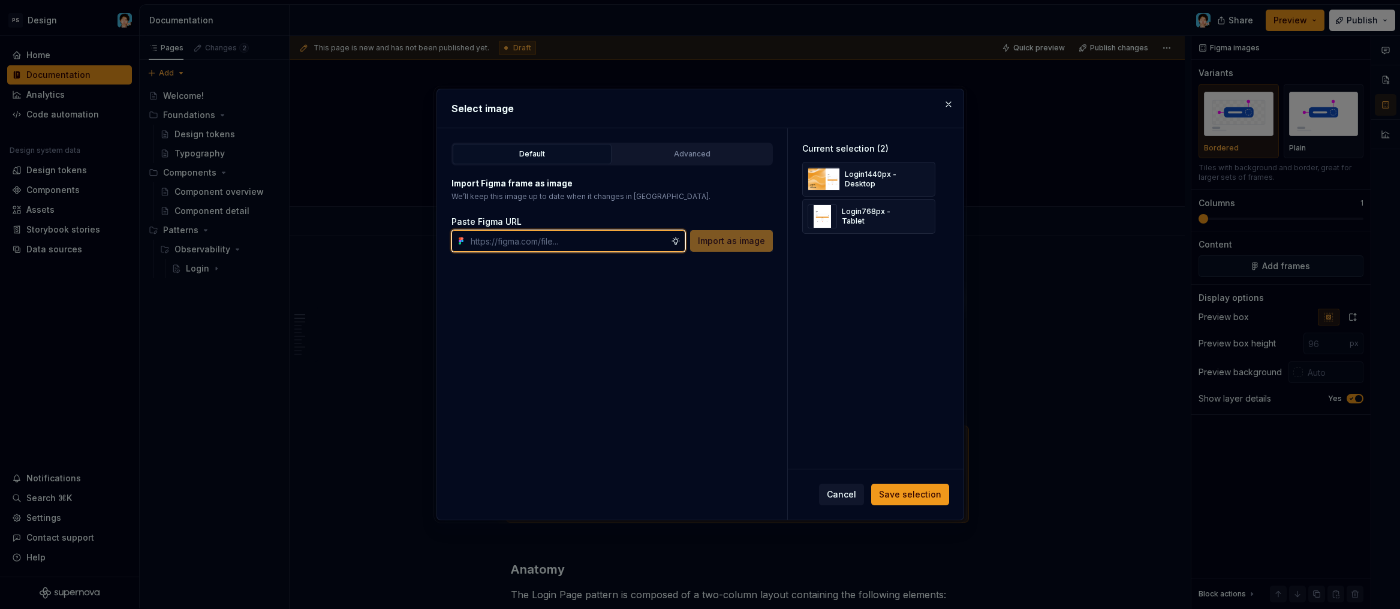
click at [541, 247] on input "text" at bounding box center [568, 241] width 205 height 22
paste input "[URL][DOMAIN_NAME]"
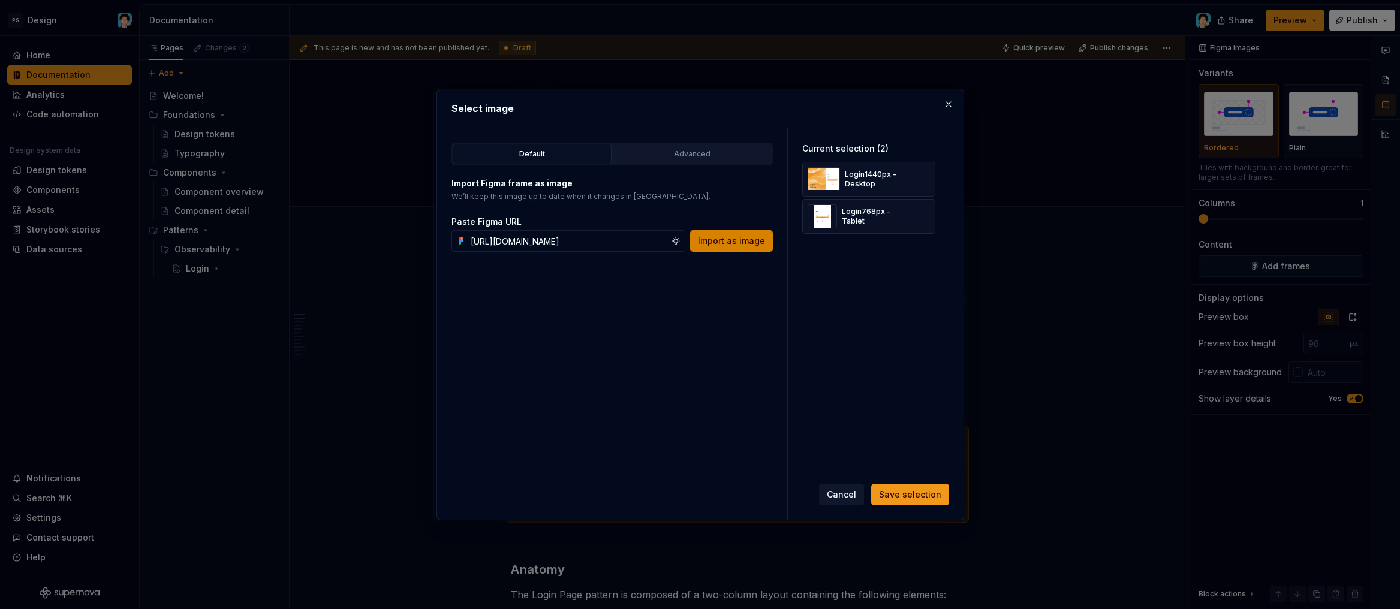
click at [763, 244] on span "Import as image" at bounding box center [731, 241] width 67 height 12
click at [911, 493] on span "Save selection" at bounding box center [910, 495] width 62 height 12
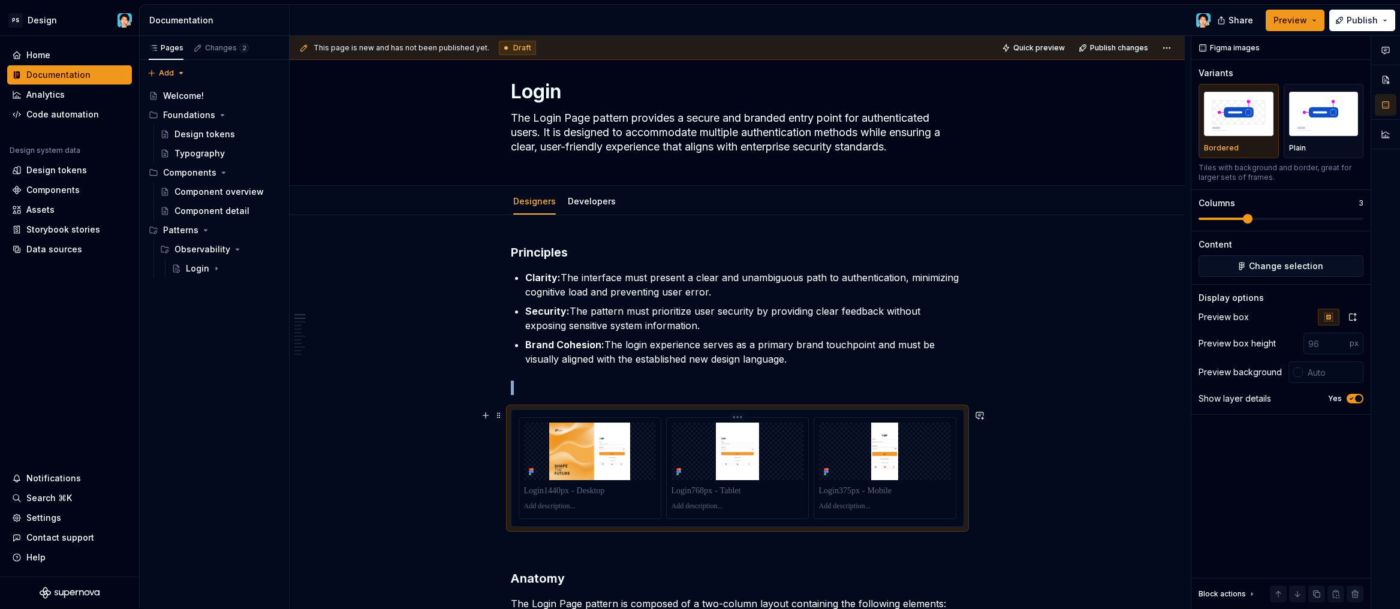
scroll to position [79, 0]
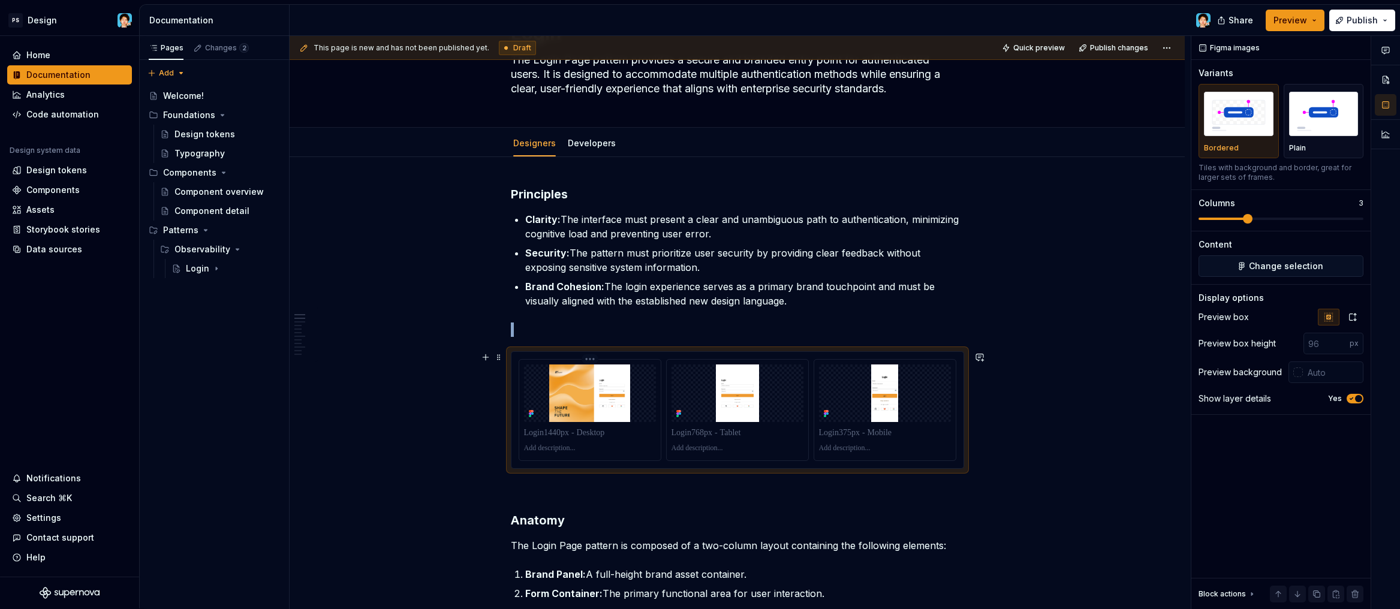
click at [596, 404] on img at bounding box center [590, 394] width 132 height 58
click at [737, 395] on img at bounding box center [738, 394] width 132 height 58
click at [1324, 134] on img "button" at bounding box center [1324, 114] width 70 height 44
click at [1205, 124] on img "button" at bounding box center [1239, 114] width 70 height 44
click at [1340, 123] on img "button" at bounding box center [1324, 114] width 70 height 44
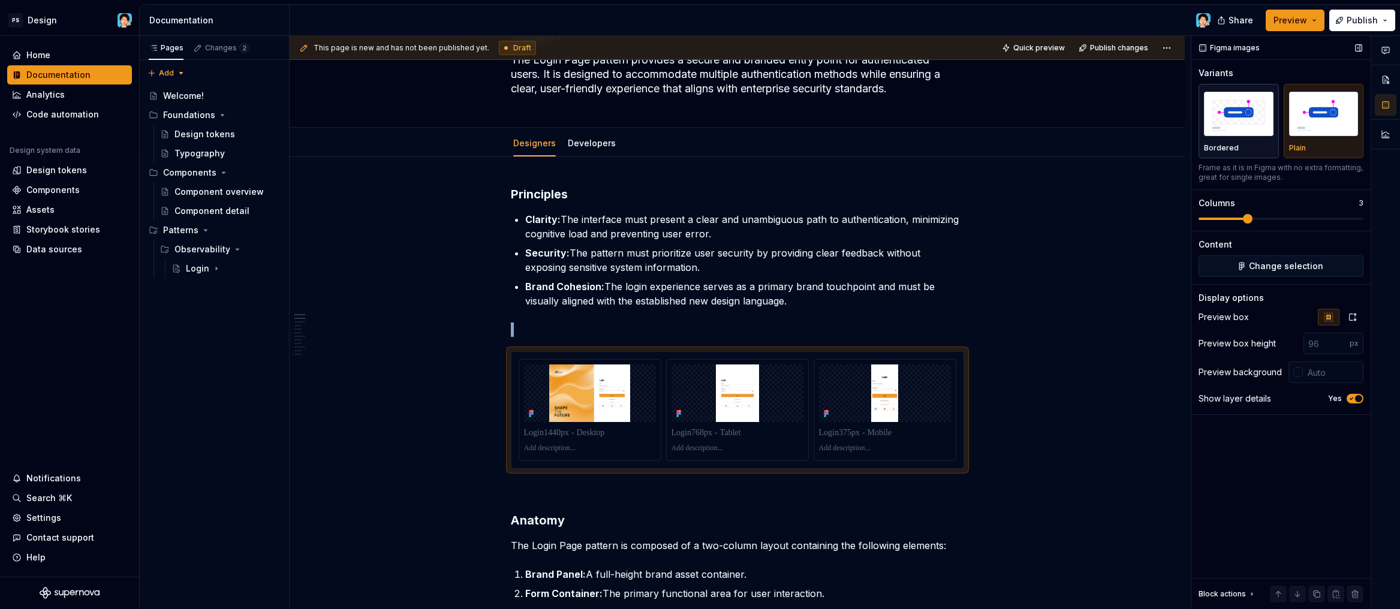
click at [1249, 131] on img "button" at bounding box center [1239, 114] width 70 height 44
click at [1236, 218] on span at bounding box center [1281, 219] width 165 height 10
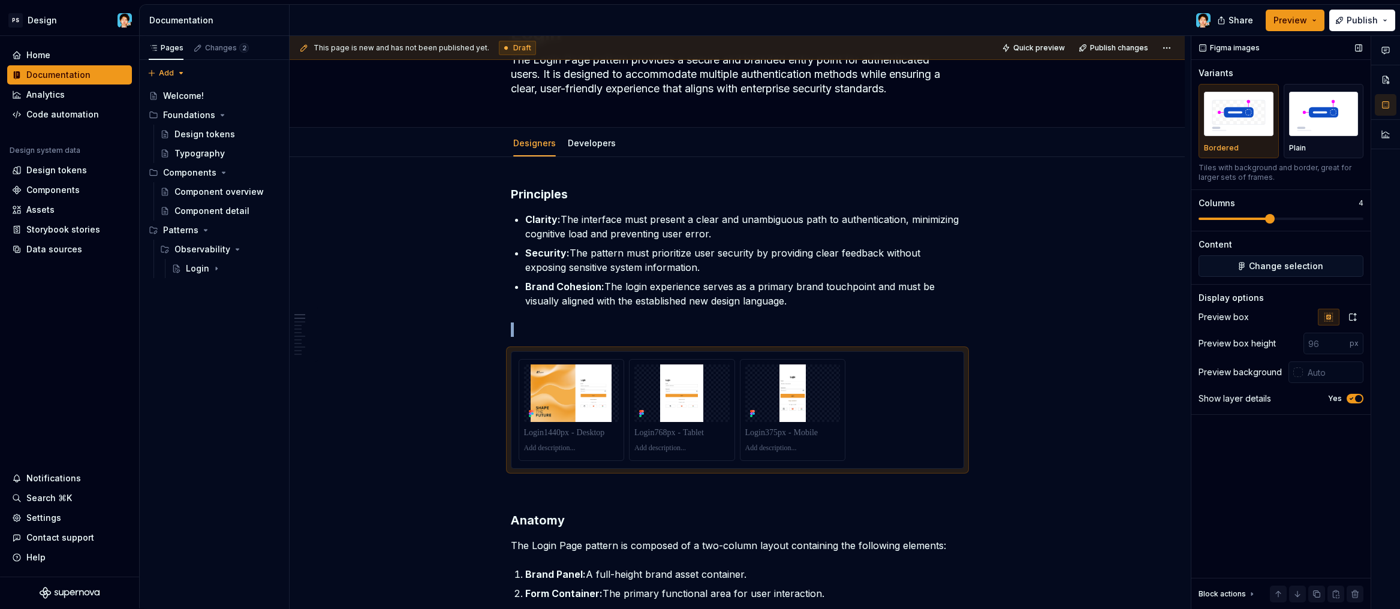
click at [1286, 218] on span at bounding box center [1281, 219] width 165 height 10
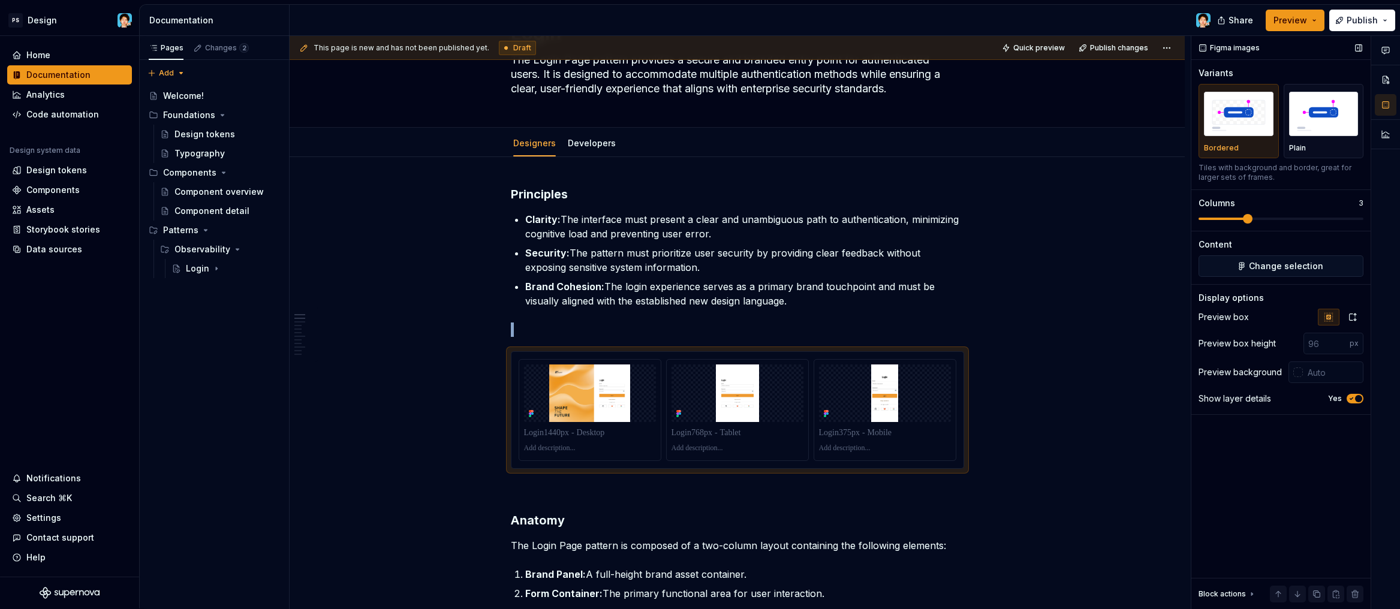
click at [1223, 219] on span at bounding box center [1281, 219] width 165 height 10
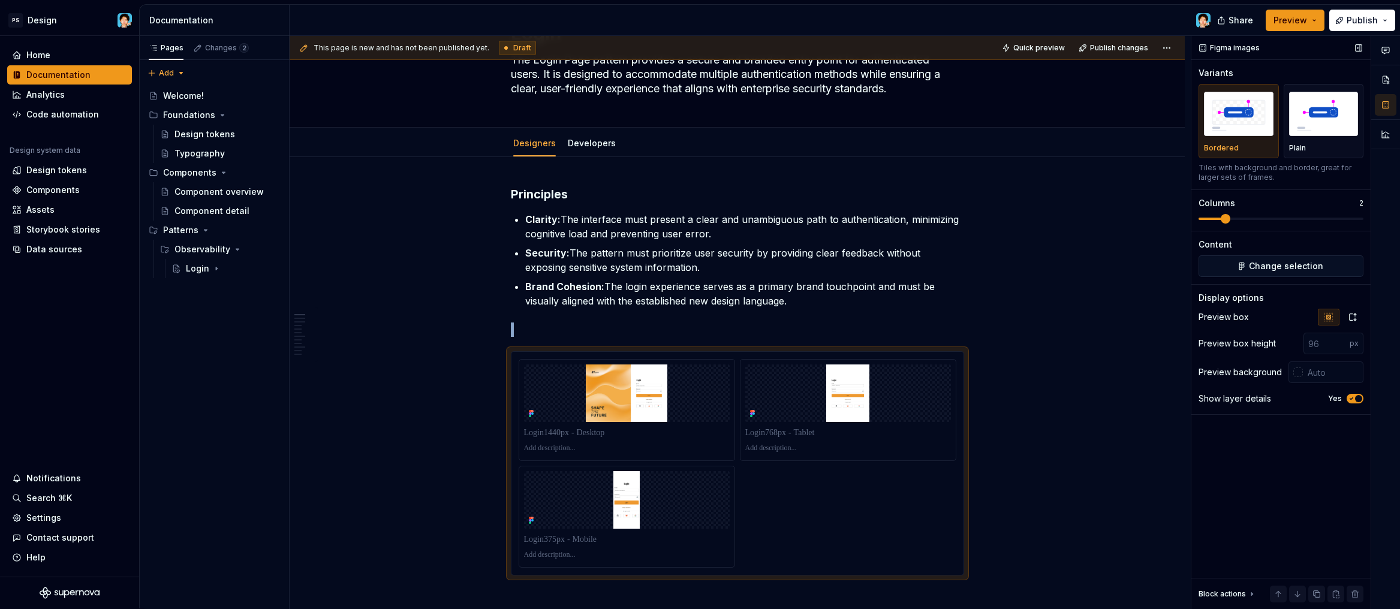
scroll to position [152, 0]
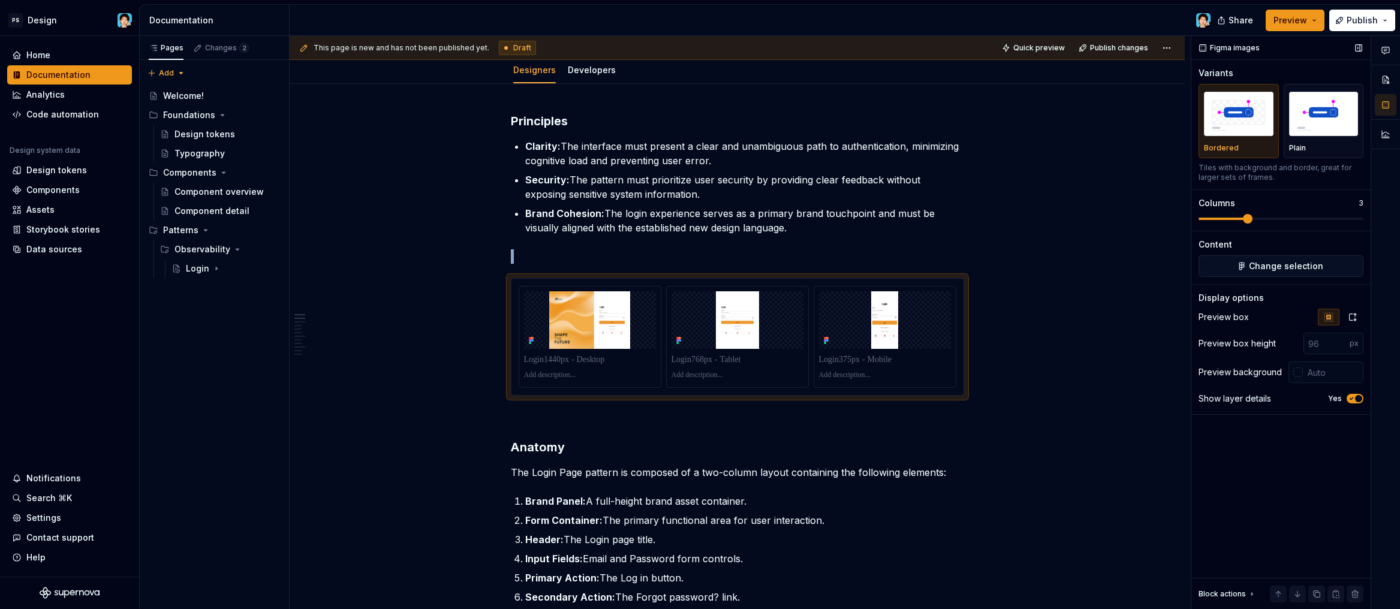
click at [1242, 218] on span at bounding box center [1281, 219] width 165 height 10
click at [1314, 125] on img "button" at bounding box center [1324, 114] width 70 height 44
click at [1256, 121] on img "button" at bounding box center [1239, 114] width 70 height 44
click at [1305, 20] on span "Preview" at bounding box center [1291, 20] width 34 height 12
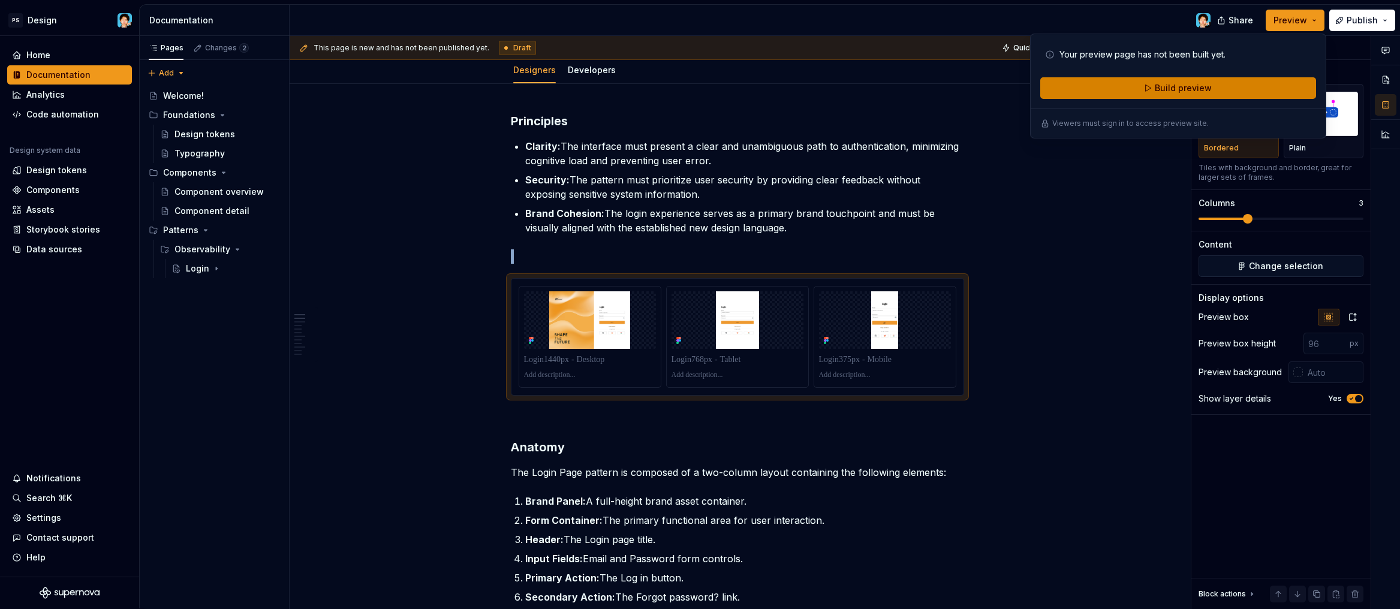
click at [1184, 84] on span "Build preview" at bounding box center [1183, 88] width 57 height 12
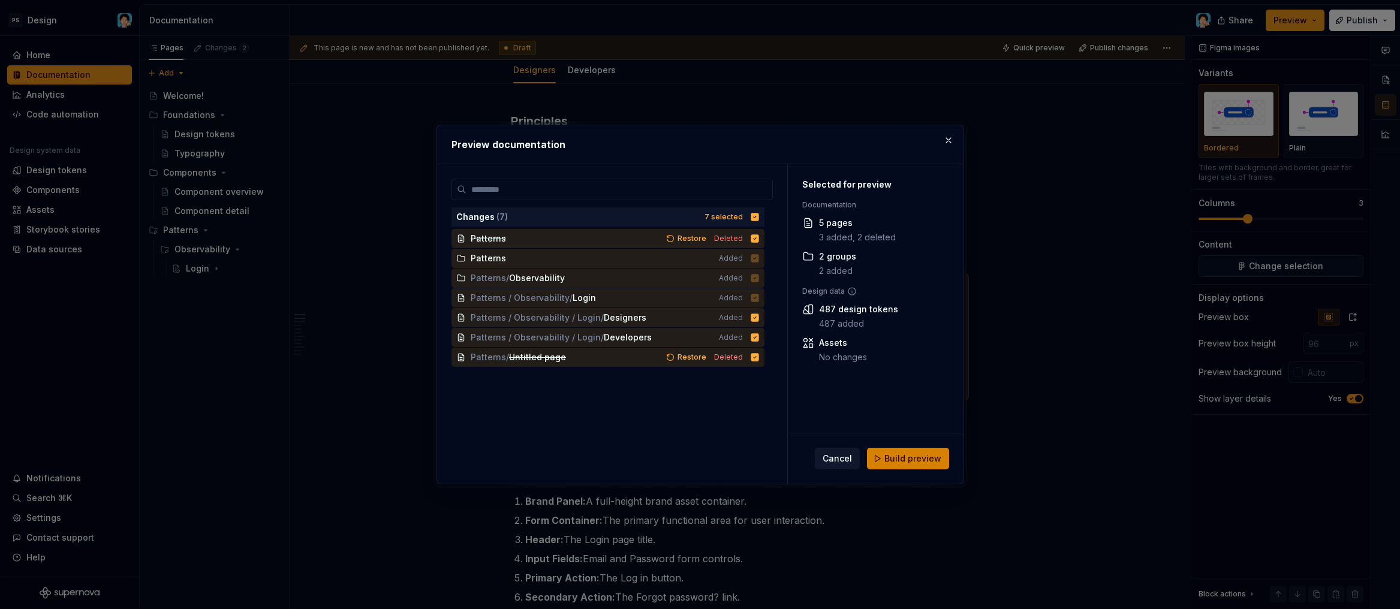
click at [918, 458] on span "Build preview" at bounding box center [912, 459] width 57 height 12
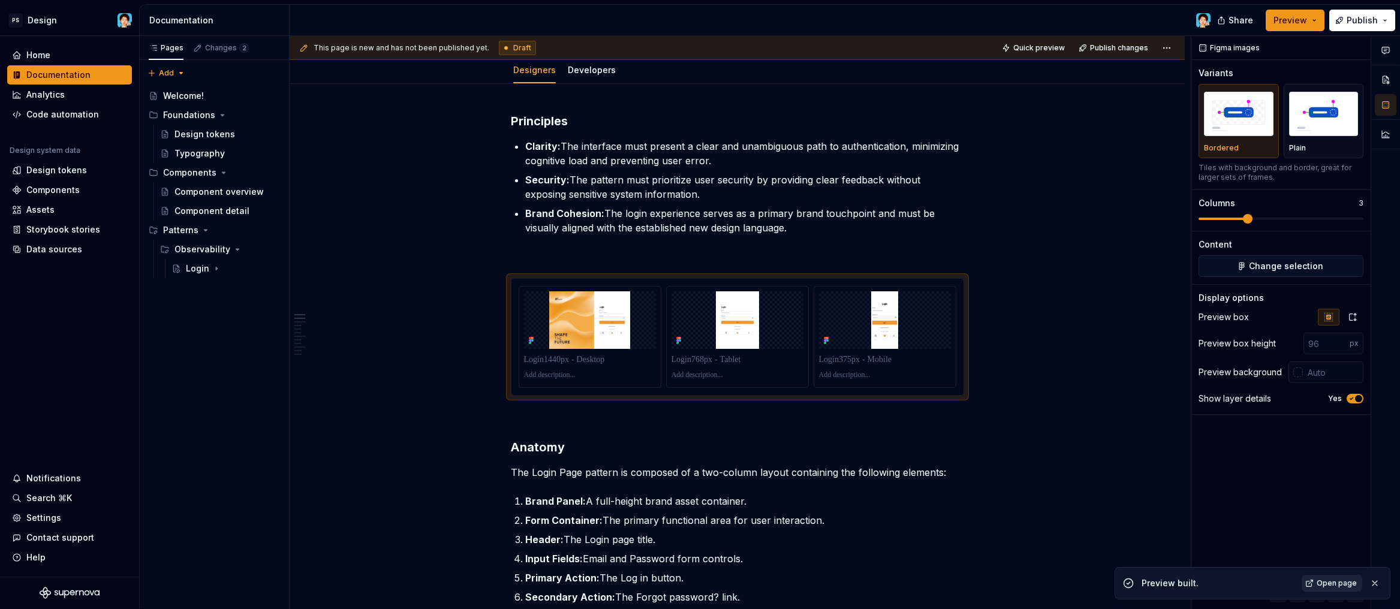
click at [1348, 581] on span "Open page" at bounding box center [1337, 584] width 40 height 10
click at [1347, 319] on button "button" at bounding box center [1353, 317] width 22 height 17
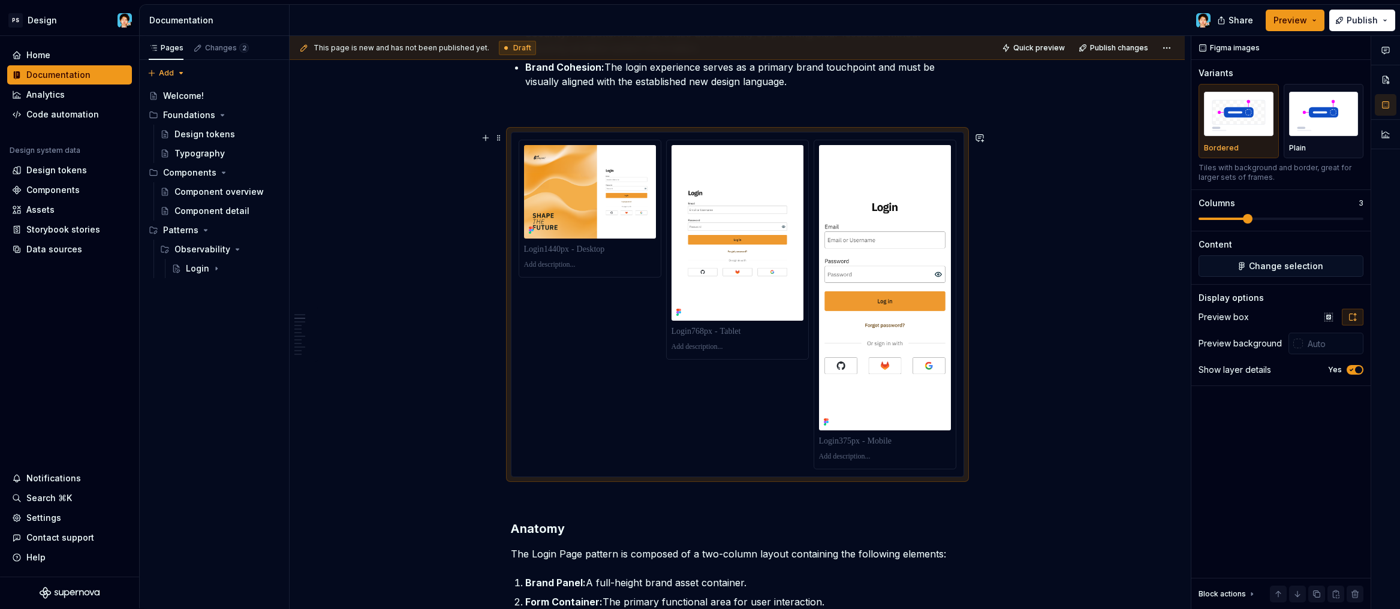
scroll to position [269, 0]
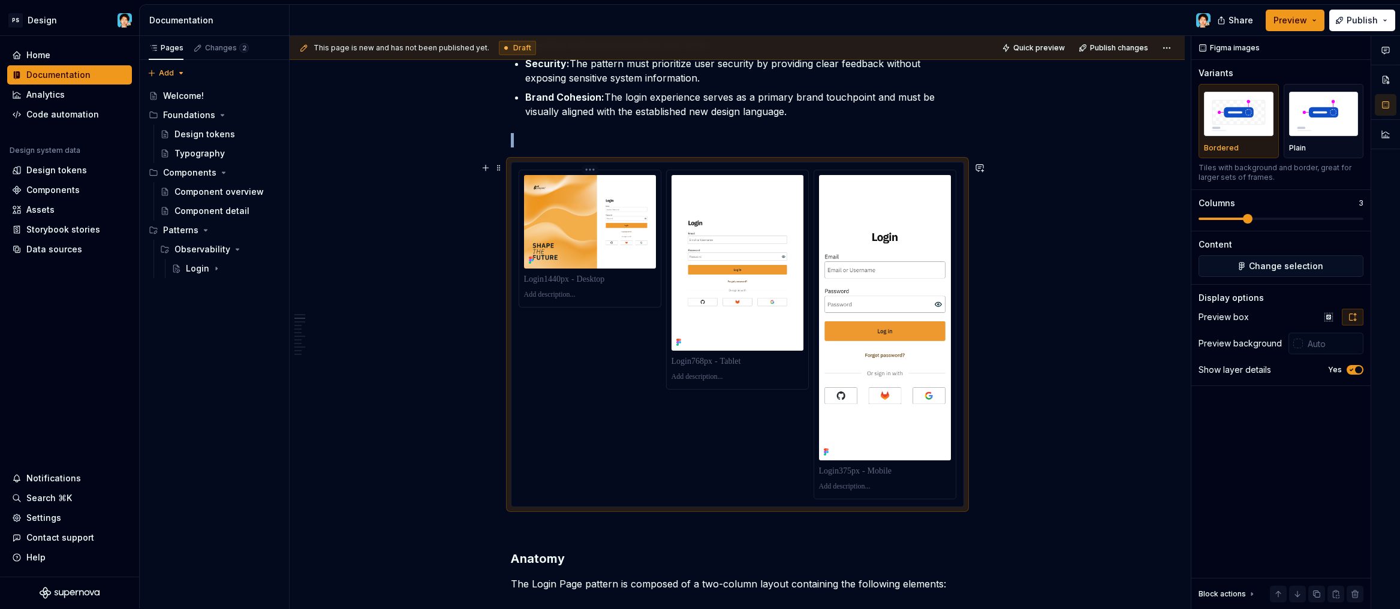
click at [610, 251] on img at bounding box center [590, 222] width 132 height 94
click at [591, 168] on div at bounding box center [737, 334] width 452 height 344
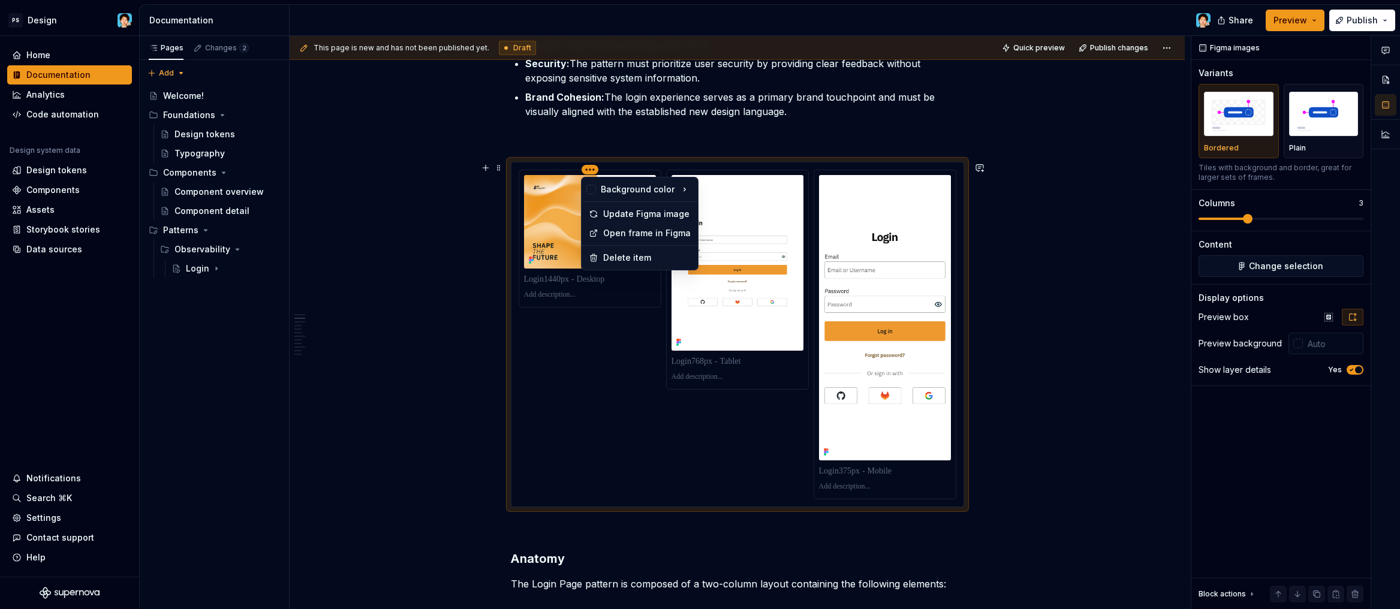
click at [589, 170] on html "PS Design Home Documentation Analytics Code automation Design system data Desig…" at bounding box center [700, 304] width 1400 height 609
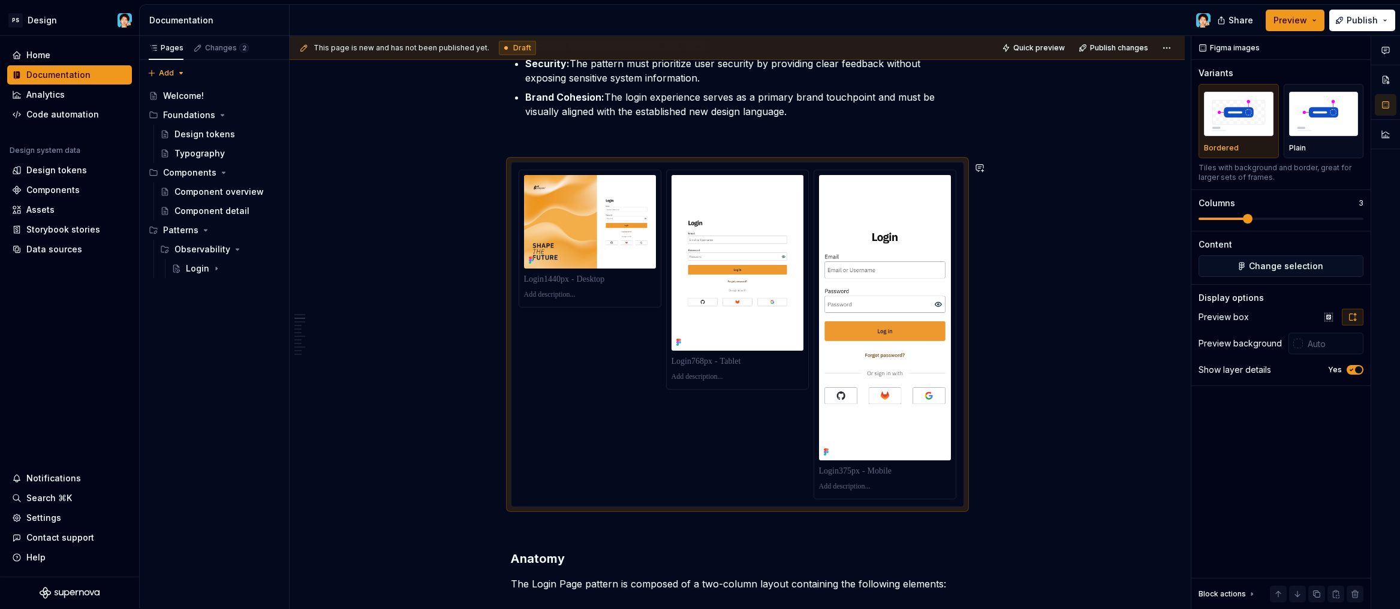
click at [609, 407] on html "PS Design Home Documentation Analytics Code automation Design system data Desig…" at bounding box center [700, 304] width 1400 height 609
click at [621, 248] on img at bounding box center [590, 222] width 132 height 94
click at [620, 259] on img at bounding box center [590, 222] width 132 height 94
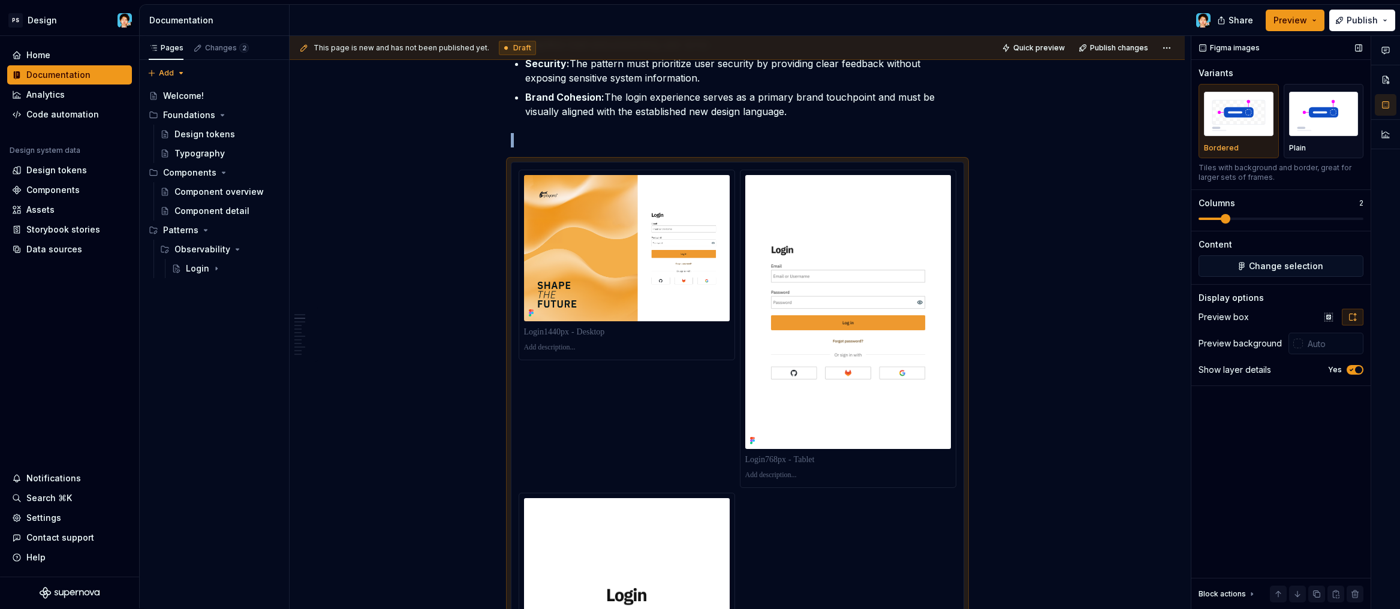
scroll to position [395, 0]
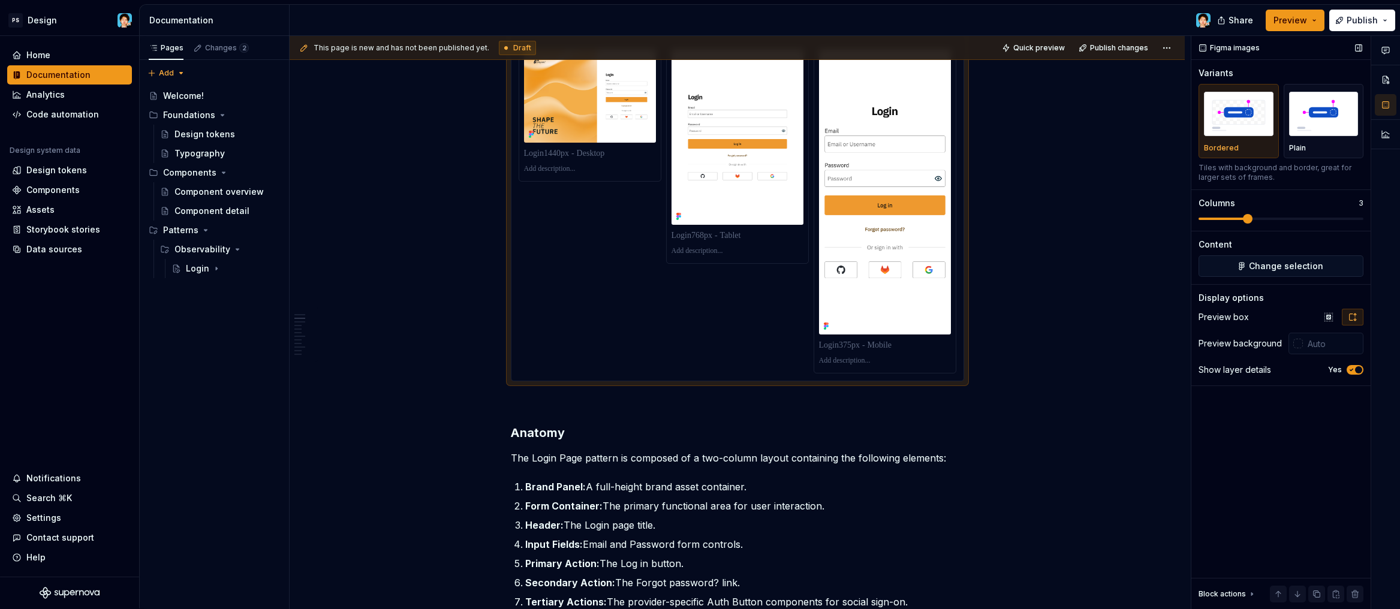
click at [1244, 220] on span at bounding box center [1248, 219] width 10 height 10
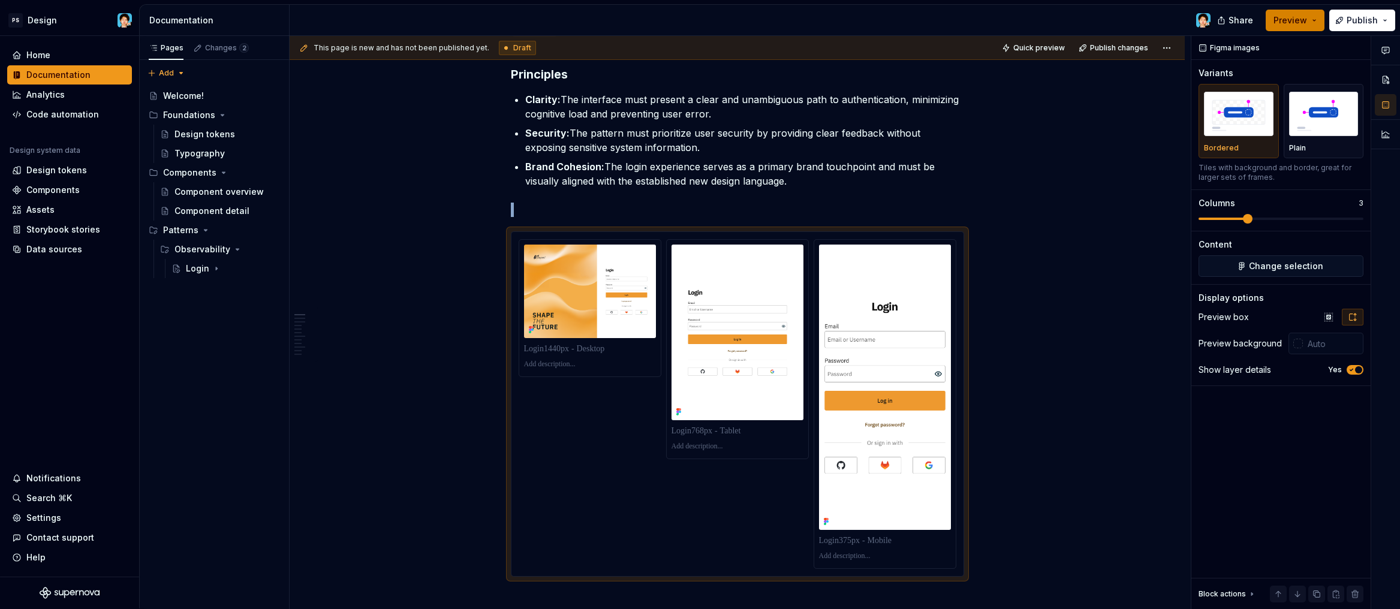
click at [1315, 20] on button "Preview" at bounding box center [1295, 21] width 59 height 22
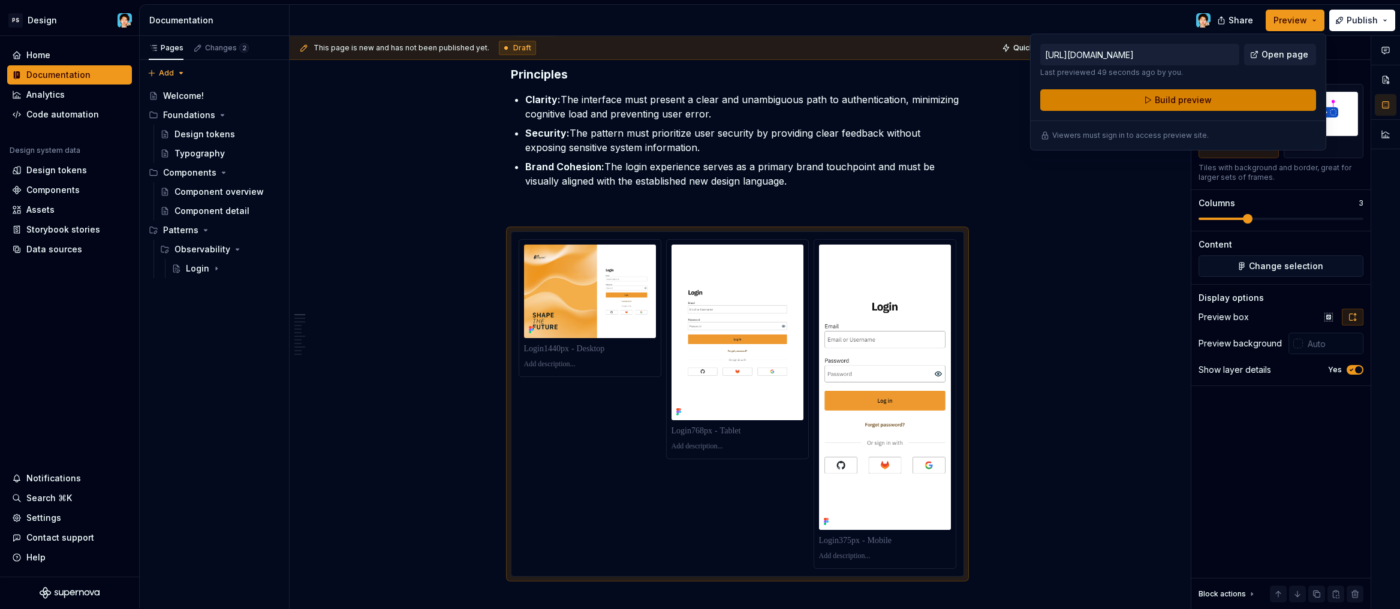
click at [1196, 104] on span "Build preview" at bounding box center [1183, 100] width 57 height 12
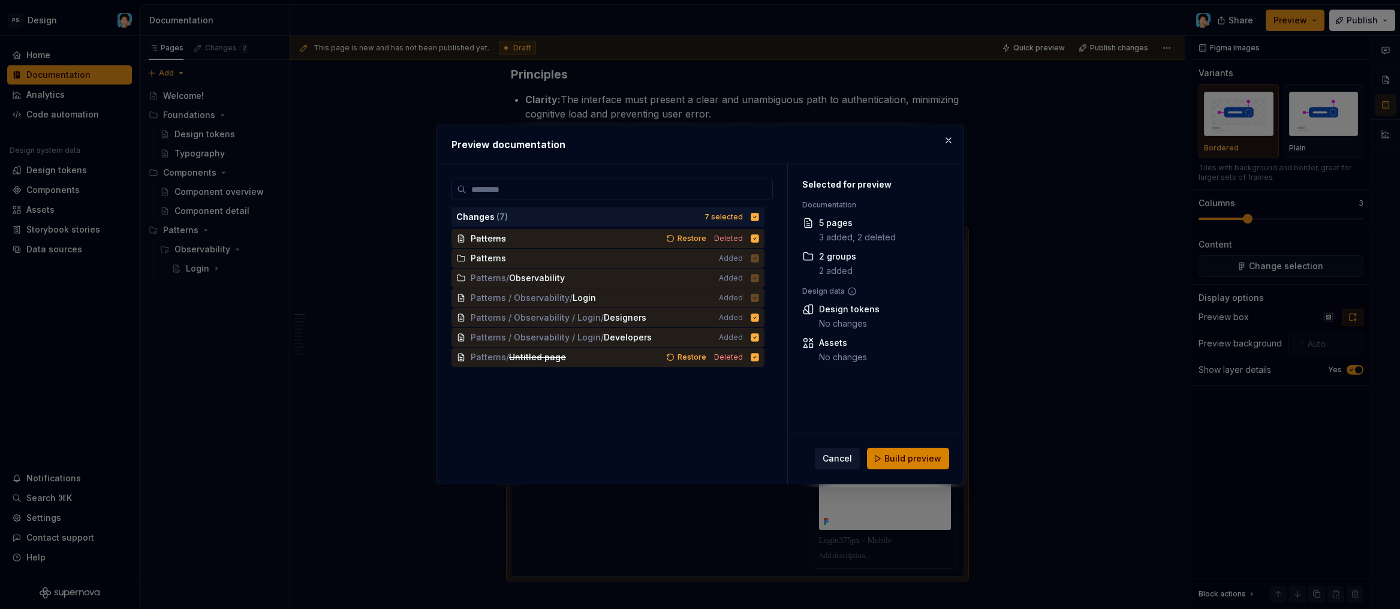
click at [907, 461] on span "Build preview" at bounding box center [912, 459] width 57 height 12
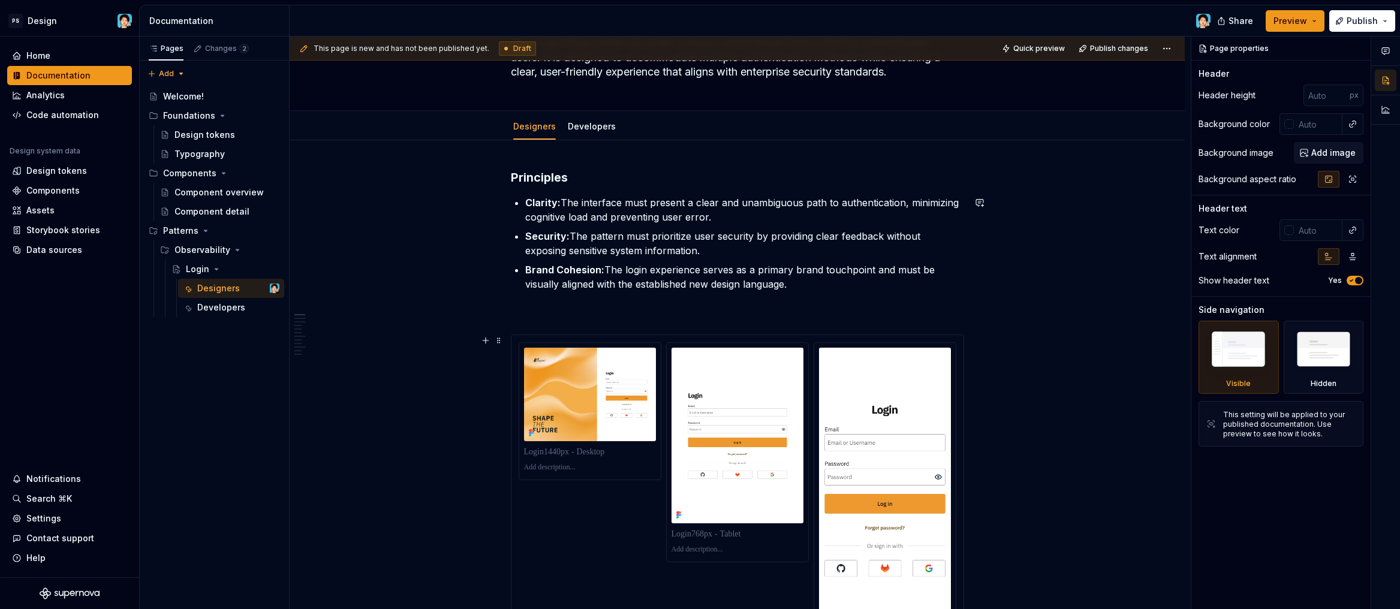
scroll to position [176, 0]
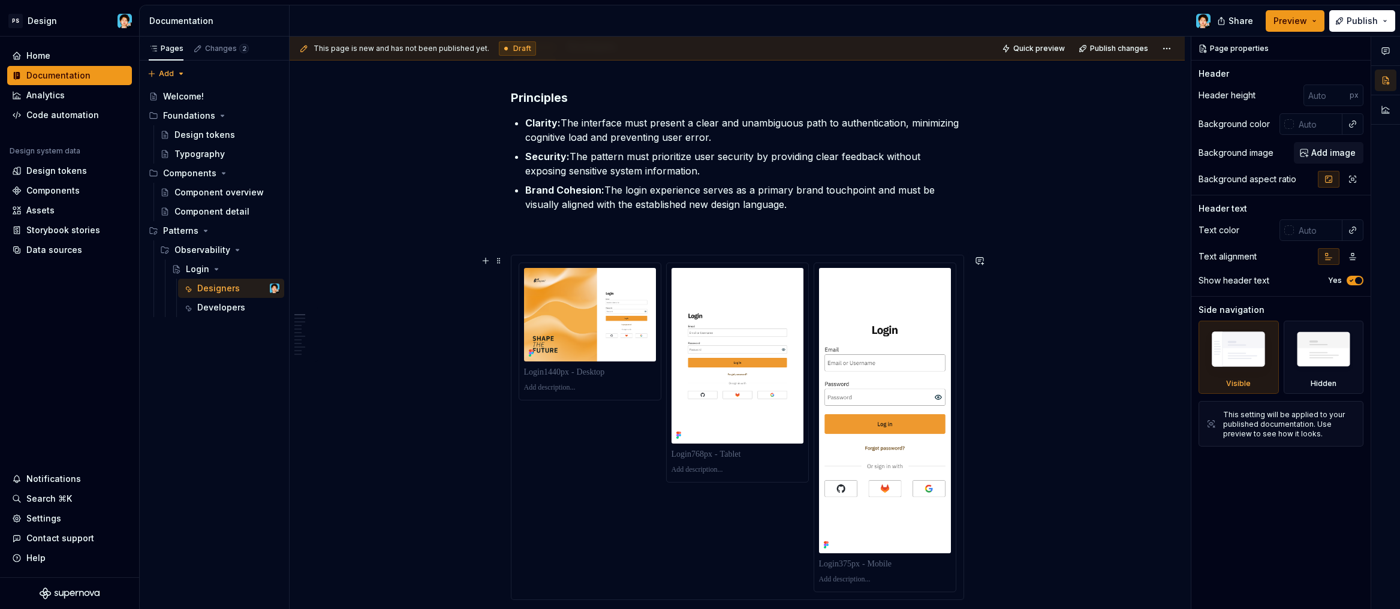
click at [661, 444] on div at bounding box center [738, 428] width 438 height 330
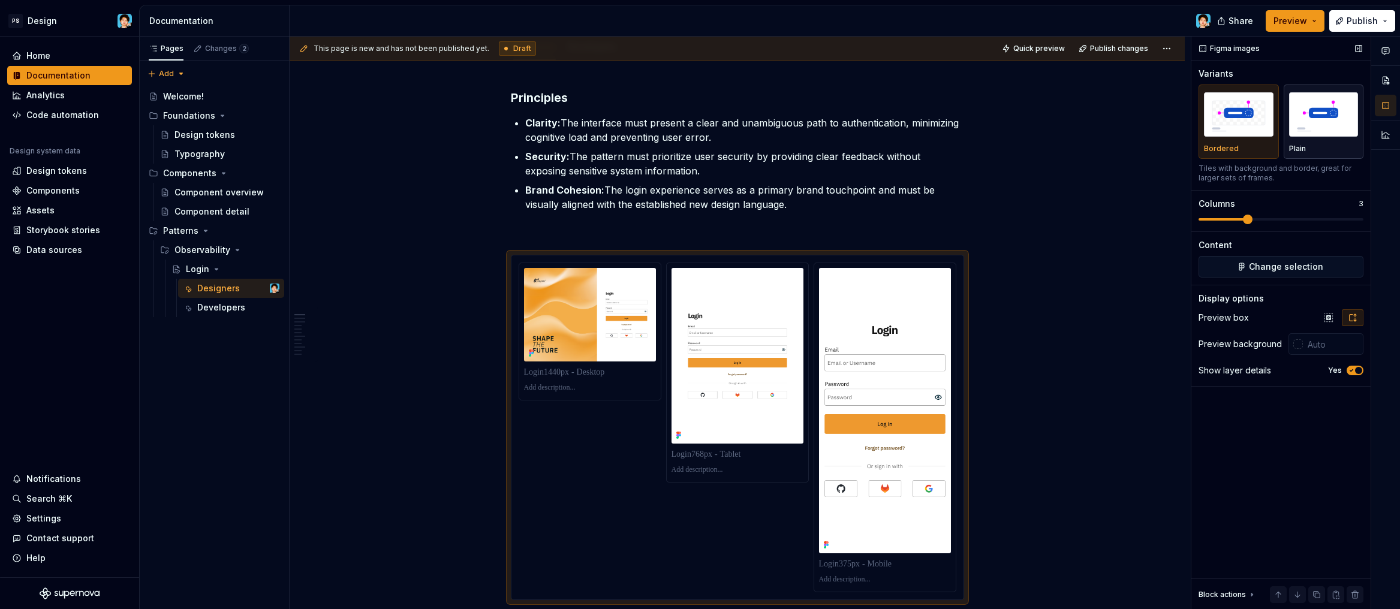
click at [1316, 110] on img "button" at bounding box center [1324, 114] width 70 height 44
click at [1239, 118] on img "button" at bounding box center [1239, 114] width 70 height 44
click at [1295, 124] on img "button" at bounding box center [1324, 114] width 70 height 44
click at [1278, 266] on span "Change selection" at bounding box center [1286, 267] width 74 height 12
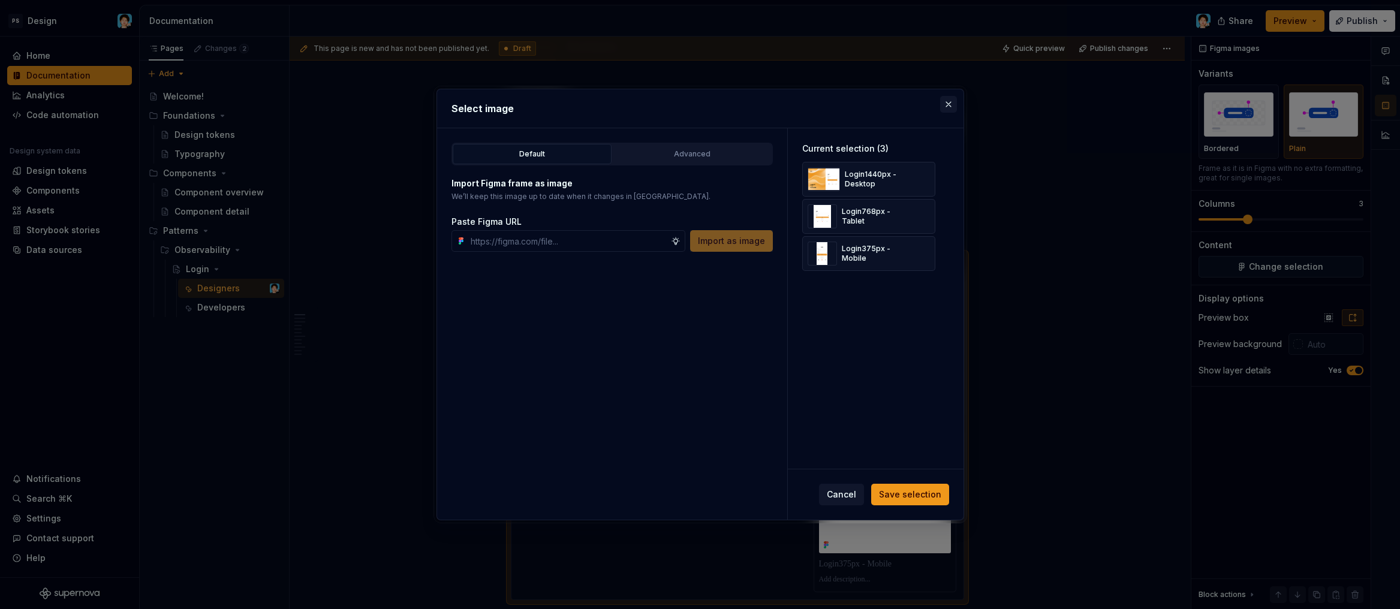
click at [952, 103] on button "button" at bounding box center [948, 104] width 17 height 17
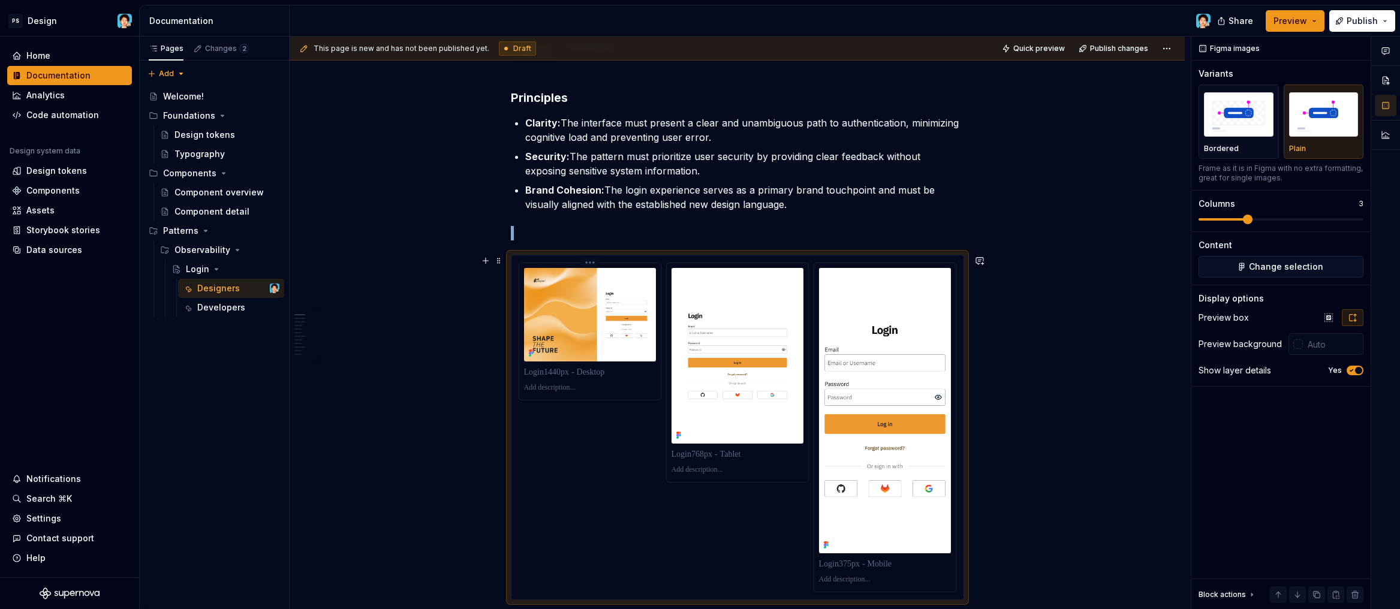
click at [594, 335] on img at bounding box center [590, 315] width 132 height 94
click at [593, 261] on div at bounding box center [737, 427] width 452 height 344
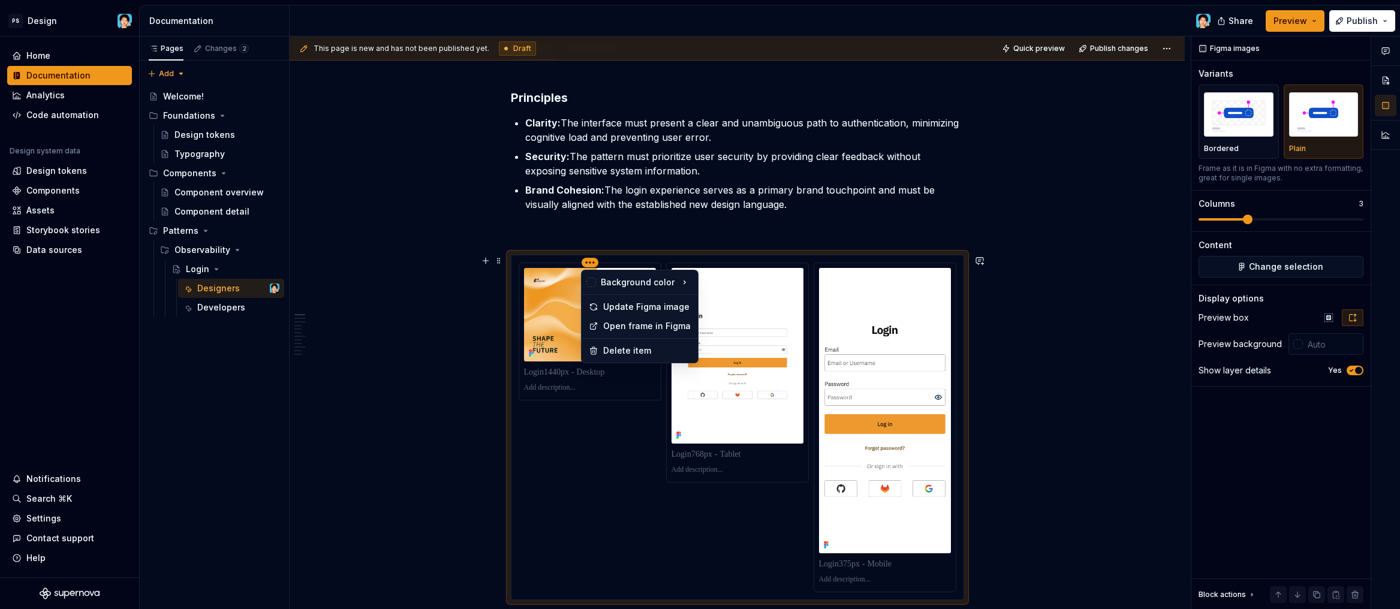
click at [591, 264] on html "PS Design Home Documentation Analytics Code automation Design system data Desig…" at bounding box center [700, 304] width 1400 height 609
drag, startPoint x: 582, startPoint y: 466, endPoint x: 628, endPoint y: 466, distance: 45.6
click at [583, 466] on html "PS Design Home Documentation Analytics Code automation Design system data Desig…" at bounding box center [700, 304] width 1400 height 609
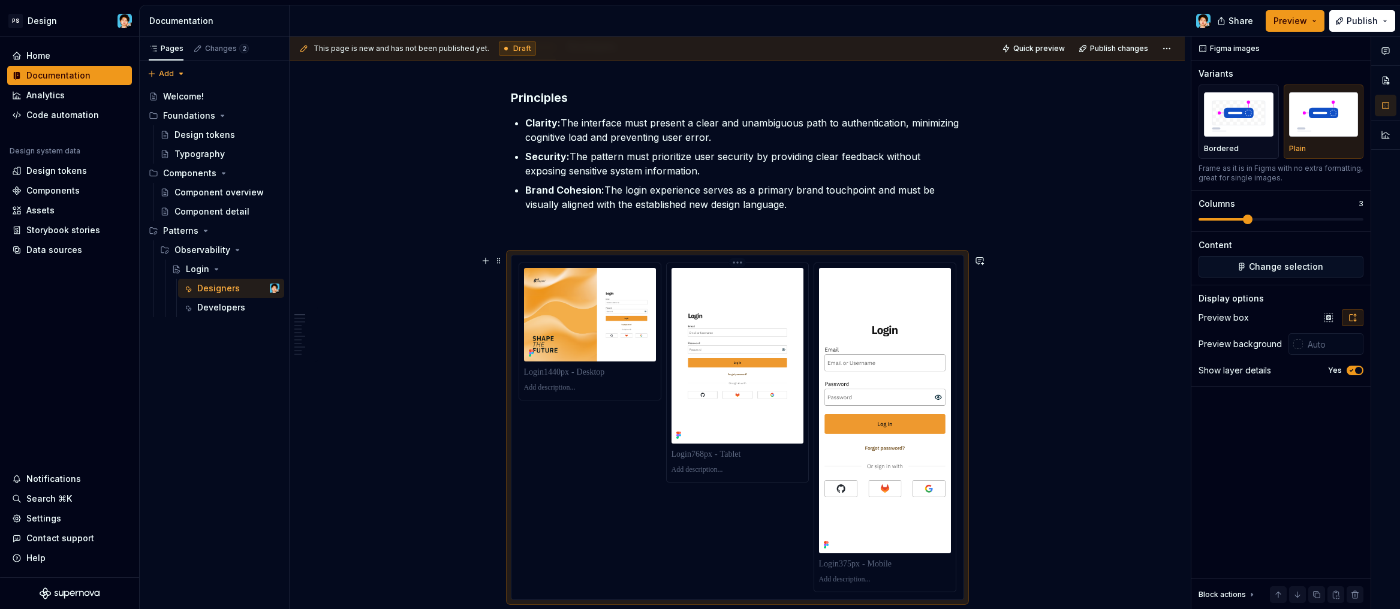
click at [735, 264] on html "PS Design Home Documentation Analytics Code automation Design system data Desig…" at bounding box center [700, 304] width 1400 height 609
click at [659, 393] on html "PS Design Home Documentation Analytics Code automation Design system data Desig…" at bounding box center [700, 304] width 1400 height 609
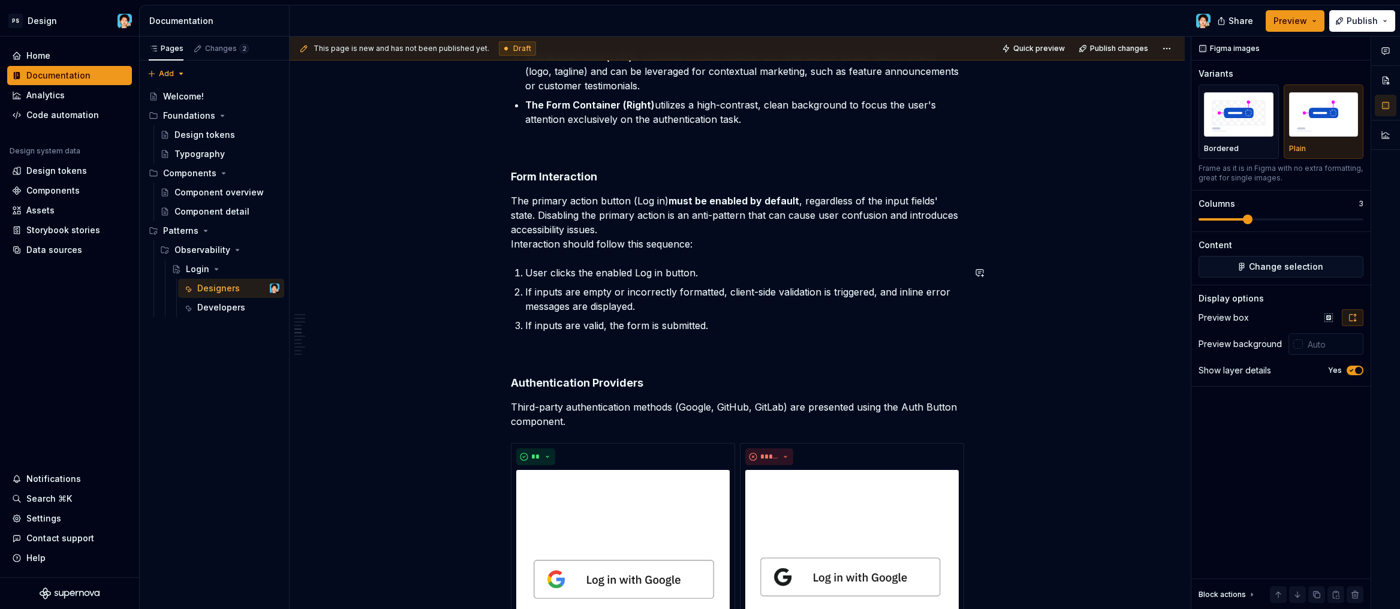
scroll to position [1328, 0]
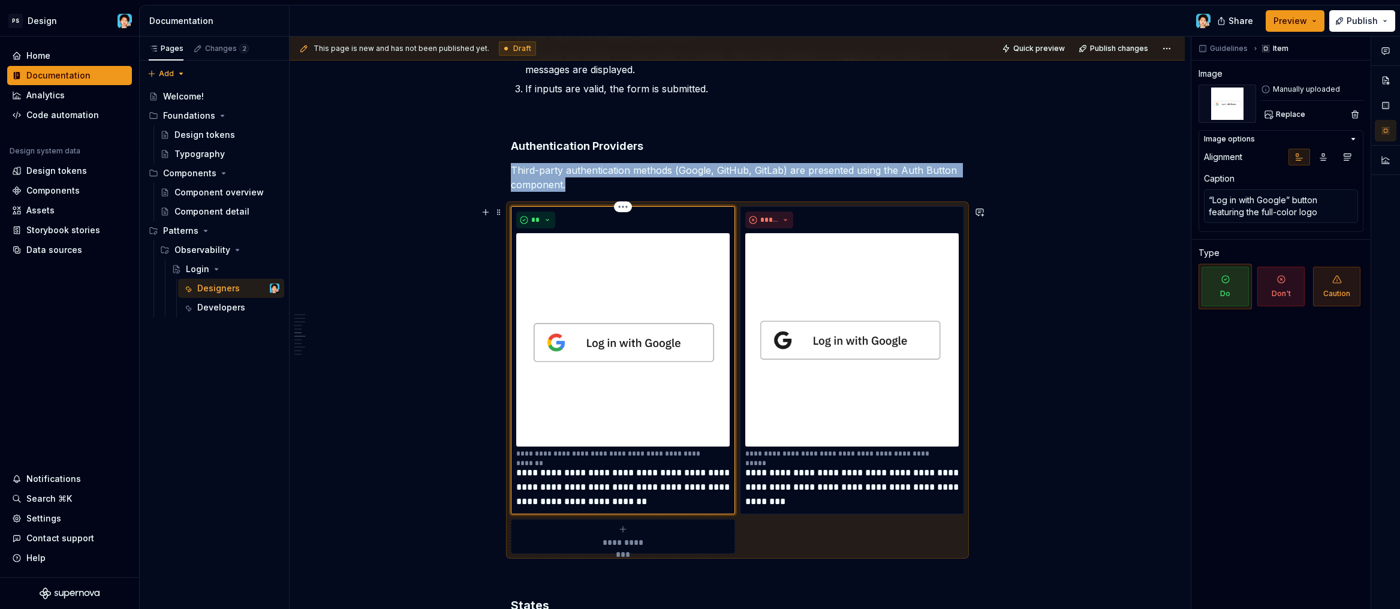
click at [730, 219] on div "**********" at bounding box center [623, 360] width 224 height 308
type textarea "*"
type textarea "“Log in with Google” button with monochrome Google logo"
click at [812, 218] on div "*****" at bounding box center [851, 220] width 213 height 17
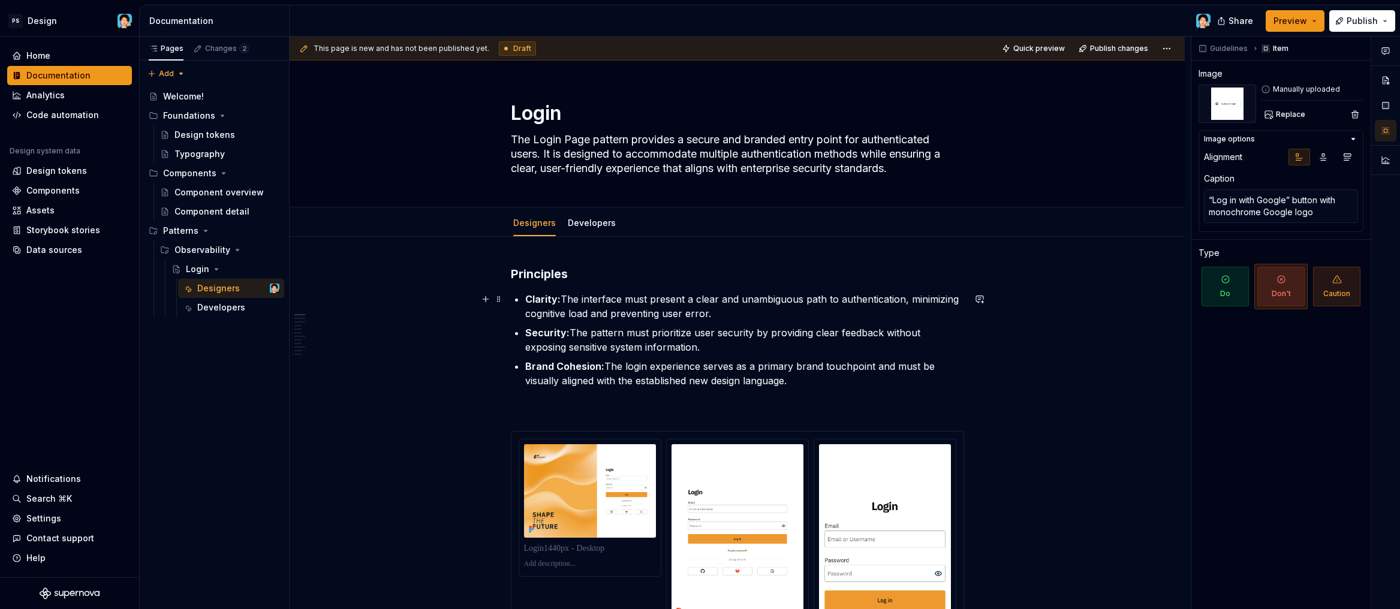
scroll to position [243, 0]
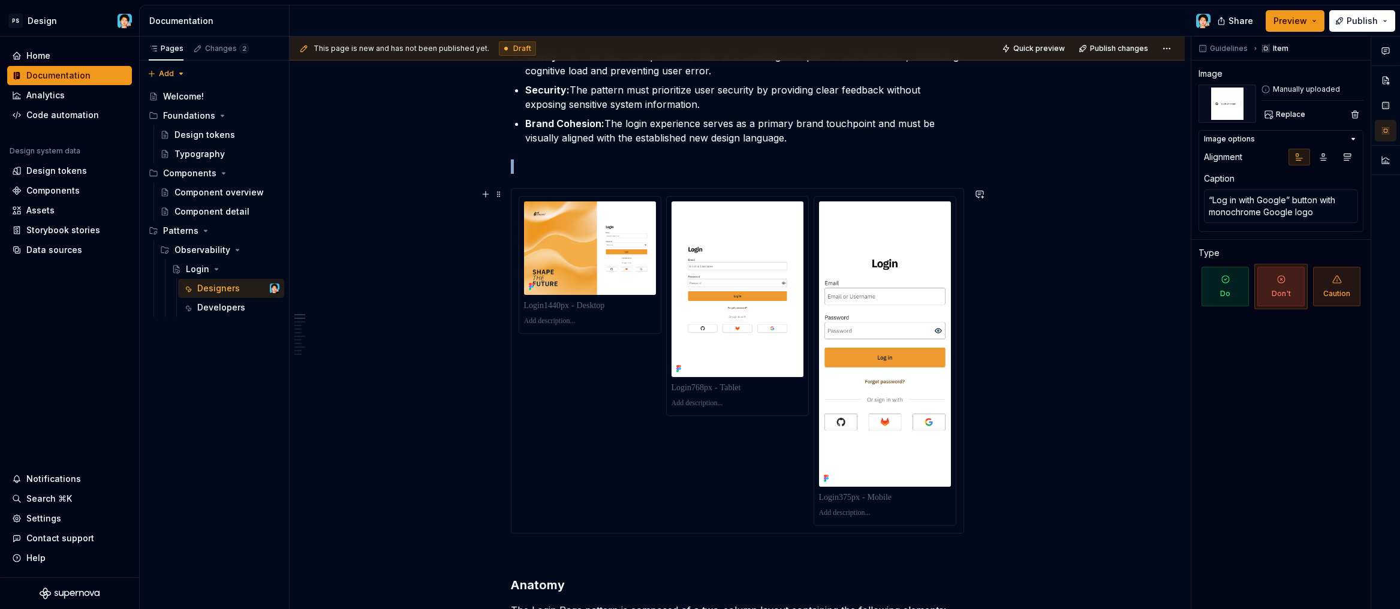
click at [644, 341] on div at bounding box center [738, 361] width 438 height 330
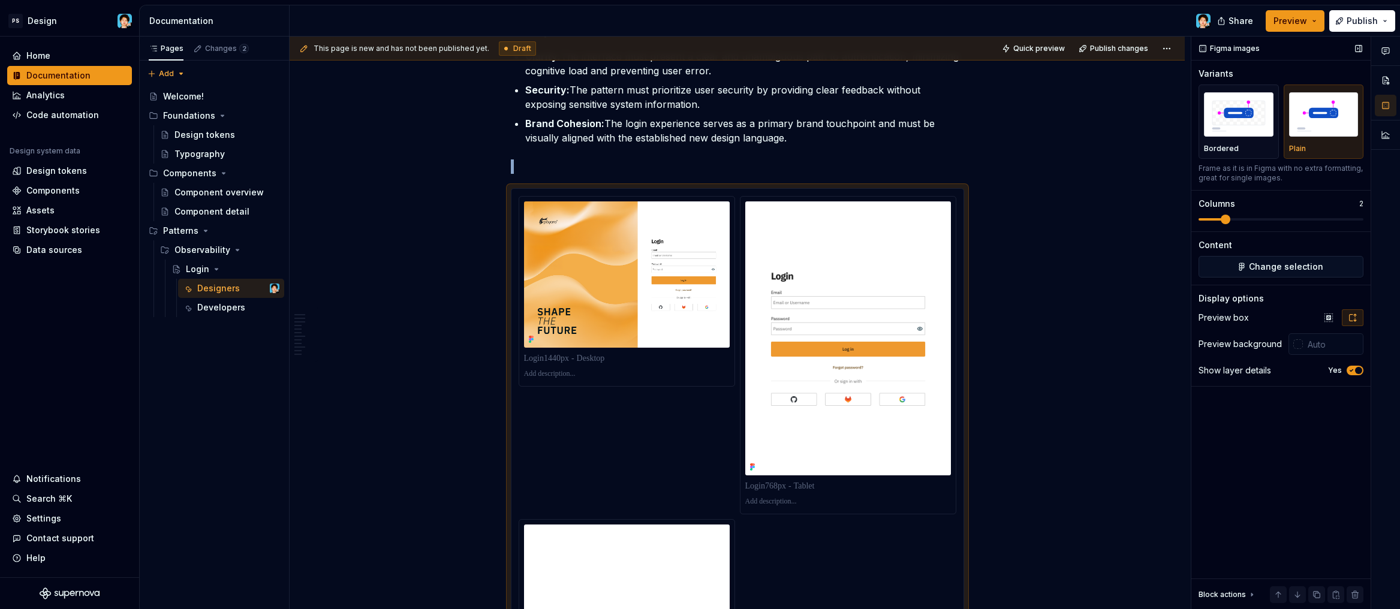
scroll to position [395, 0]
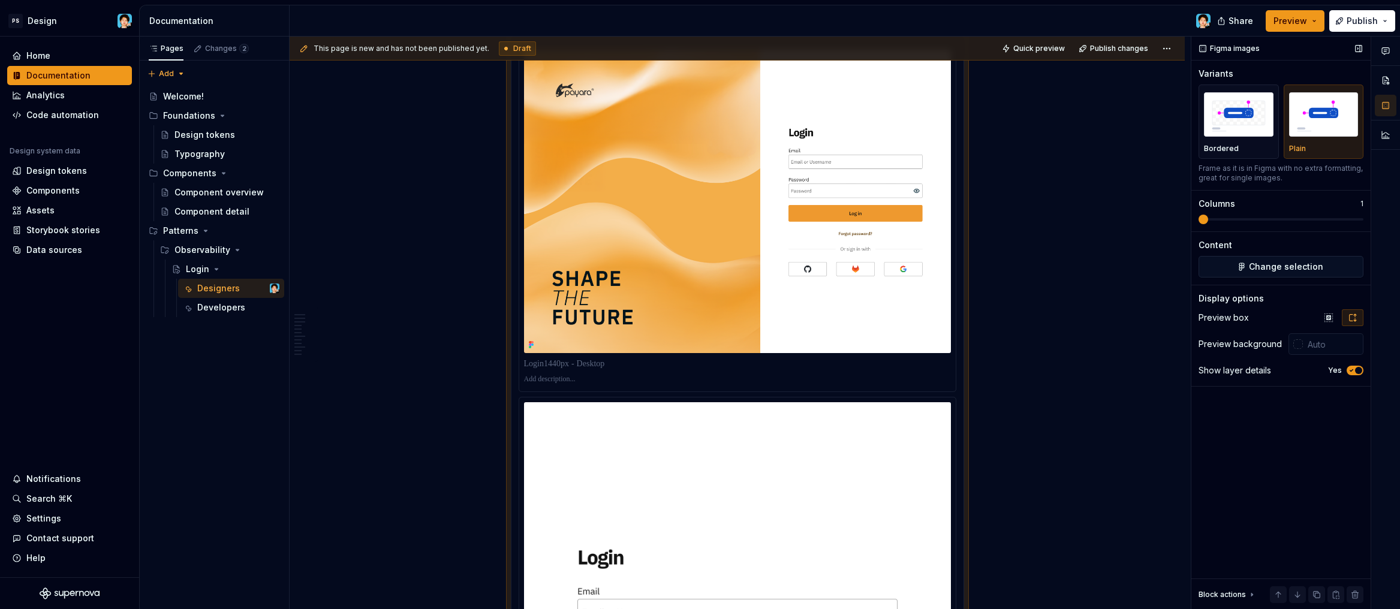
click at [1199, 215] on span at bounding box center [1204, 220] width 10 height 10
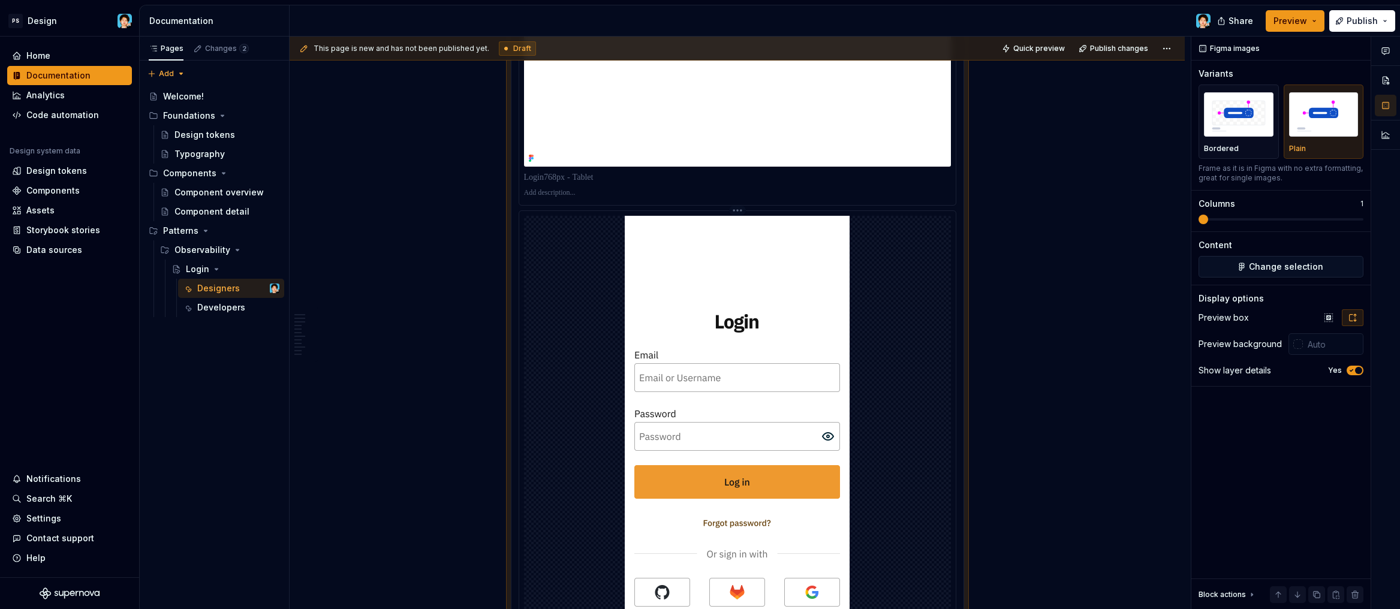
scroll to position [979, 0]
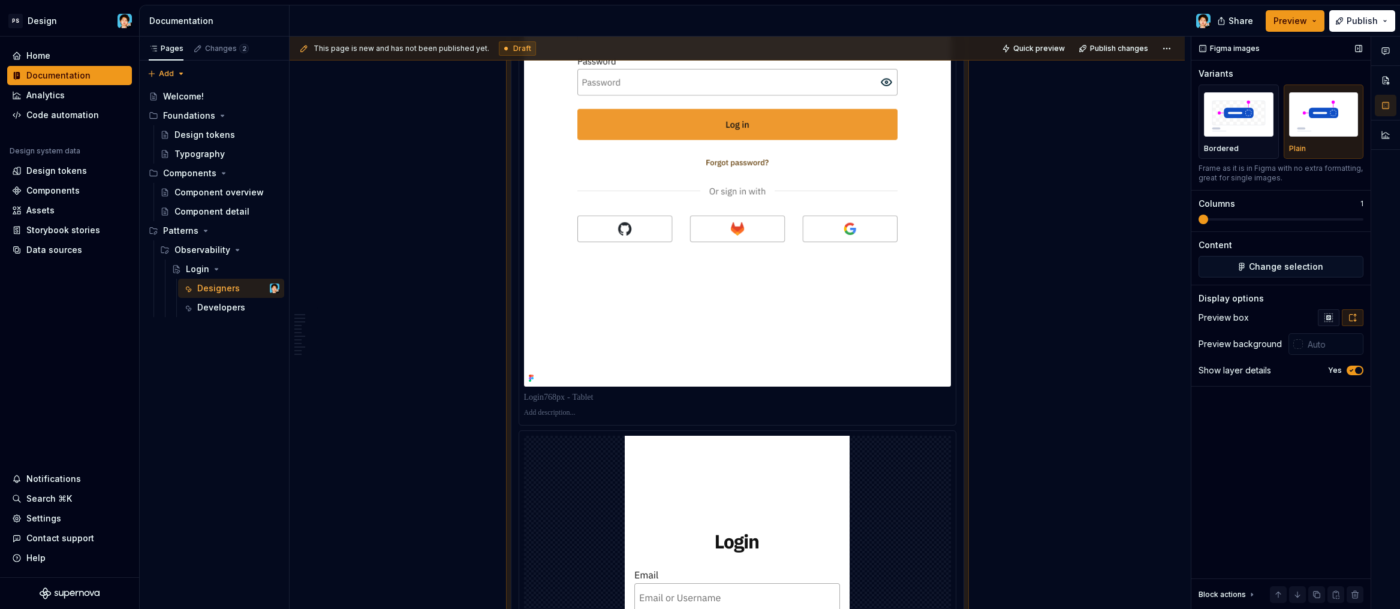
click at [1336, 317] on button "button" at bounding box center [1329, 317] width 22 height 17
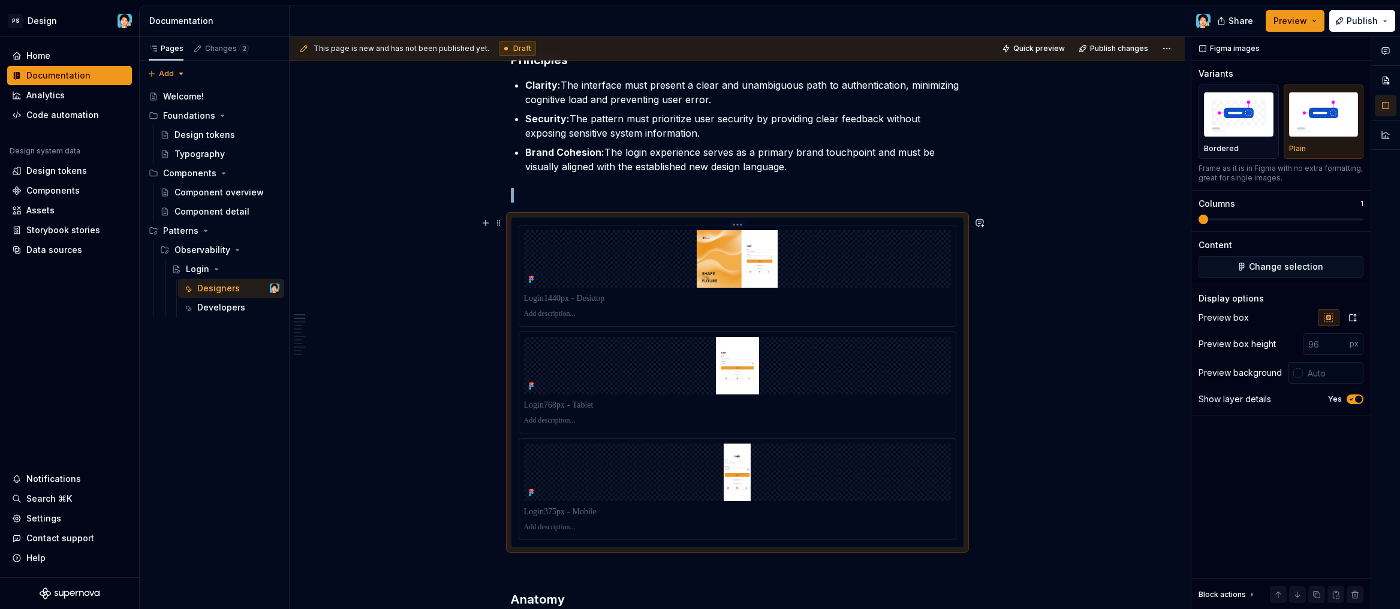
scroll to position [212, 0]
click at [1356, 319] on icon "button" at bounding box center [1353, 318] width 10 height 10
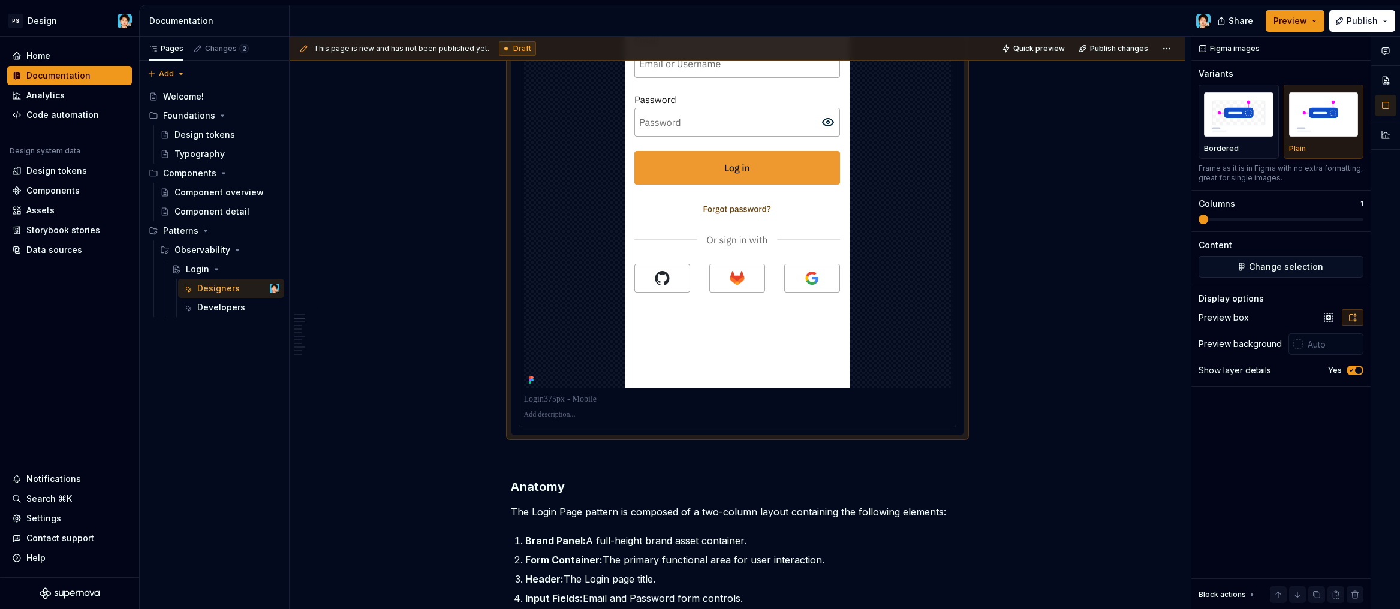
scroll to position [1631, 0]
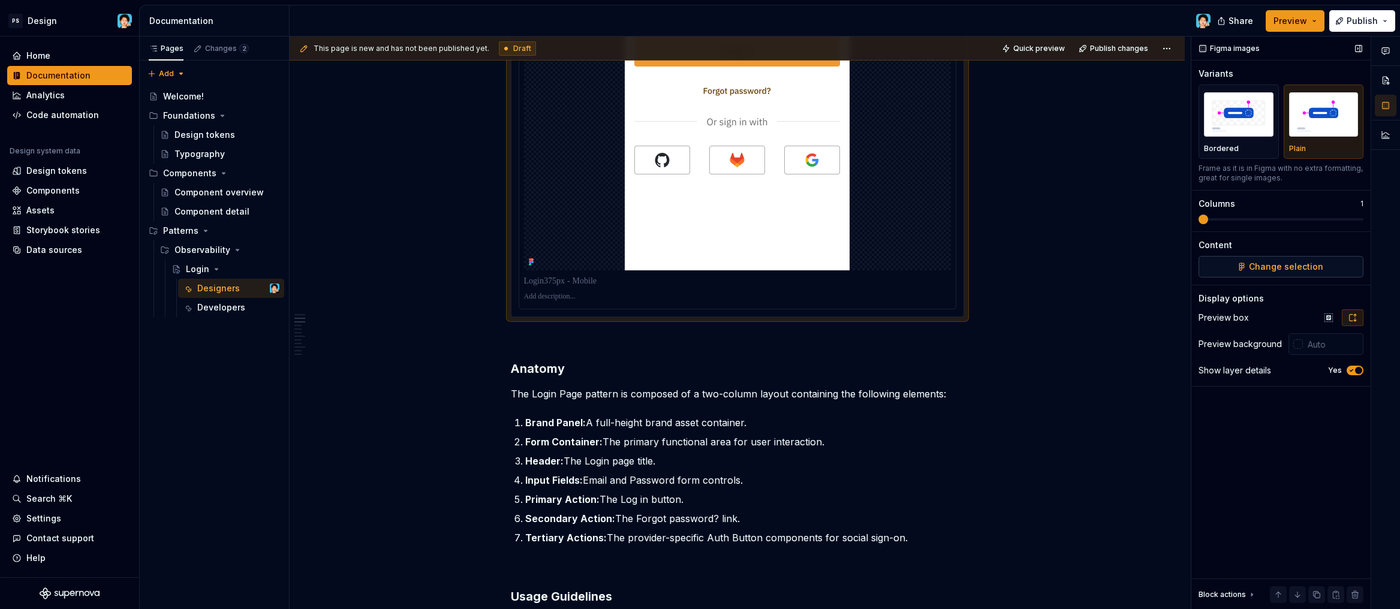
click at [1249, 266] on button "Change selection" at bounding box center [1281, 267] width 165 height 22
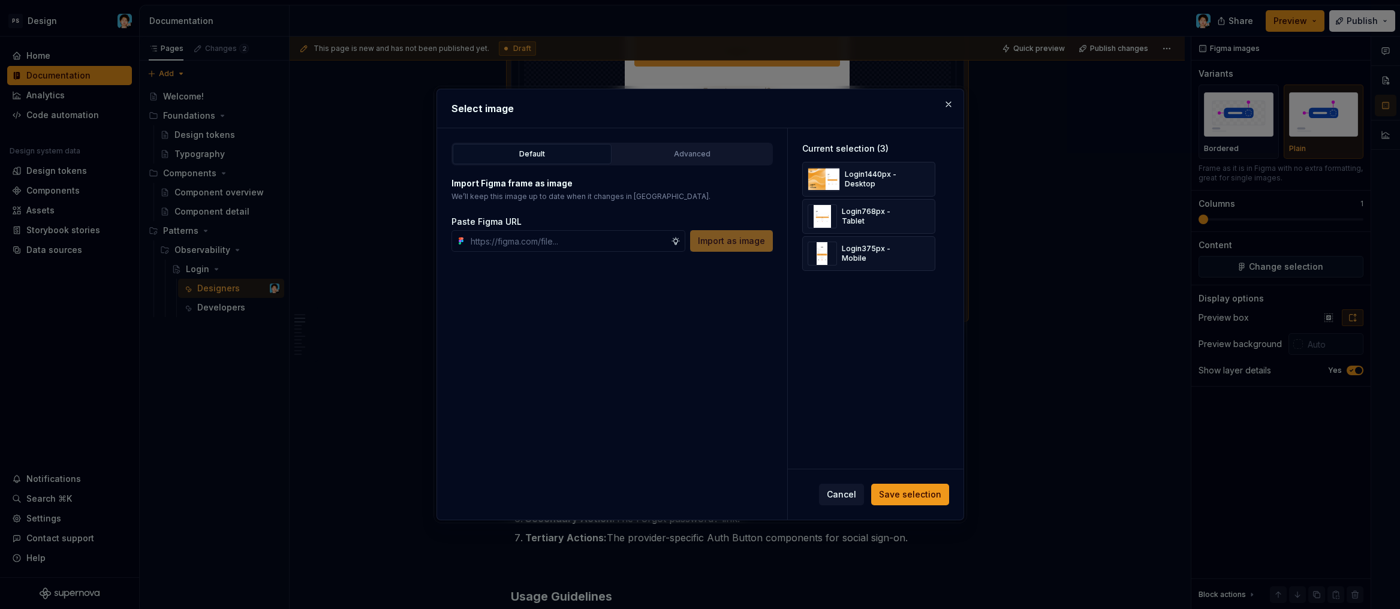
type textarea "*"
click at [921, 246] on button "button" at bounding box center [921, 253] width 17 height 17
click at [919, 216] on button "button" at bounding box center [921, 216] width 17 height 17
click at [904, 493] on span "Save selection" at bounding box center [910, 495] width 62 height 12
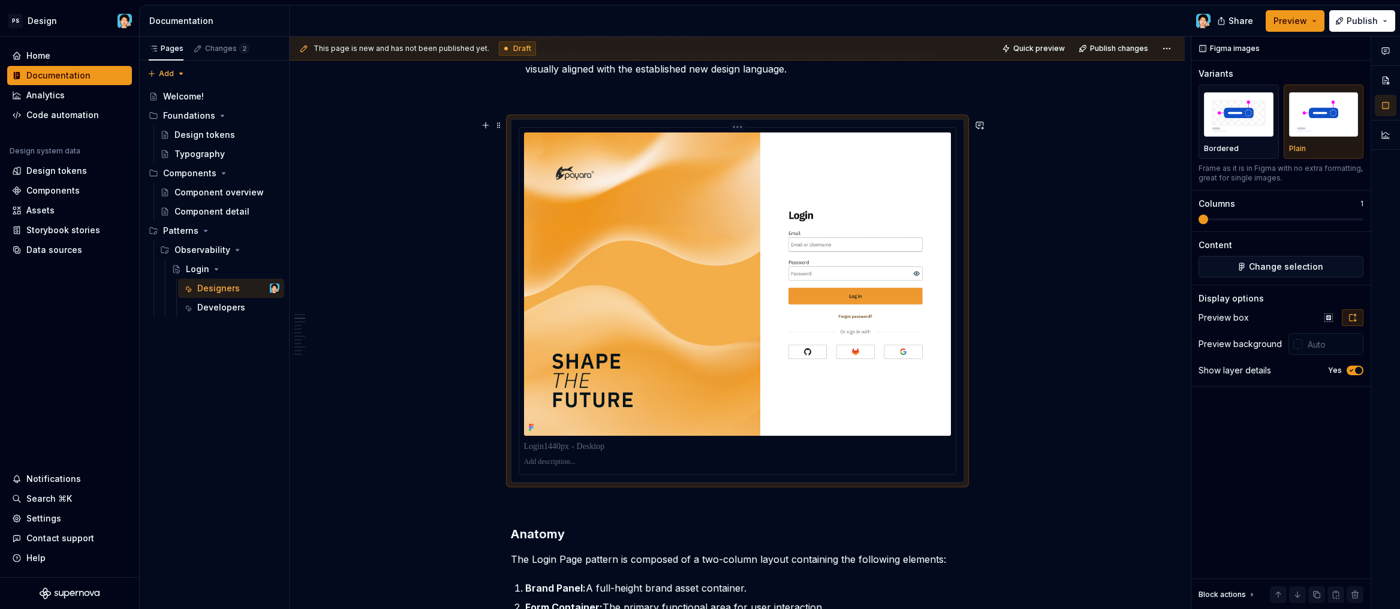
scroll to position [225, 0]
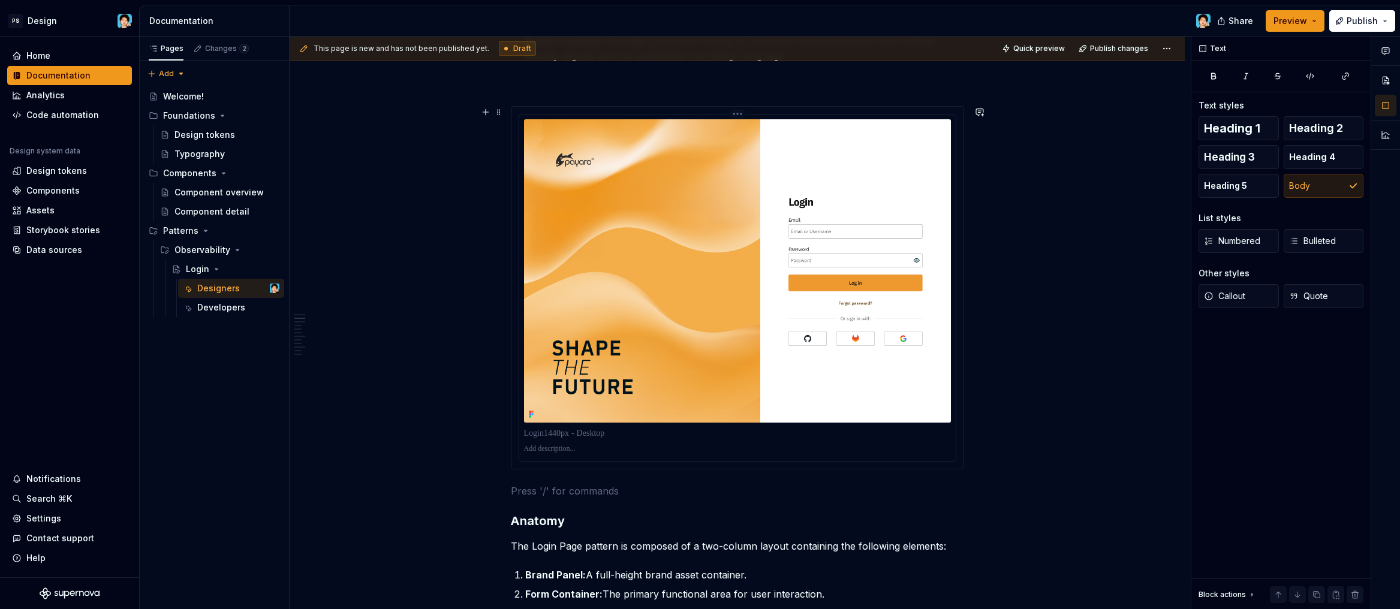
scroll to position [252, 0]
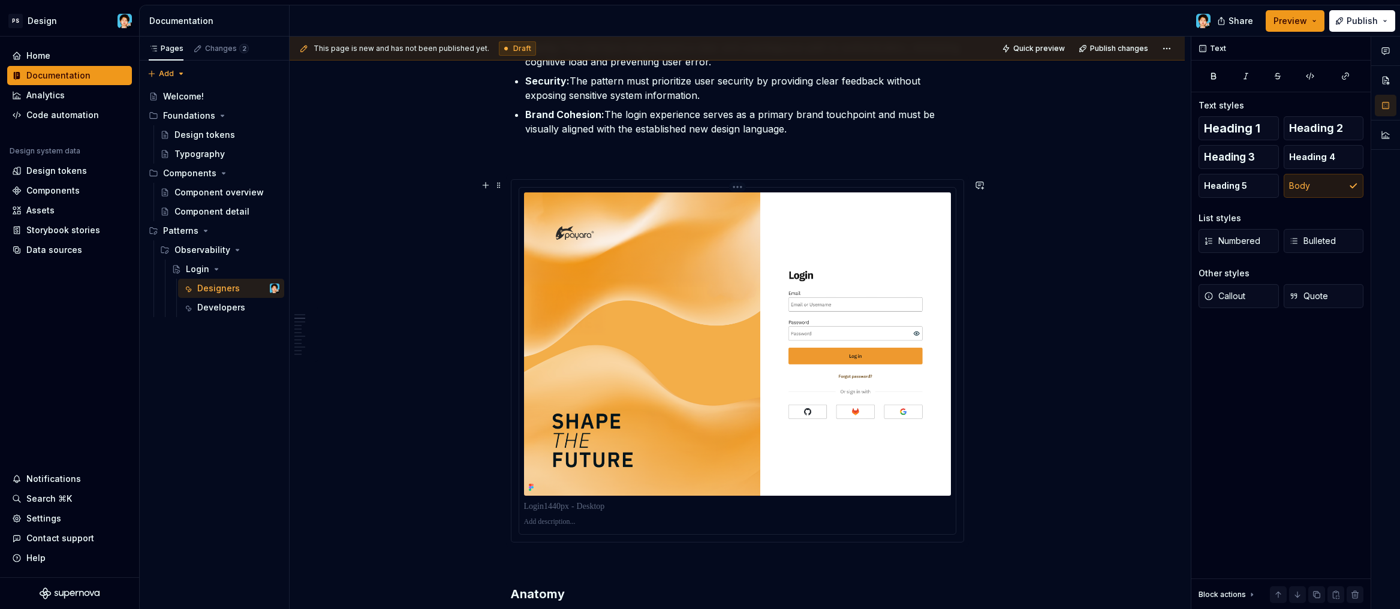
click at [557, 524] on p at bounding box center [737, 522] width 427 height 10
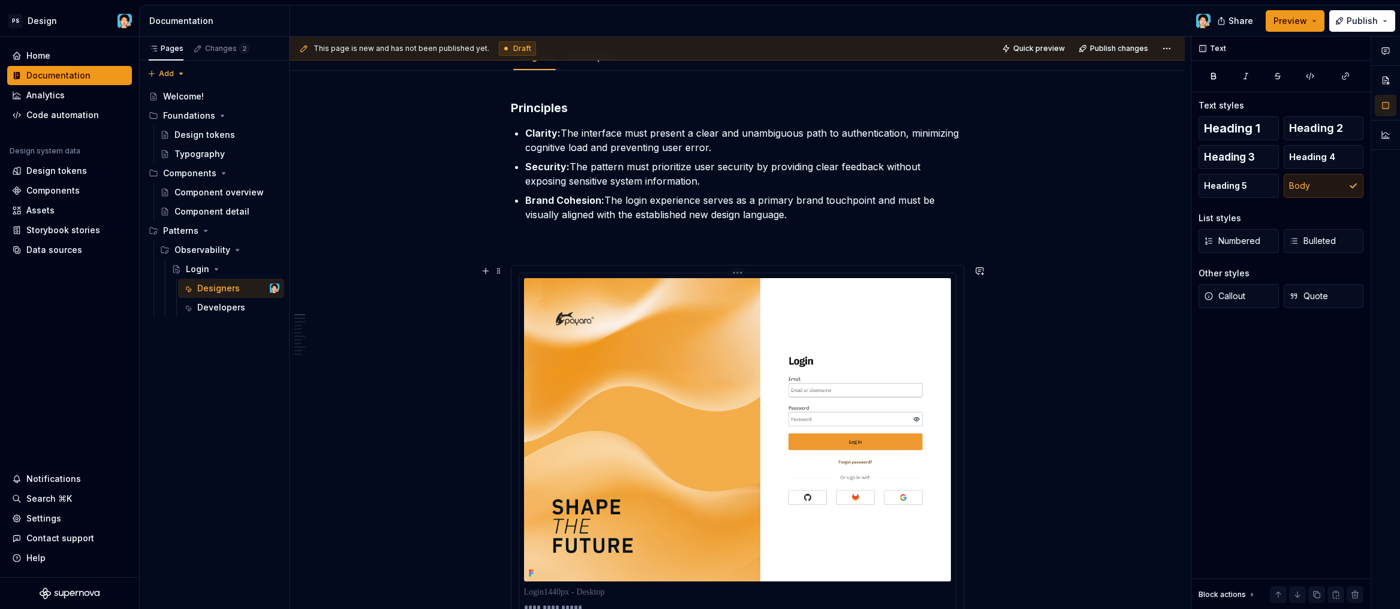
scroll to position [0, 0]
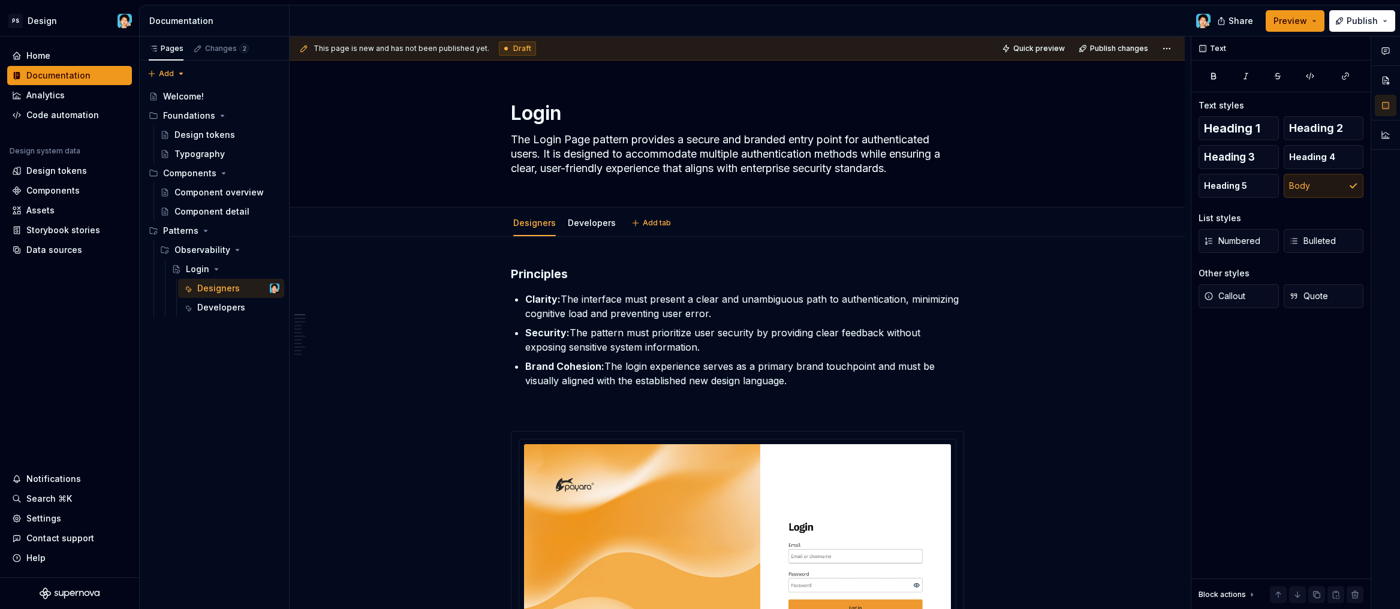
type textarea "*"
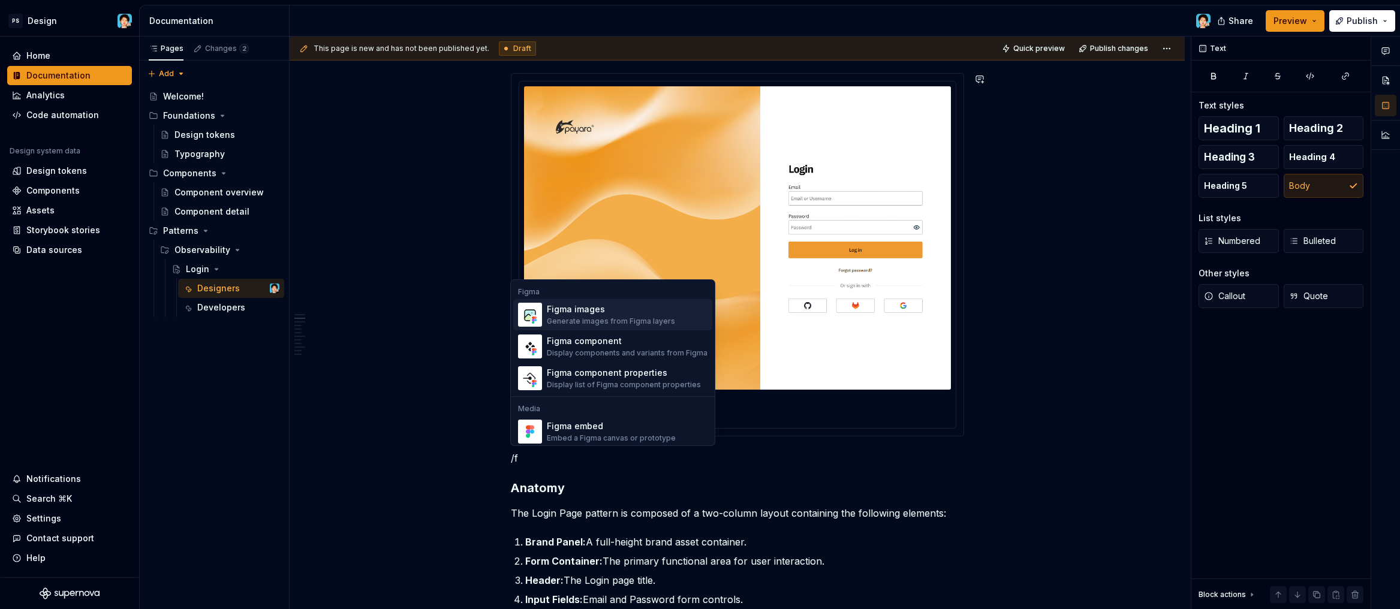
click at [606, 320] on div "Generate images from Figma layers" at bounding box center [611, 322] width 128 height 10
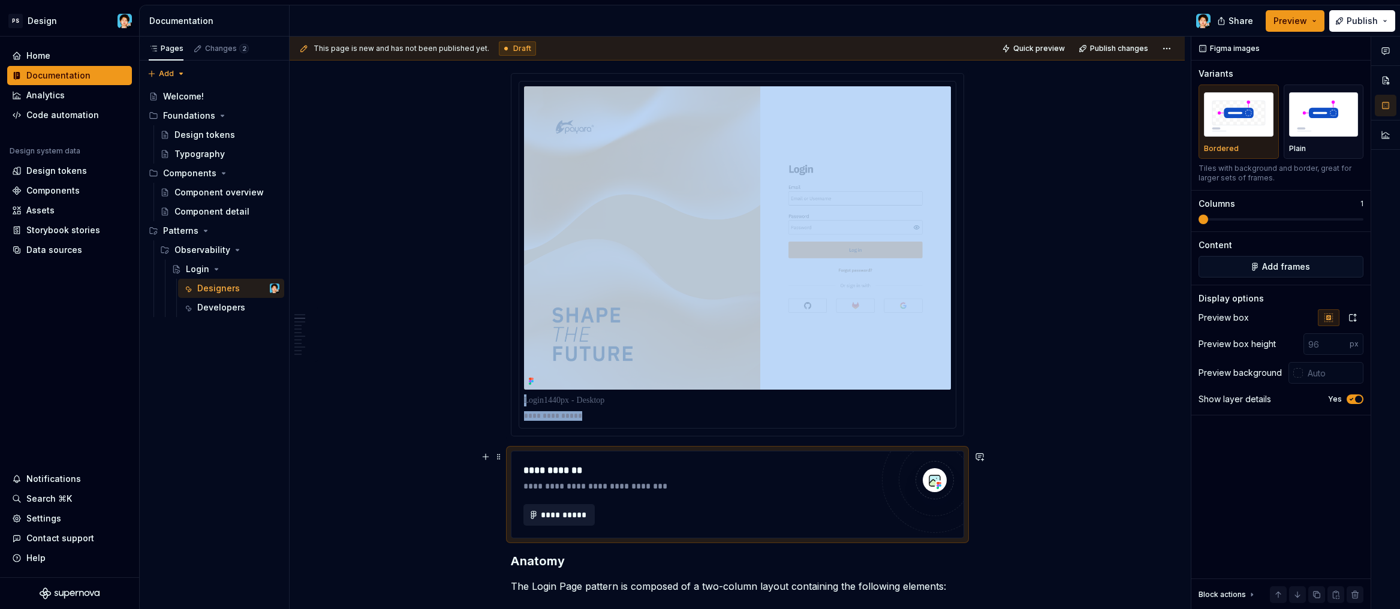
click at [559, 507] on button "**********" at bounding box center [559, 515] width 72 height 22
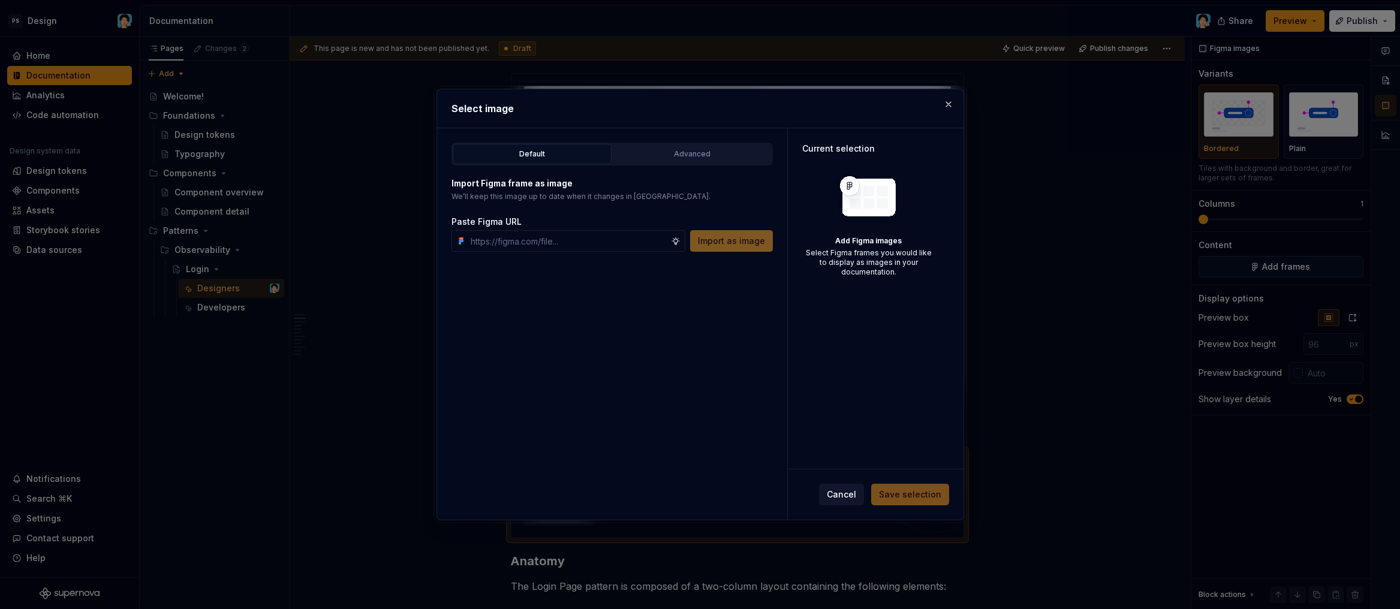
type textarea "*"
click at [530, 235] on input "text" at bounding box center [568, 241] width 205 height 22
paste input "[URL][DOMAIN_NAME]"
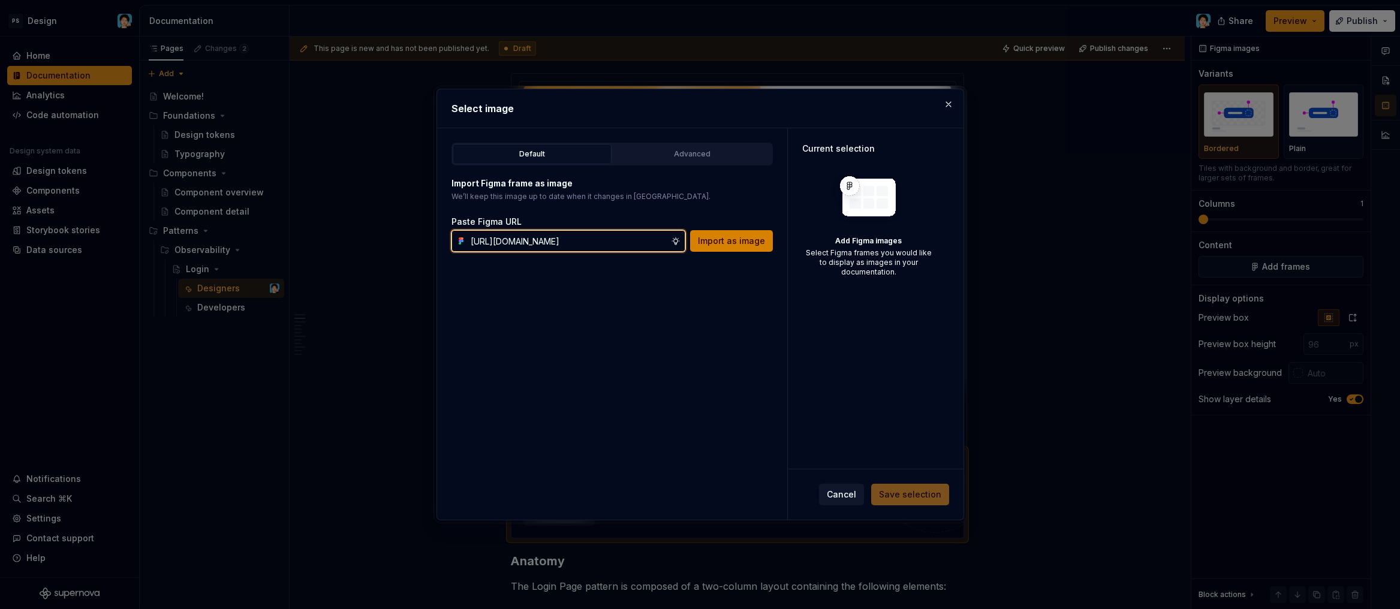
type input "[URL][DOMAIN_NAME]"
click at [743, 244] on span "Import as image" at bounding box center [731, 241] width 67 height 12
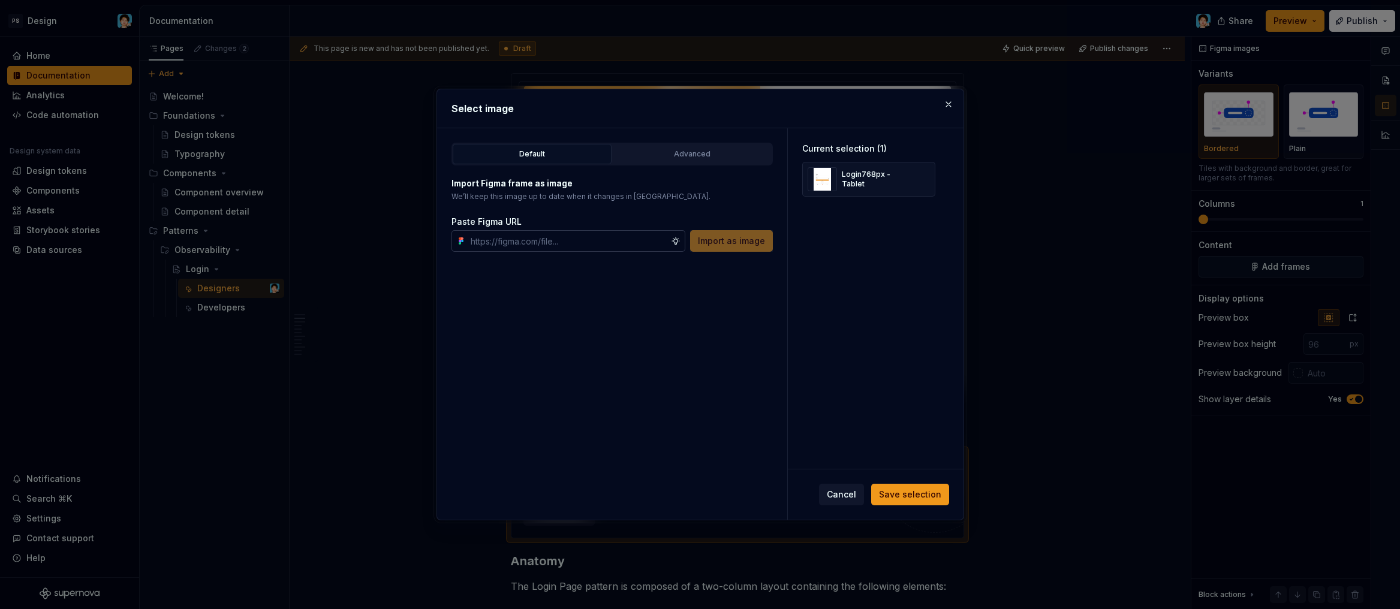
click at [540, 237] on input "text" at bounding box center [568, 241] width 205 height 22
paste input "[URL][DOMAIN_NAME]"
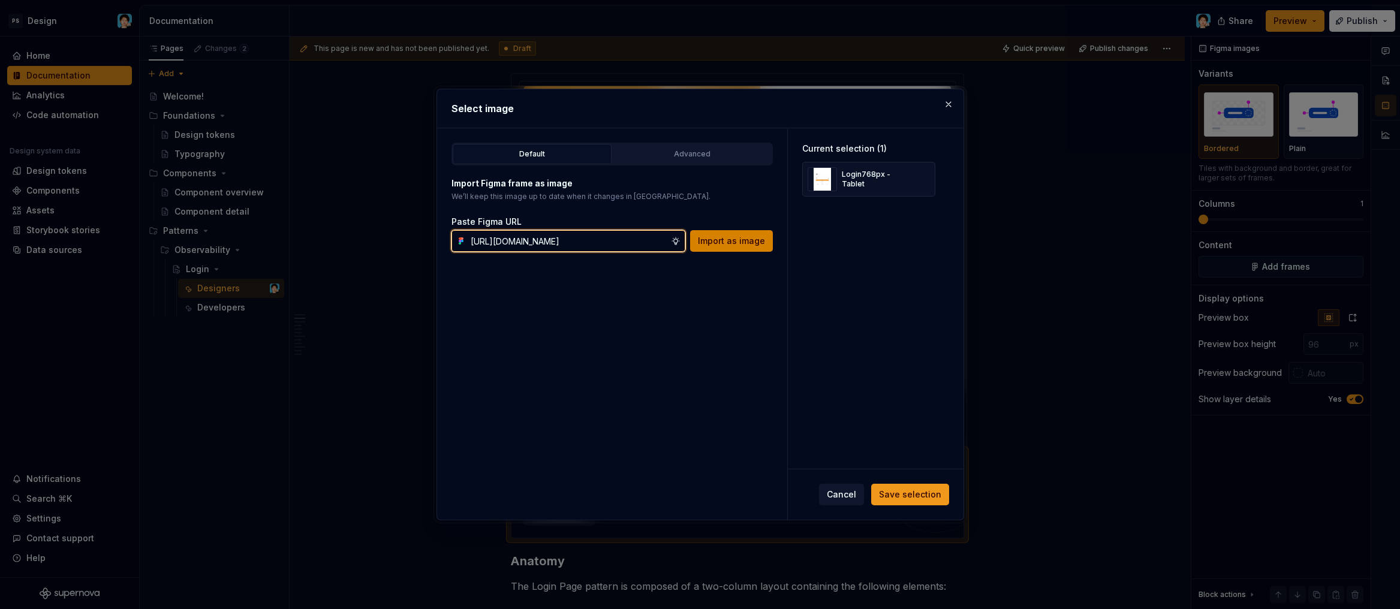
type input "[URL][DOMAIN_NAME]"
click at [735, 247] on button "Import as image" at bounding box center [731, 241] width 83 height 22
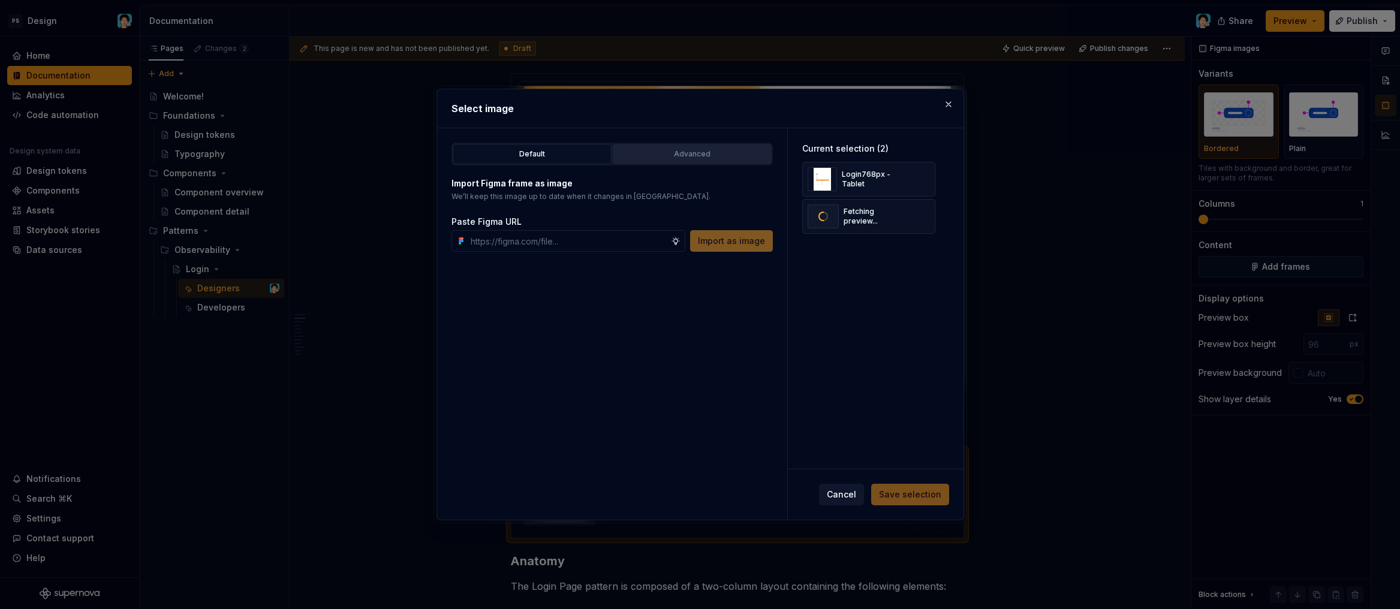
click at [669, 153] on div "Advanced" at bounding box center [692, 154] width 150 height 12
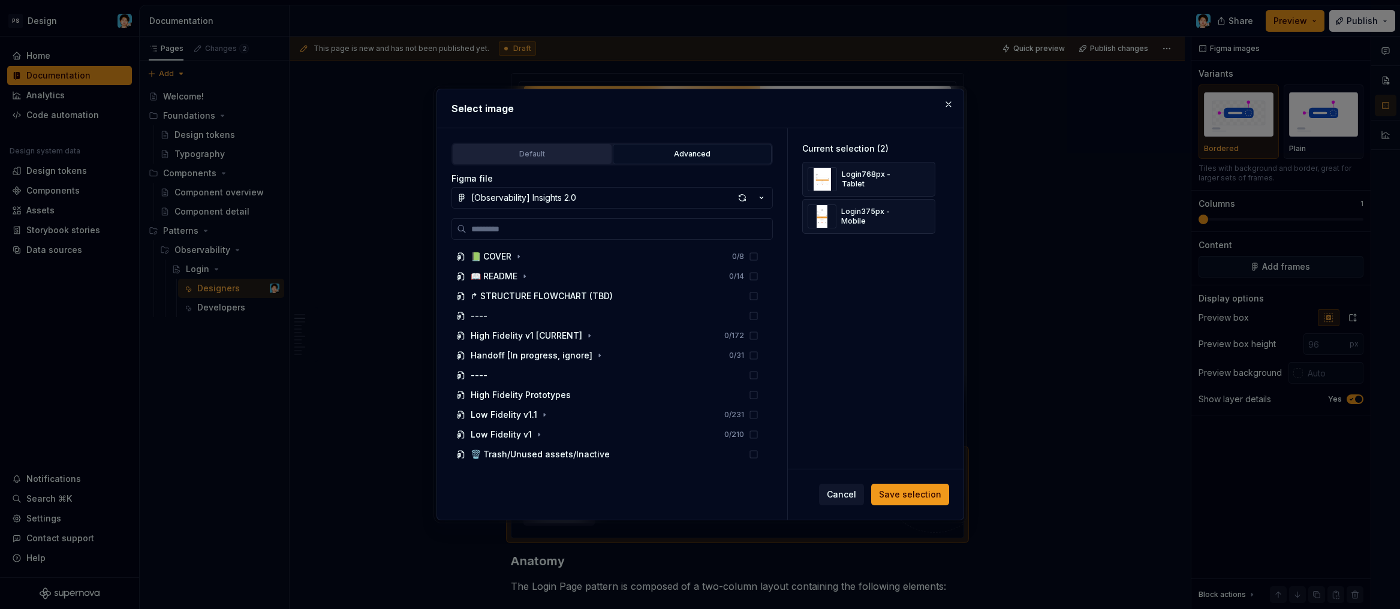
click at [555, 156] on div "Default" at bounding box center [532, 154] width 150 height 12
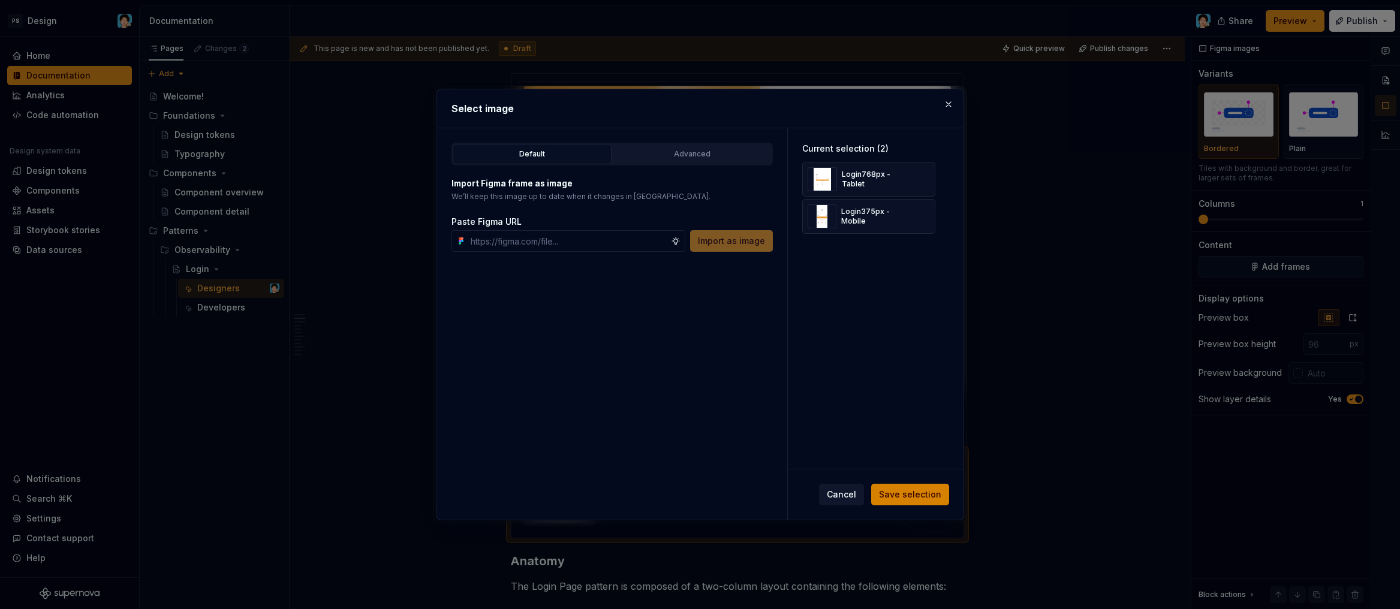
click at [920, 498] on span "Save selection" at bounding box center [910, 495] width 62 height 12
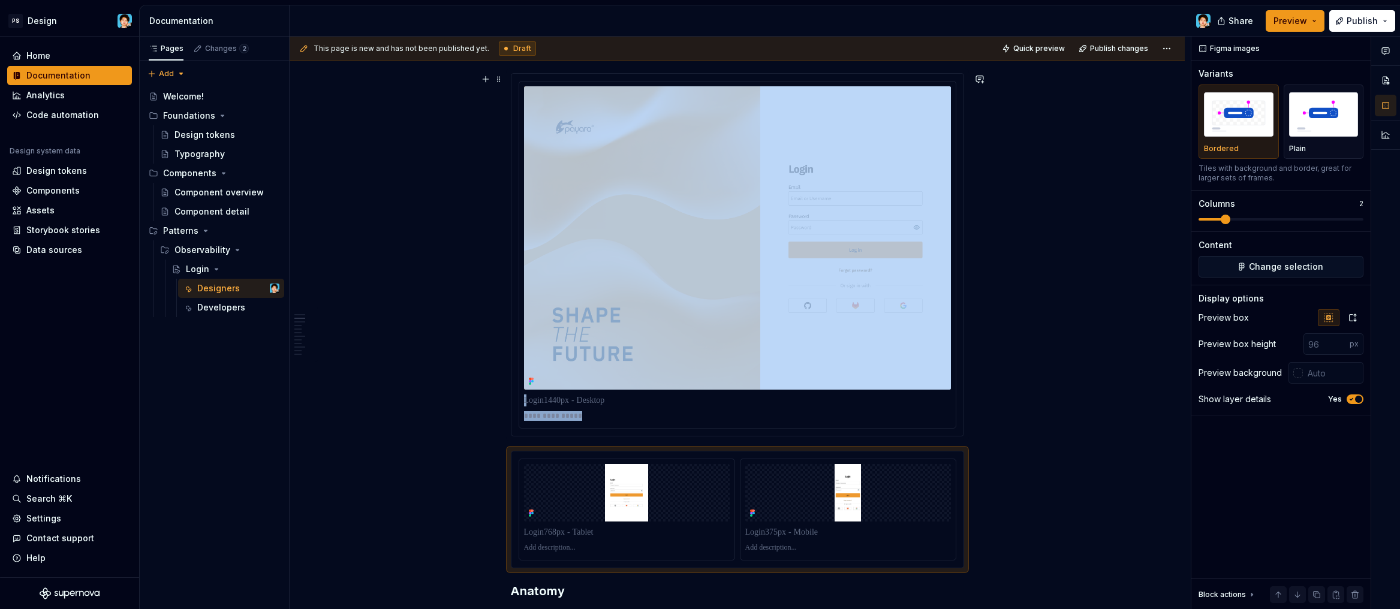
scroll to position [379, 0]
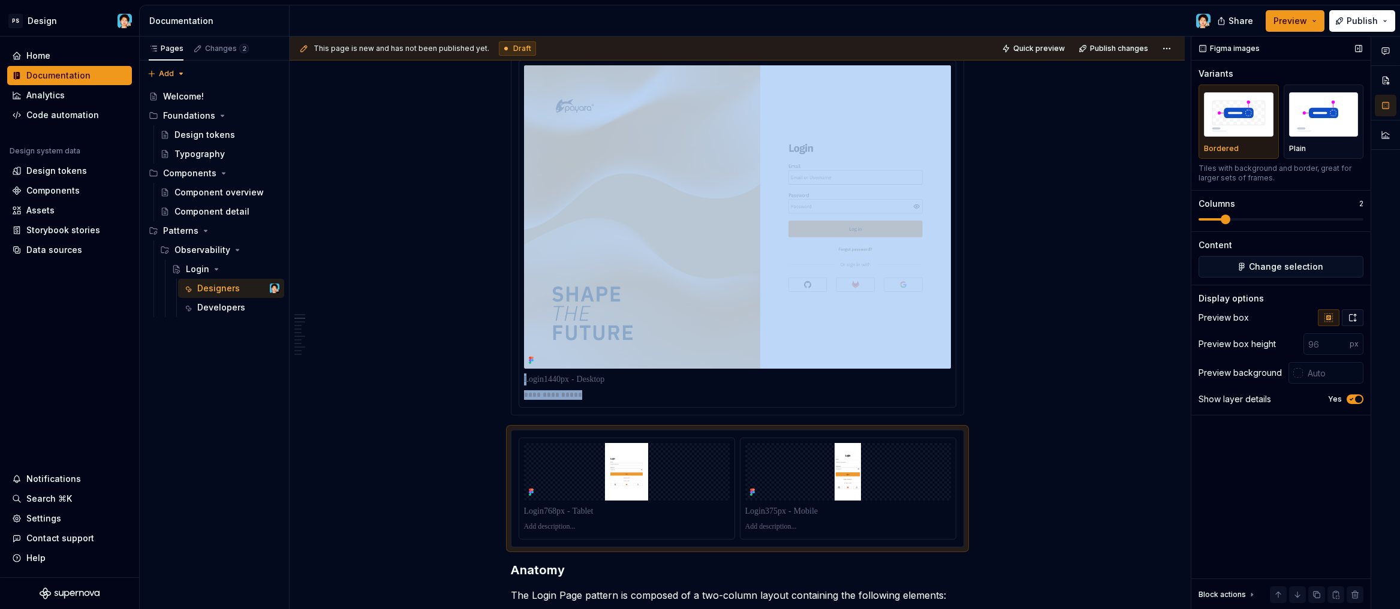
click at [1359, 316] on button "button" at bounding box center [1353, 317] width 22 height 17
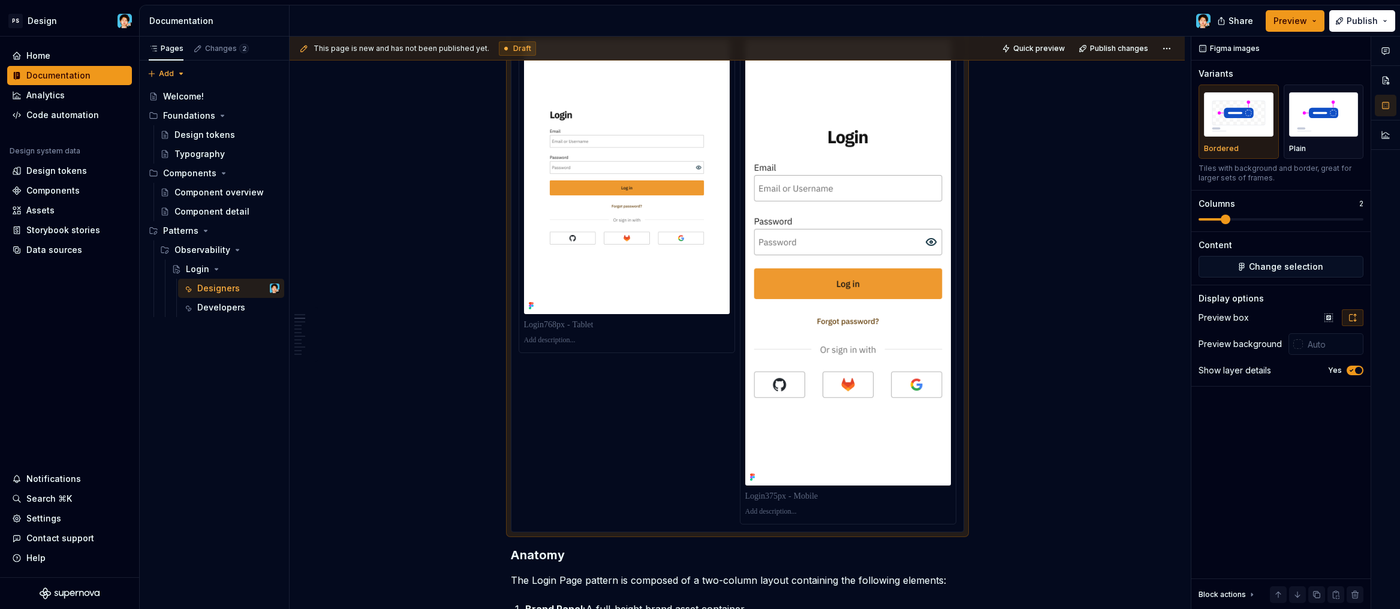
scroll to position [730, 0]
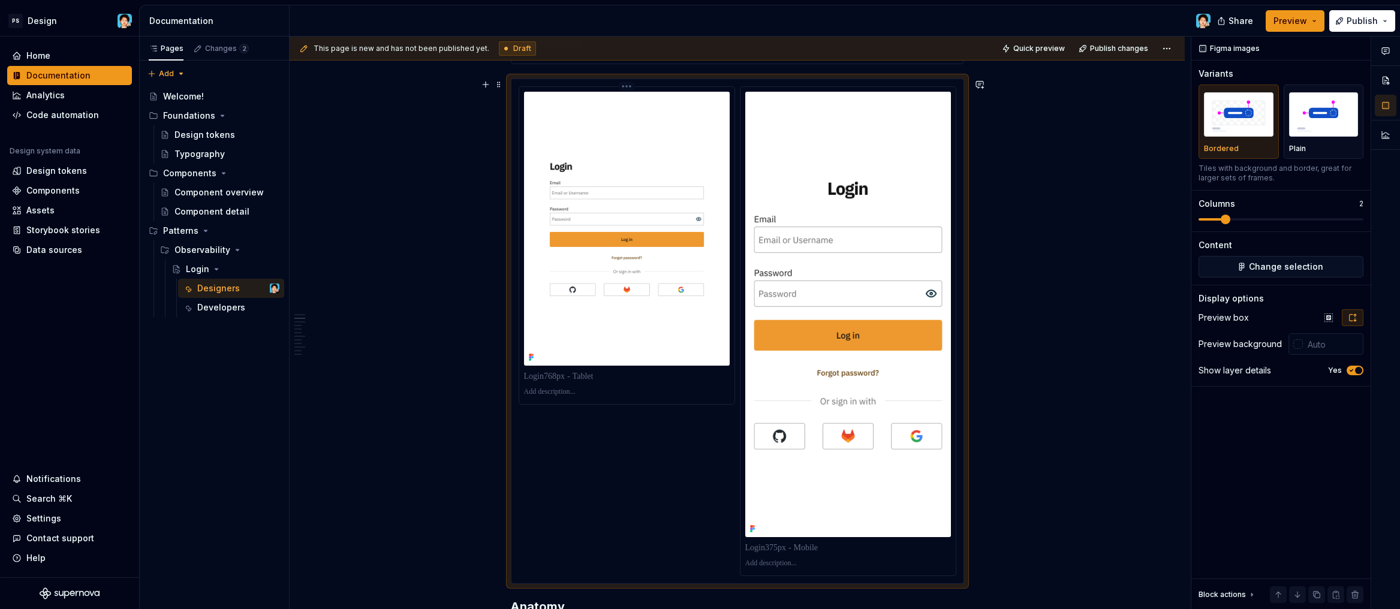
click at [566, 390] on p at bounding box center [627, 392] width 206 height 10
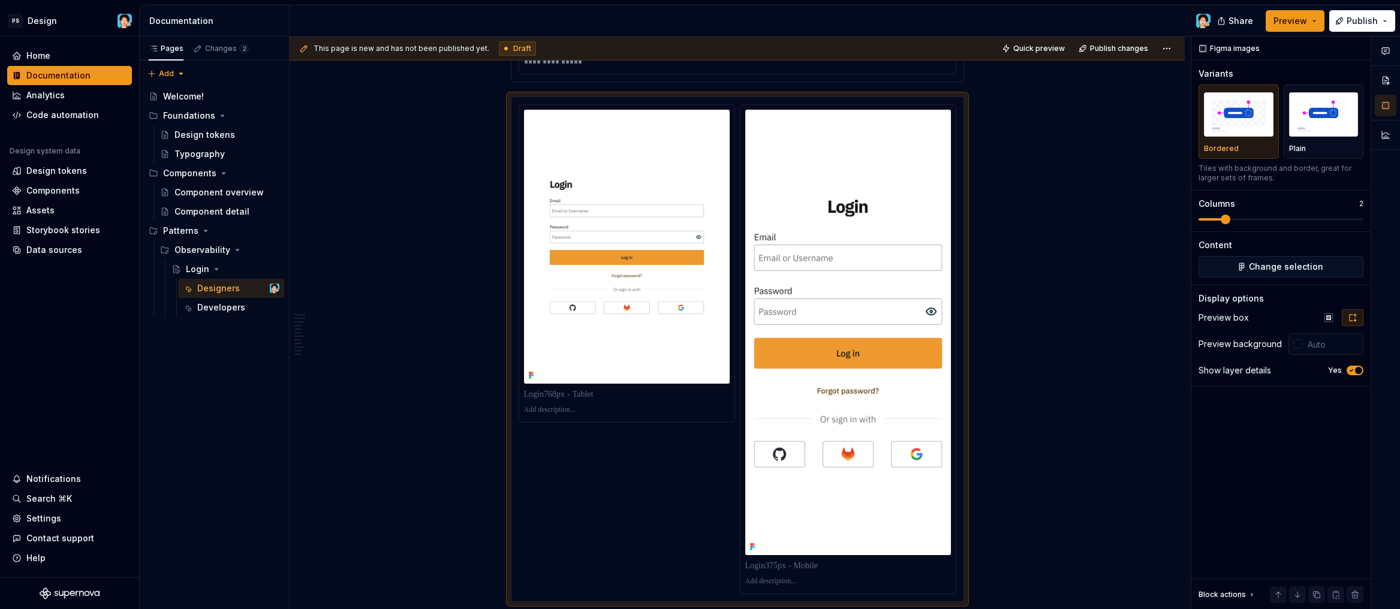
type textarea "*"
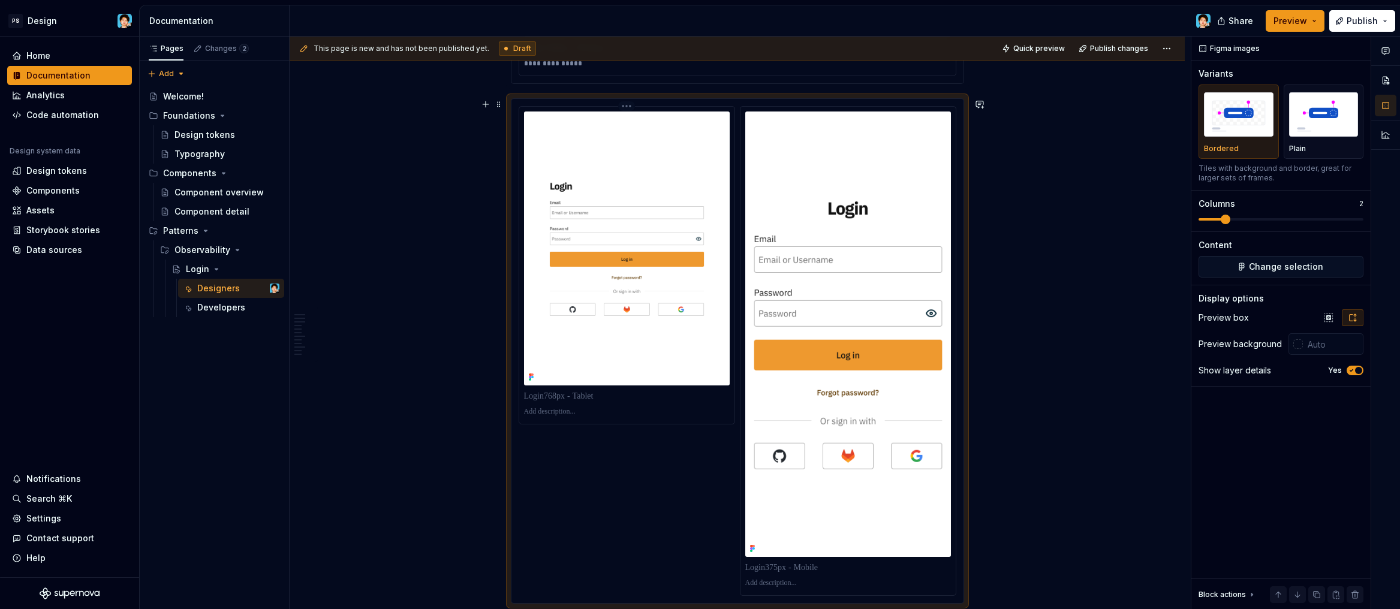
scroll to position [607, 0]
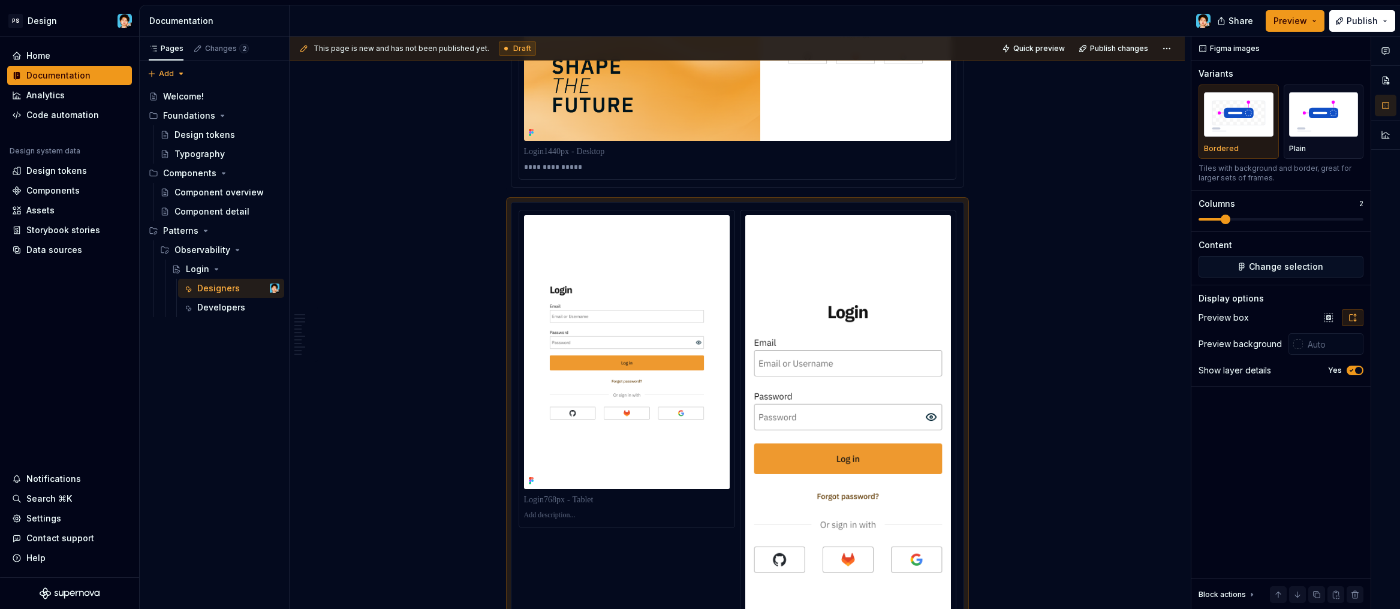
click at [611, 168] on p "**********" at bounding box center [737, 167] width 427 height 10
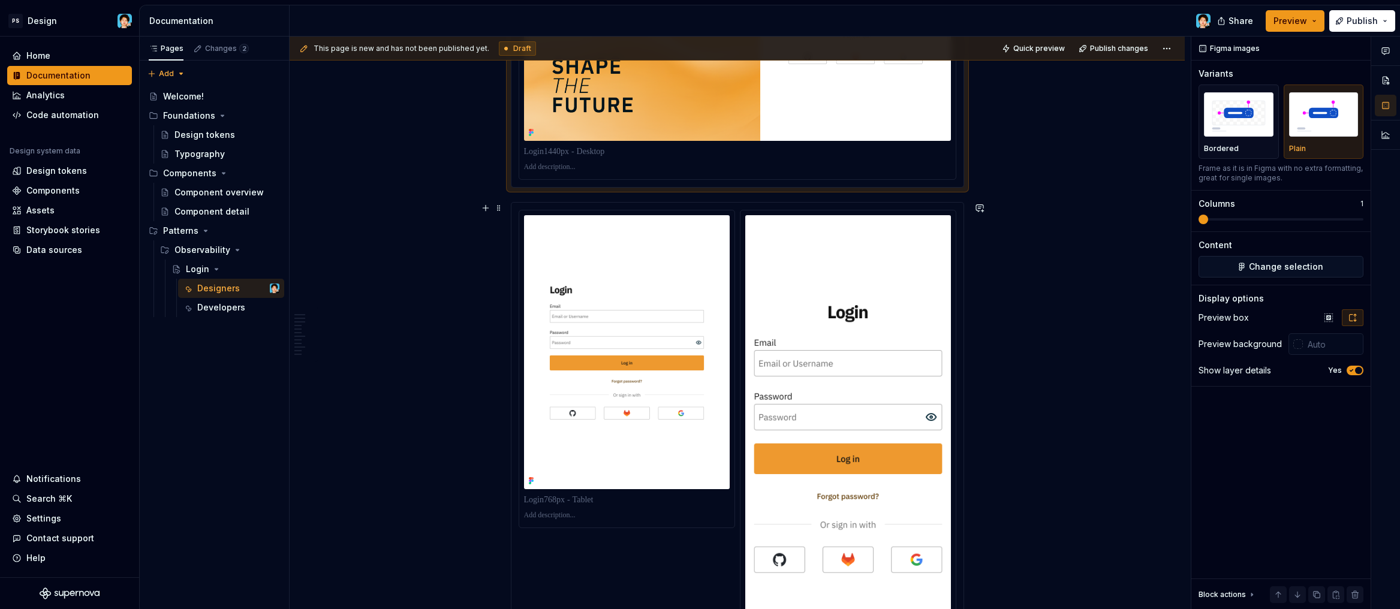
click at [1311, 18] on button "Preview" at bounding box center [1295, 21] width 59 height 22
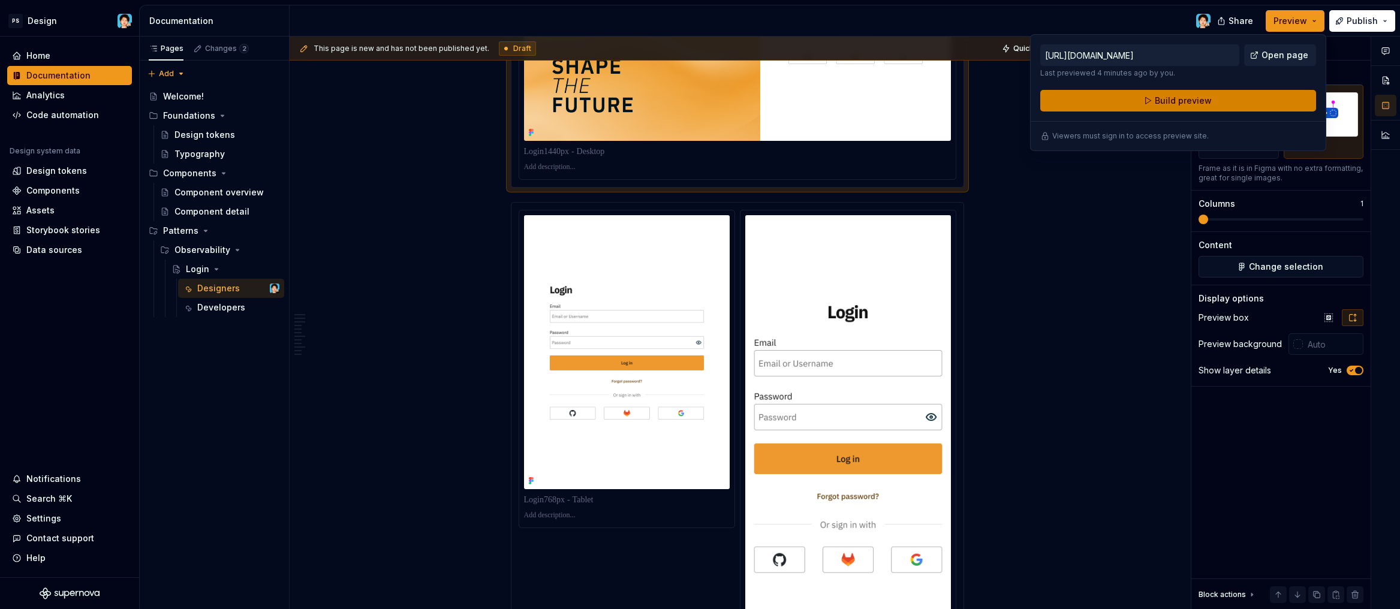
click at [1178, 103] on span "Build preview" at bounding box center [1183, 101] width 57 height 12
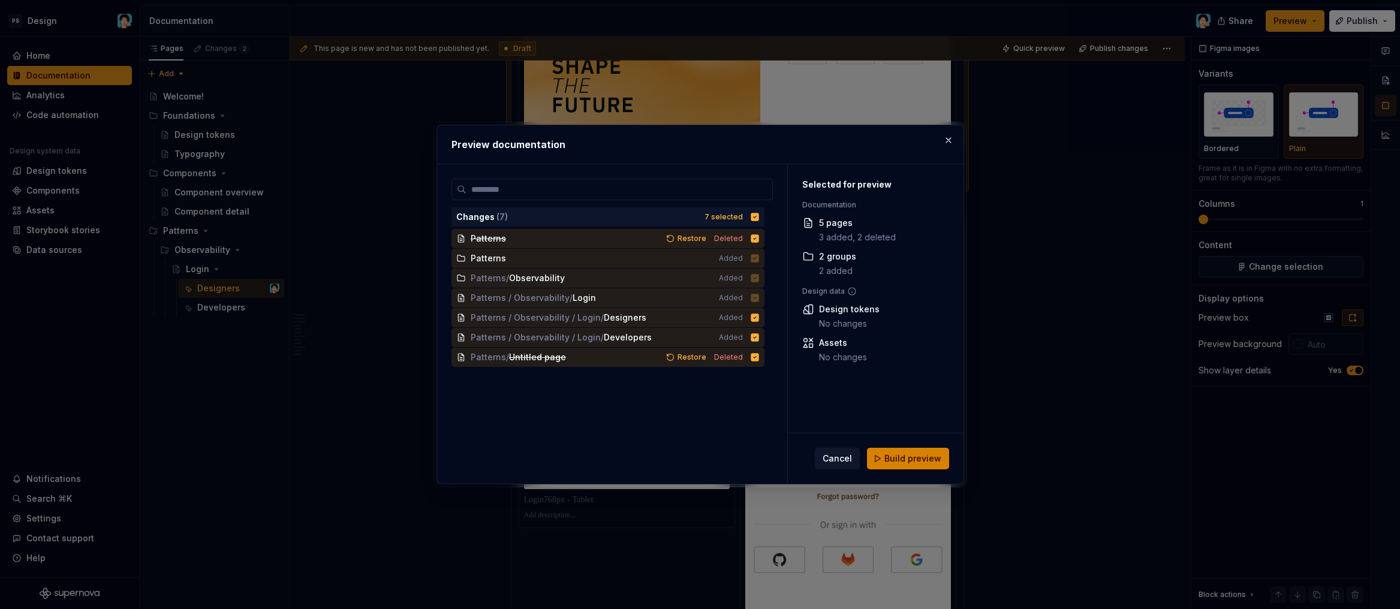
click at [912, 462] on span "Build preview" at bounding box center [912, 459] width 57 height 12
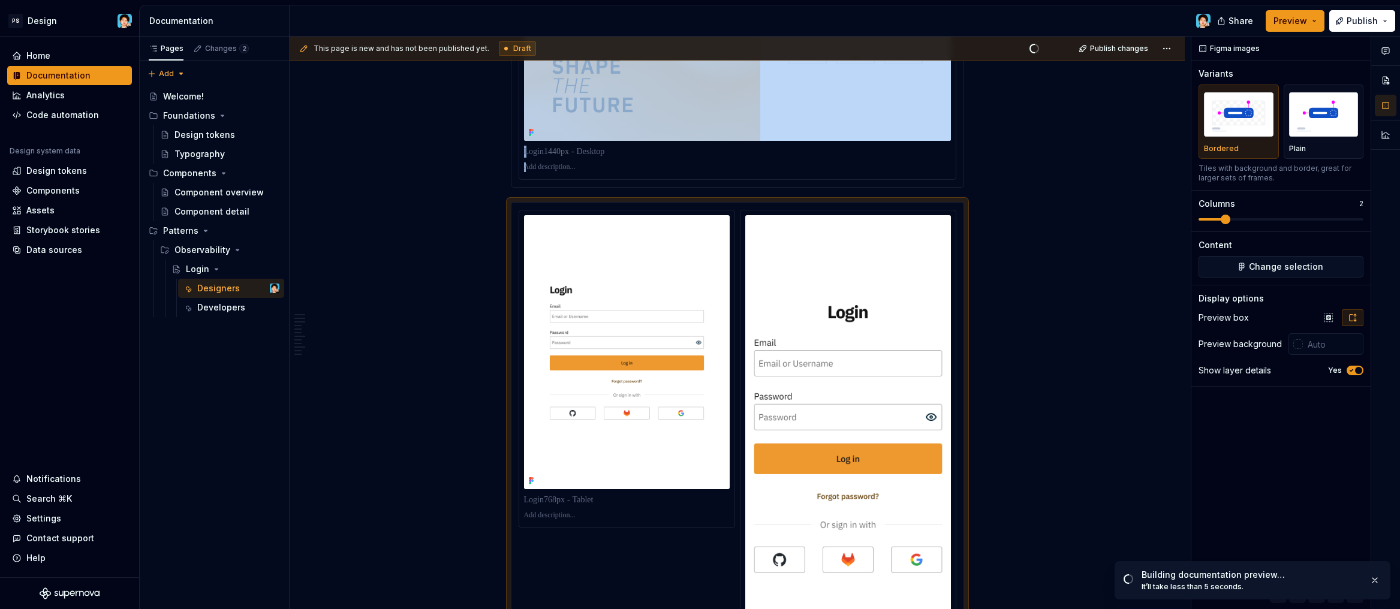
scroll to position [704, 0]
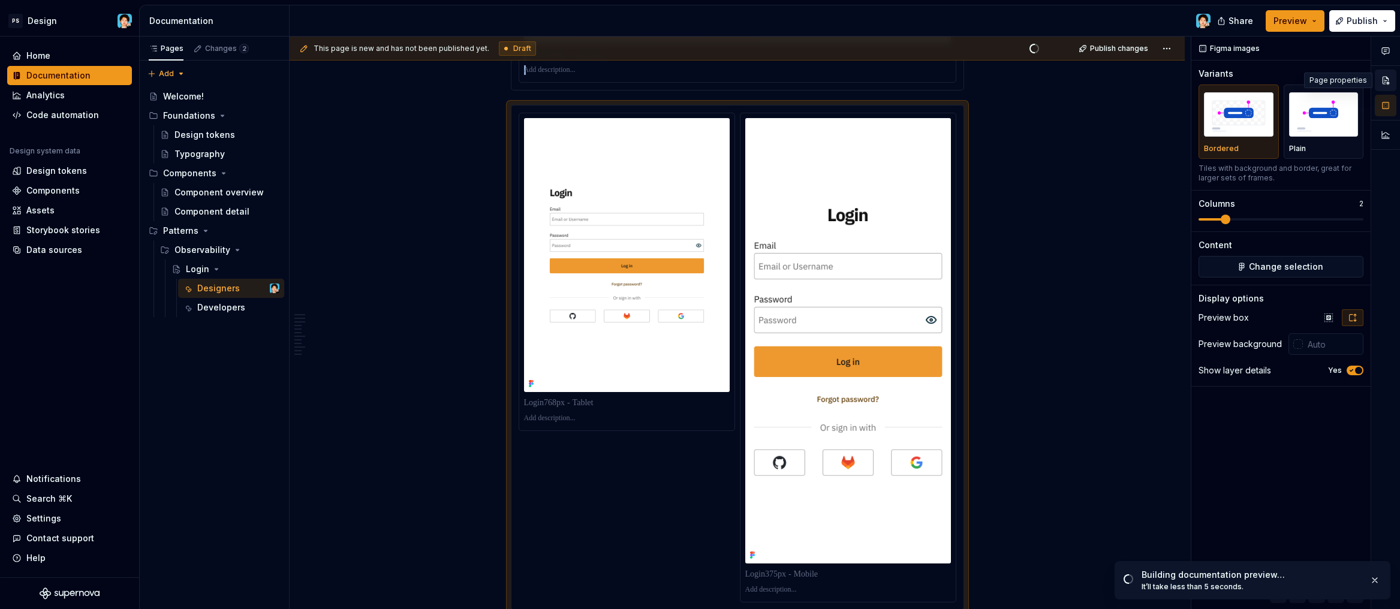
click at [1391, 77] on button "button" at bounding box center [1386, 81] width 22 height 22
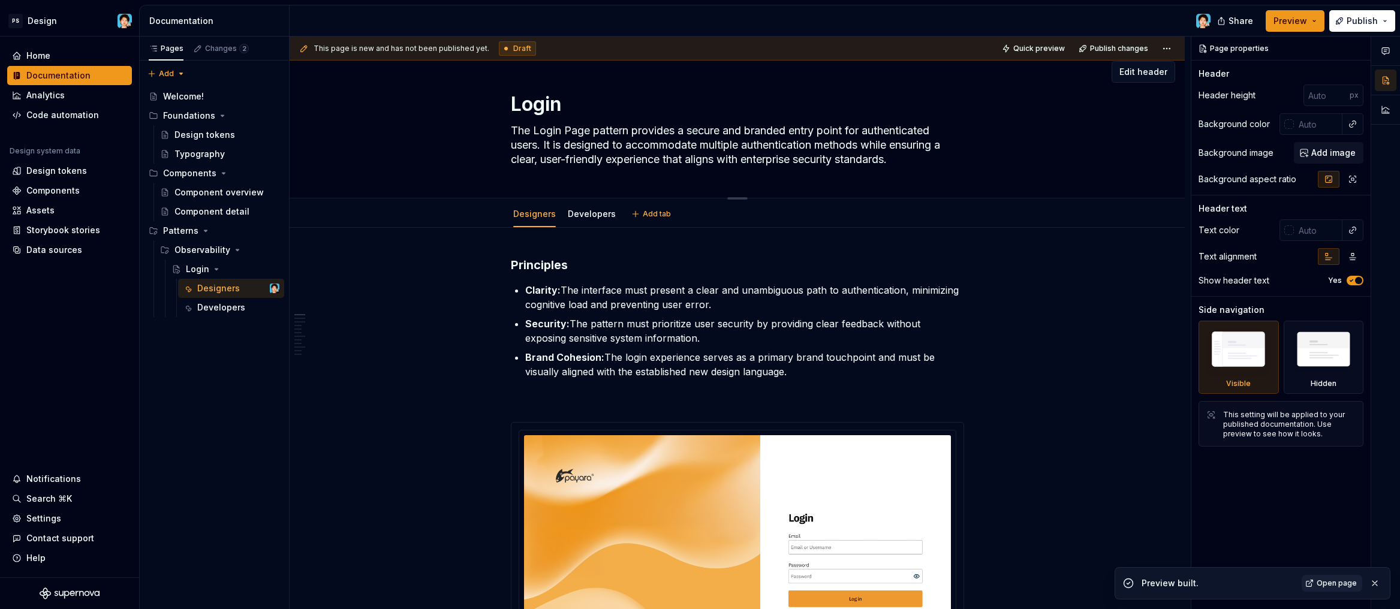
scroll to position [0, 0]
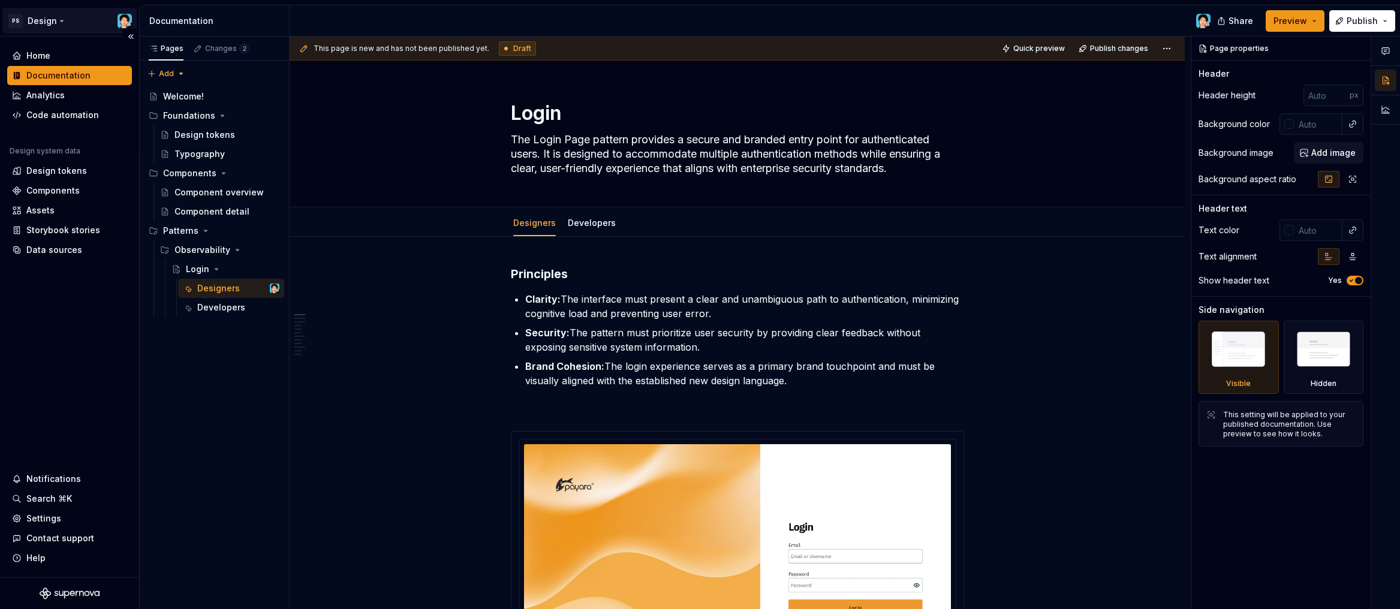
click at [62, 23] on html "PS Design Home Documentation Analytics Code automation Design system data Desig…" at bounding box center [700, 304] width 1400 height 609
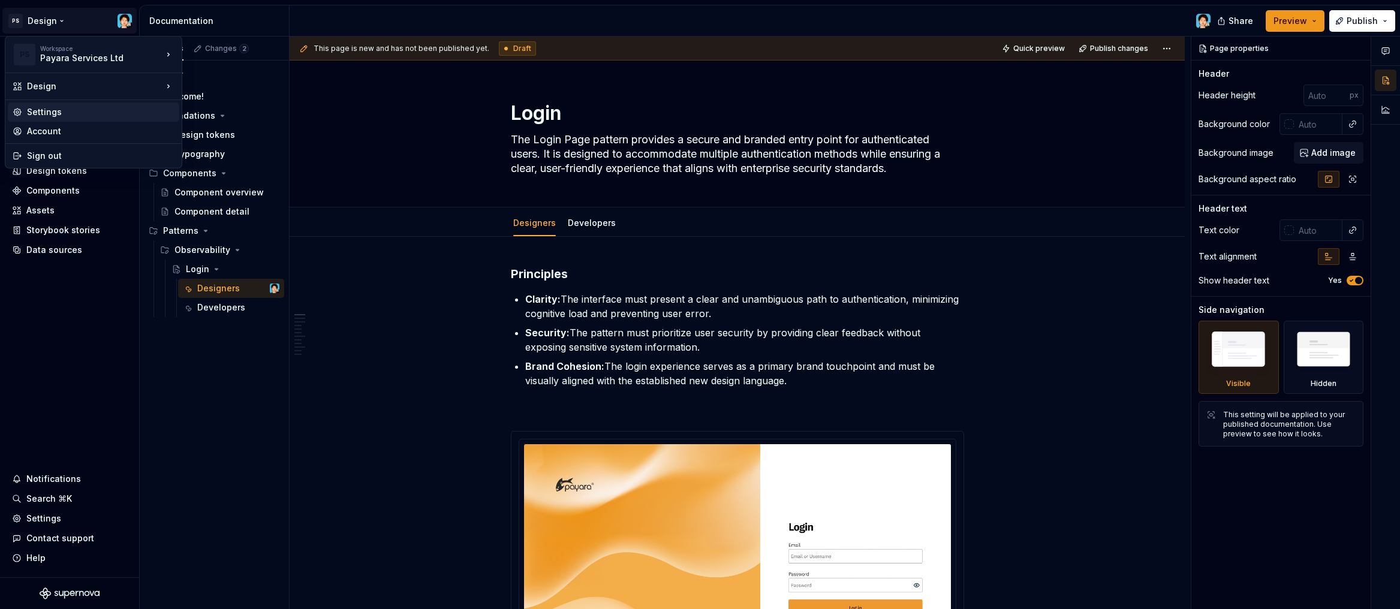
click at [49, 106] on div "Settings" at bounding box center [100, 112] width 147 height 12
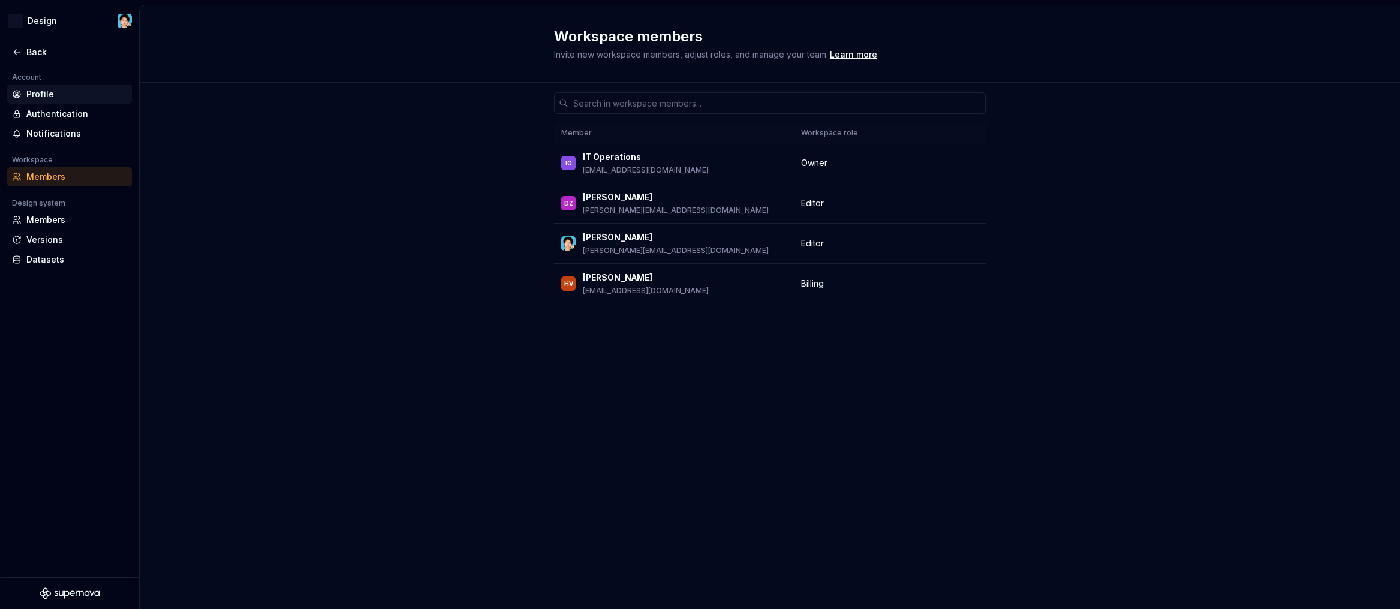
click at [51, 95] on div "Profile" at bounding box center [76, 94] width 101 height 12
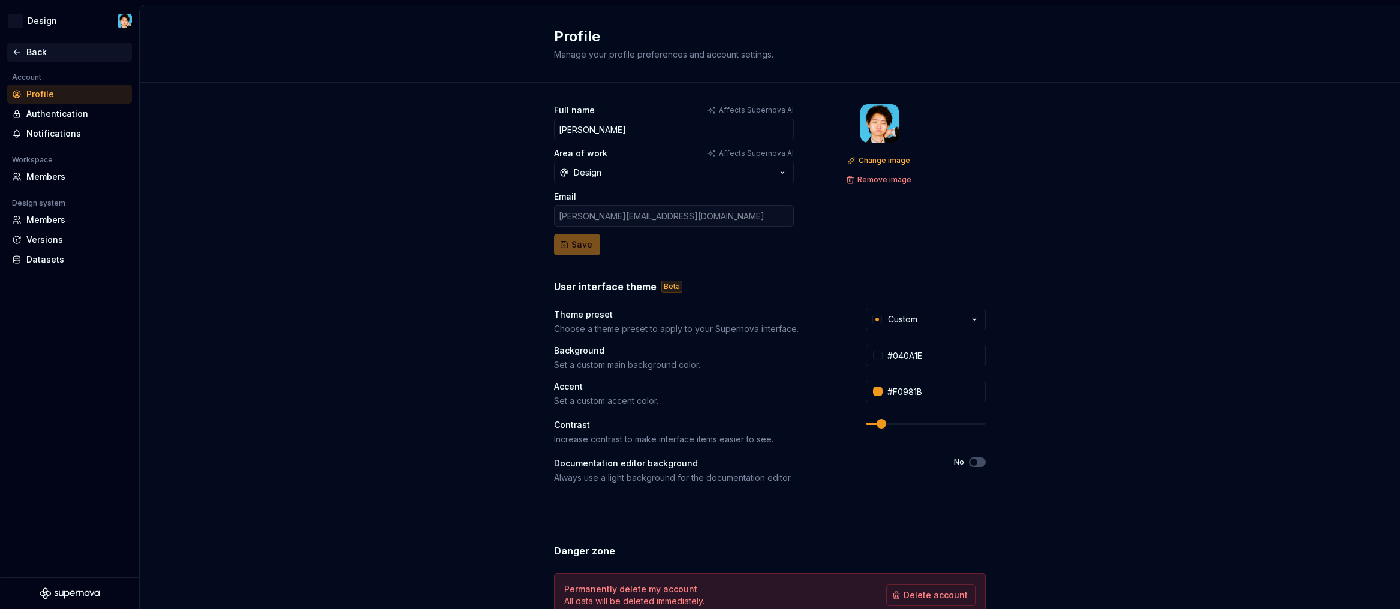
click at [32, 47] on div "Back" at bounding box center [76, 52] width 101 height 12
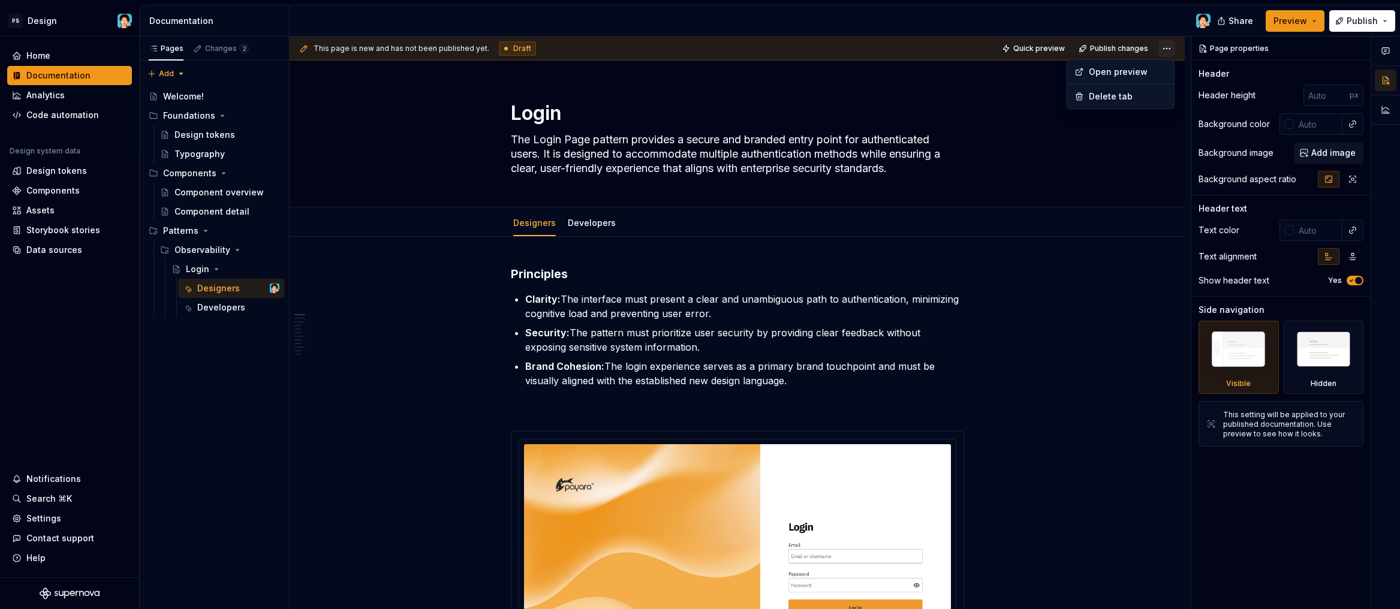
click at [1163, 47] on html "PS Design Home Documentation Analytics Code automation Design system data Desig…" at bounding box center [700, 304] width 1400 height 609
drag, startPoint x: 1167, startPoint y: 46, endPoint x: 1194, endPoint y: 51, distance: 27.4
click at [1167, 46] on html "PS Design Home Documentation Analytics Code automation Design system data Desig…" at bounding box center [700, 304] width 1400 height 609
click at [44, 516] on div "Settings" at bounding box center [43, 519] width 35 height 12
type textarea "*"
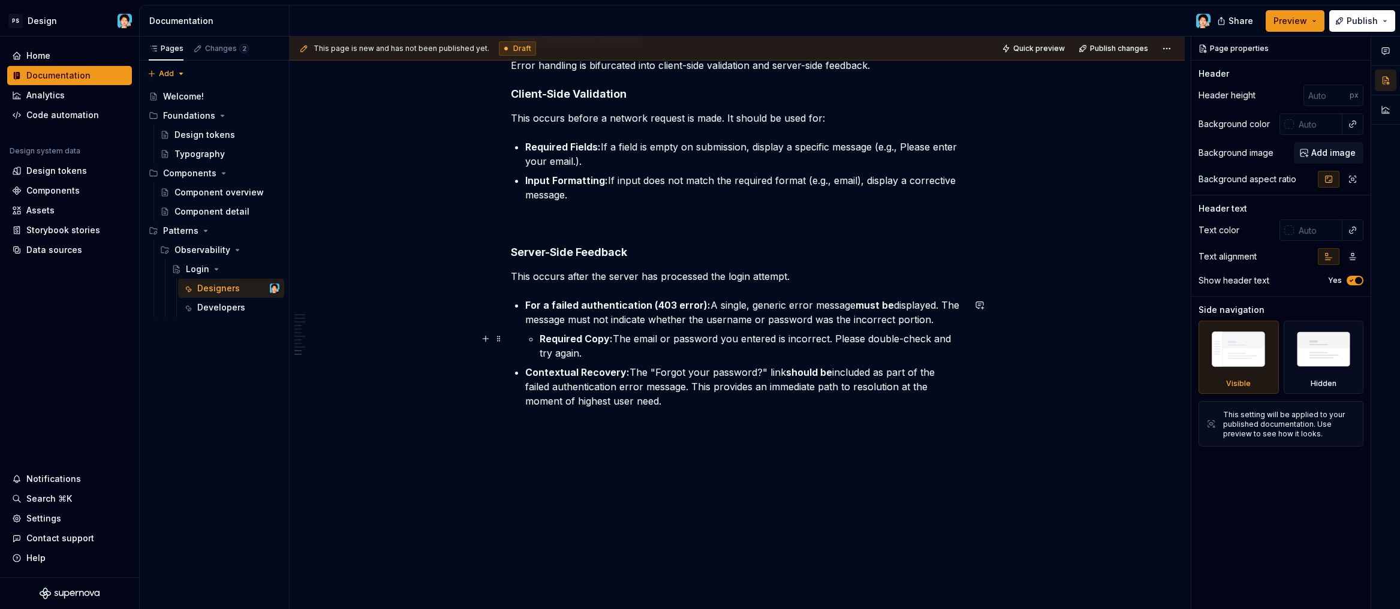
scroll to position [2784, 0]
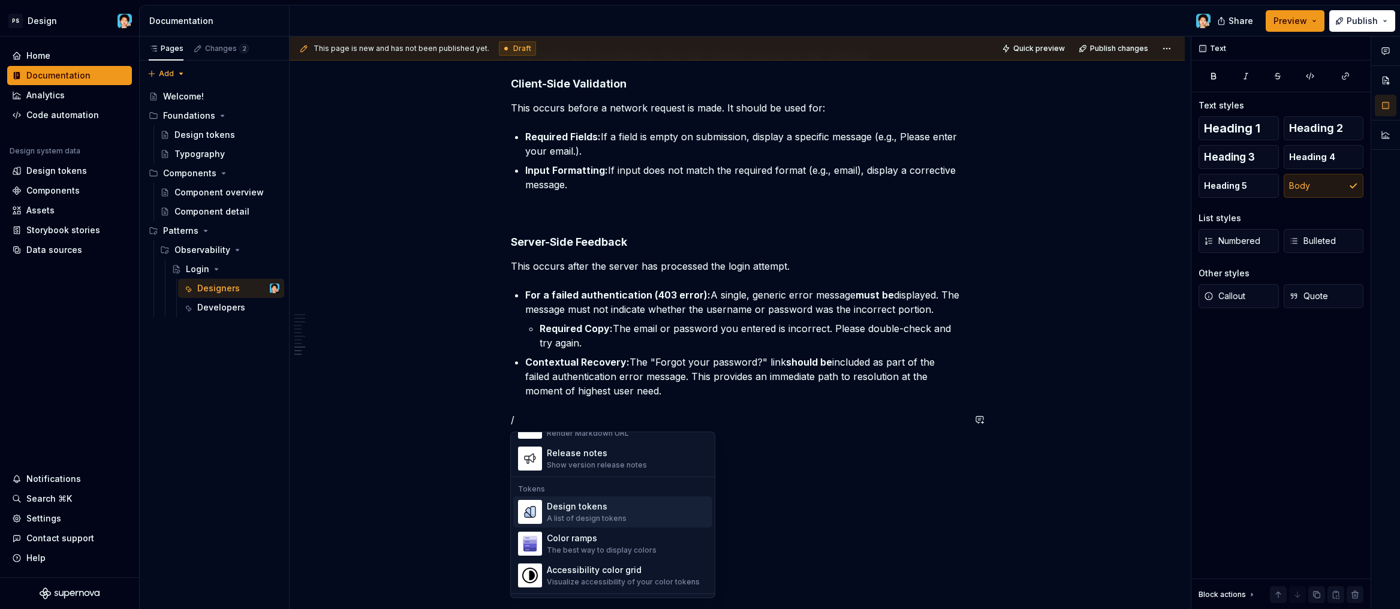
scroll to position [842, 0]
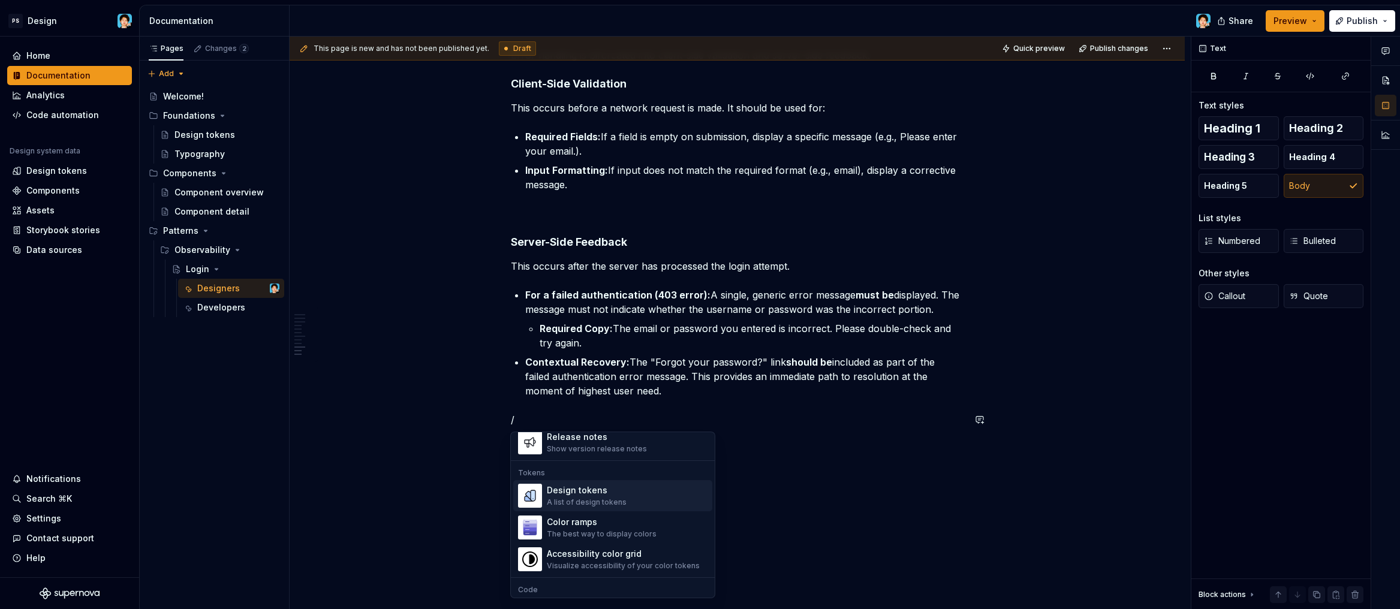
click at [749, 417] on p "/" at bounding box center [737, 420] width 453 height 14
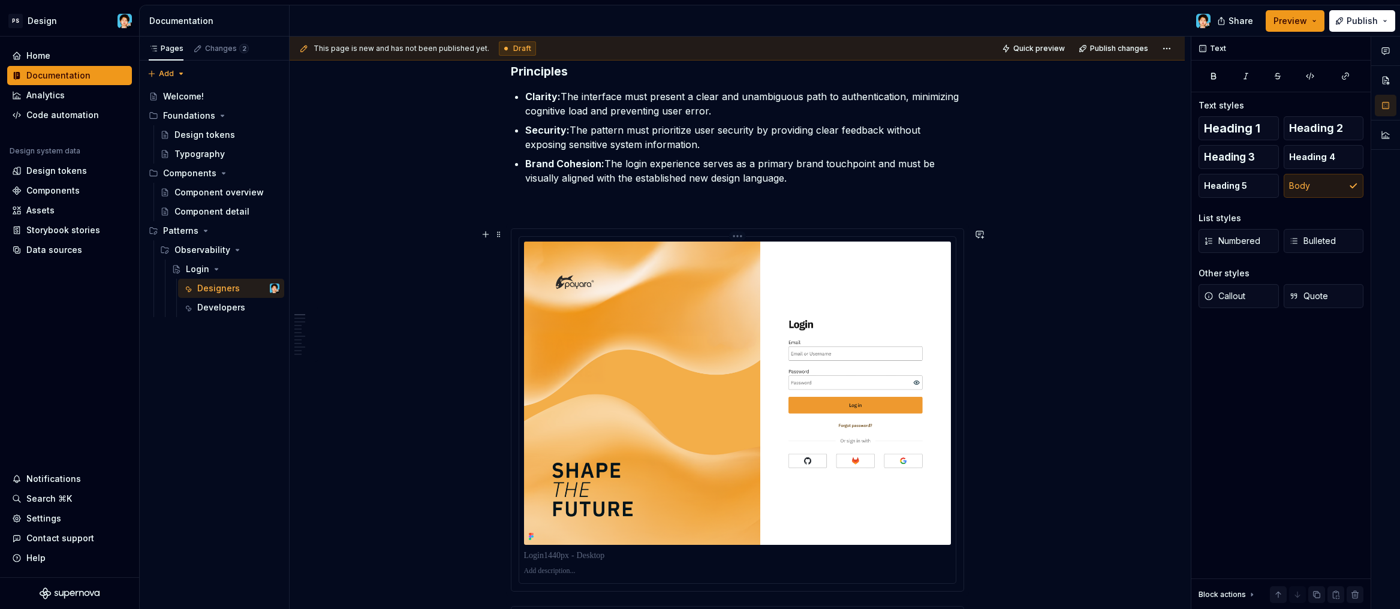
scroll to position [0, 0]
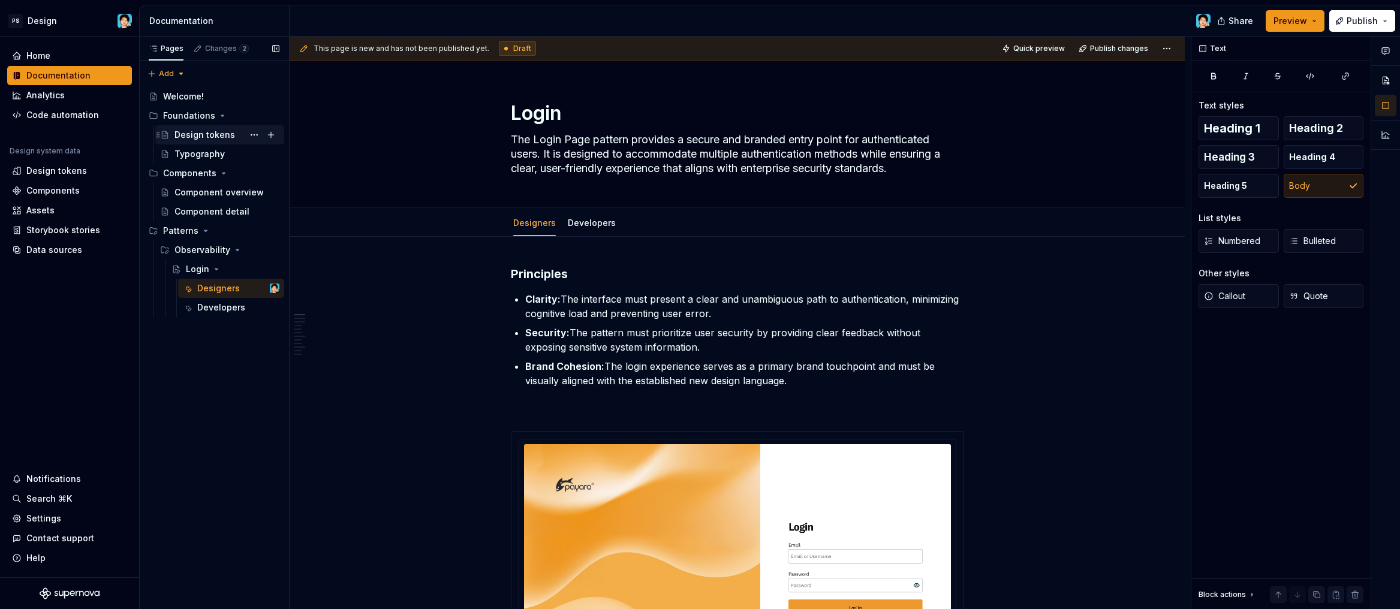
click at [203, 133] on div "Design tokens" at bounding box center [204, 135] width 61 height 12
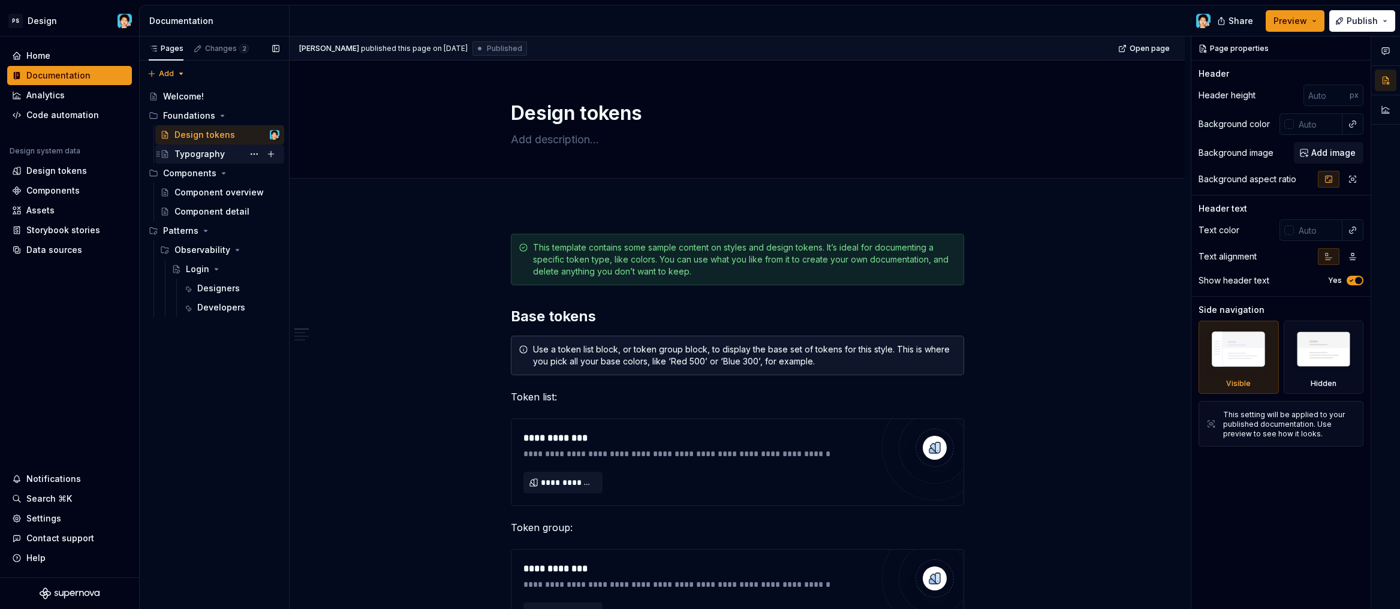
click at [236, 158] on div "Typography" at bounding box center [226, 154] width 105 height 17
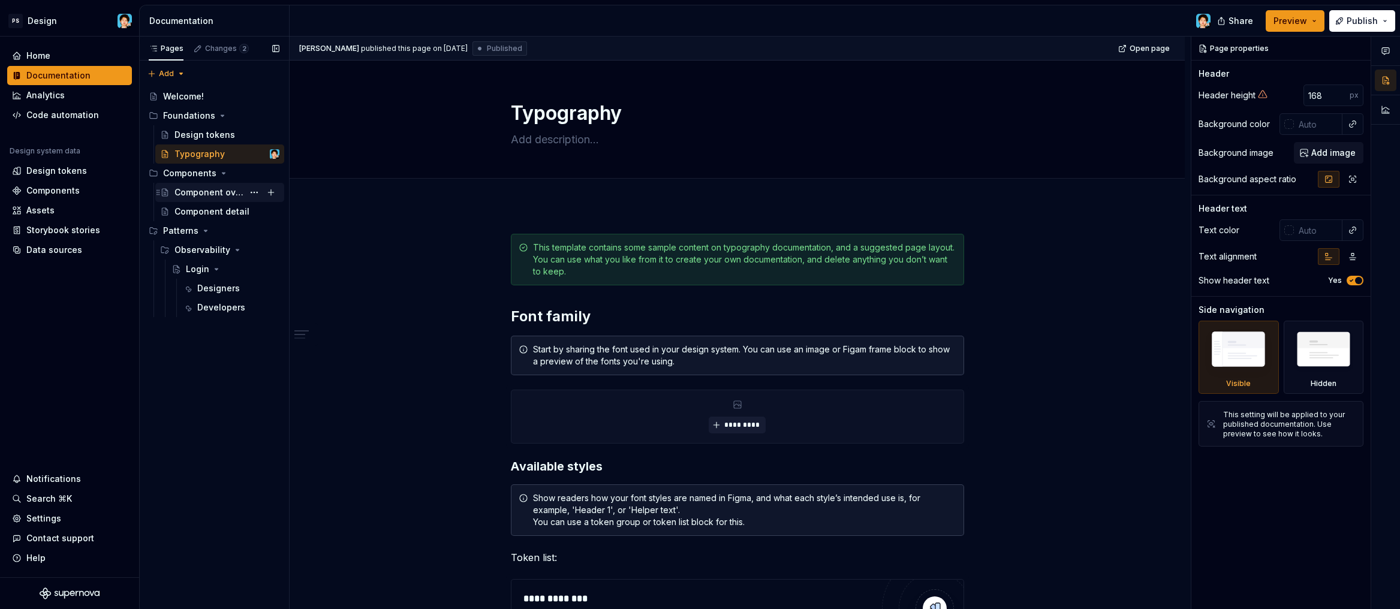
click at [221, 197] on div "Component overview" at bounding box center [208, 192] width 69 height 12
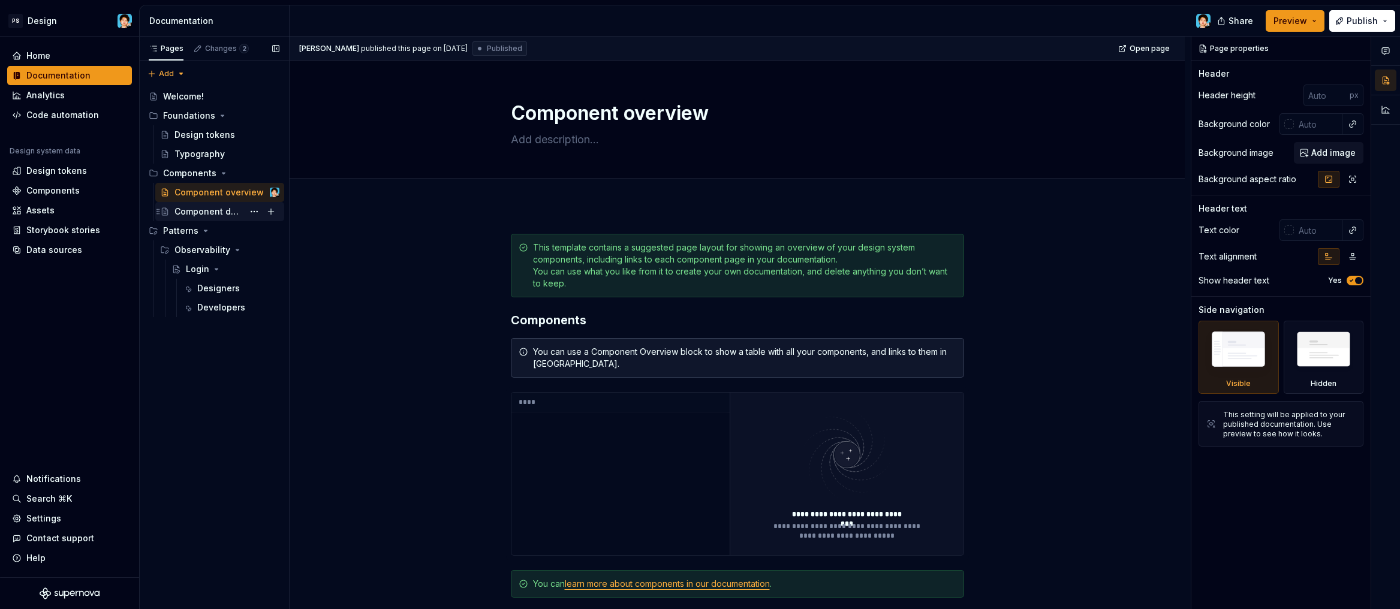
click at [197, 213] on div "Component detail" at bounding box center [208, 212] width 69 height 12
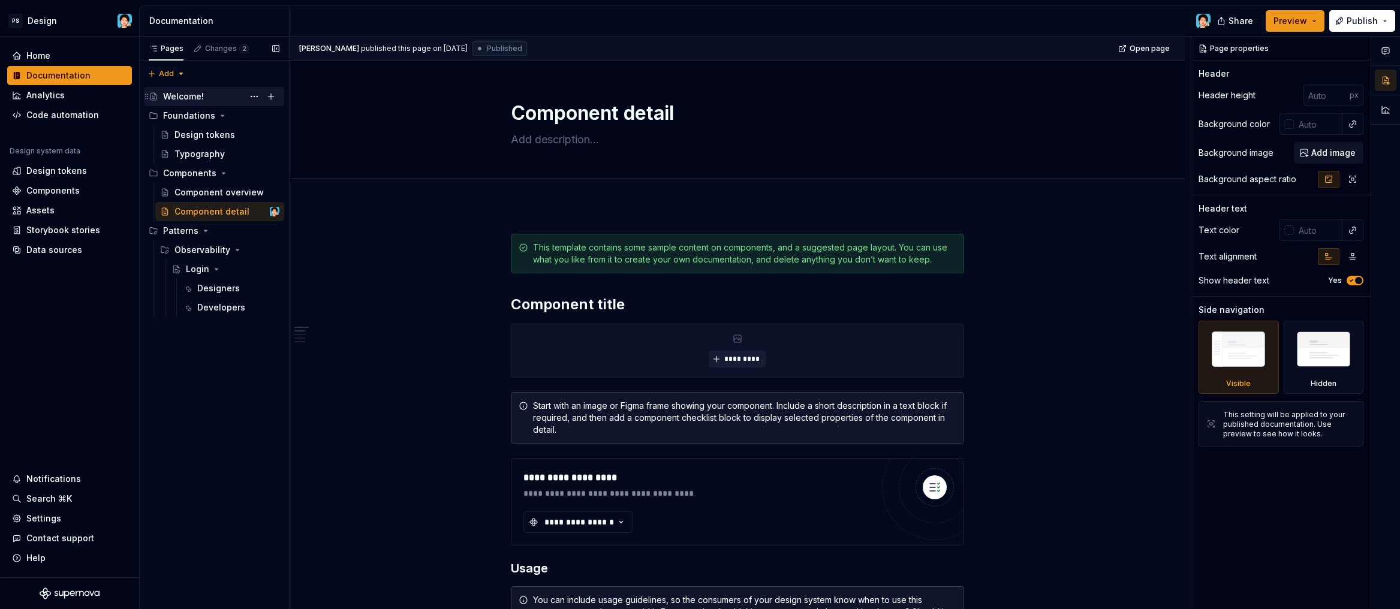
click at [188, 97] on div "Welcome!" at bounding box center [183, 97] width 41 height 12
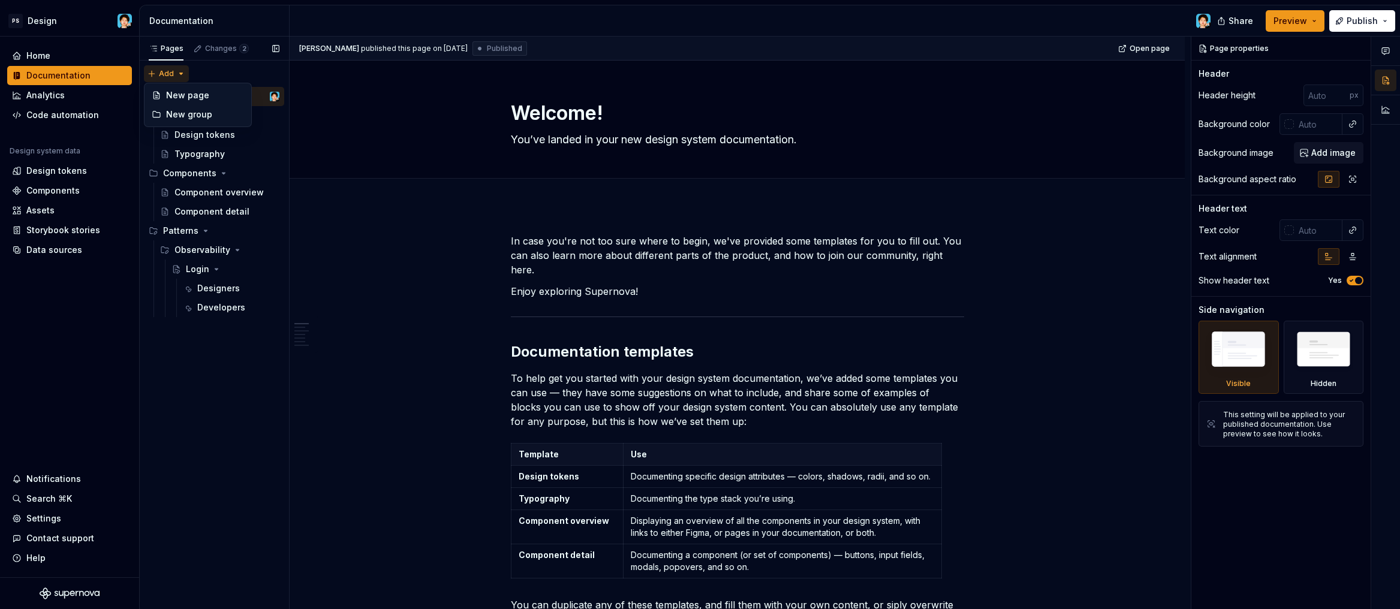
click at [167, 75] on div "Pages Changes 2 Add Accessibility guide for tree Page tree. Navigate the tree w…" at bounding box center [214, 323] width 150 height 573
click at [183, 389] on div "Pages Changes 2 Add Accessibility guide for tree Page tree. Navigate the tree w…" at bounding box center [214, 323] width 150 height 573
click at [69, 168] on div "Design tokens" at bounding box center [56, 171] width 61 height 12
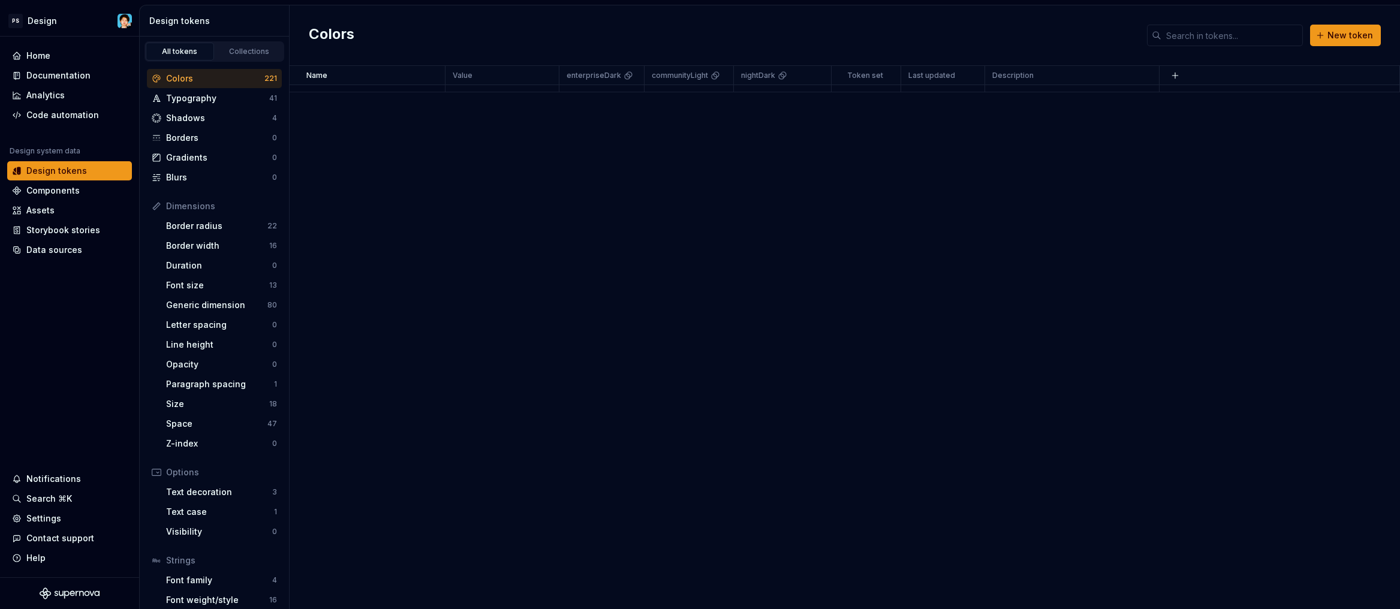
scroll to position [1767, 0]
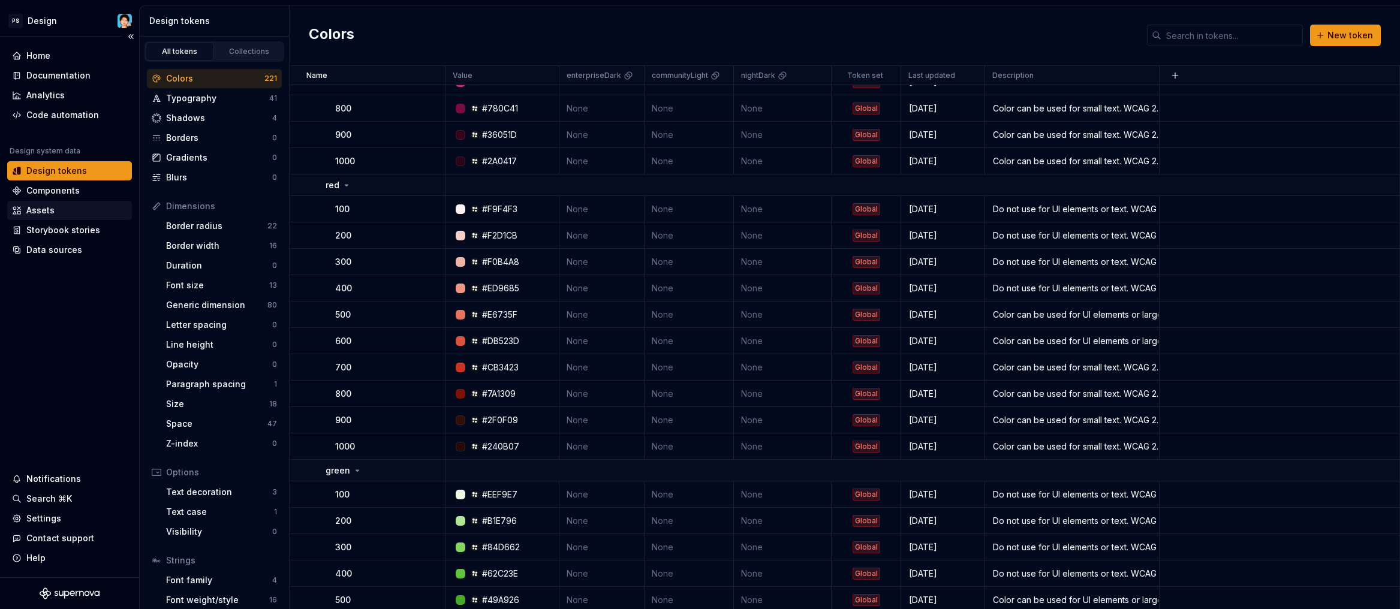
click at [49, 206] on div "Assets" at bounding box center [40, 210] width 28 height 12
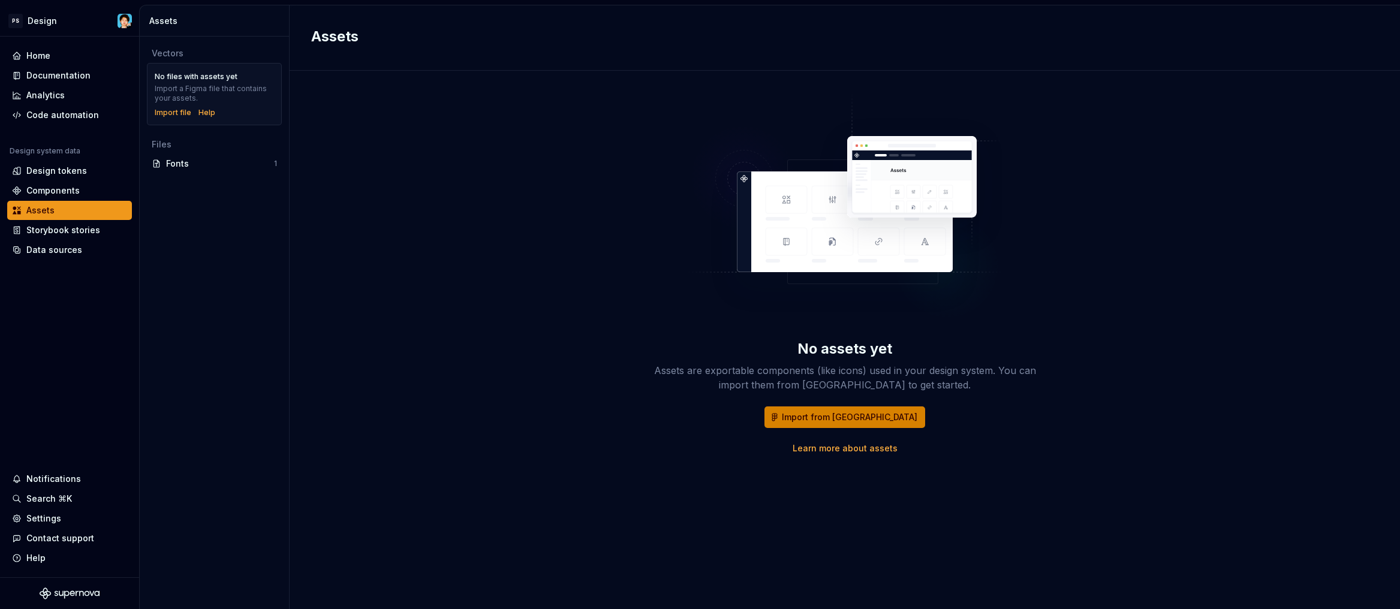
click at [821, 423] on span "Import from [GEOGRAPHIC_DATA]" at bounding box center [850, 417] width 136 height 12
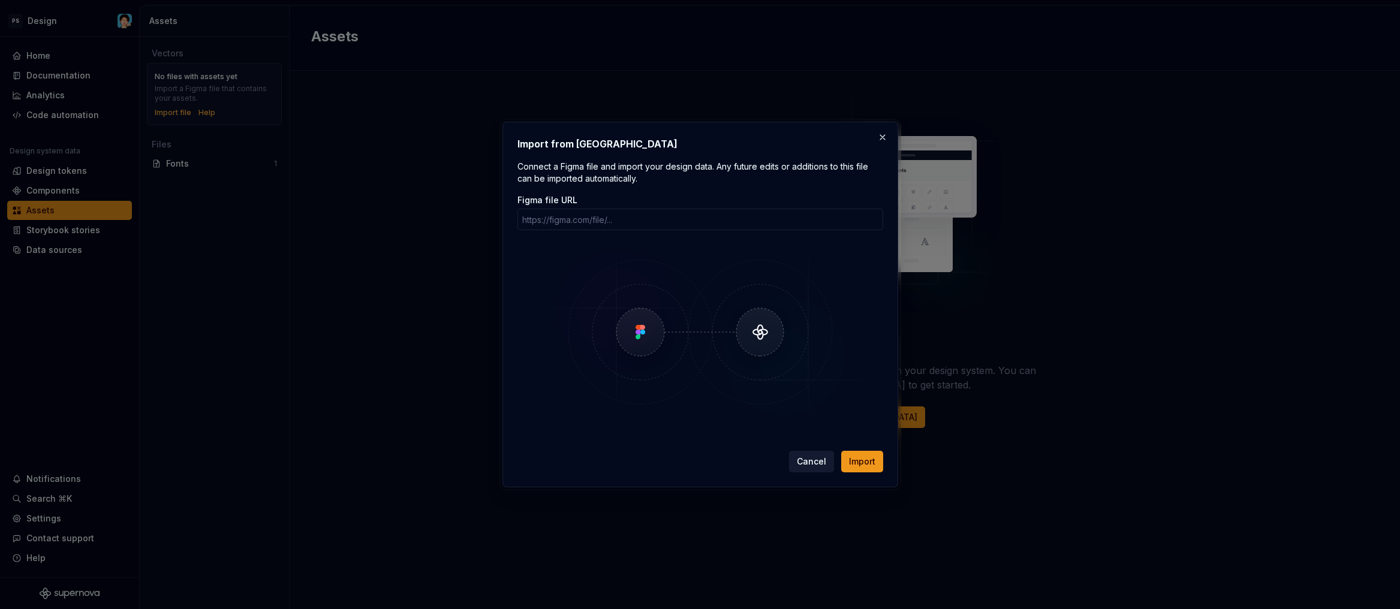
click at [808, 460] on span "Cancel" at bounding box center [811, 462] width 29 height 12
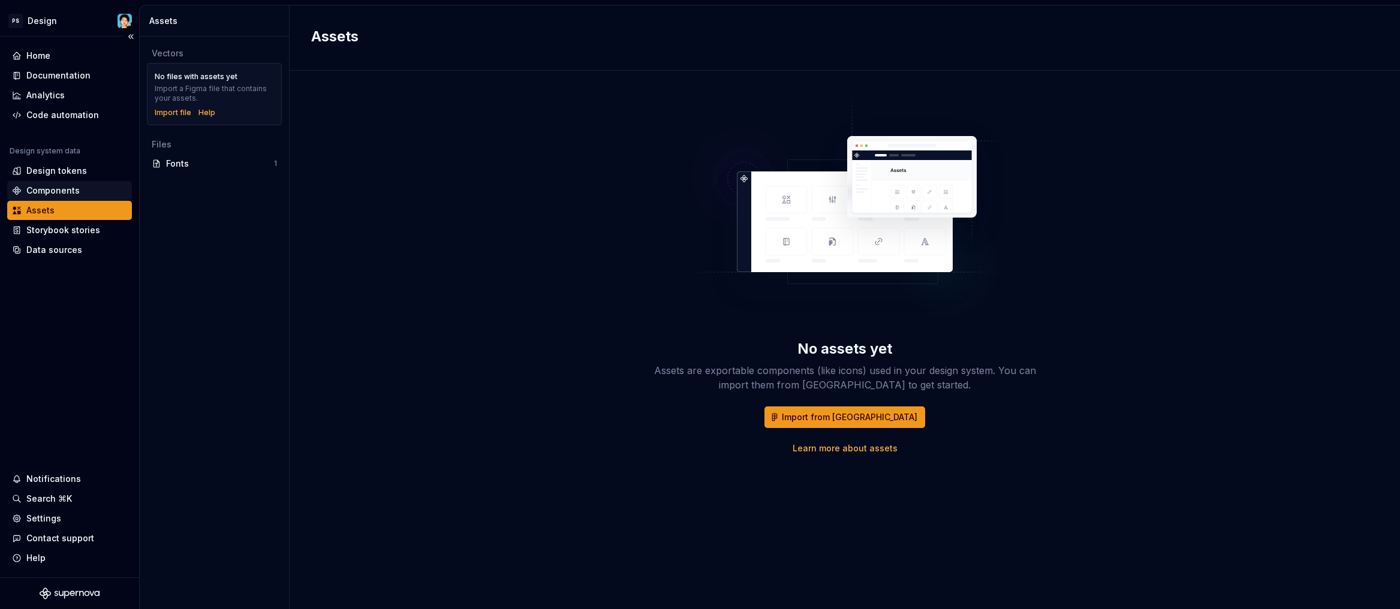
click at [52, 188] on div "Components" at bounding box center [52, 191] width 53 height 12
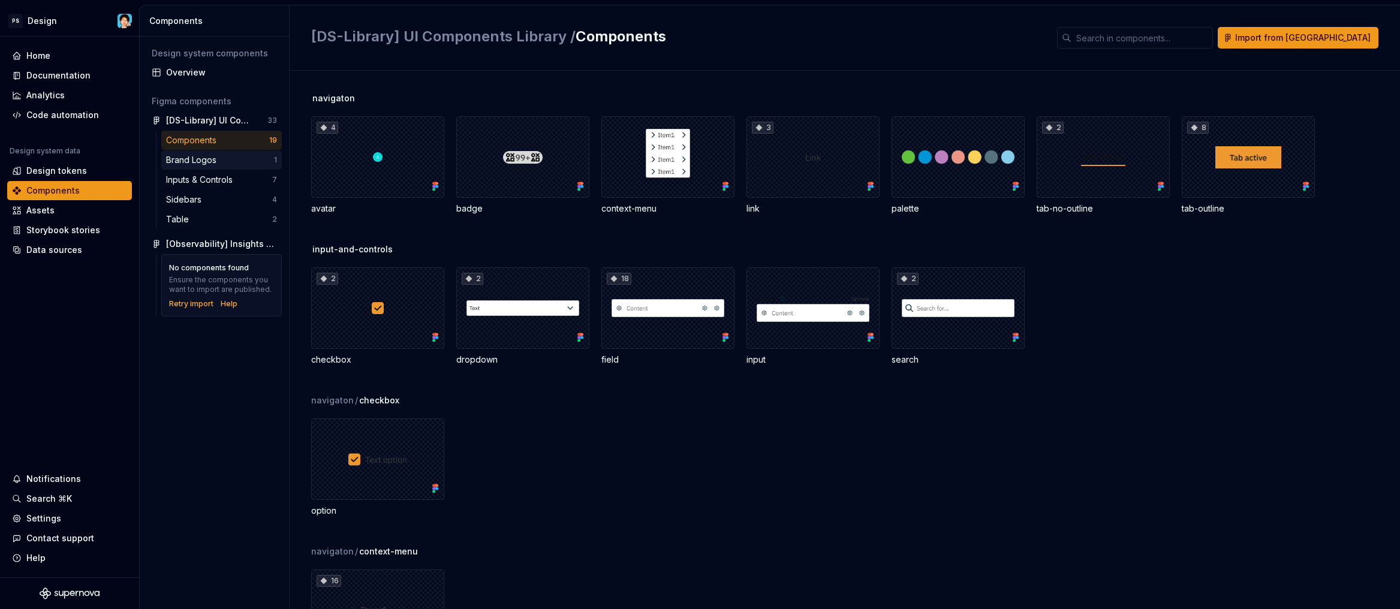
click at [234, 165] on div "Brand Logos" at bounding box center [220, 160] width 108 height 12
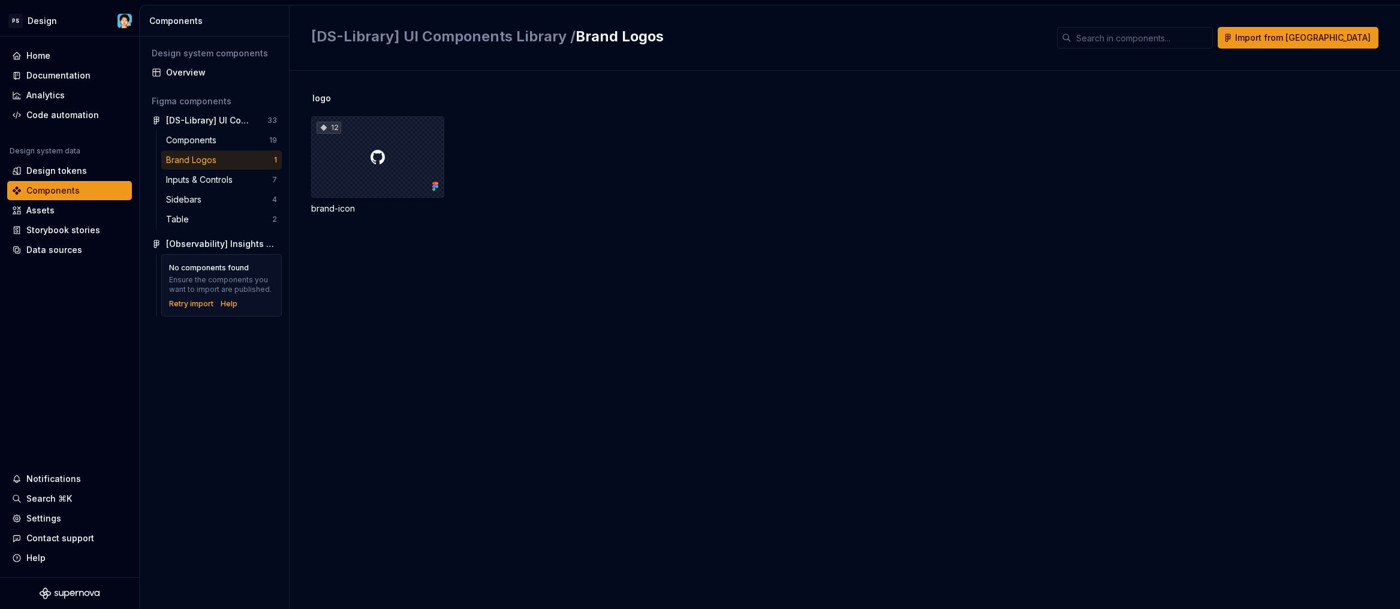
click at [381, 178] on div "12" at bounding box center [377, 157] width 133 height 82
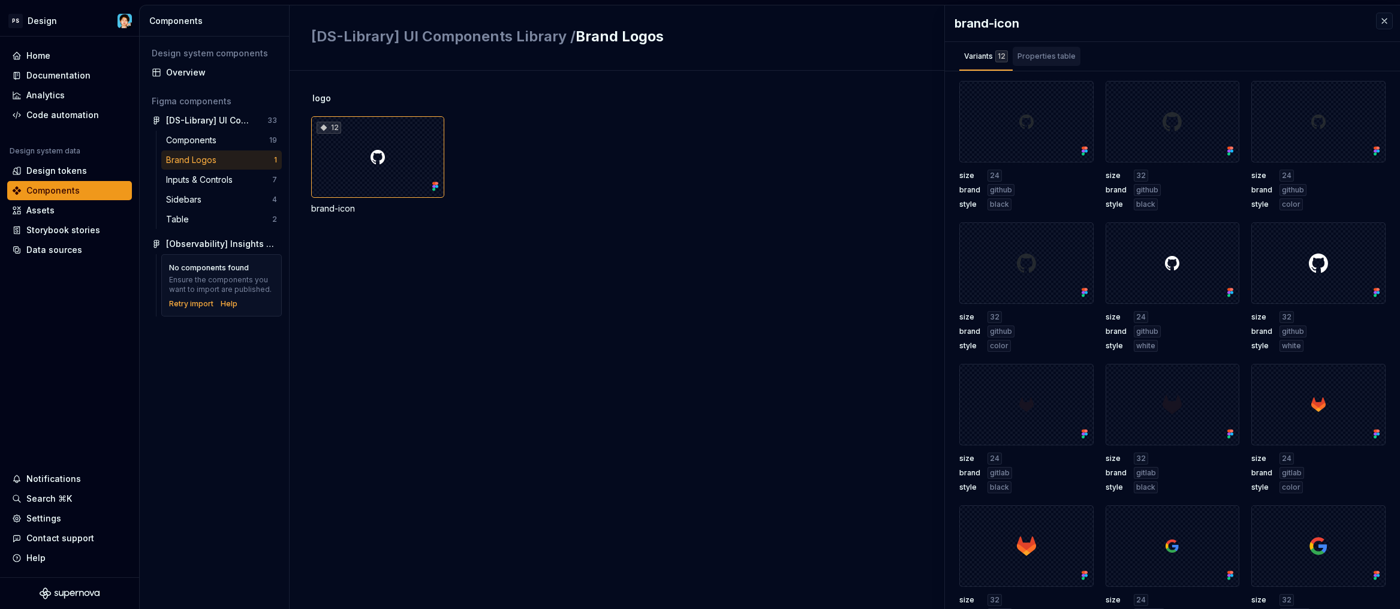
click at [1034, 59] on div "Properties table" at bounding box center [1047, 56] width 58 height 12
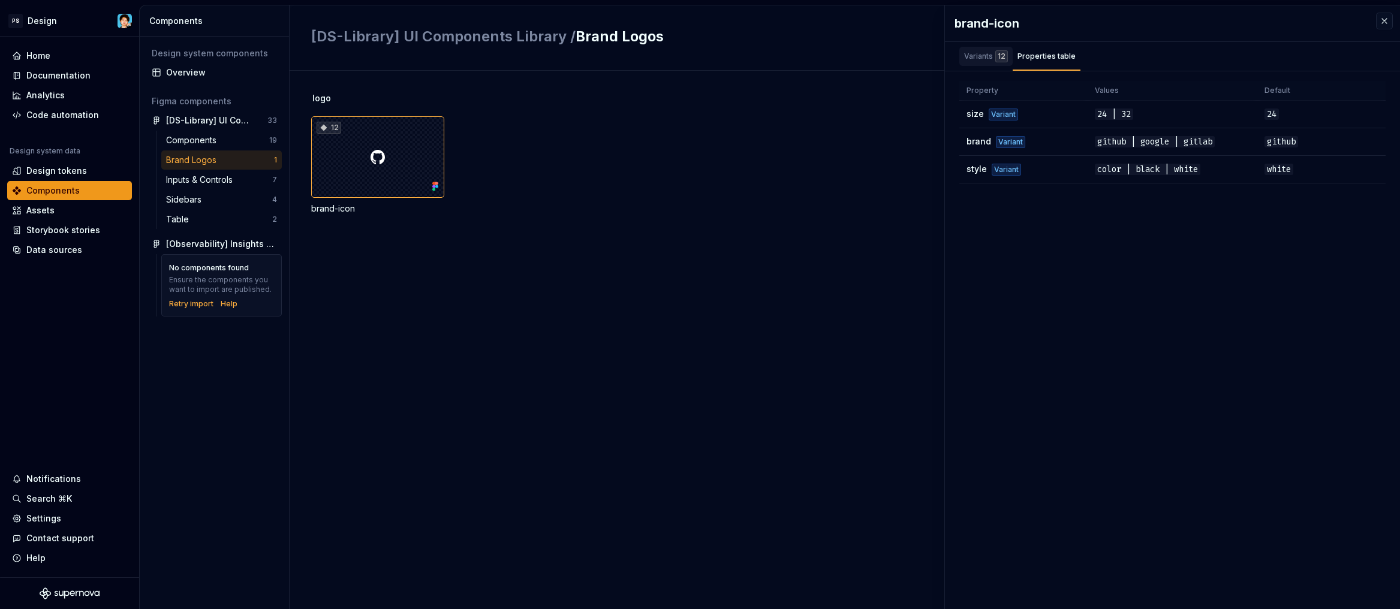
click at [988, 56] on div "Variants 12" at bounding box center [986, 56] width 44 height 12
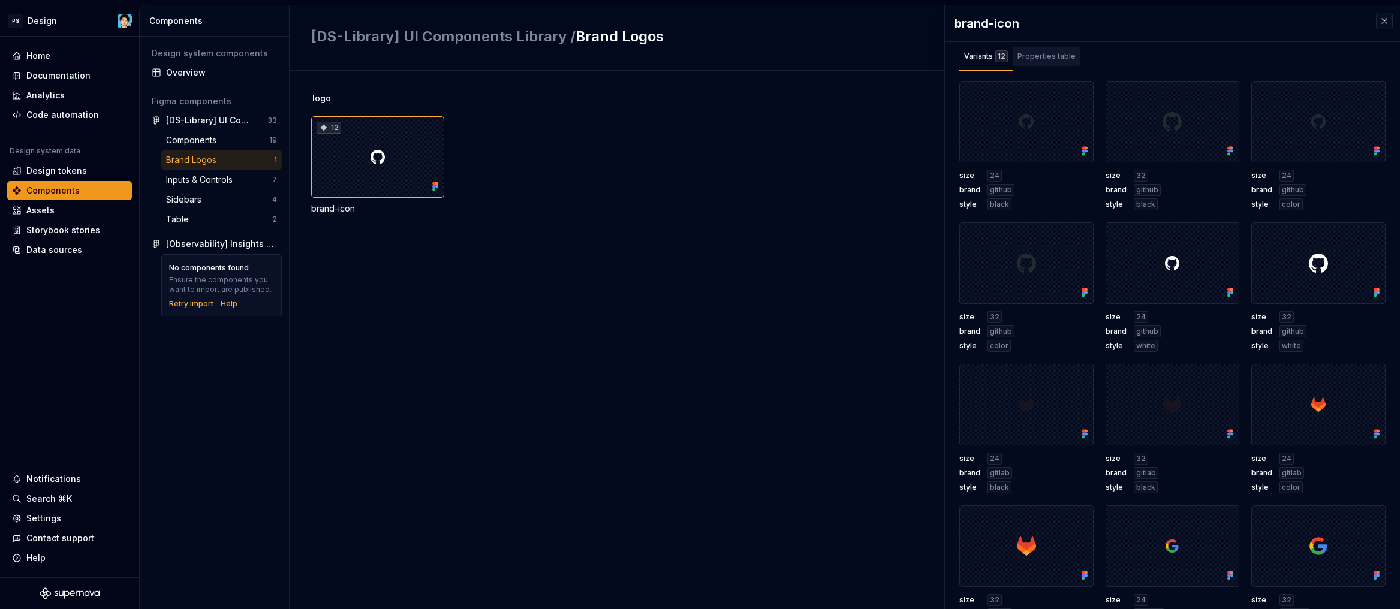
click at [1030, 57] on div "Properties table" at bounding box center [1047, 56] width 58 height 12
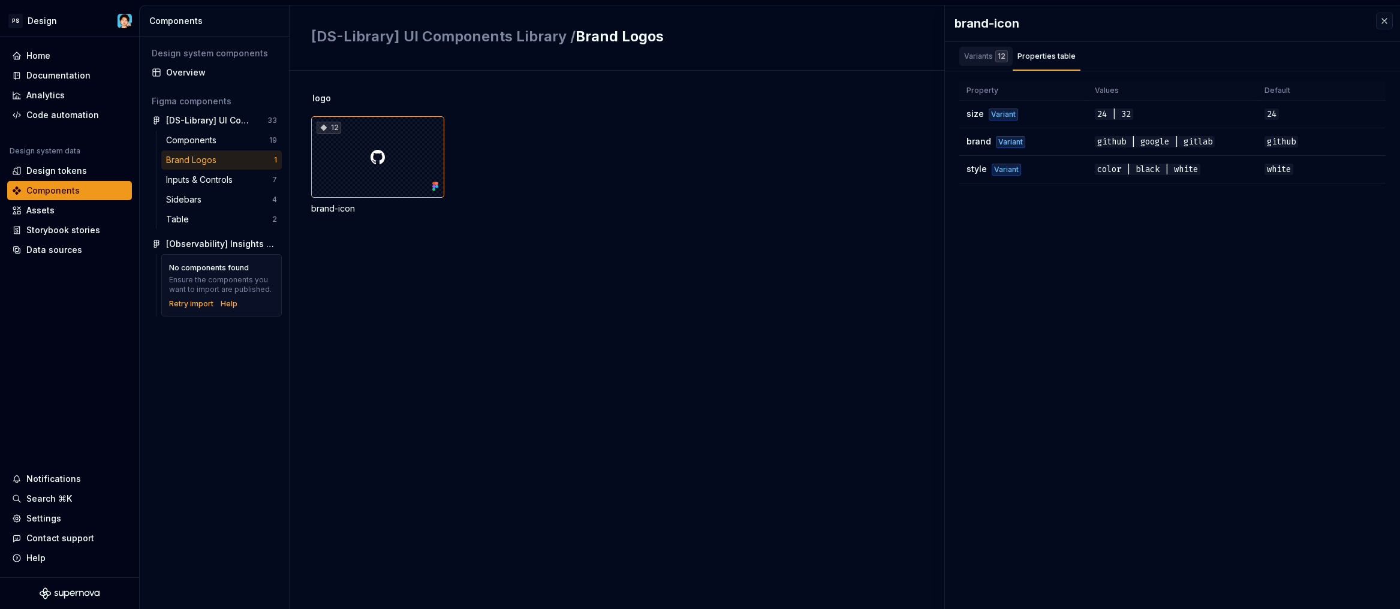
click at [976, 56] on div "Variants 12" at bounding box center [986, 56] width 44 height 12
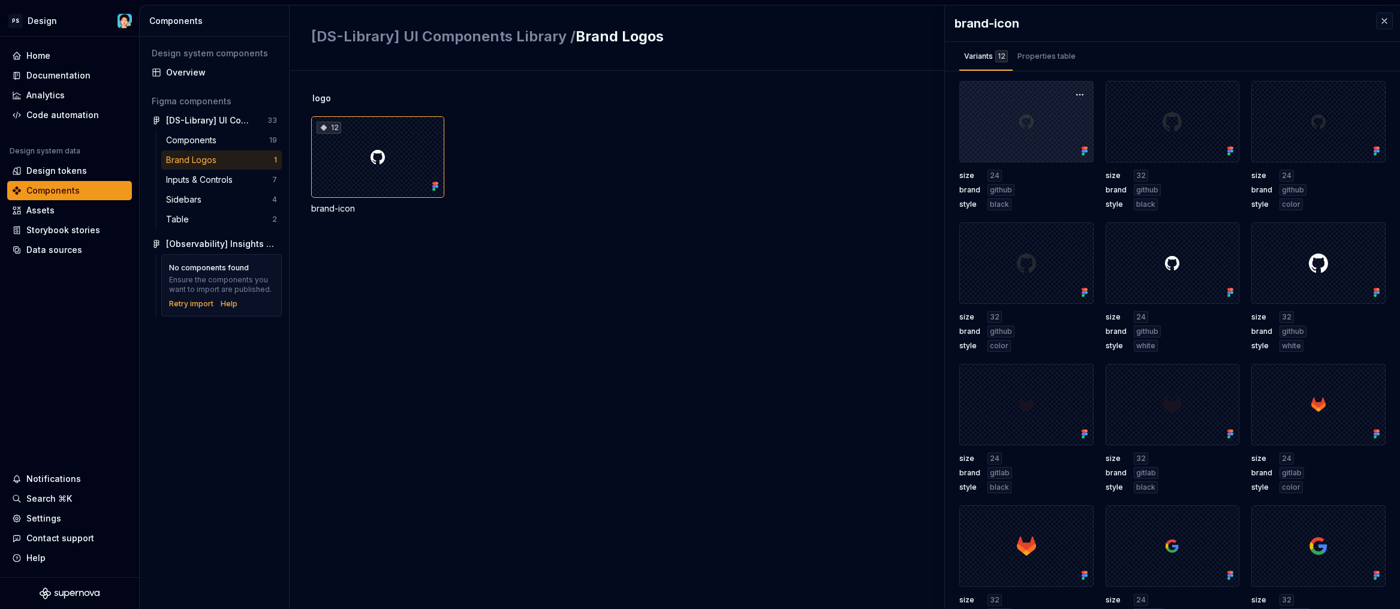
click at [1020, 137] on div at bounding box center [1026, 122] width 134 height 82
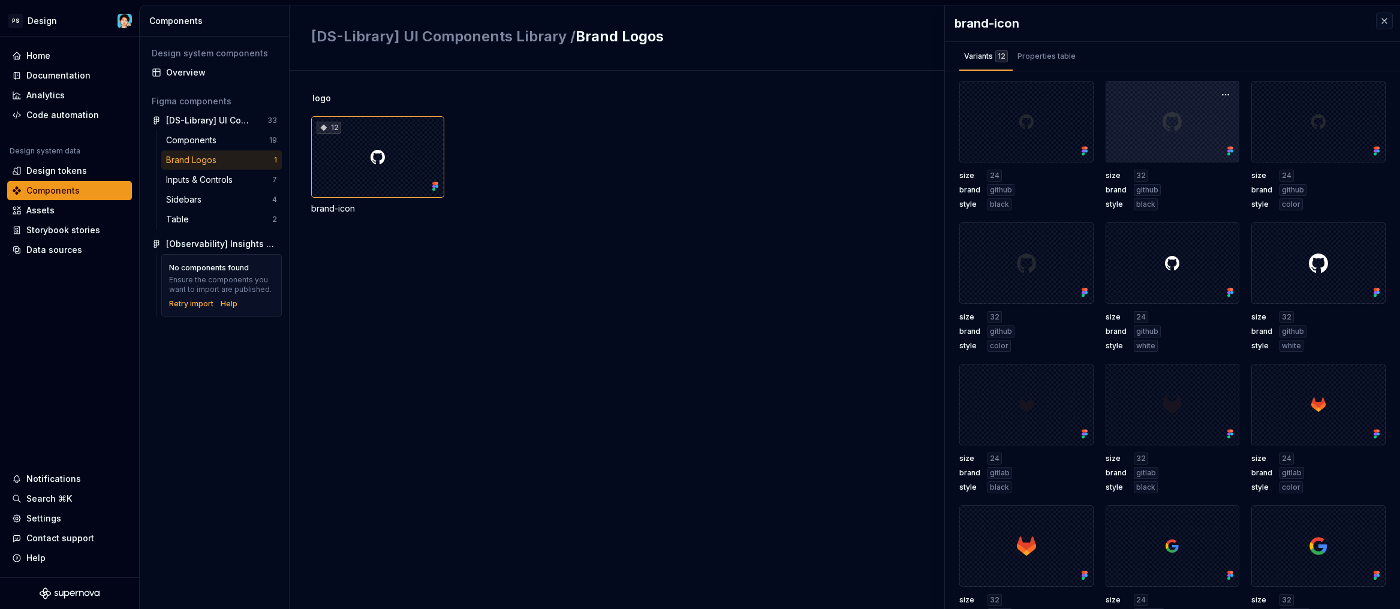
click at [1162, 145] on div at bounding box center [1173, 122] width 134 height 82
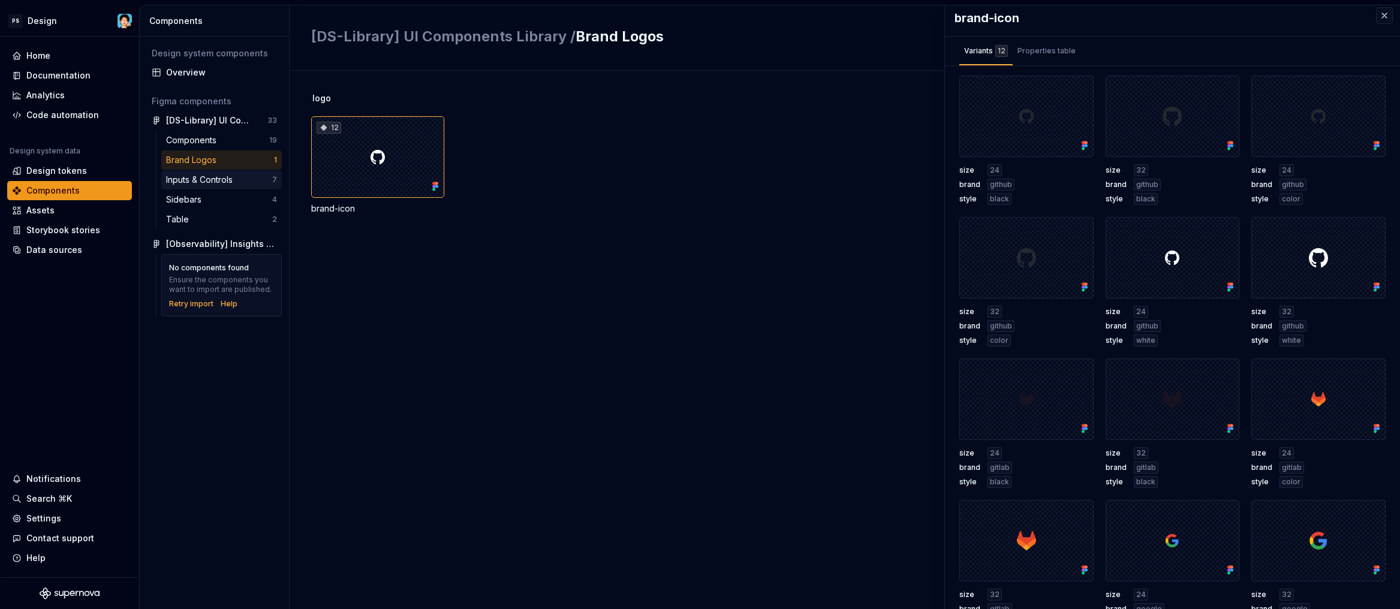
click at [212, 178] on div "Inputs & Controls" at bounding box center [201, 180] width 71 height 12
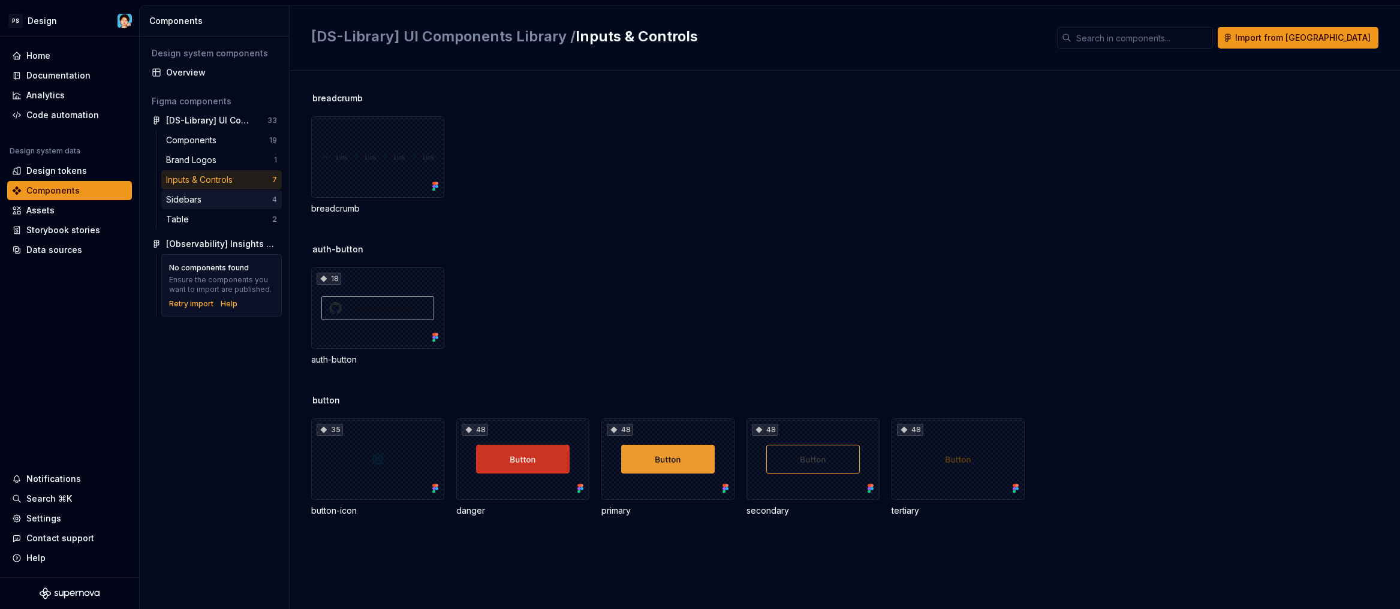
click at [211, 204] on div "Sidebars" at bounding box center [219, 200] width 106 height 12
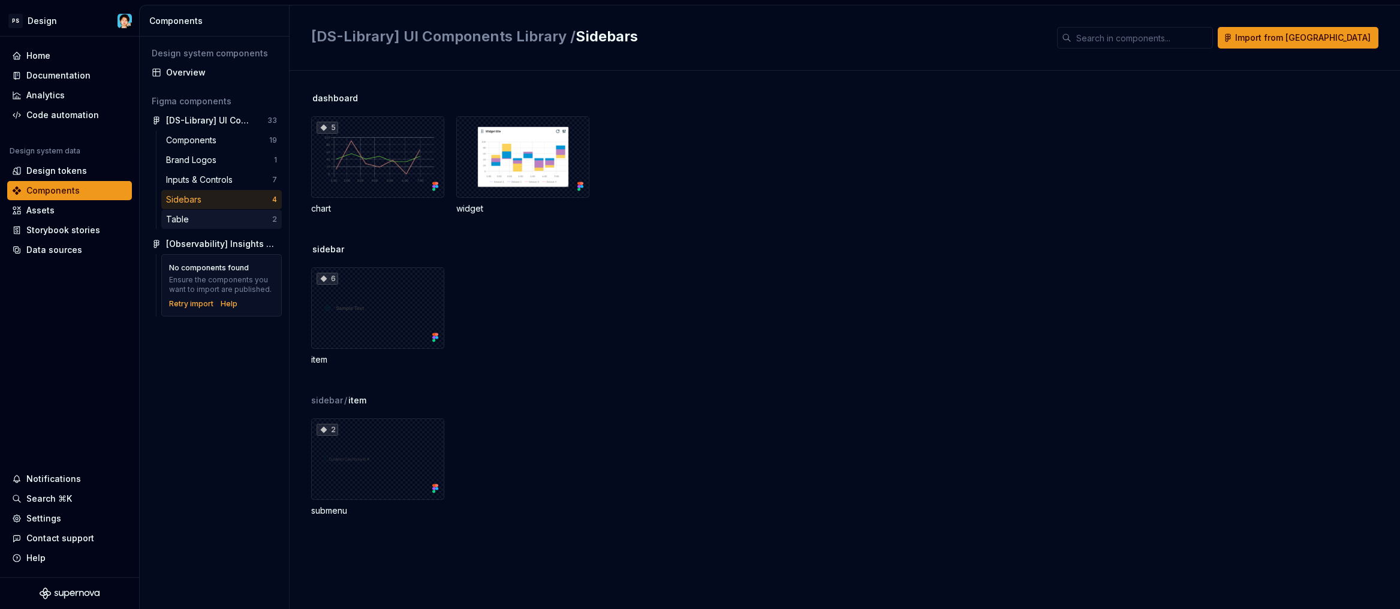
click at [210, 218] on div "Table" at bounding box center [219, 219] width 106 height 12
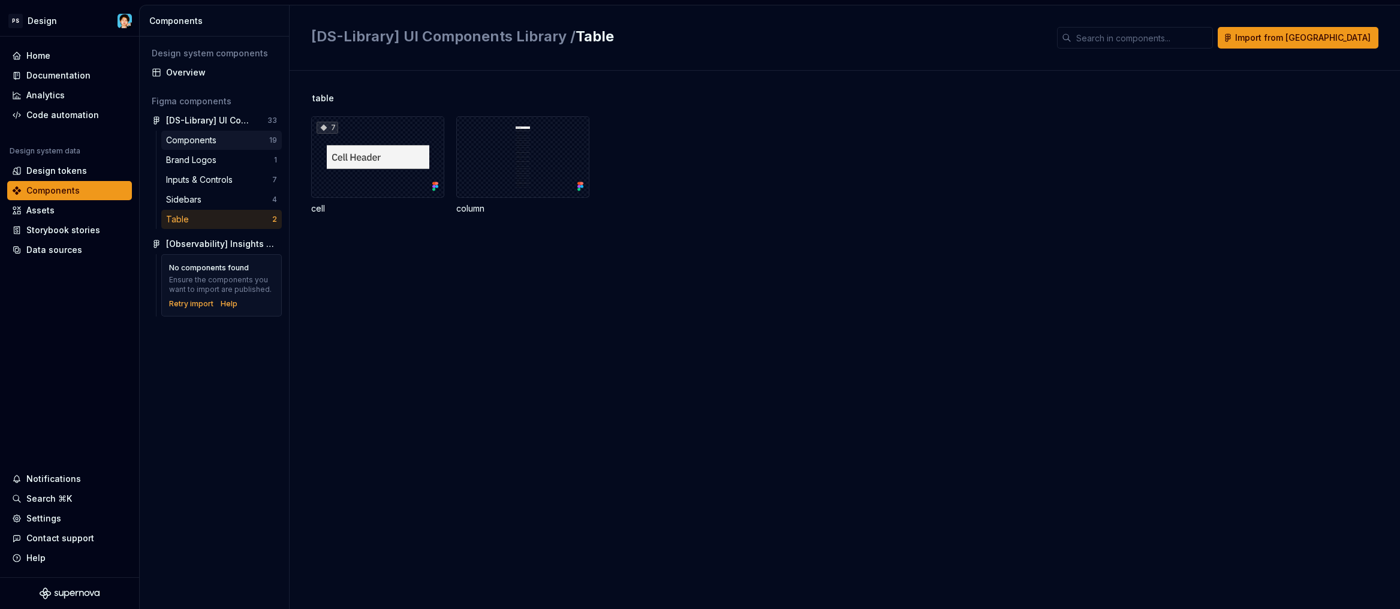
click at [192, 137] on div "Components" at bounding box center [193, 140] width 55 height 12
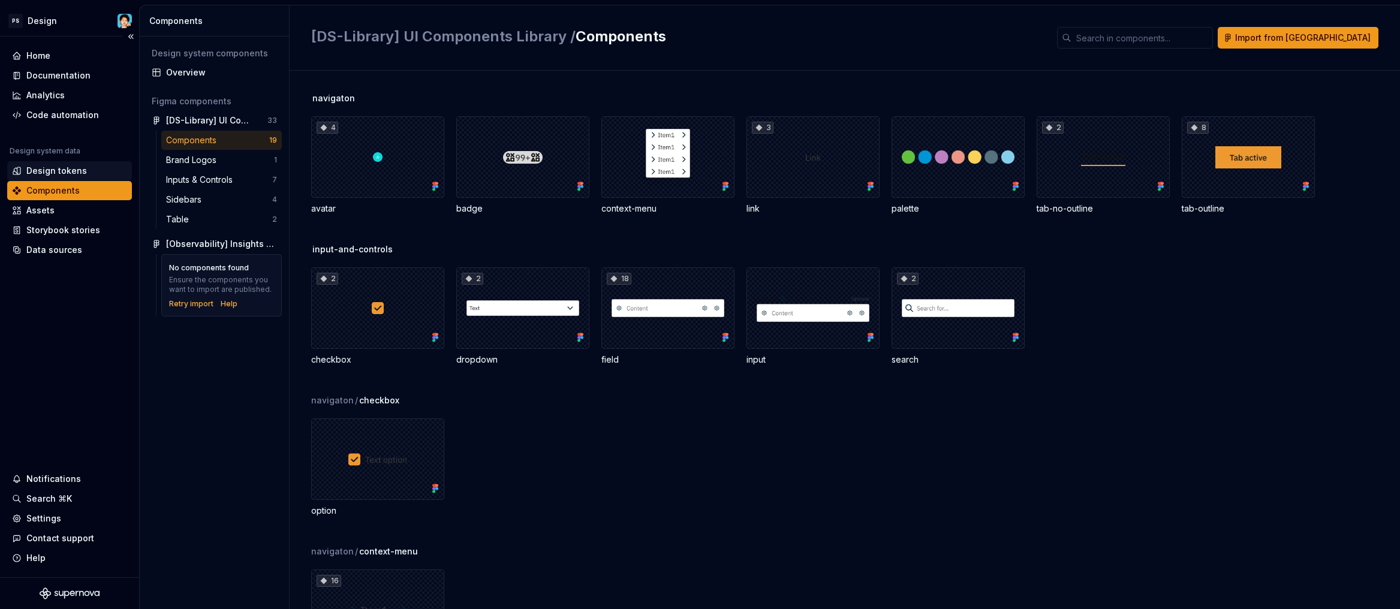
click at [80, 168] on div "Design tokens" at bounding box center [56, 171] width 61 height 12
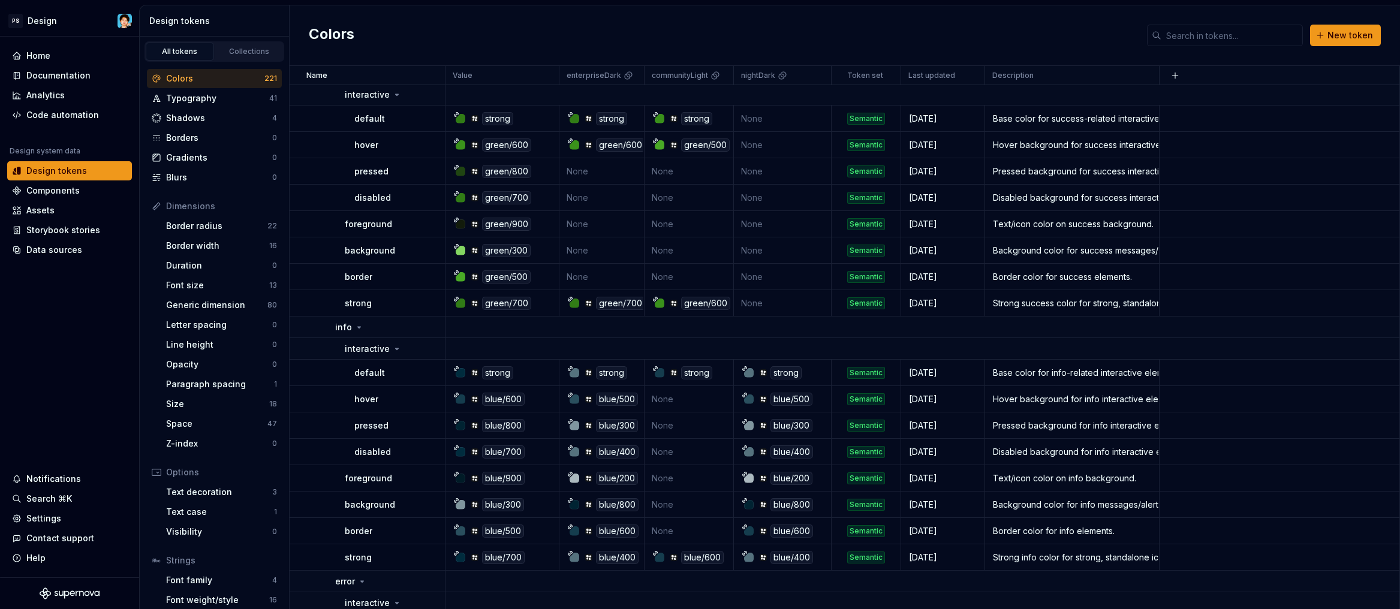
scroll to position [5961, 0]
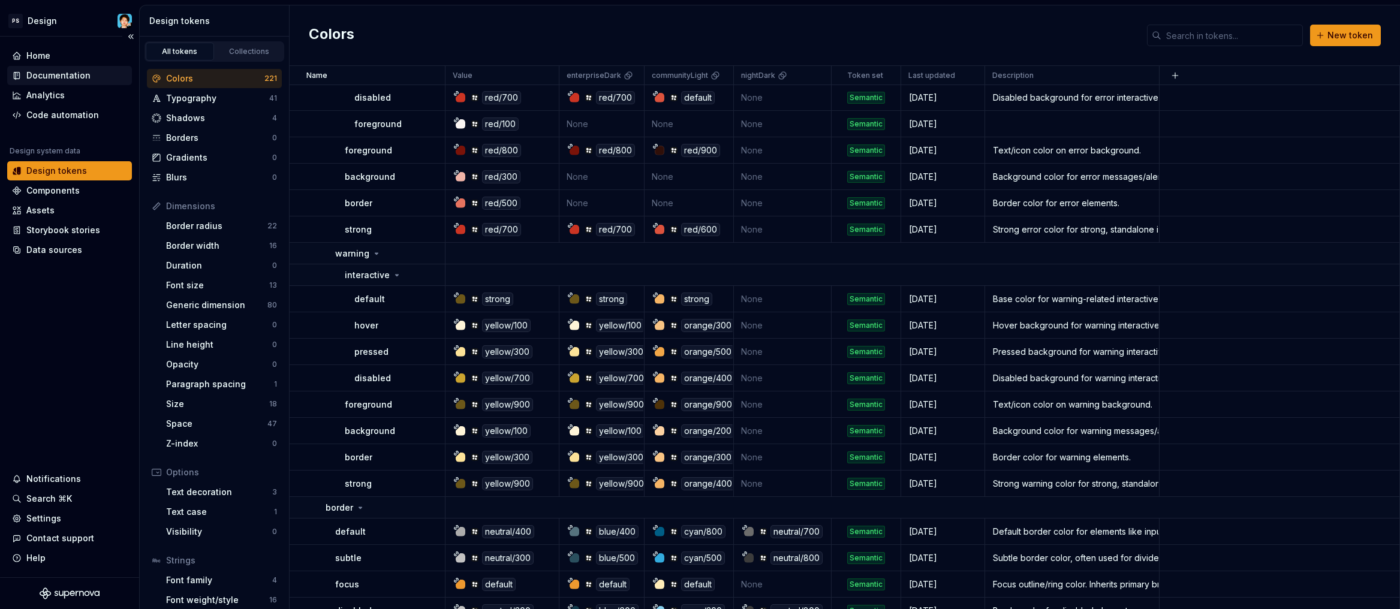
click at [56, 77] on div "Documentation" at bounding box center [58, 76] width 64 height 12
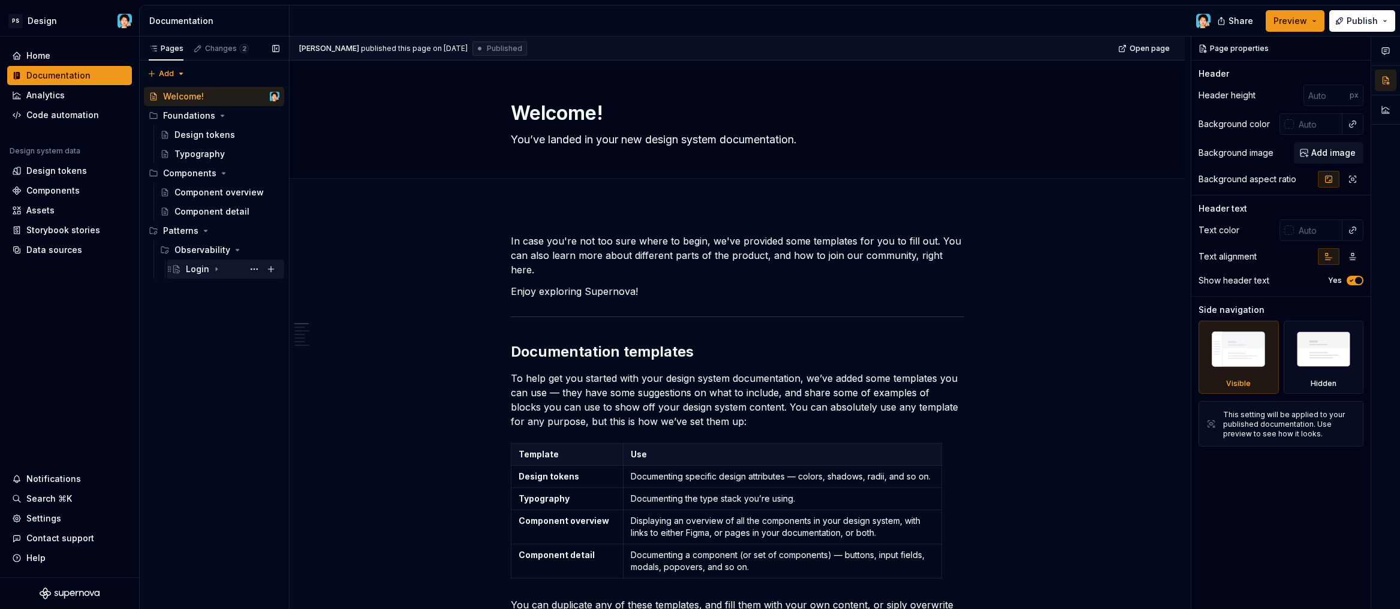
click at [187, 261] on div "Login" at bounding box center [233, 269] width 94 height 17
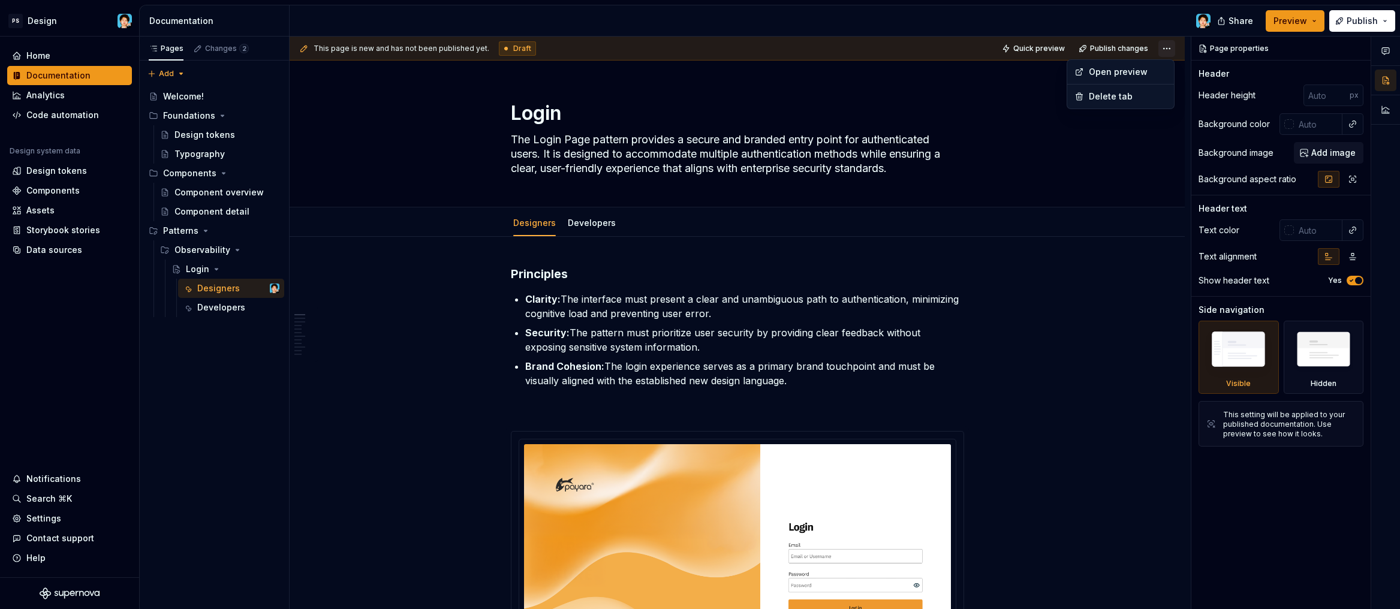
click at [1163, 46] on html "PS Design Home Documentation Analytics Code automation Design system data Desig…" at bounding box center [700, 304] width 1400 height 609
click at [513, 49] on span "Draft" at bounding box center [522, 49] width 18 height 10
click at [1162, 52] on html "PS Design Home Documentation Analytics Code automation Design system data Desig…" at bounding box center [700, 304] width 1400 height 609
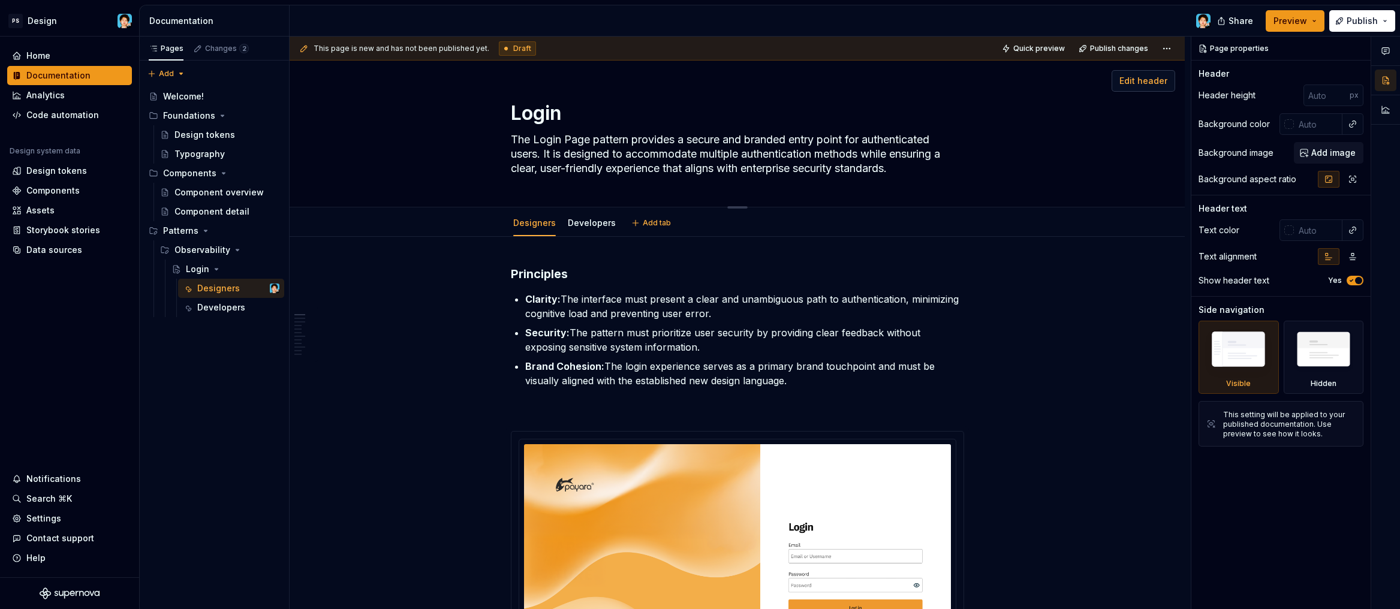
click at [1157, 84] on span "Edit header" at bounding box center [1143, 81] width 48 height 12
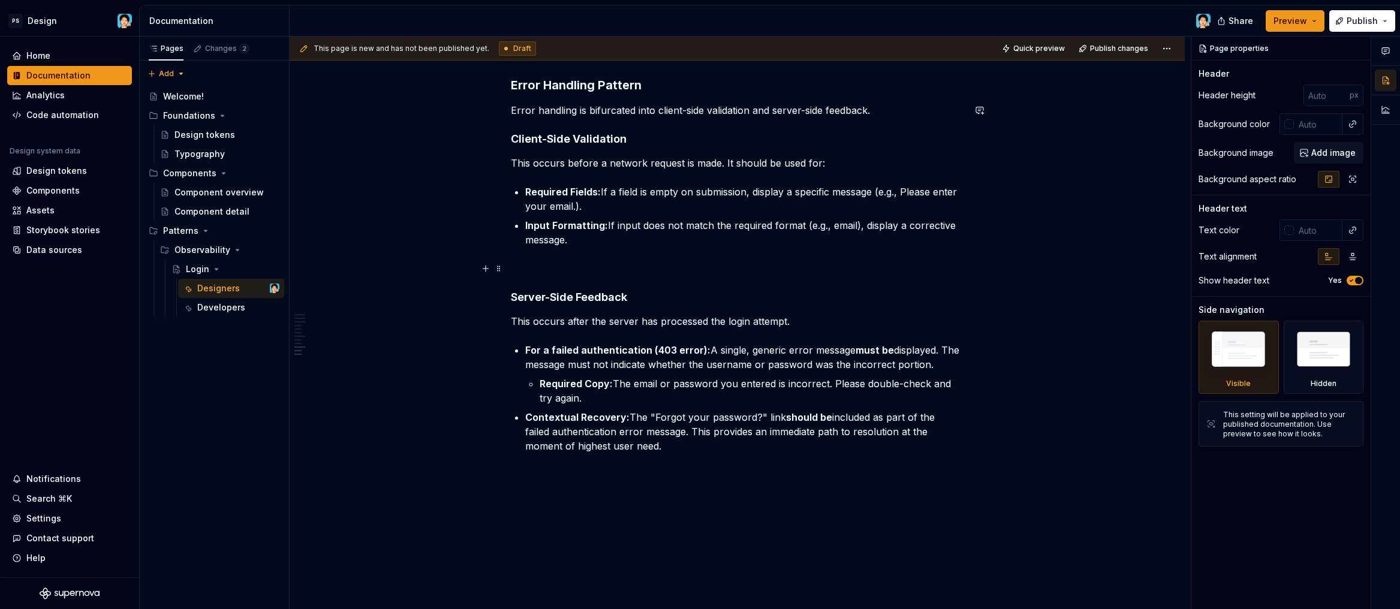
scroll to position [2784, 0]
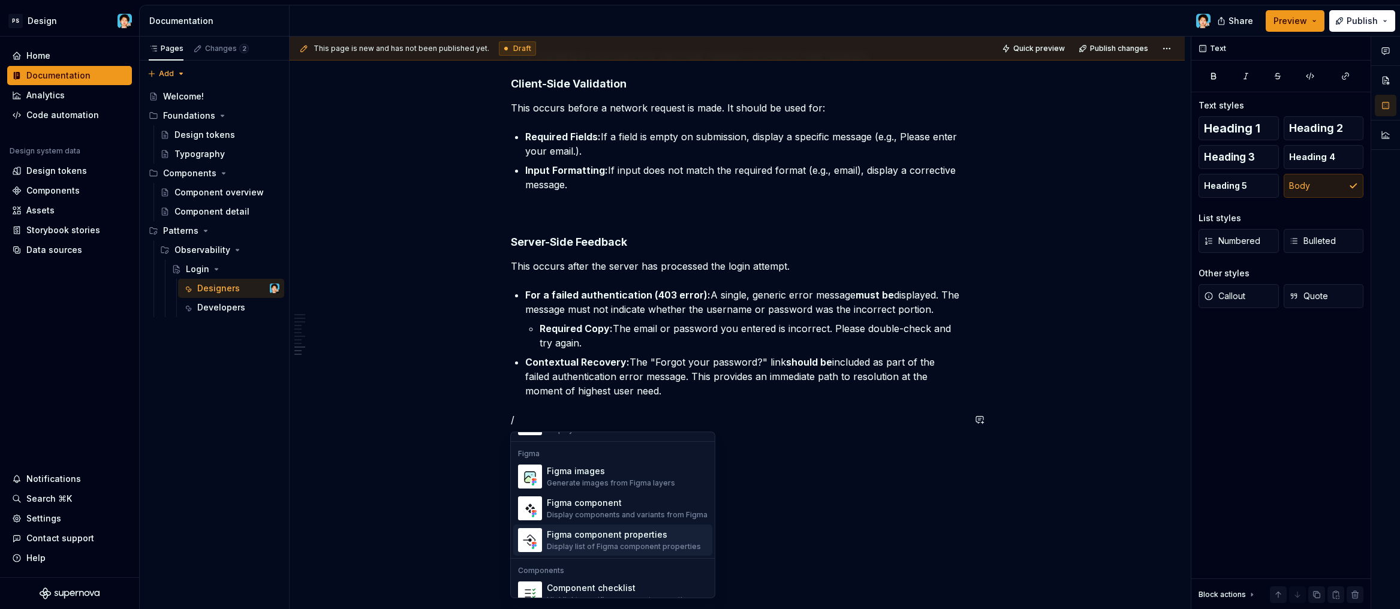
scroll to position [1114, 0]
type textarea "*"
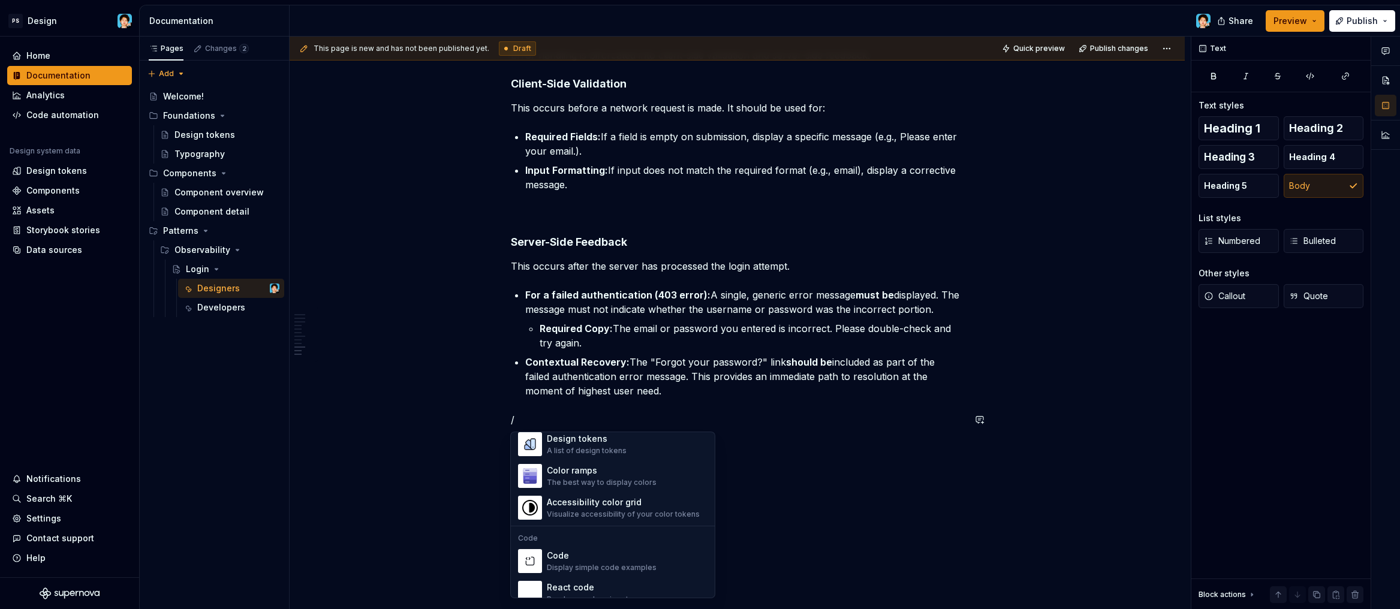
scroll to position [860, 0]
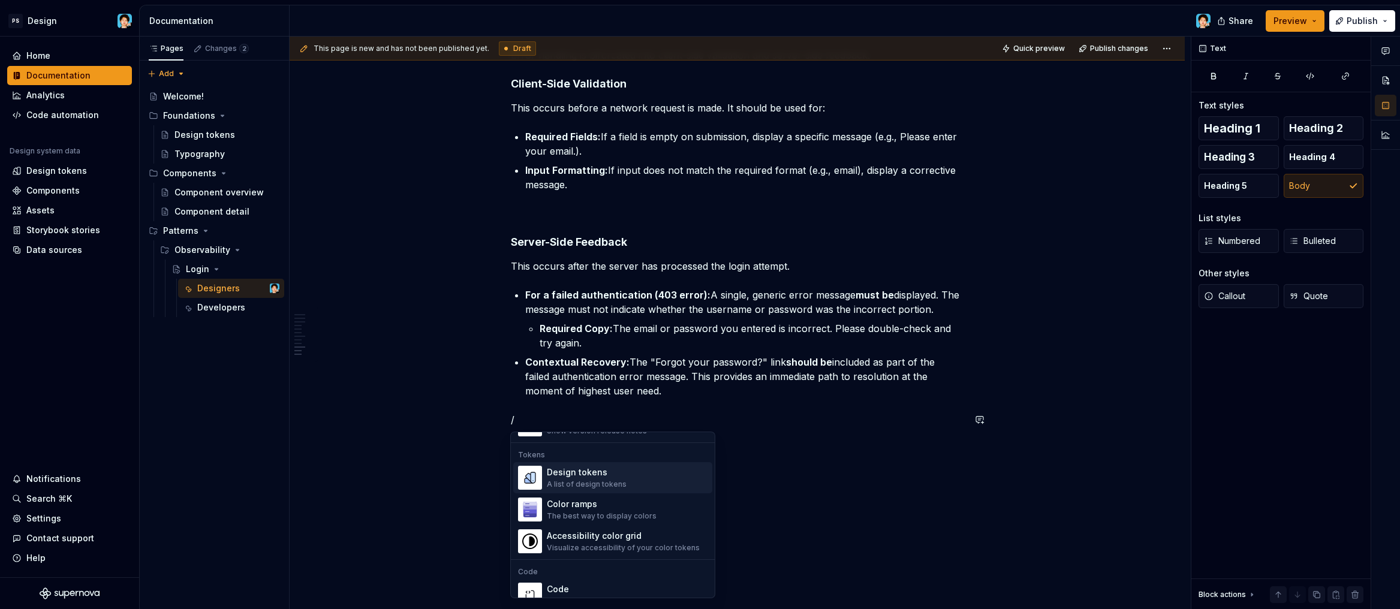
click at [725, 419] on p "/" at bounding box center [737, 420] width 453 height 14
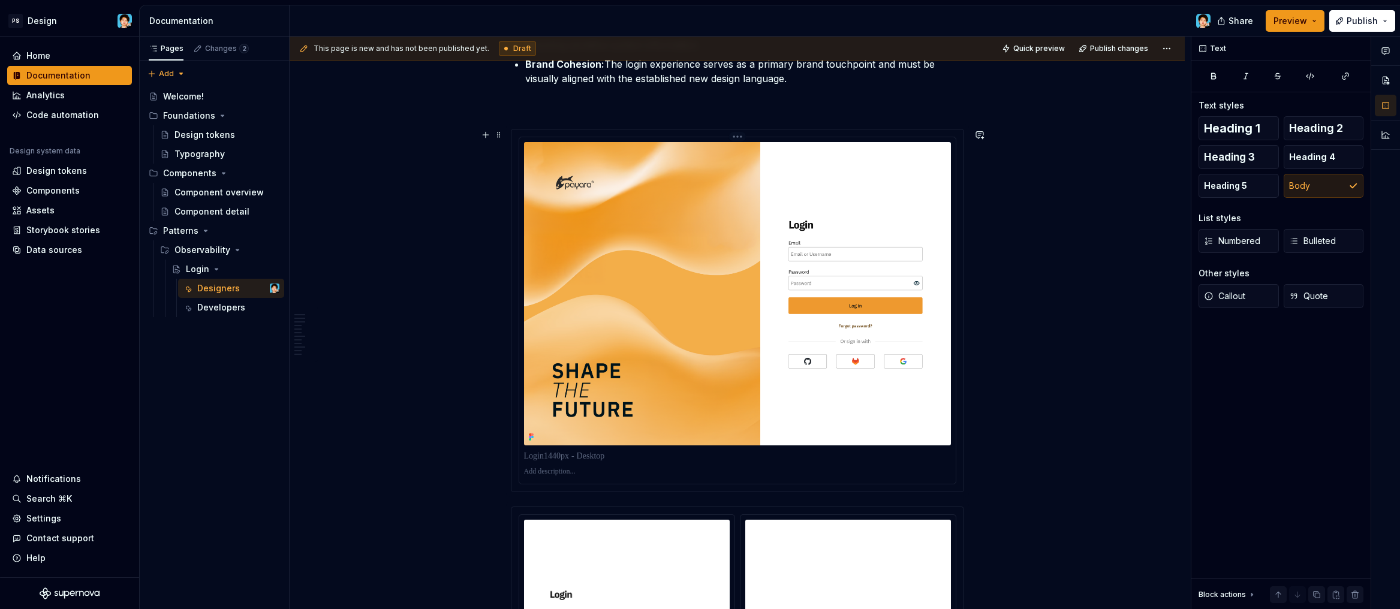
scroll to position [73, 0]
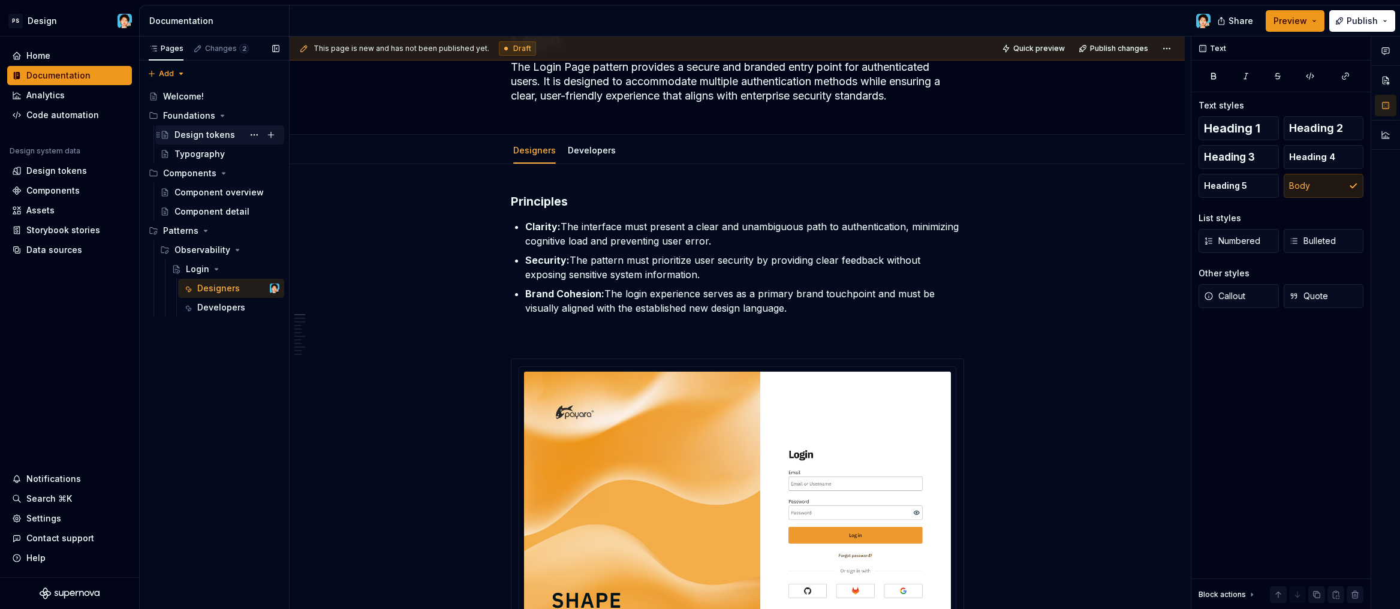
click at [203, 137] on div "Design tokens" at bounding box center [204, 135] width 61 height 12
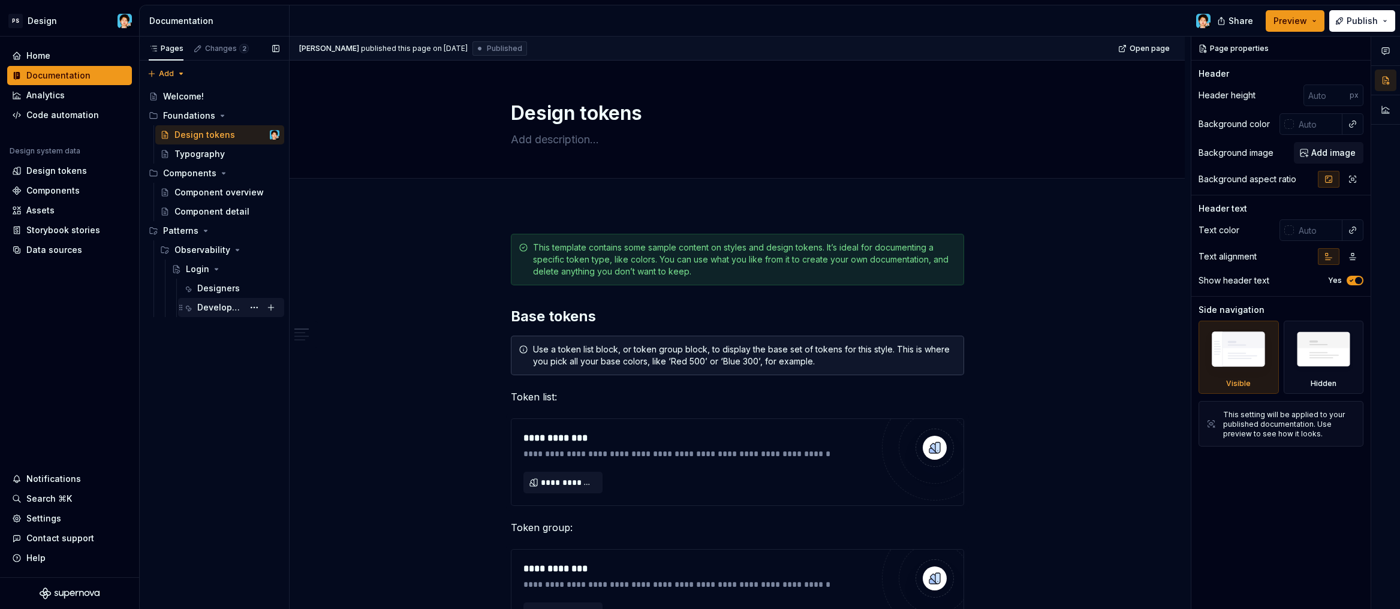
click at [220, 305] on div "Developers" at bounding box center [220, 308] width 46 height 12
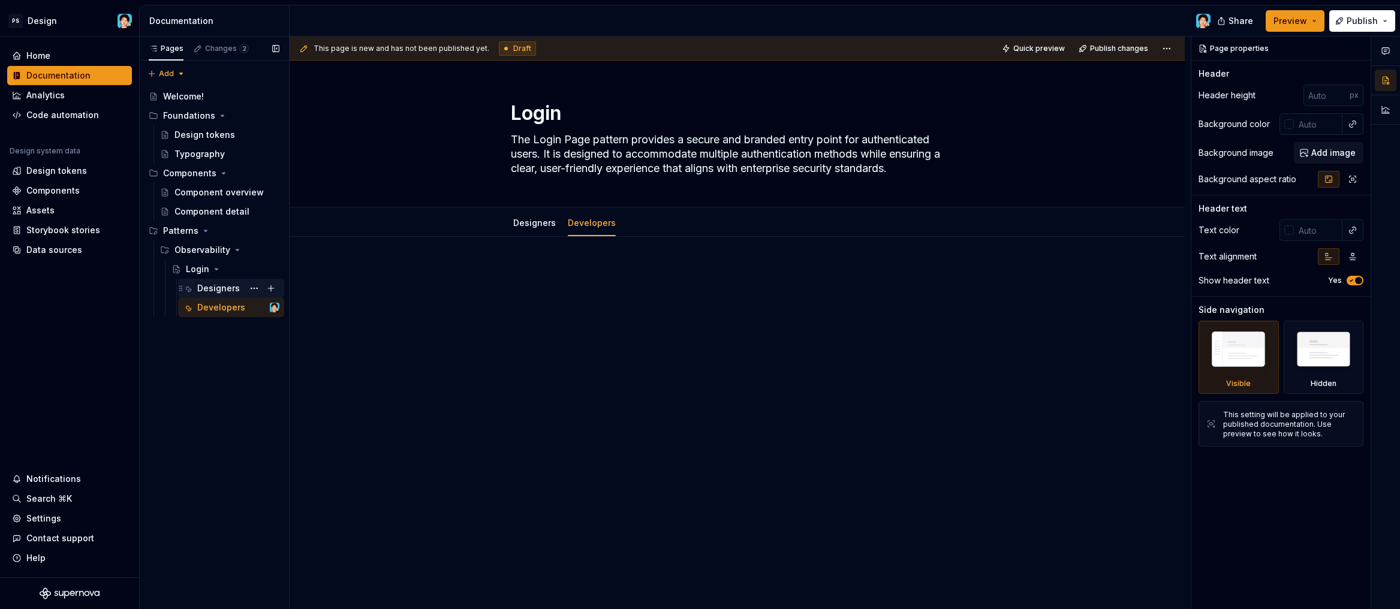
click at [217, 291] on div "Designers" at bounding box center [218, 288] width 43 height 12
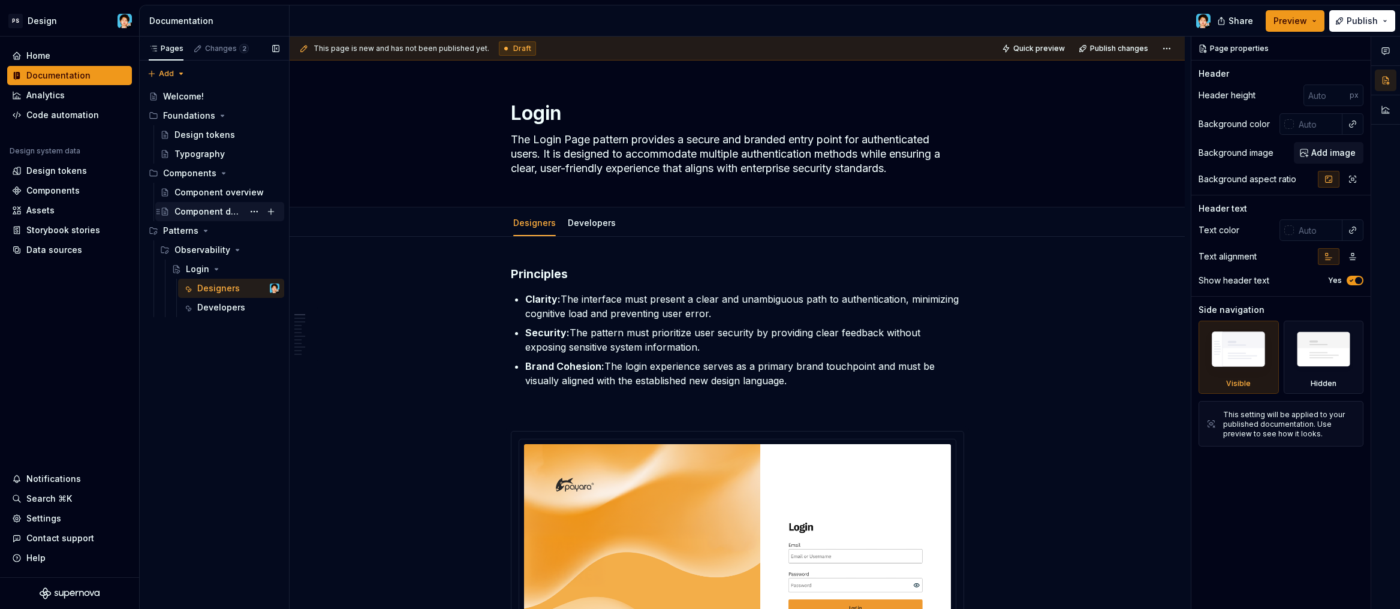
click at [197, 212] on div "Component detail" at bounding box center [208, 212] width 69 height 12
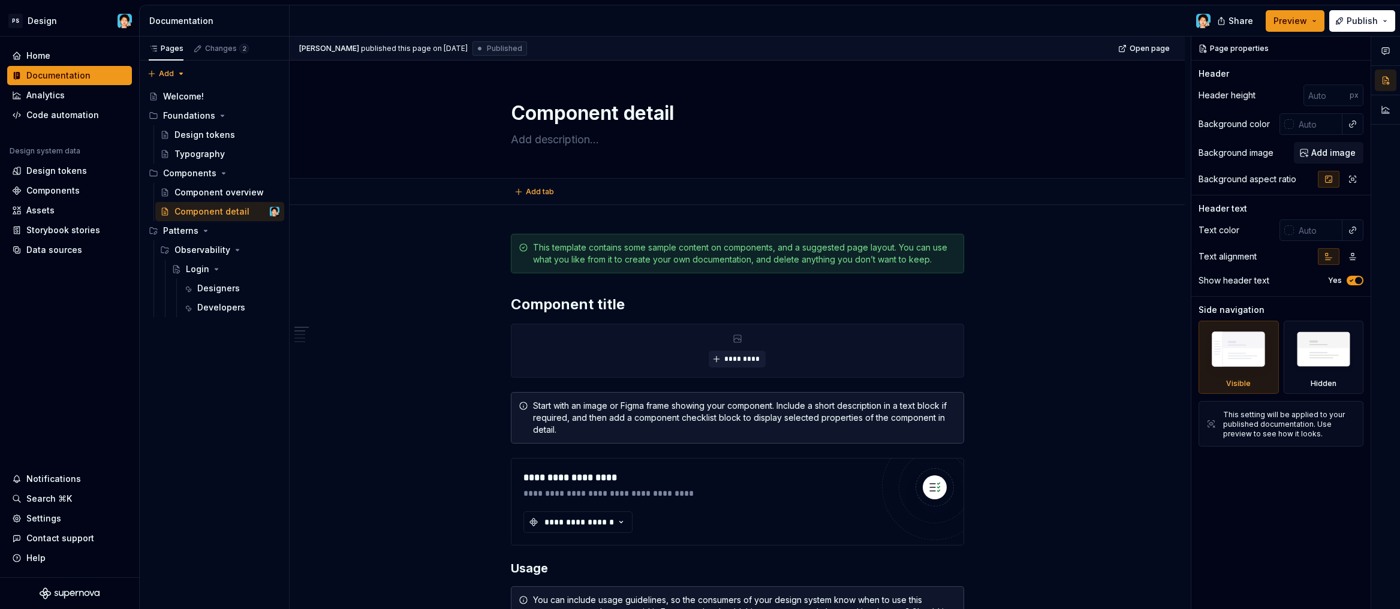
type textarea "*"
